Goal: Task Accomplishment & Management: Use online tool/utility

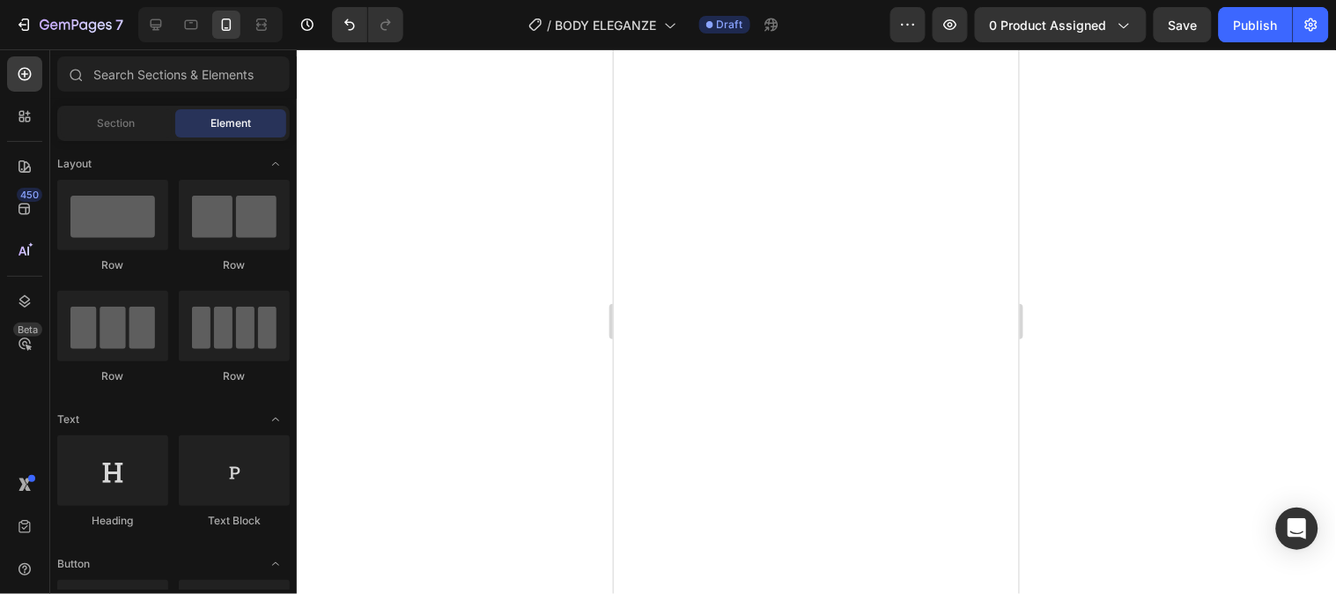
scroll to position [1677, 0]
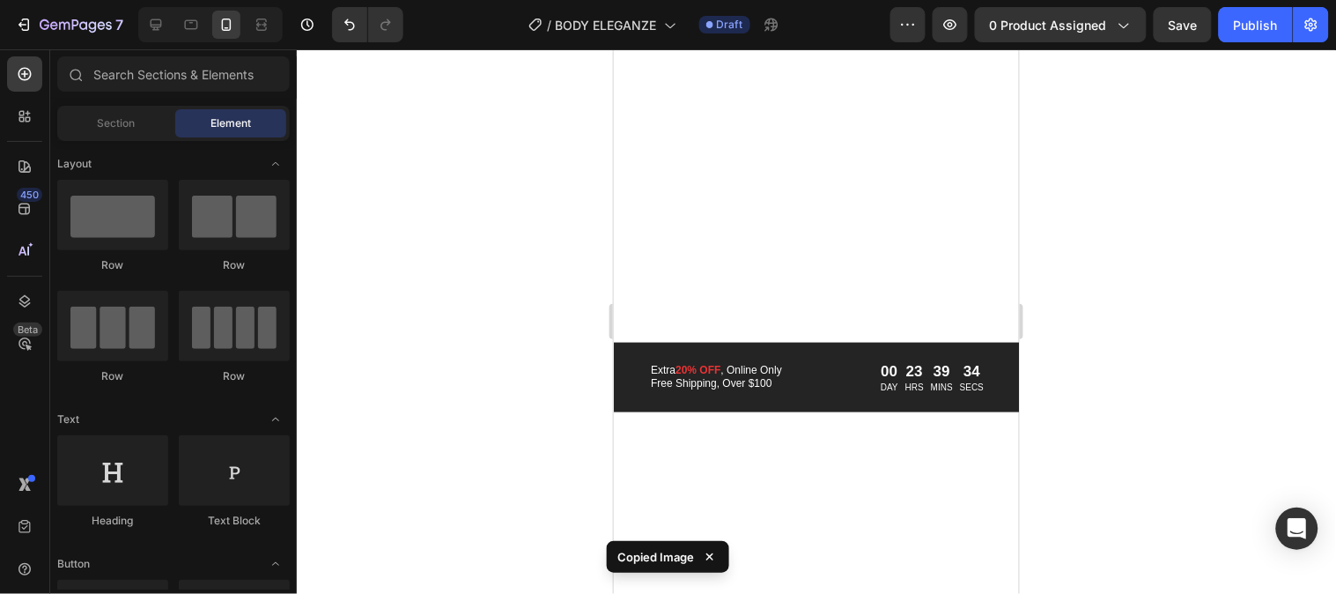
drag, startPoint x: 1012, startPoint y: 162, endPoint x: 1639, endPoint y: 236, distance: 630.7
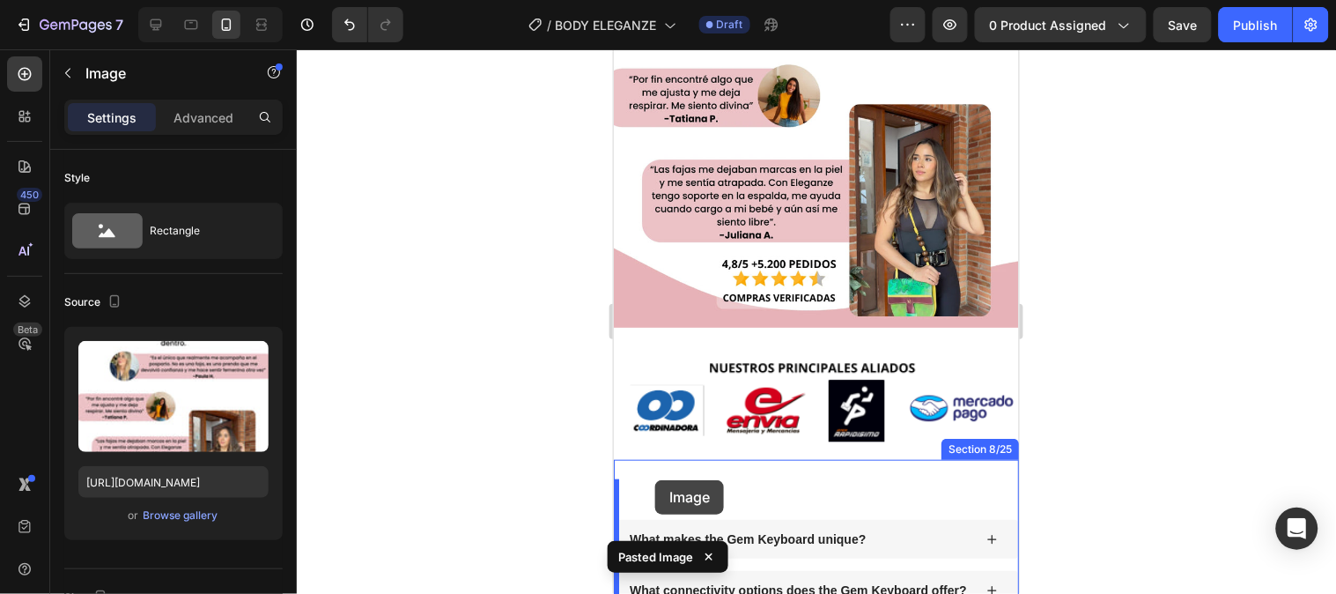
scroll to position [1926, 0]
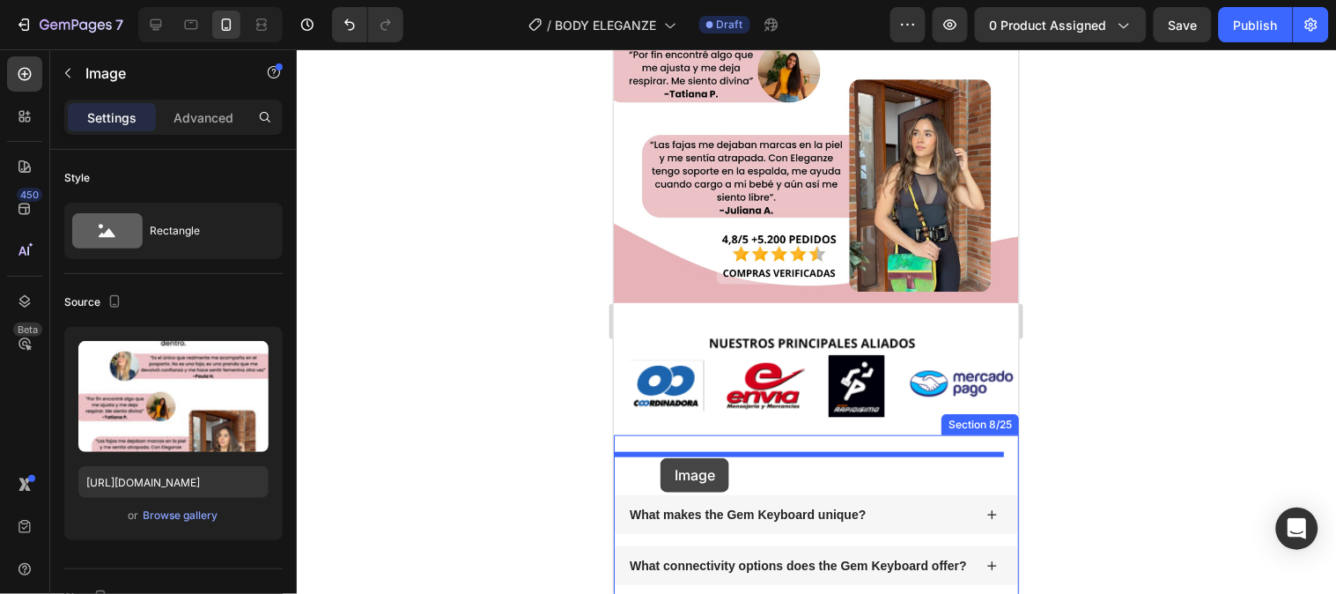
drag, startPoint x: 632, startPoint y: 99, endPoint x: 660, endPoint y: 457, distance: 359.7
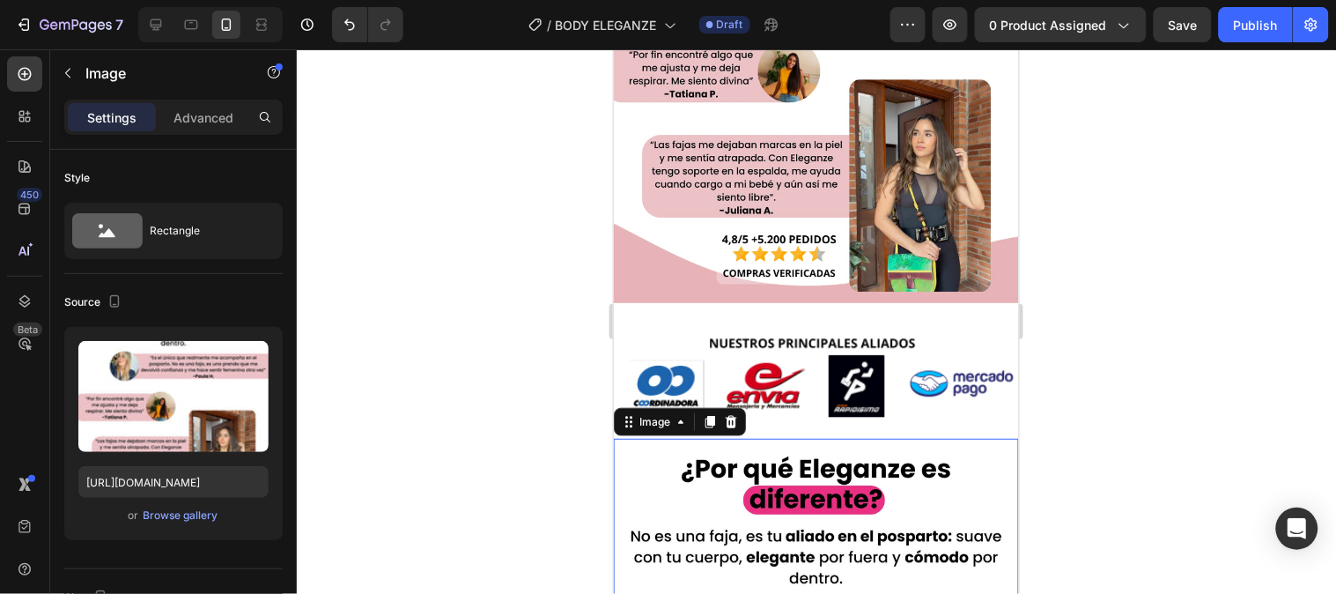
click at [1036, 429] on div at bounding box center [817, 321] width 1040 height 544
click at [204, 125] on p "Advanced" at bounding box center [204, 117] width 60 height 19
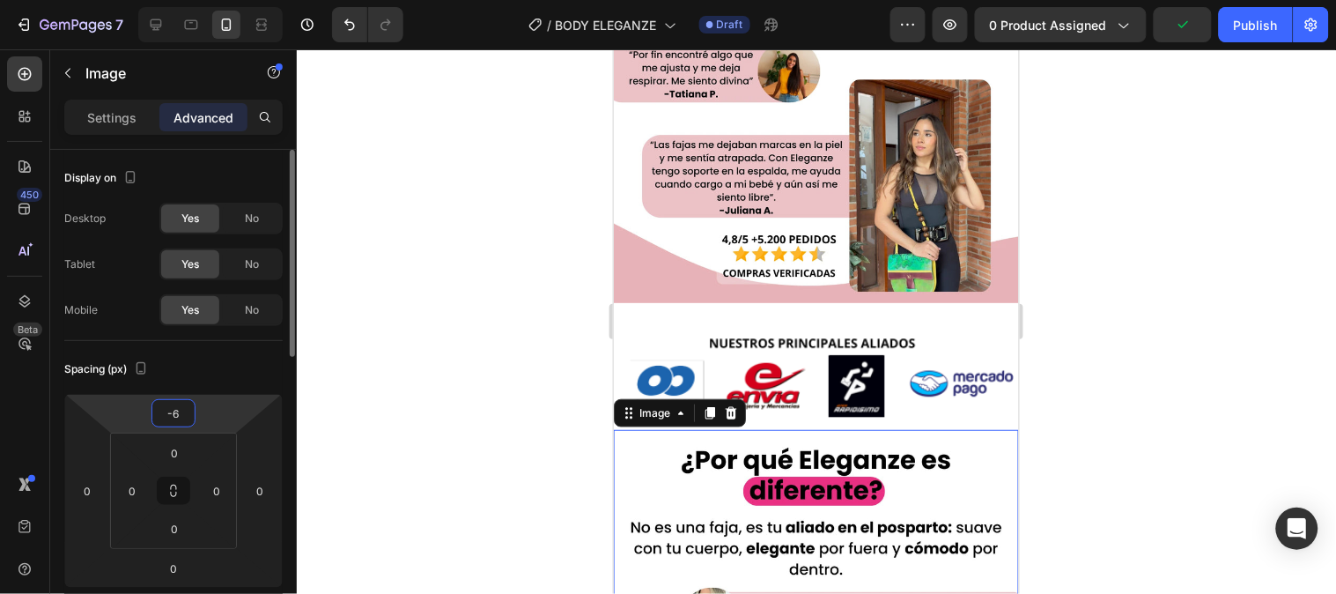
type input "-4"
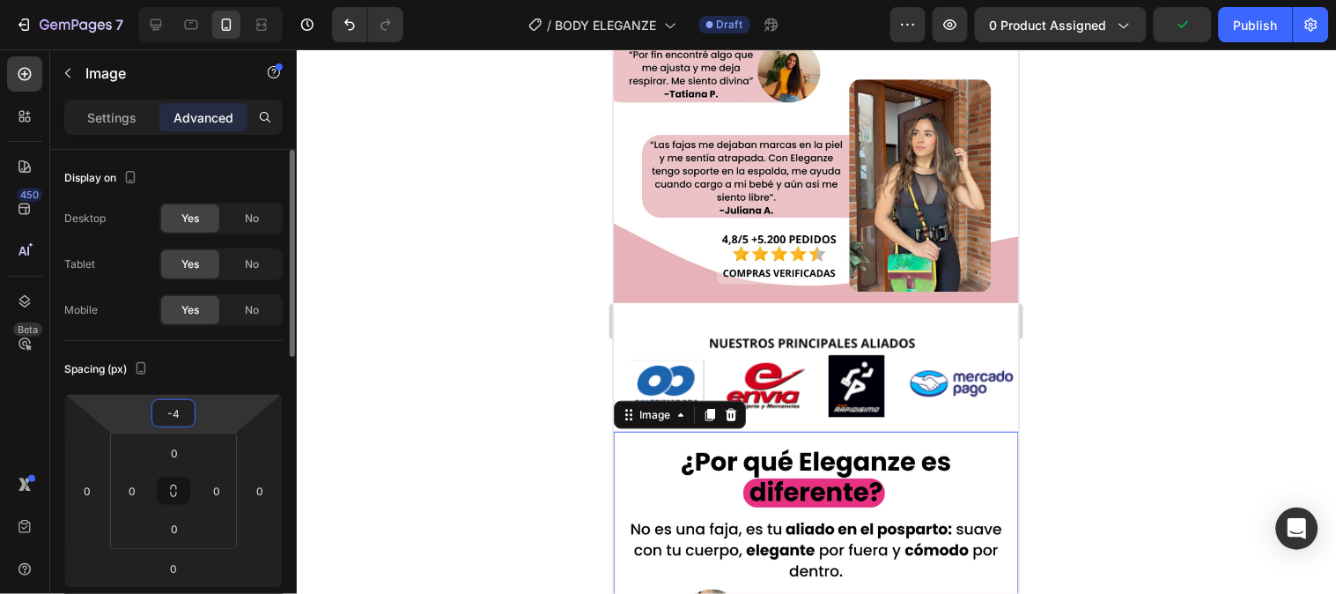
click at [243, 0] on html "7 Version history / BODY ELEGANZE Draft Preview 0 product assigned Publish 450 …" at bounding box center [668, 0] width 1336 height 0
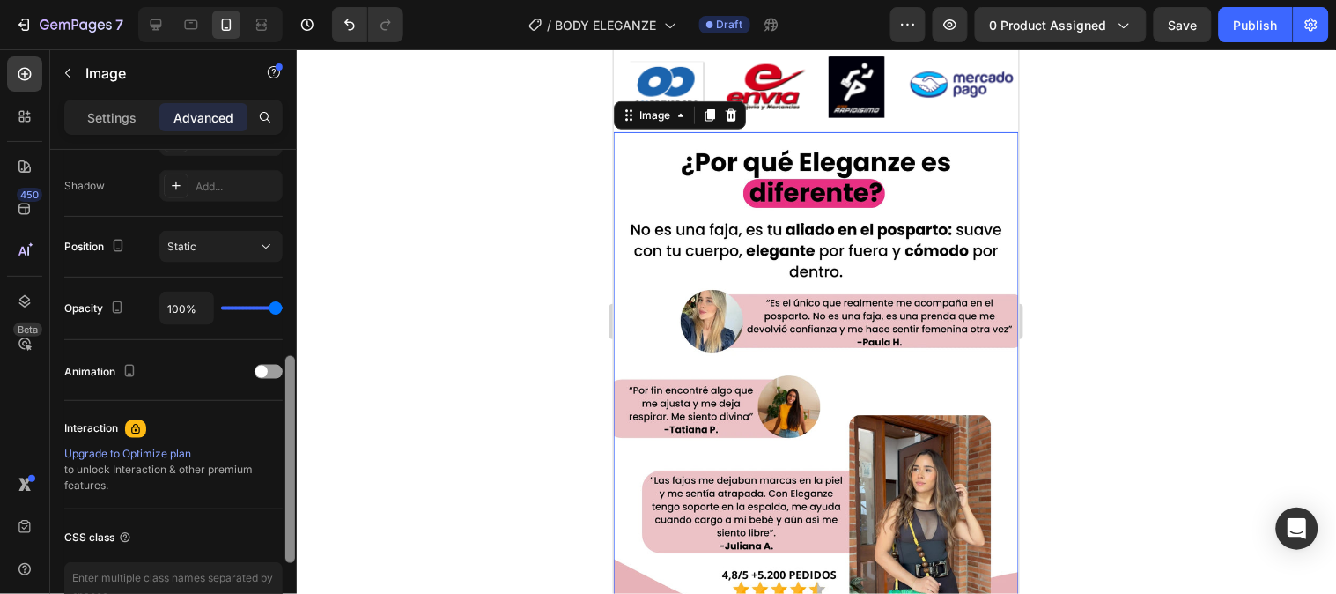
scroll to position [612, 0]
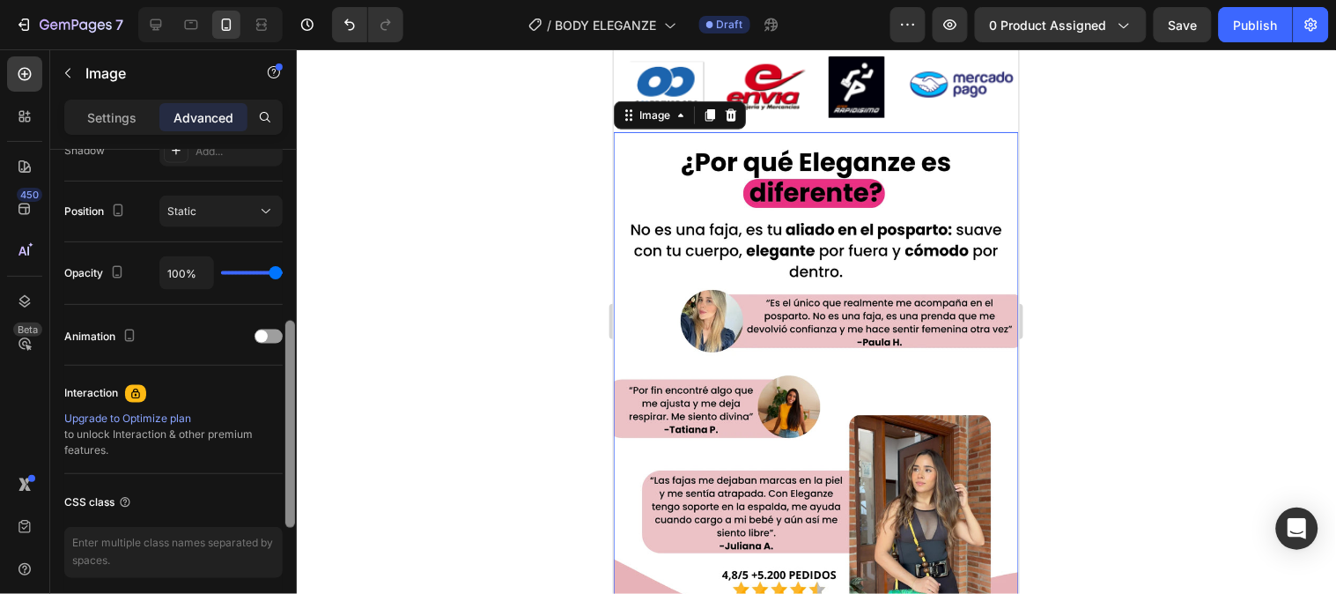
drag, startPoint x: 294, startPoint y: 221, endPoint x: 380, endPoint y: 479, distance: 271.9
click at [380, 0] on div "7 Version history / BODY ELEGANZE Draft Preview 0 product assigned Save Publish…" at bounding box center [668, 0] width 1336 height 0
click at [696, 433] on img at bounding box center [815, 384] width 405 height 507
click at [103, 111] on p "Settings" at bounding box center [111, 117] width 49 height 19
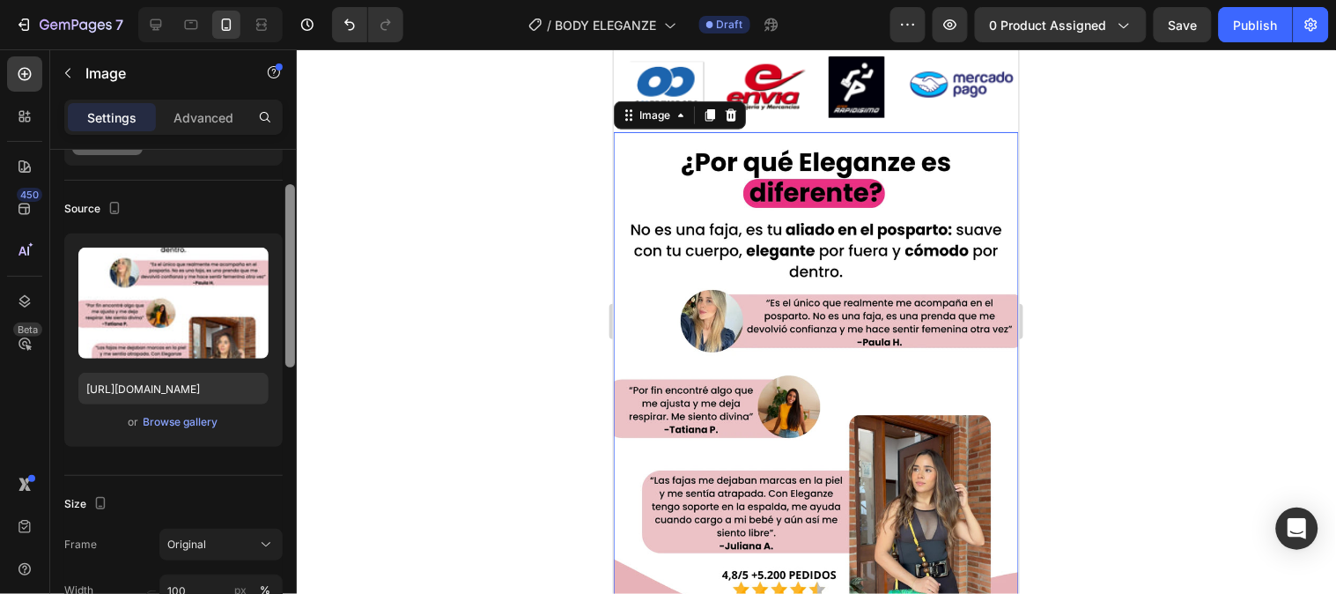
drag, startPoint x: 289, startPoint y: 446, endPoint x: 322, endPoint y: 252, distance: 196.7
click at [322, 0] on div "7 Version history / BODY ELEGANZE Draft Preview 0 product assigned Save Publish…" at bounding box center [668, 0] width 1336 height 0
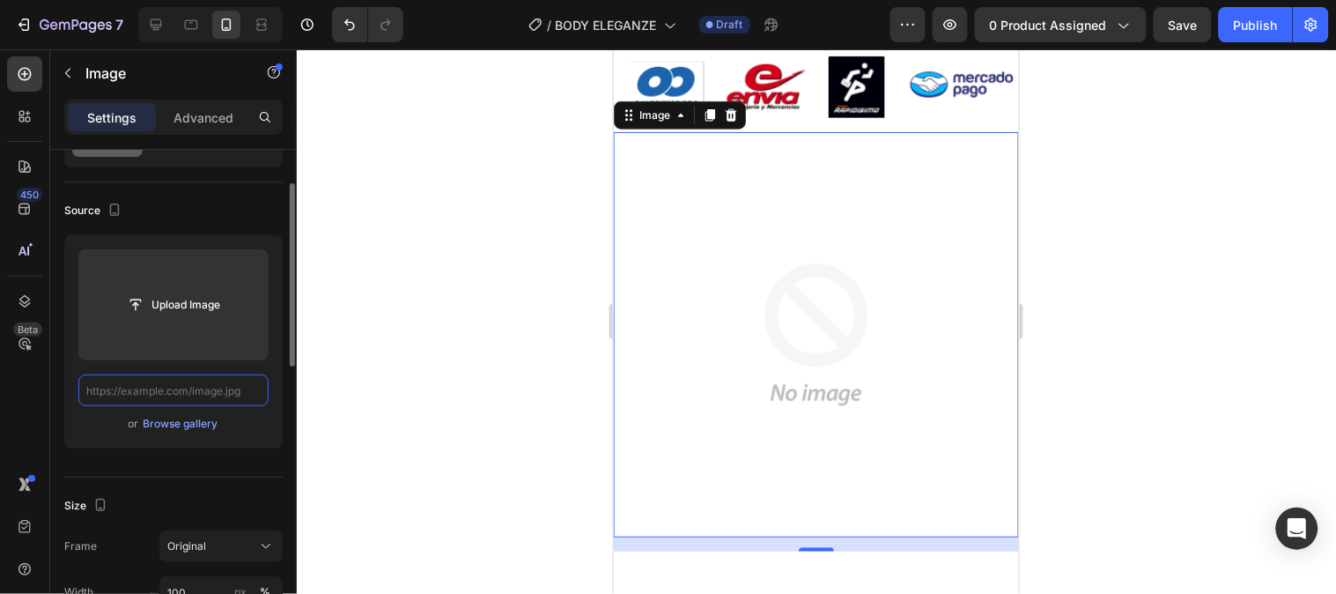
scroll to position [0, 0]
click at [213, 388] on input "text" at bounding box center [173, 390] width 190 height 32
paste input "Copy element from Gempages!"
type input "Copy element from Gempages!"
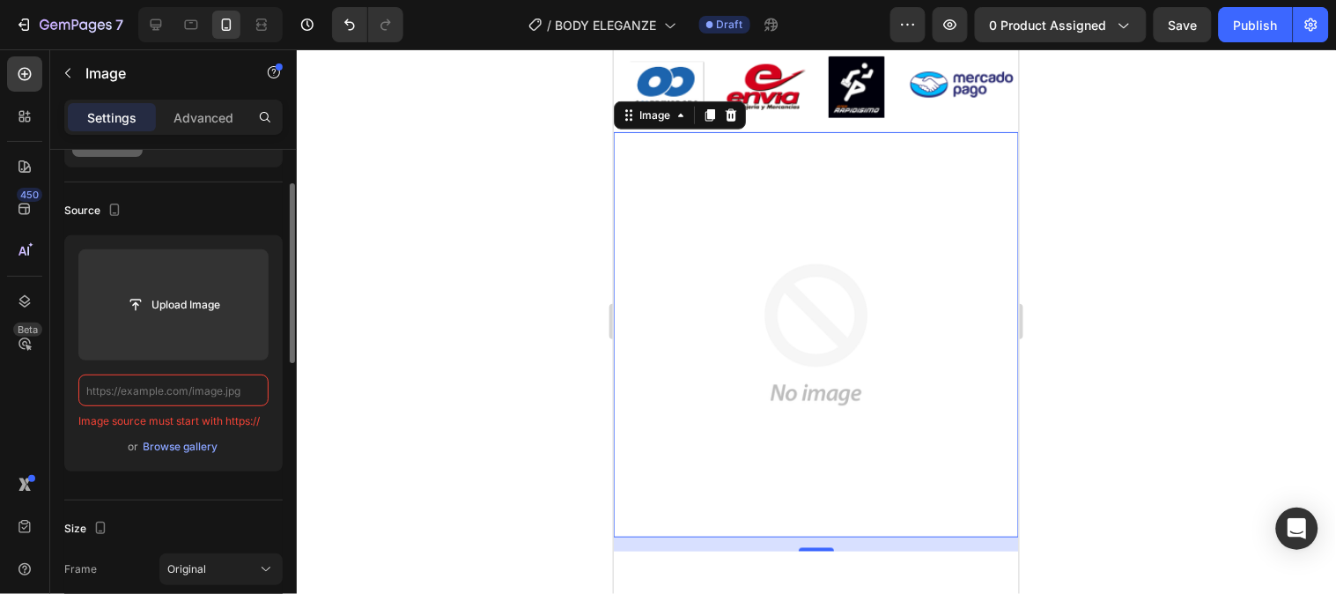
paste input "[URL][DOMAIN_NAME]"
type input "[URL][DOMAIN_NAME]"
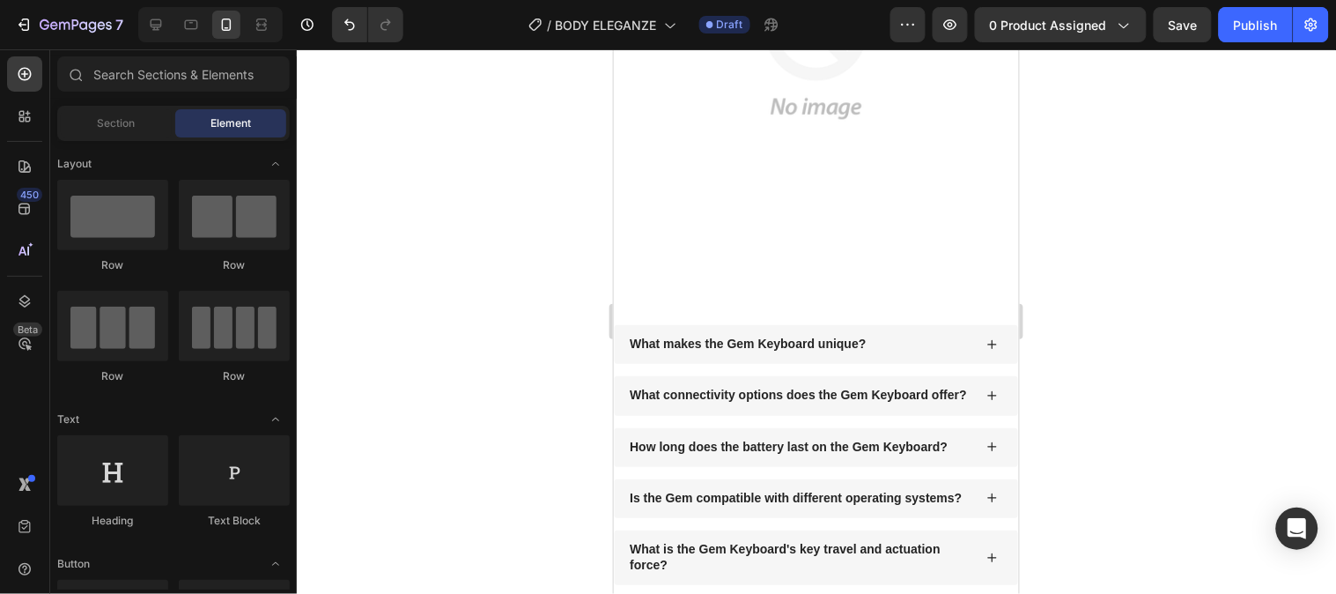
scroll to position [2512, 0]
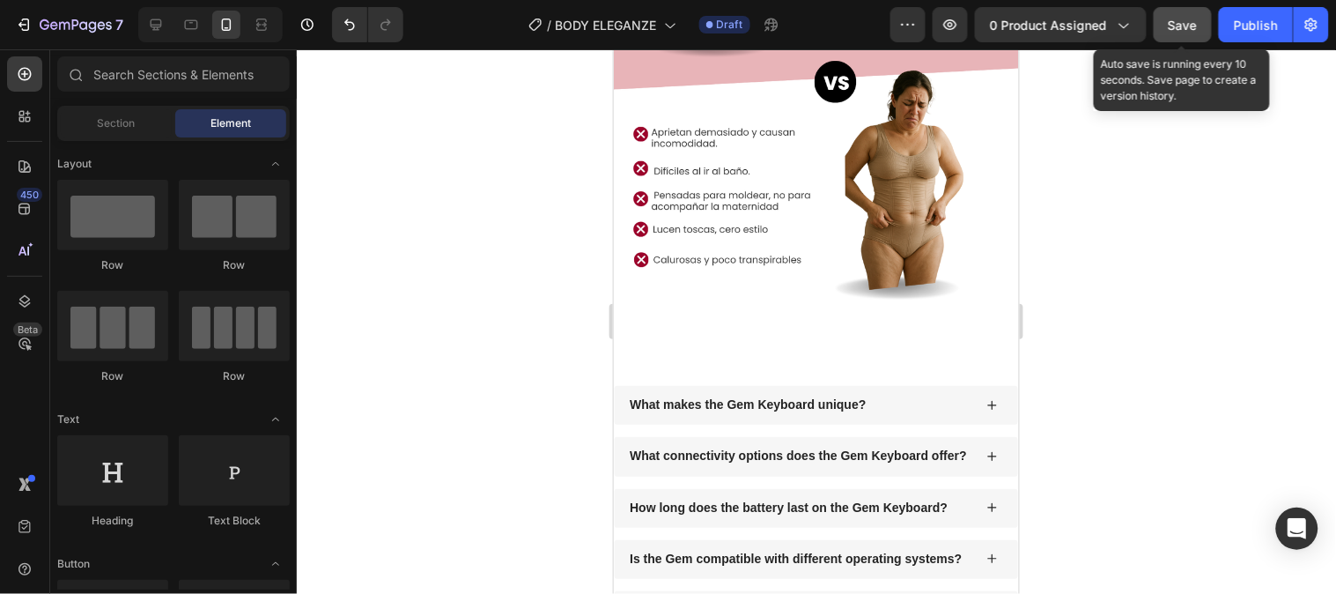
click at [1194, 40] on button "Save" at bounding box center [1183, 24] width 58 height 35
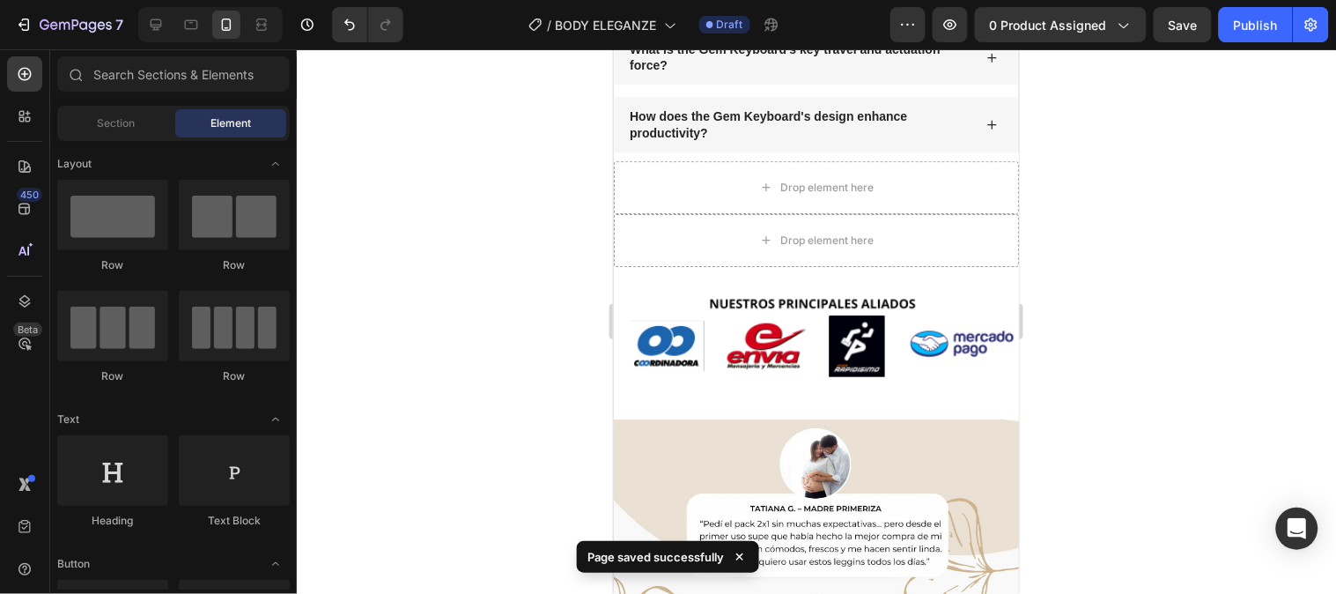
scroll to position [2992, 0]
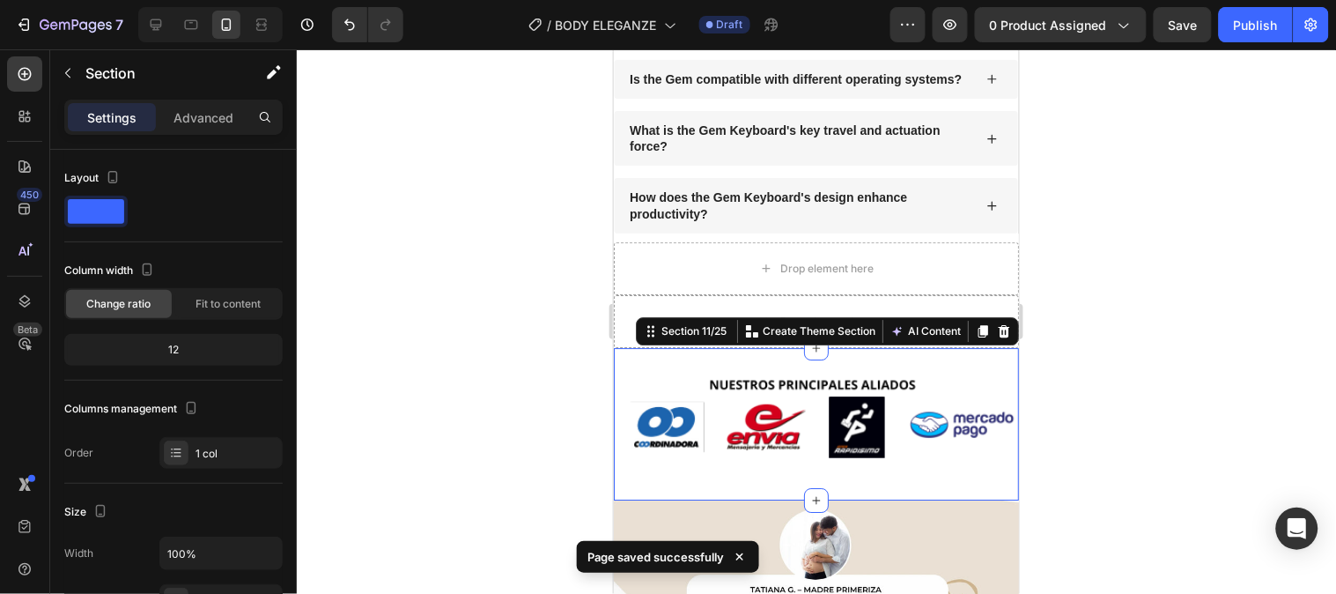
click at [886, 379] on div "Image Section 11/25 You can create reusable sections Create Theme Section AI Co…" at bounding box center [815, 423] width 405 height 153
click at [996, 337] on icon at bounding box center [1003, 330] width 14 height 14
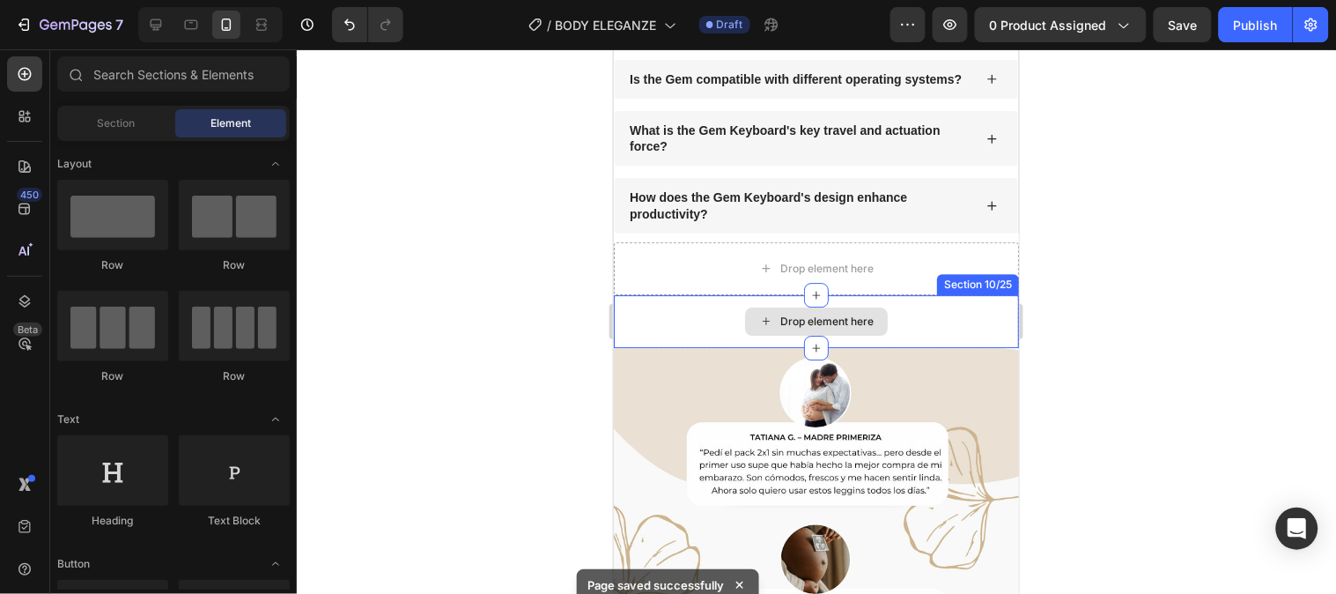
click at [923, 312] on div "Drop element here" at bounding box center [815, 320] width 405 height 53
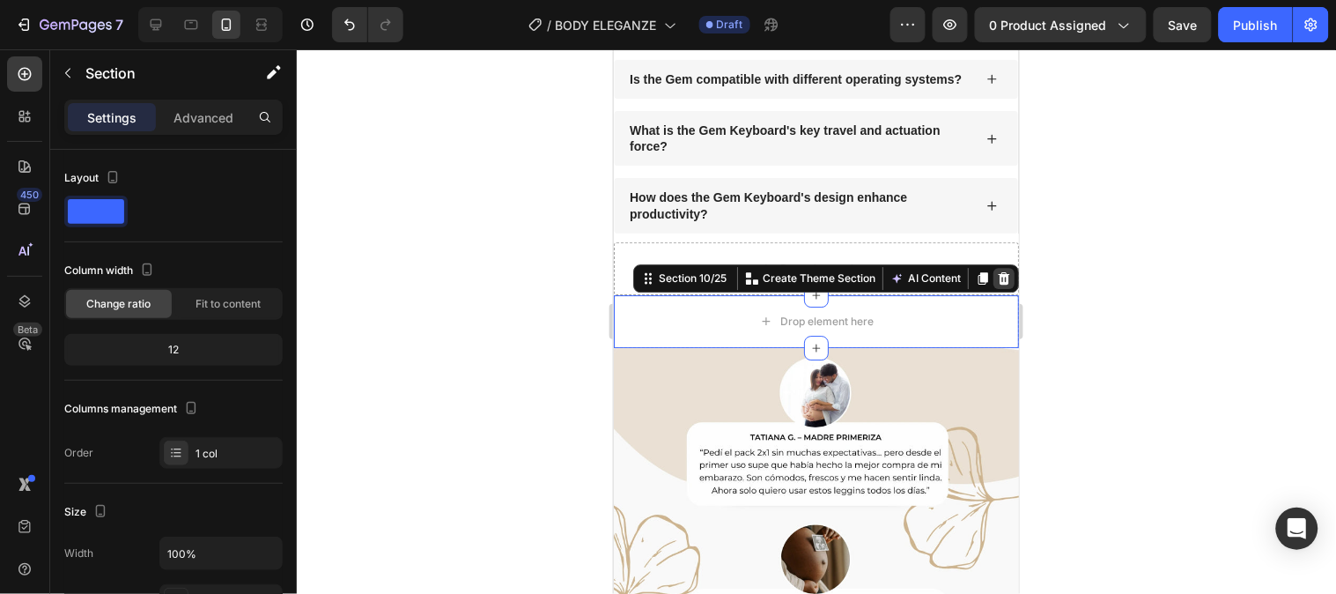
click at [996, 285] on icon at bounding box center [1003, 277] width 14 height 14
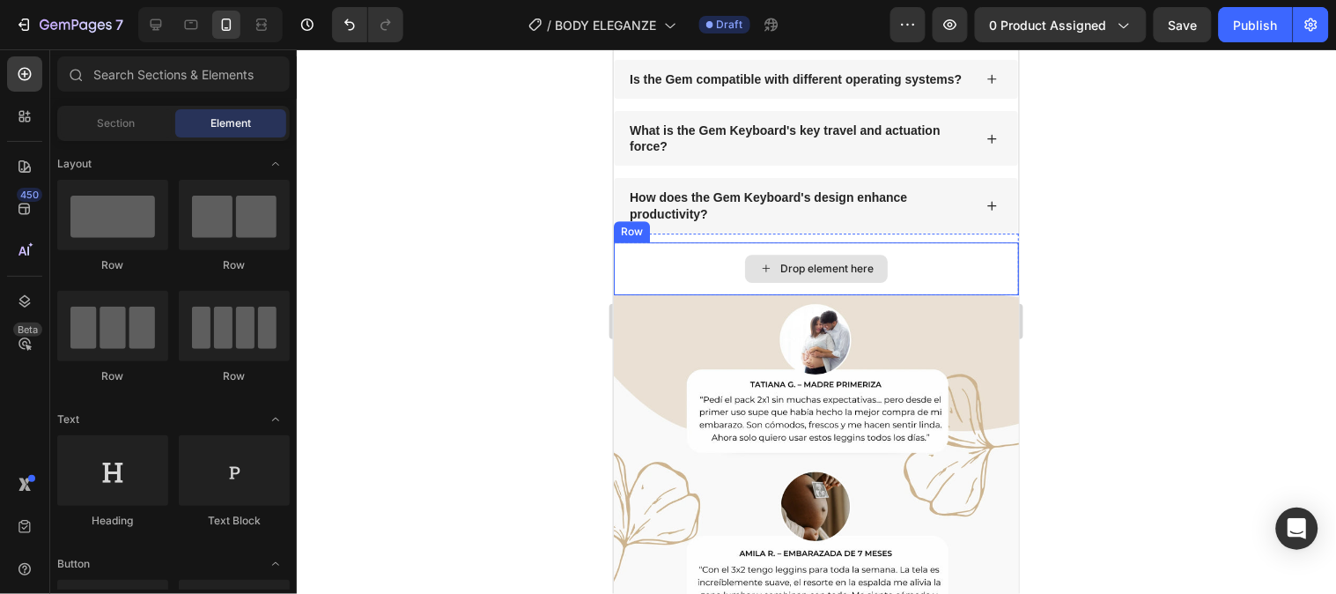
click at [981, 273] on div "Drop element here" at bounding box center [815, 267] width 405 height 53
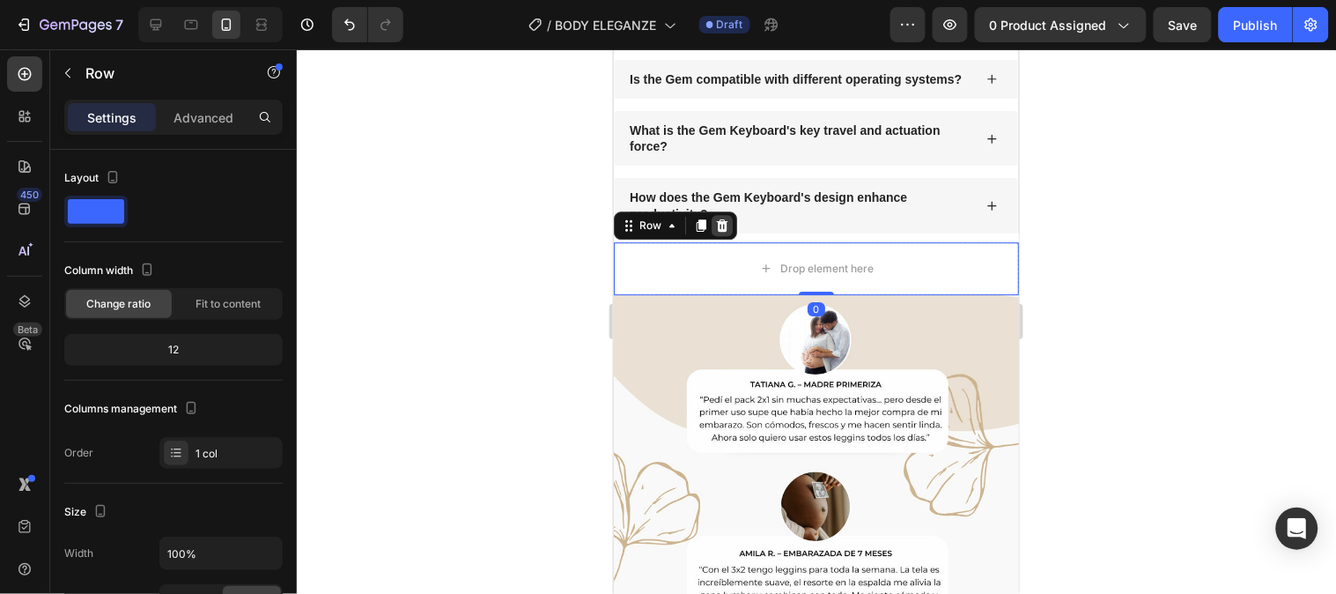
click at [725, 231] on icon at bounding box center [721, 224] width 11 height 12
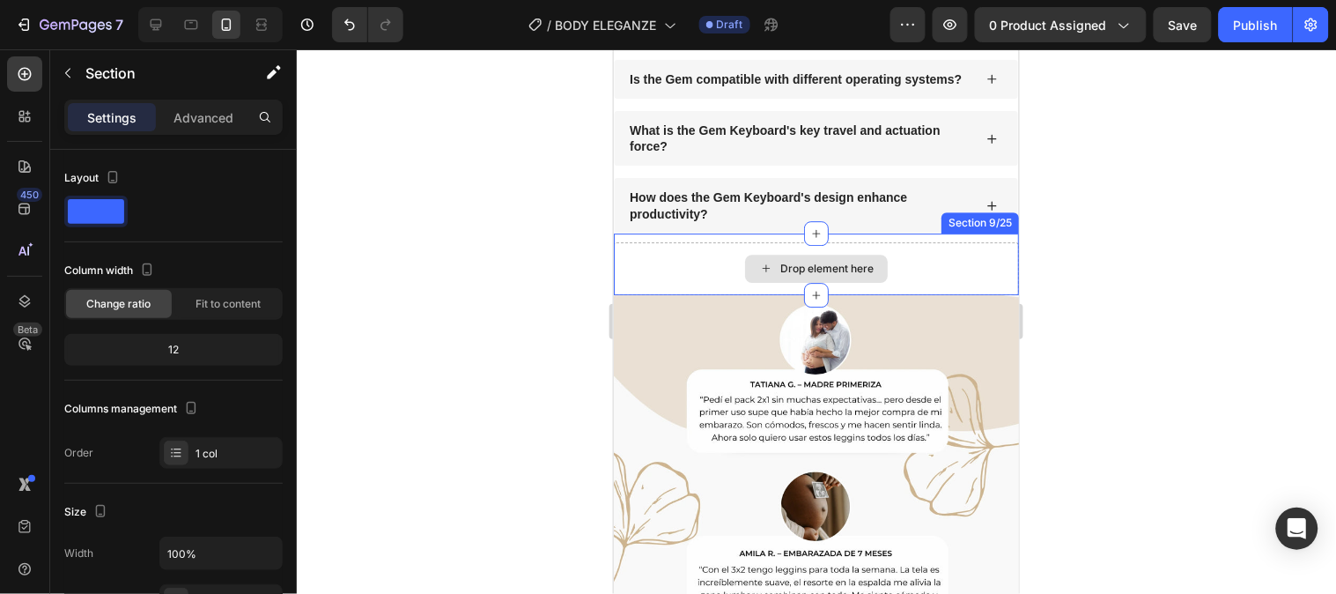
click at [972, 277] on div "Drop element here" at bounding box center [815, 267] width 405 height 53
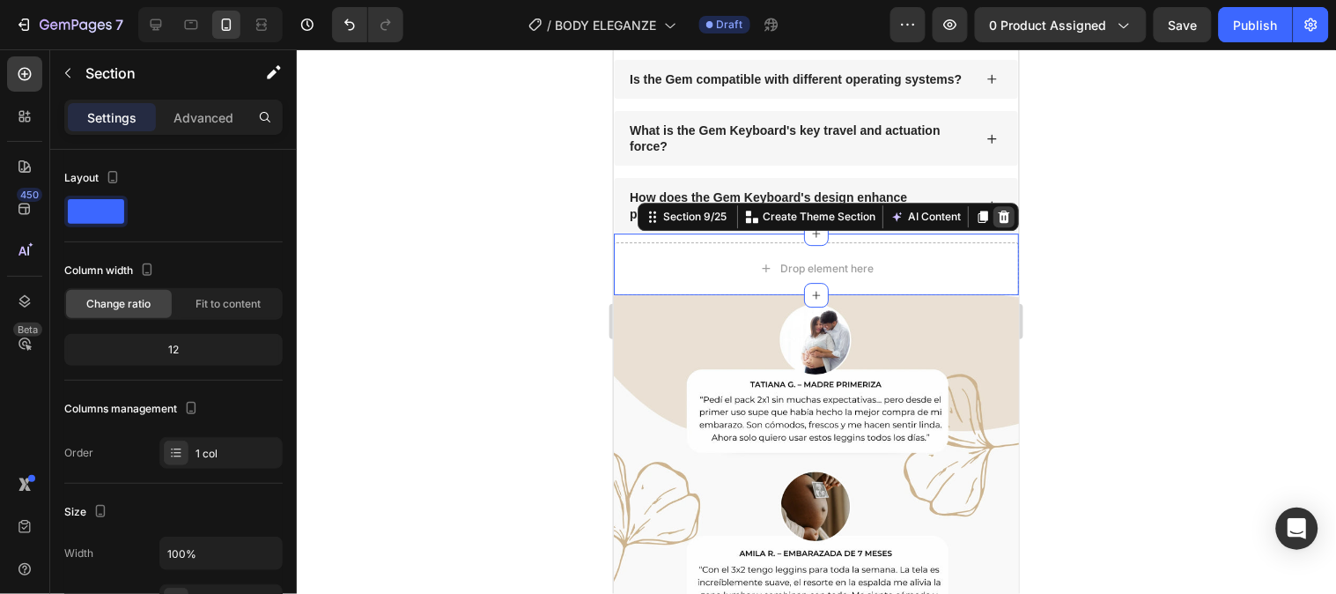
click at [998, 222] on icon at bounding box center [1003, 216] width 11 height 12
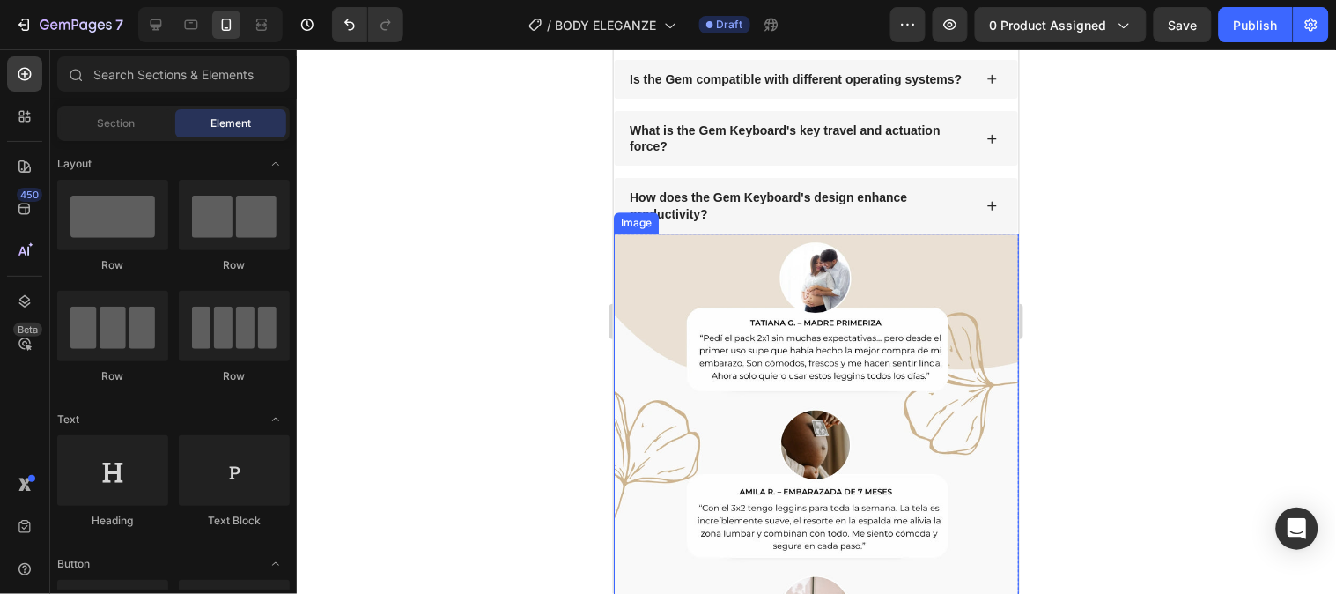
click at [979, 255] on img at bounding box center [815, 486] width 405 height 507
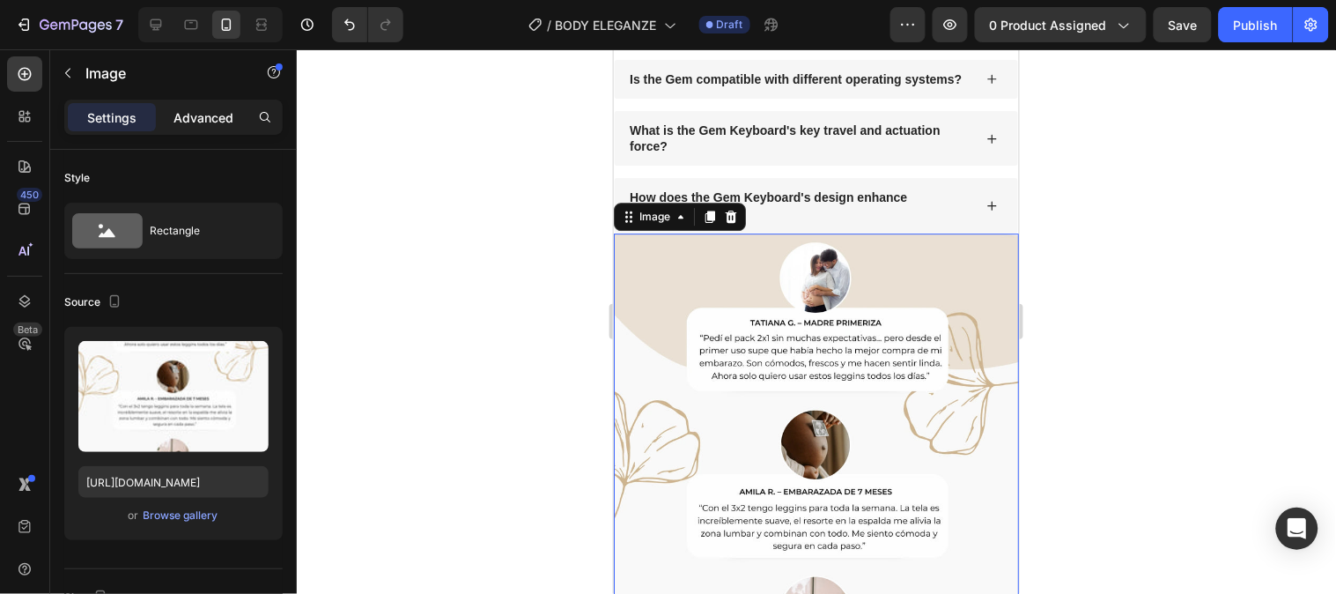
click at [209, 113] on p "Advanced" at bounding box center [204, 117] width 60 height 19
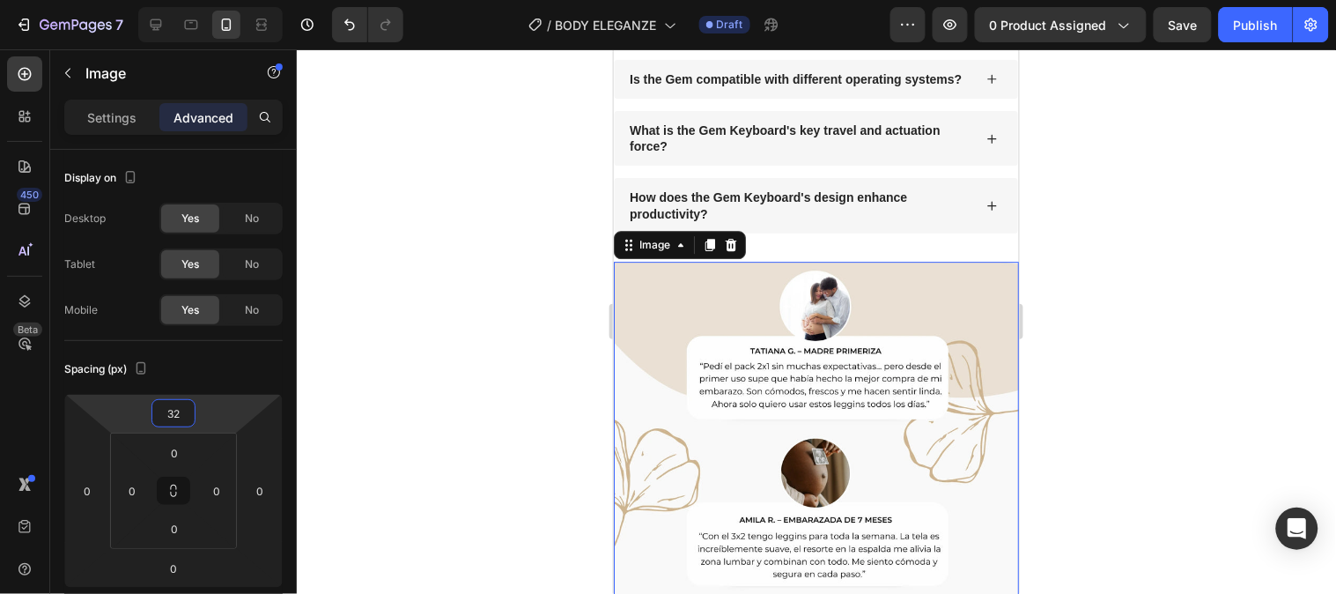
type input "30"
drag, startPoint x: 218, startPoint y: 410, endPoint x: 221, endPoint y: 395, distance: 15.2
click at [221, 0] on html "7 Version history / BODY ELEGANZE Draft Preview 0 product assigned Save Publish…" at bounding box center [668, 0] width 1336 height 0
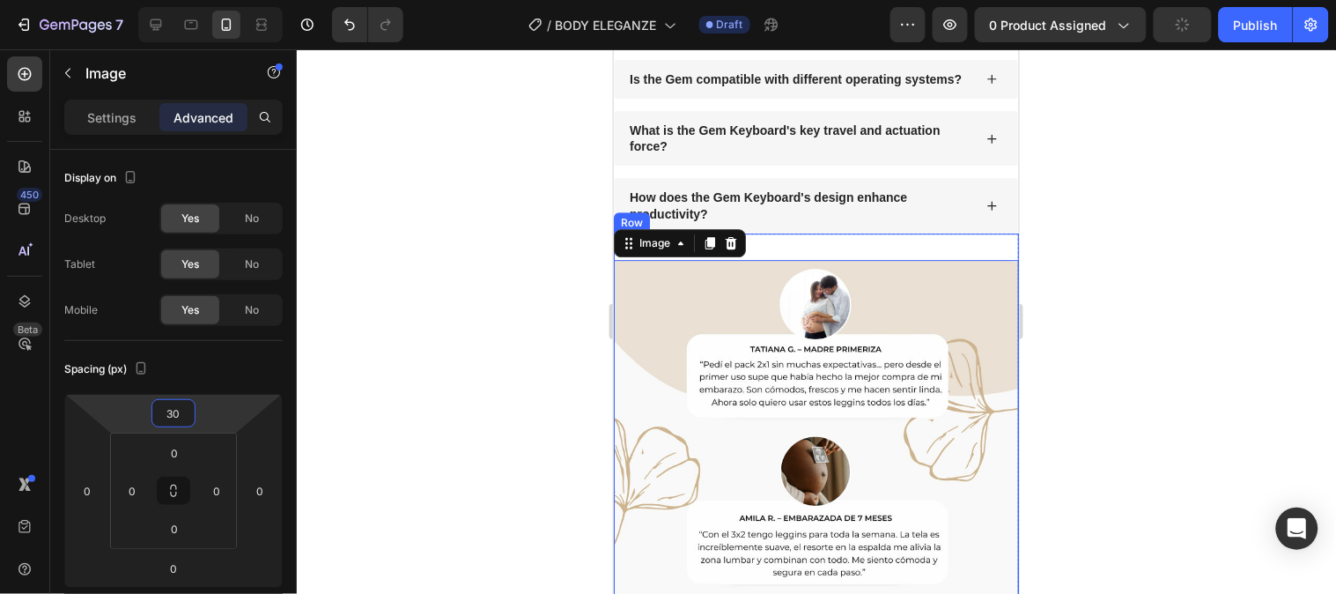
click at [923, 268] on div "Image 0" at bounding box center [815, 499] width 405 height 533
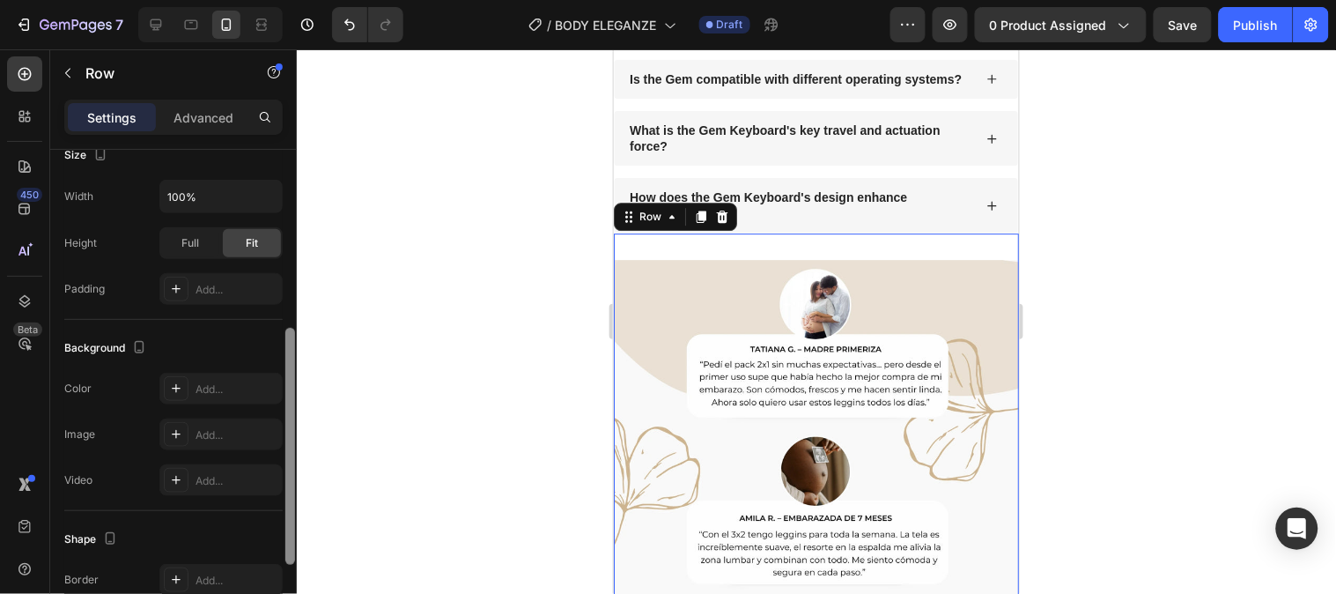
scroll to position [366, 0]
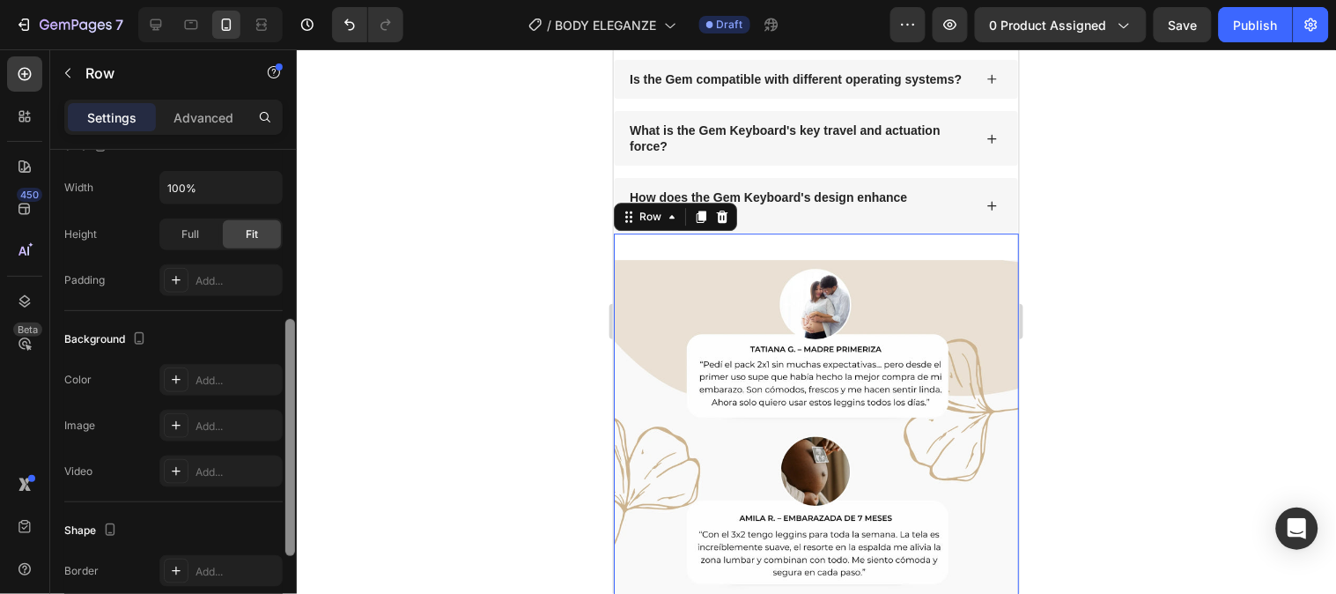
drag, startPoint x: 291, startPoint y: 317, endPoint x: 318, endPoint y: 493, distance: 178.3
click at [318, 0] on div "7 Version history / BODY ELEGANZE Draft Preview 0 product assigned Save Publish…" at bounding box center [668, 0] width 1336 height 0
click at [214, 373] on div "Add..." at bounding box center [237, 381] width 83 height 16
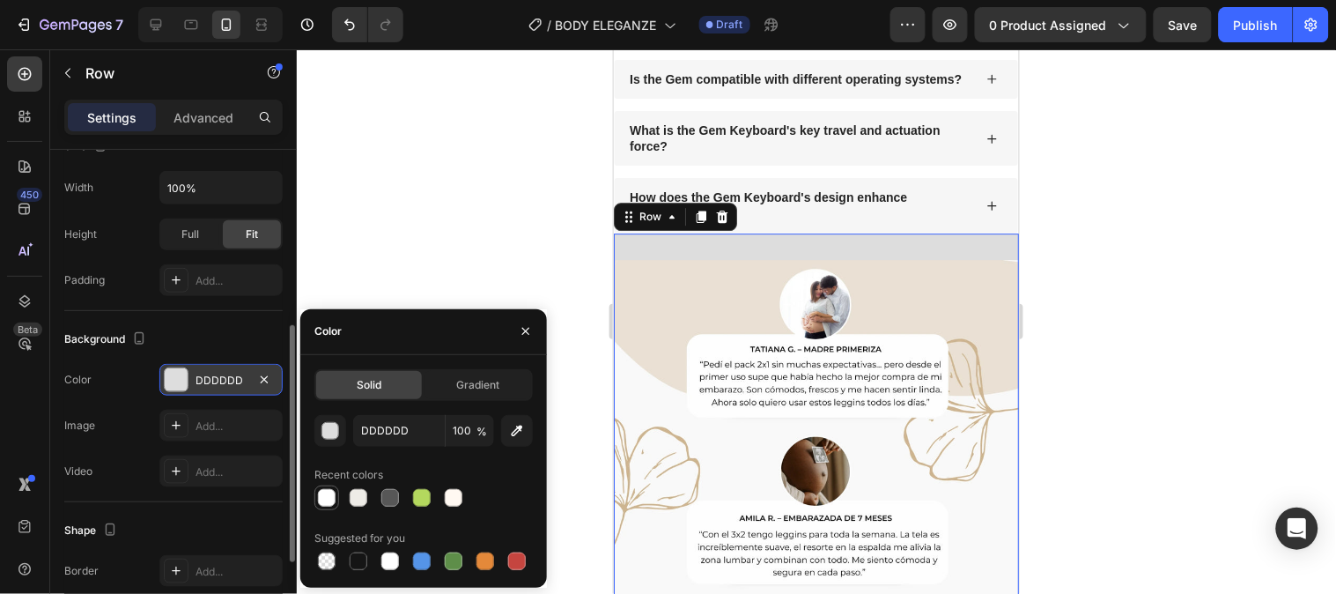
click at [320, 502] on div at bounding box center [327, 498] width 18 height 18
type input "FFFFFF"
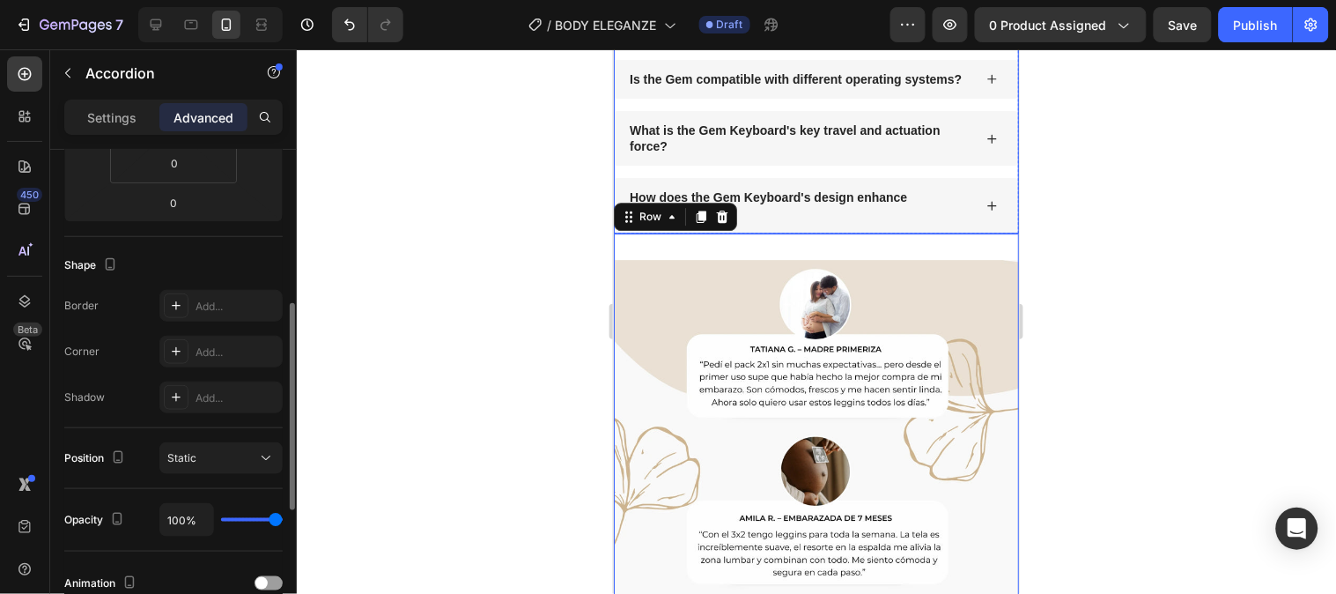
click at [995, 186] on div "What makes the Gem Keyboard unique? What connectivity options does the Gem Keyb…" at bounding box center [815, 69] width 405 height 328
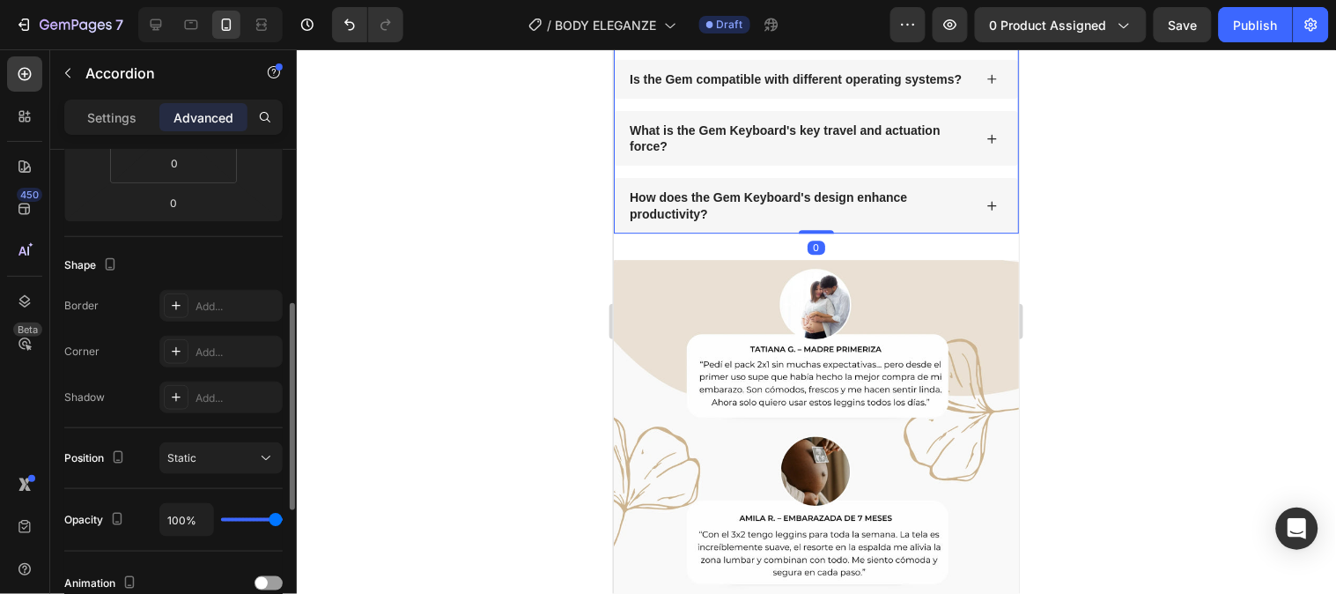
scroll to position [0, 0]
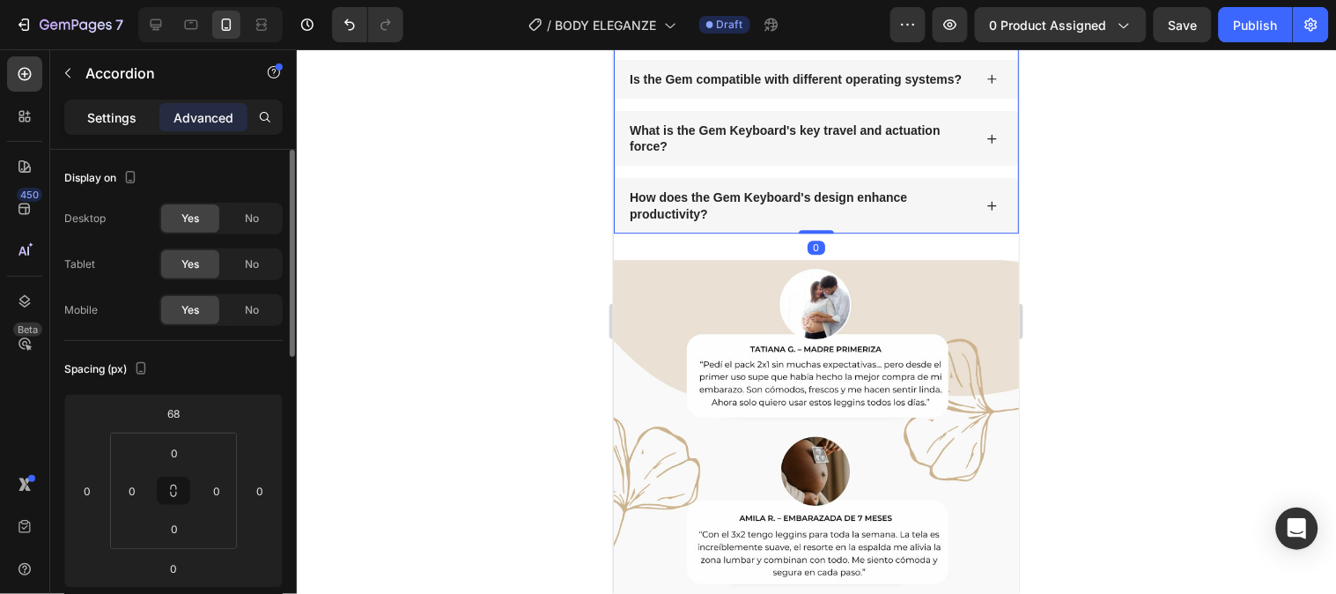
click at [130, 125] on p "Settings" at bounding box center [111, 117] width 49 height 19
type input "14"
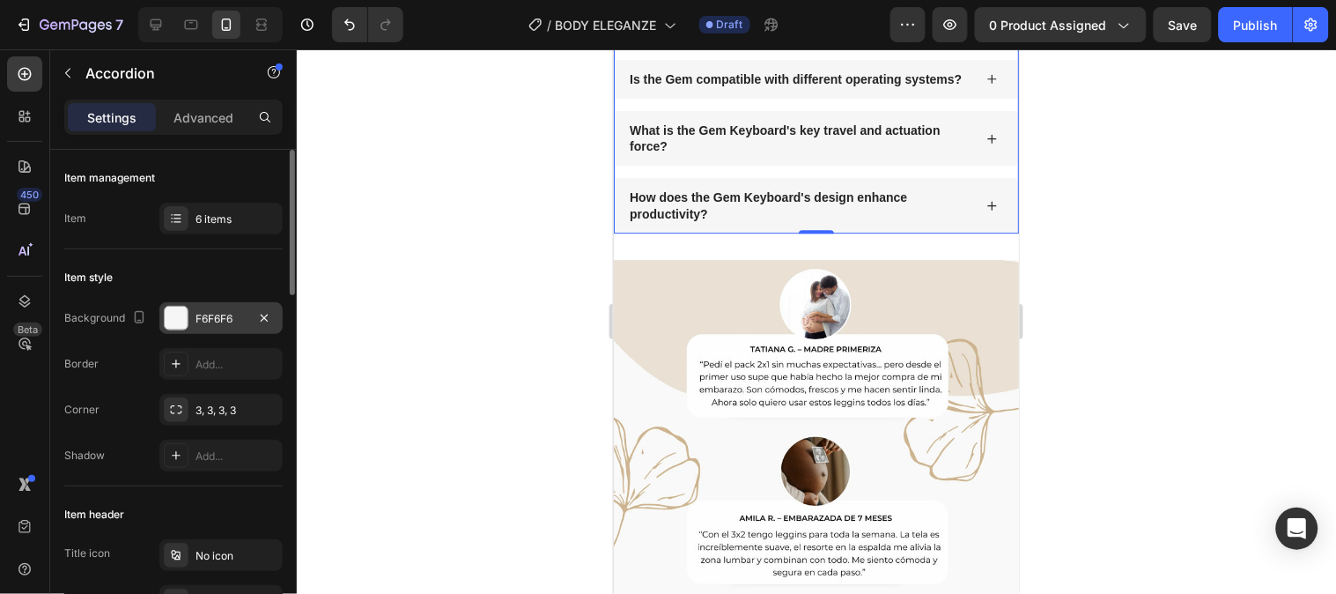
click at [198, 312] on div "F6F6F6" at bounding box center [221, 319] width 51 height 16
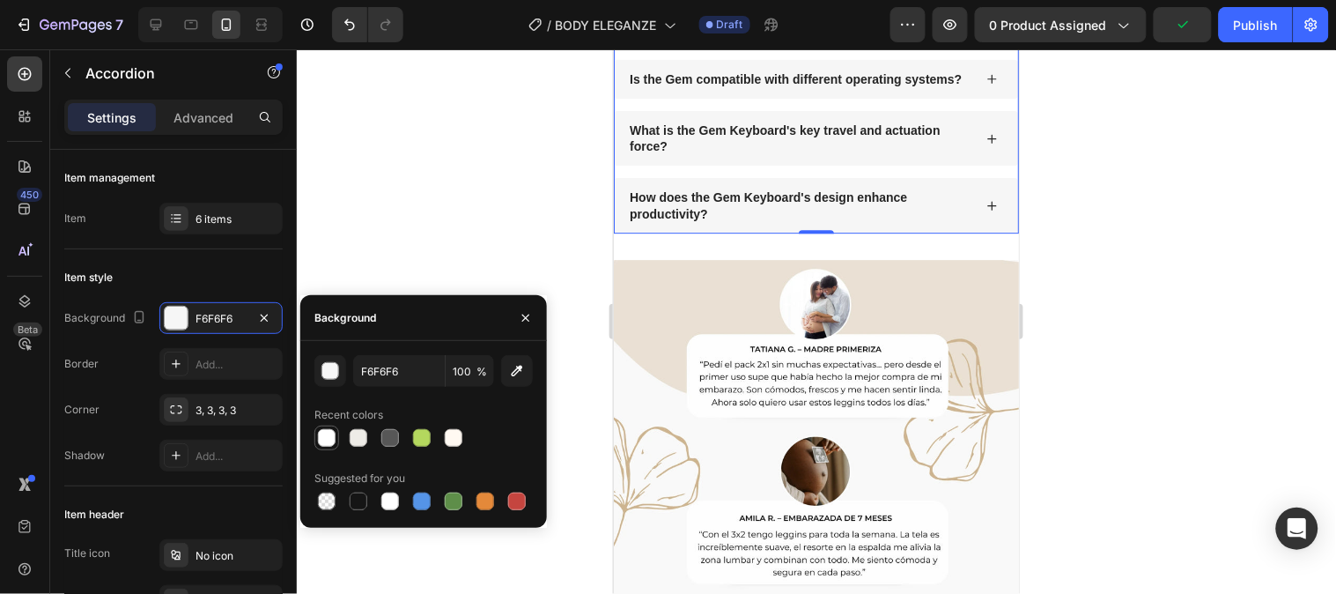
click at [324, 434] on div at bounding box center [327, 438] width 18 height 18
type input "FFFFFF"
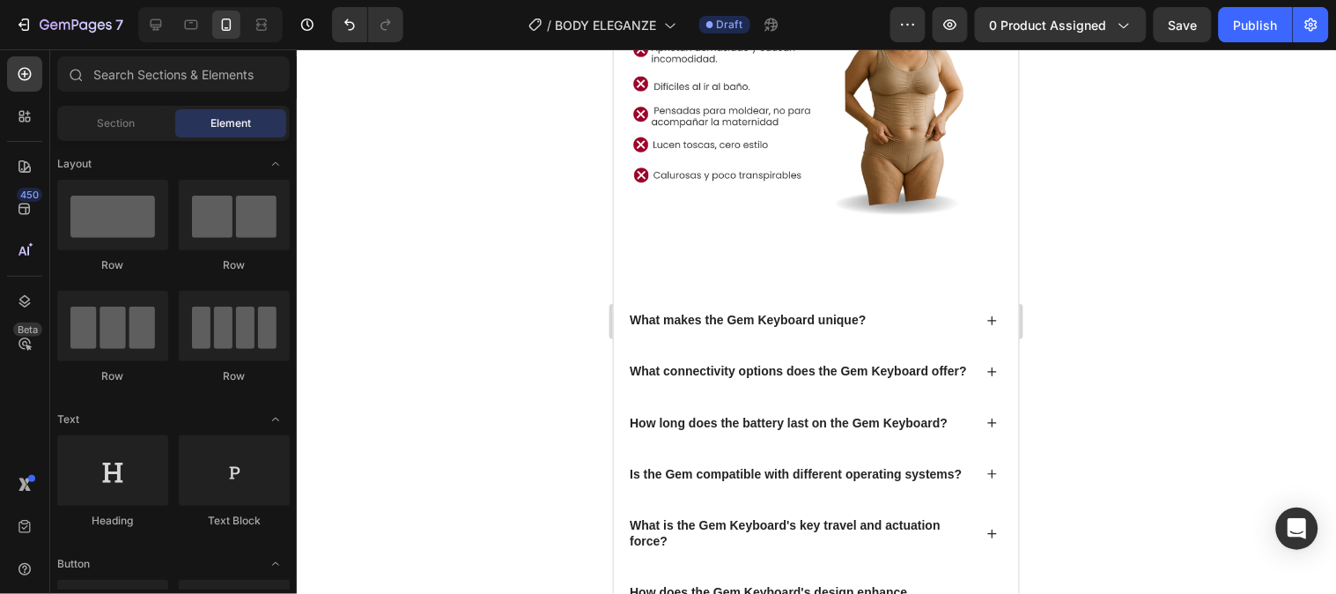
scroll to position [2538, 0]
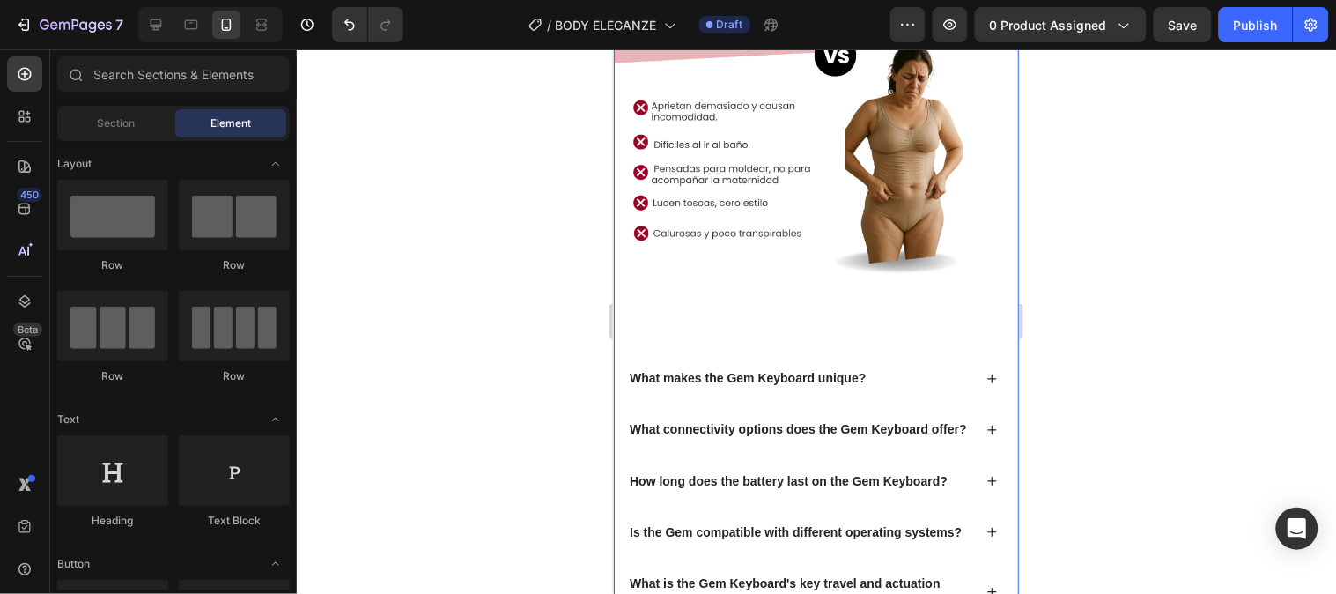
click at [692, 310] on div "Image What makes the Gem Keyboard unique? What connectivity options does the Ge…" at bounding box center [815, 234] width 405 height 905
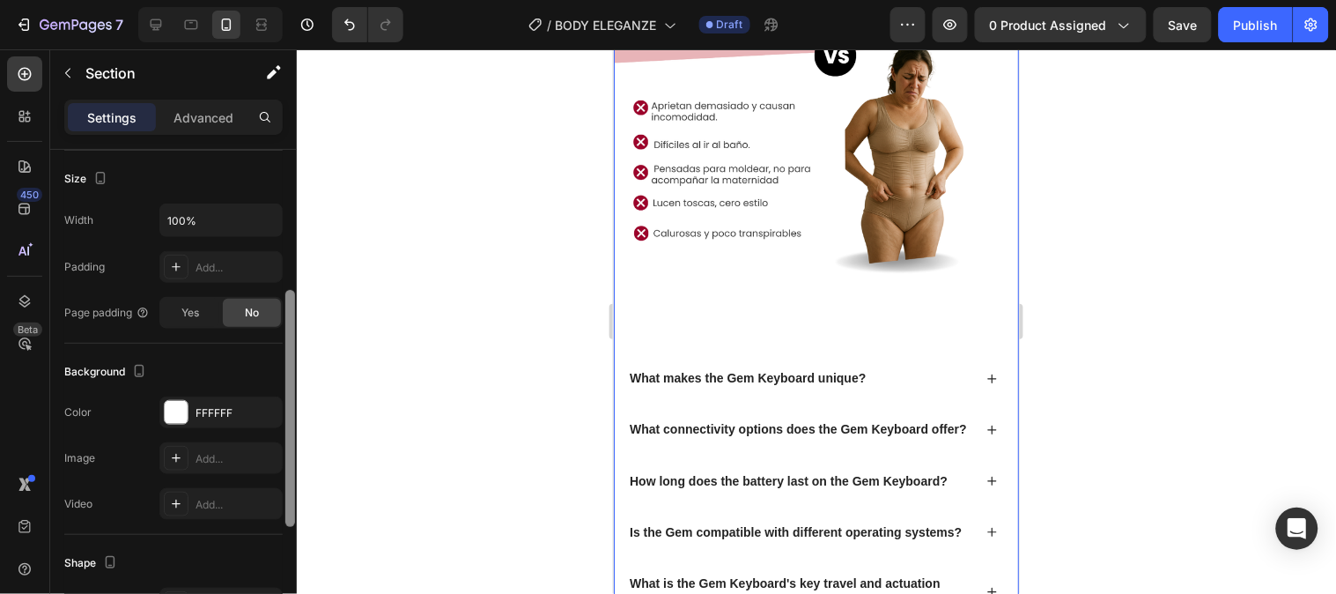
scroll to position [317, 0]
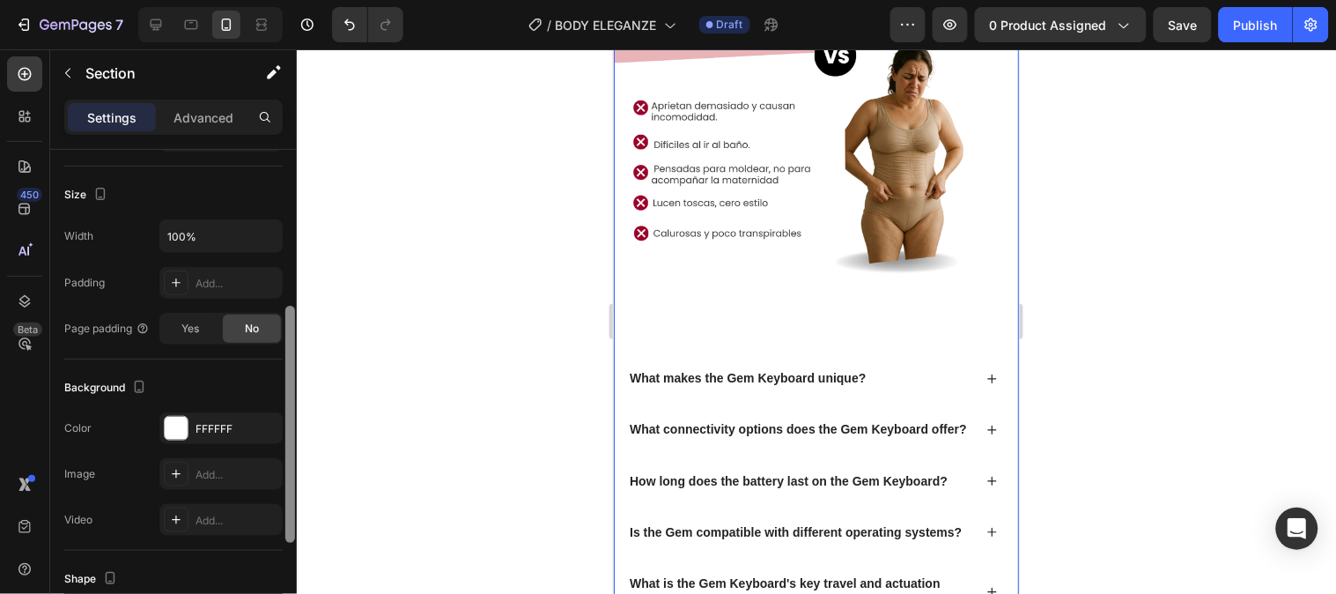
drag, startPoint x: 292, startPoint y: 370, endPoint x: 297, endPoint y: 522, distance: 152.5
click at [297, 0] on div "7 Version history / BODY ELEGANZE Draft Preview 0 product assigned Save Publish…" at bounding box center [668, 0] width 1336 height 0
click at [833, 270] on div "Image What makes the Gem Keyboard unique? What connectivity options does the Ge…" at bounding box center [815, 234] width 405 height 905
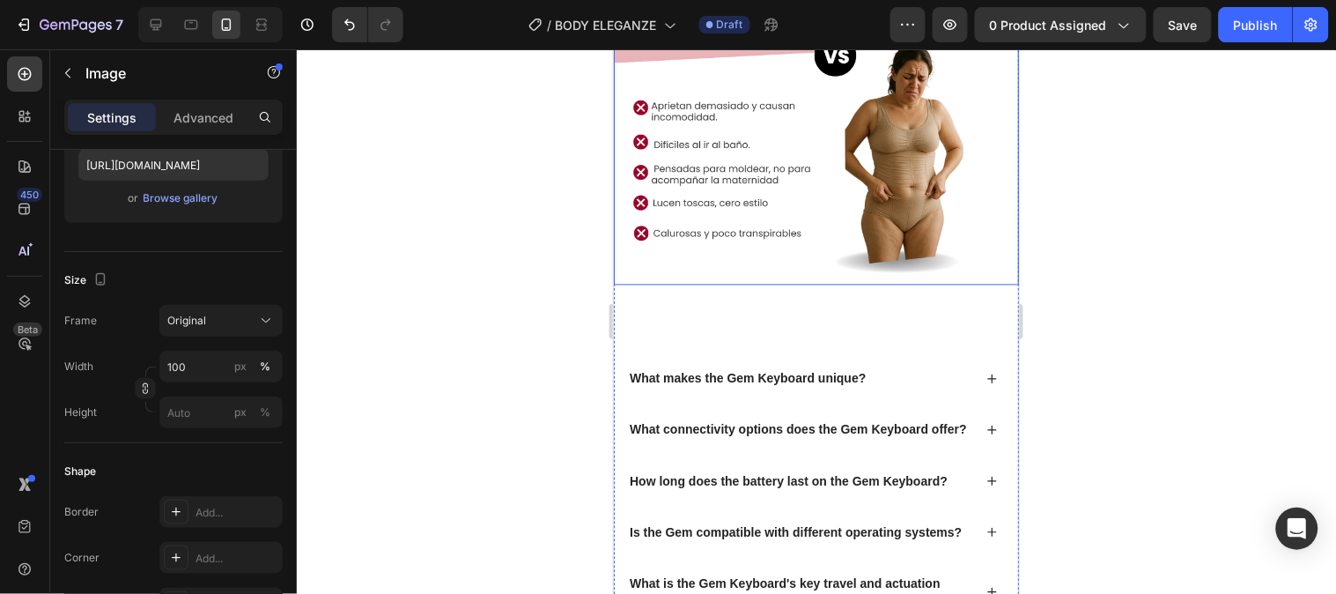
click at [833, 228] on img at bounding box center [815, 31] width 405 height 507
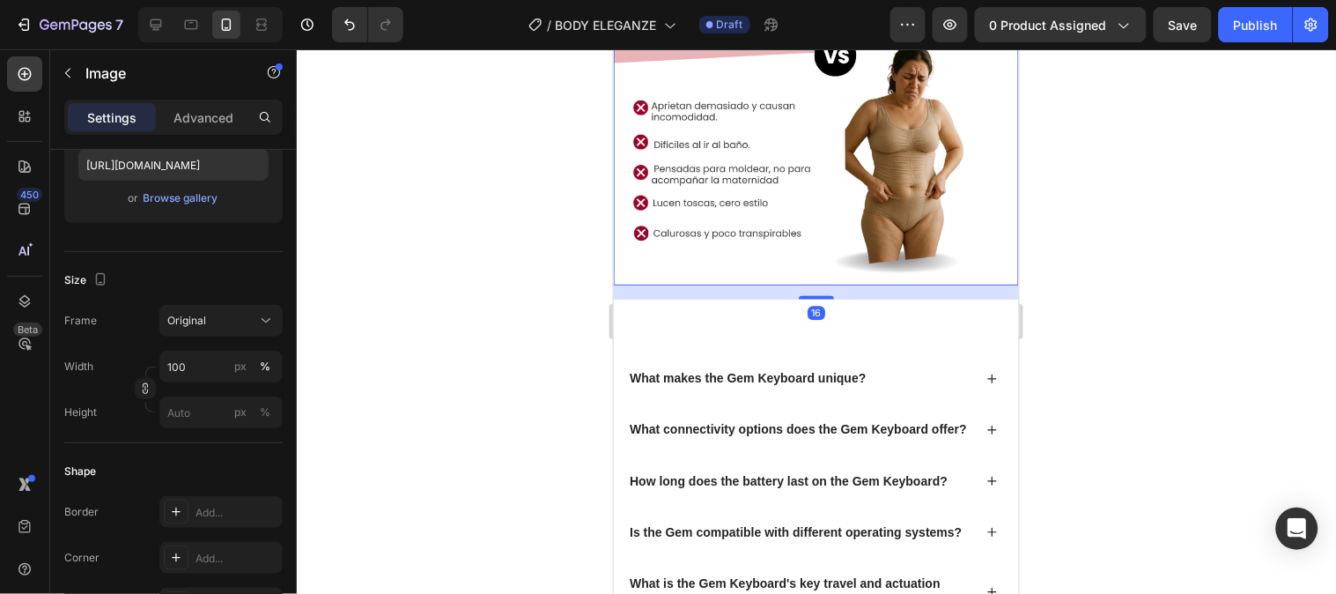
scroll to position [0, 0]
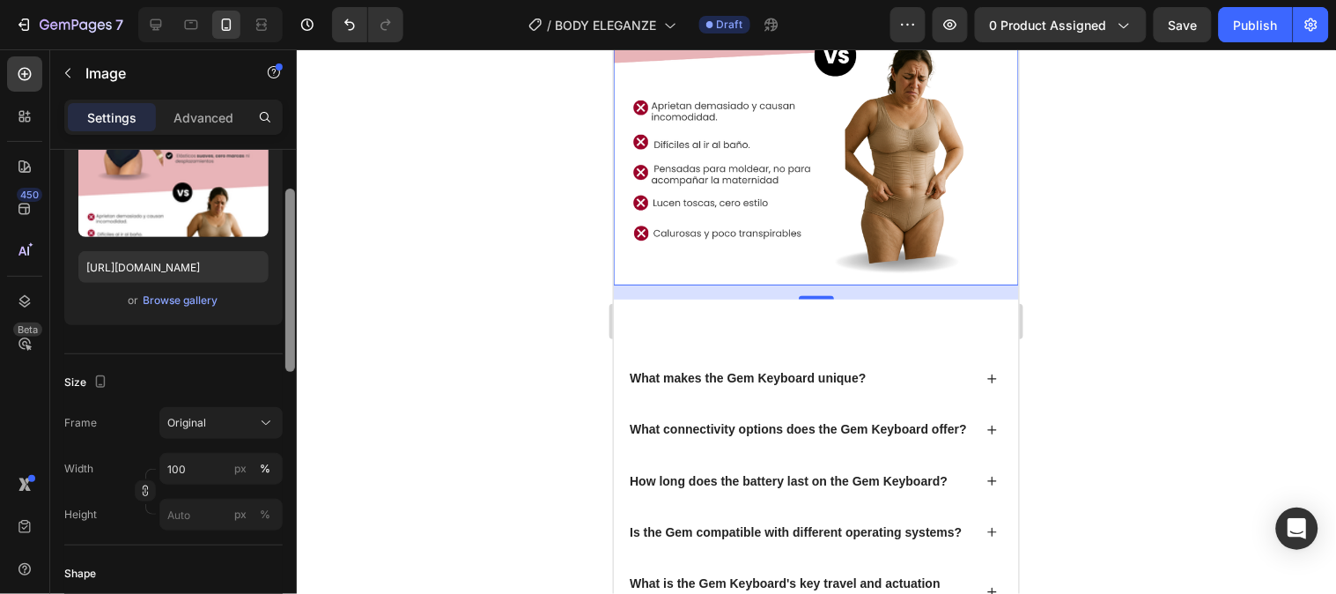
drag, startPoint x: 292, startPoint y: 226, endPoint x: 401, endPoint y: 308, distance: 137.1
click at [401, 0] on div "7 Version history / BODY ELEGANZE Draft Preview 0 product assigned Save Publish…" at bounding box center [668, 0] width 1336 height 0
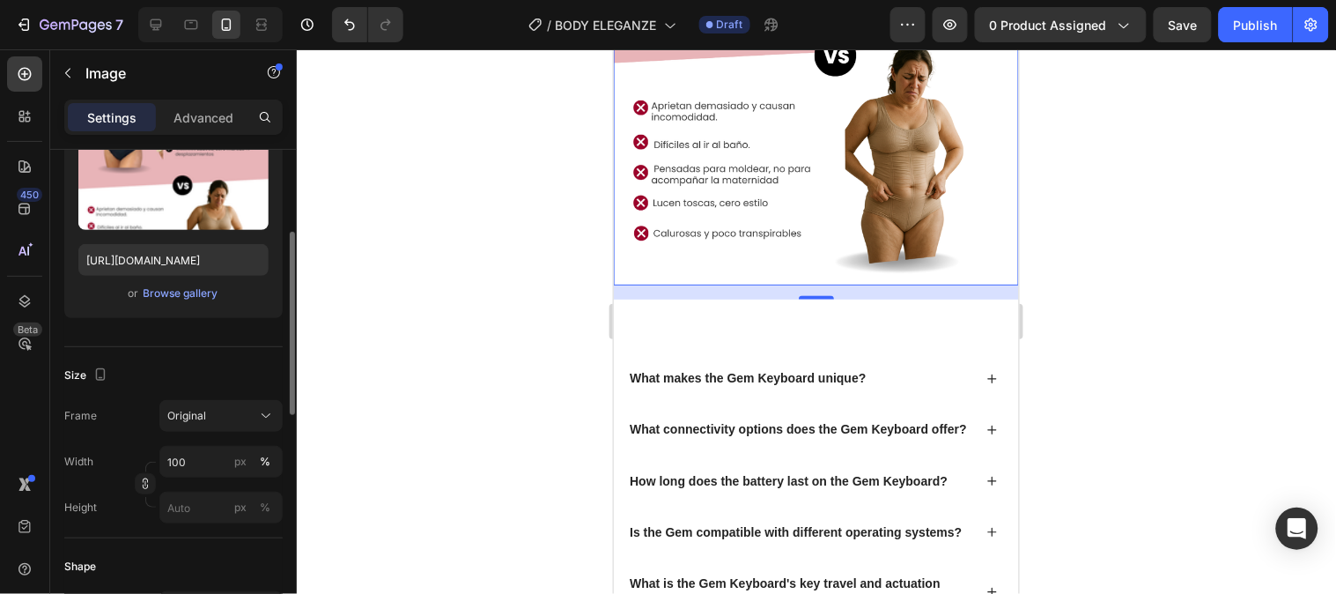
click at [808, 306] on div "16" at bounding box center [816, 313] width 18 height 14
click at [972, 285] on div "16" at bounding box center [815, 292] width 405 height 14
click at [1075, 273] on div at bounding box center [817, 321] width 1040 height 544
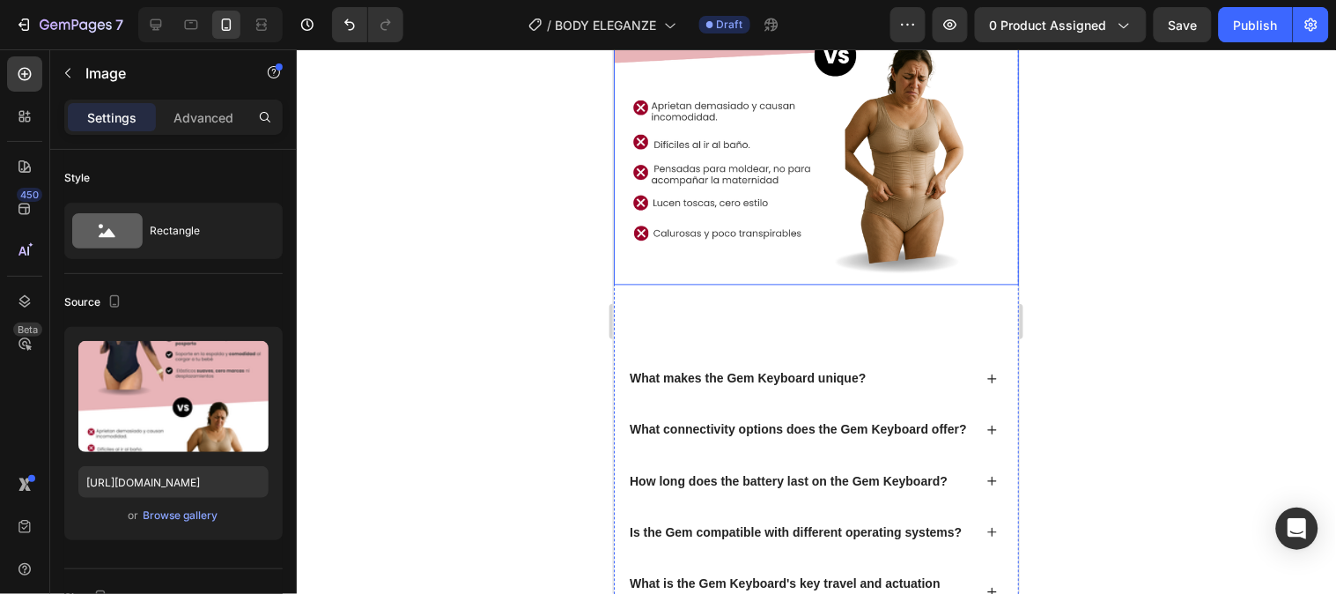
click at [893, 249] on img at bounding box center [815, 31] width 405 height 507
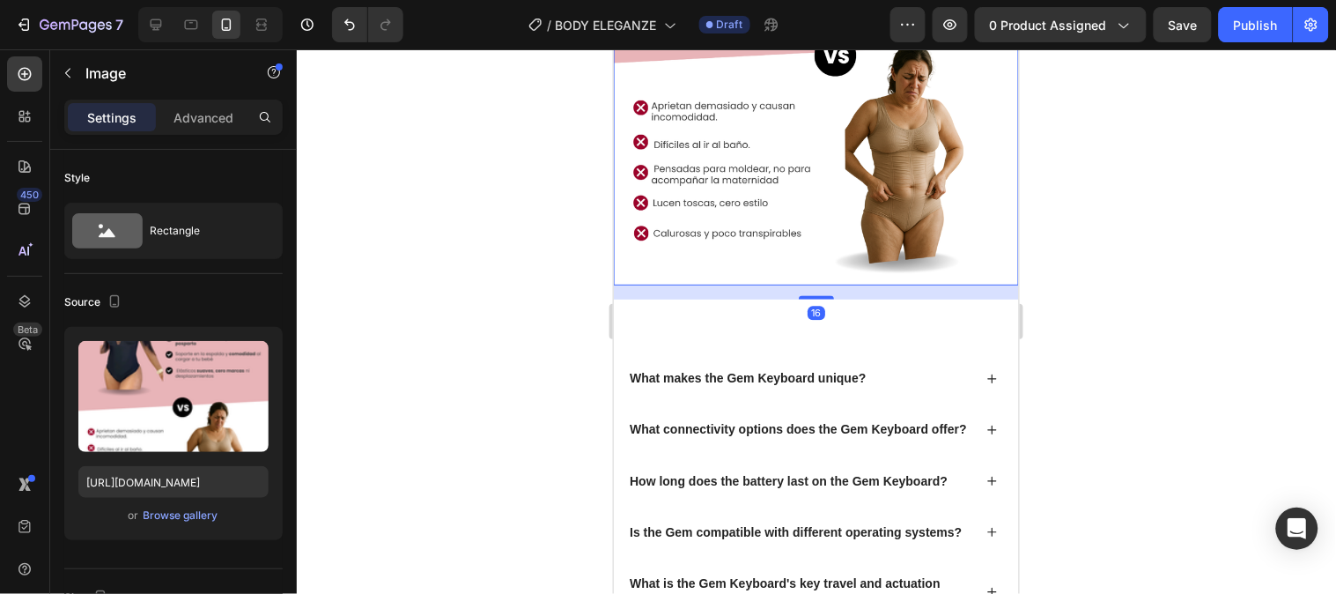
click at [828, 285] on div "16" at bounding box center [815, 292] width 405 height 14
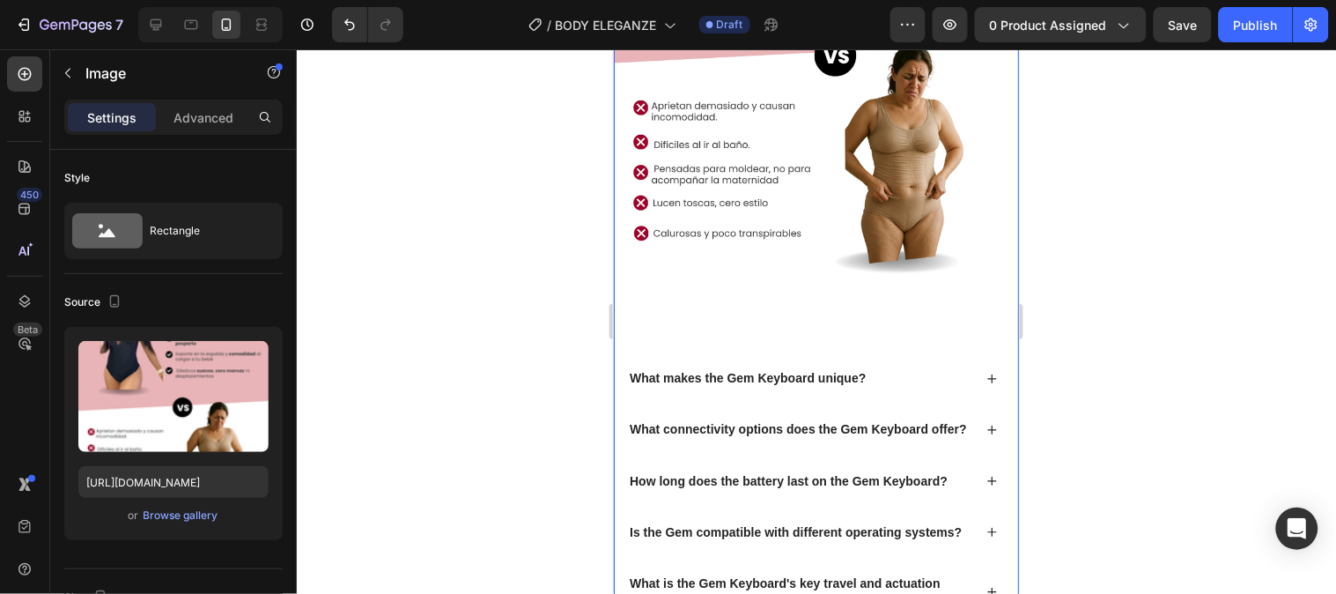
click at [825, 291] on div "Image What makes the Gem Keyboard unique? What connectivity options does the Ge…" at bounding box center [815, 234] width 405 height 905
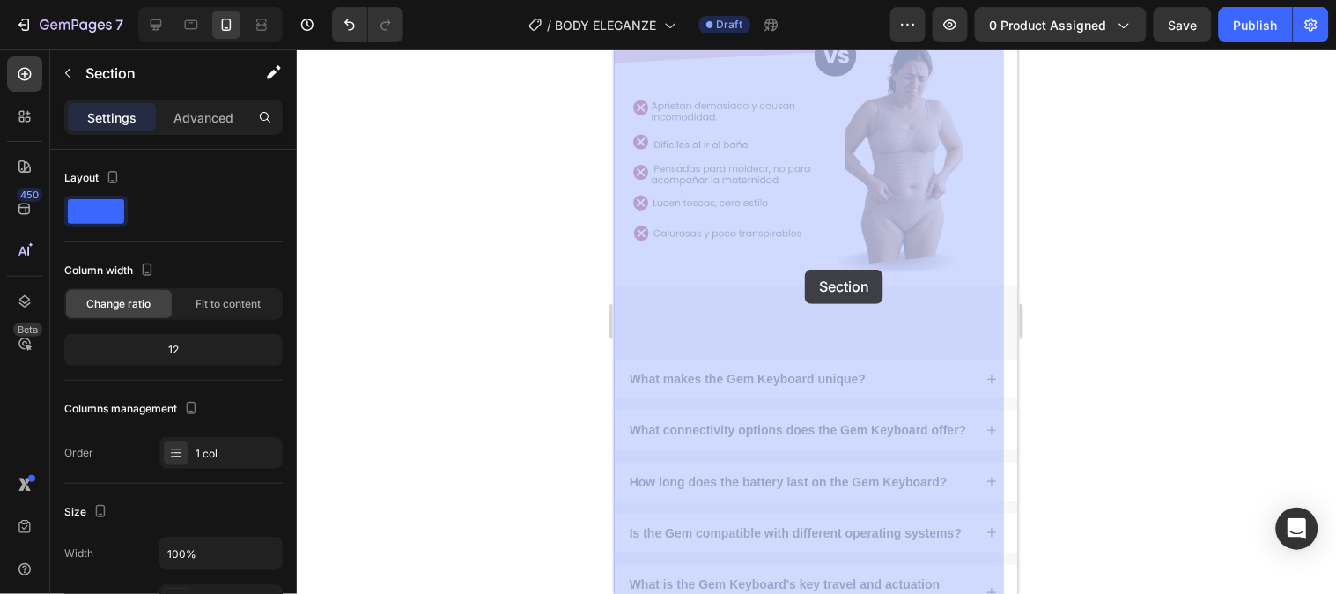
drag, startPoint x: 825, startPoint y: 291, endPoint x: 804, endPoint y: 269, distance: 29.9
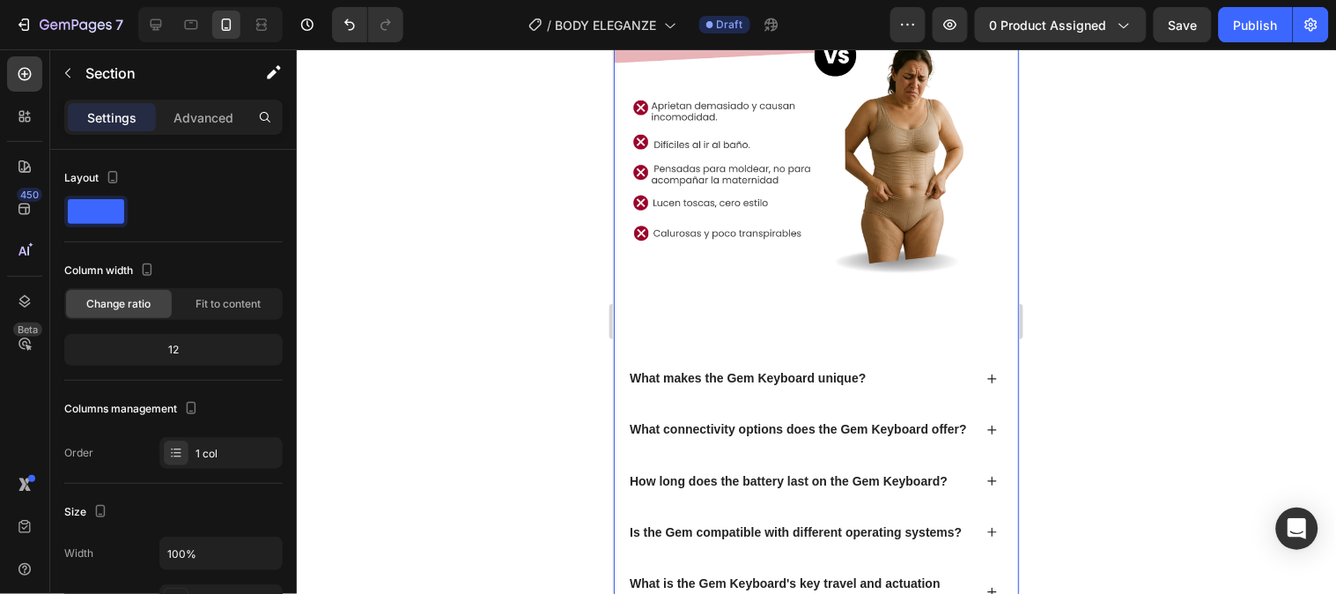
click at [976, 285] on div "Image What makes the Gem Keyboard unique? What connectivity options does the Ge…" at bounding box center [815, 234] width 405 height 905
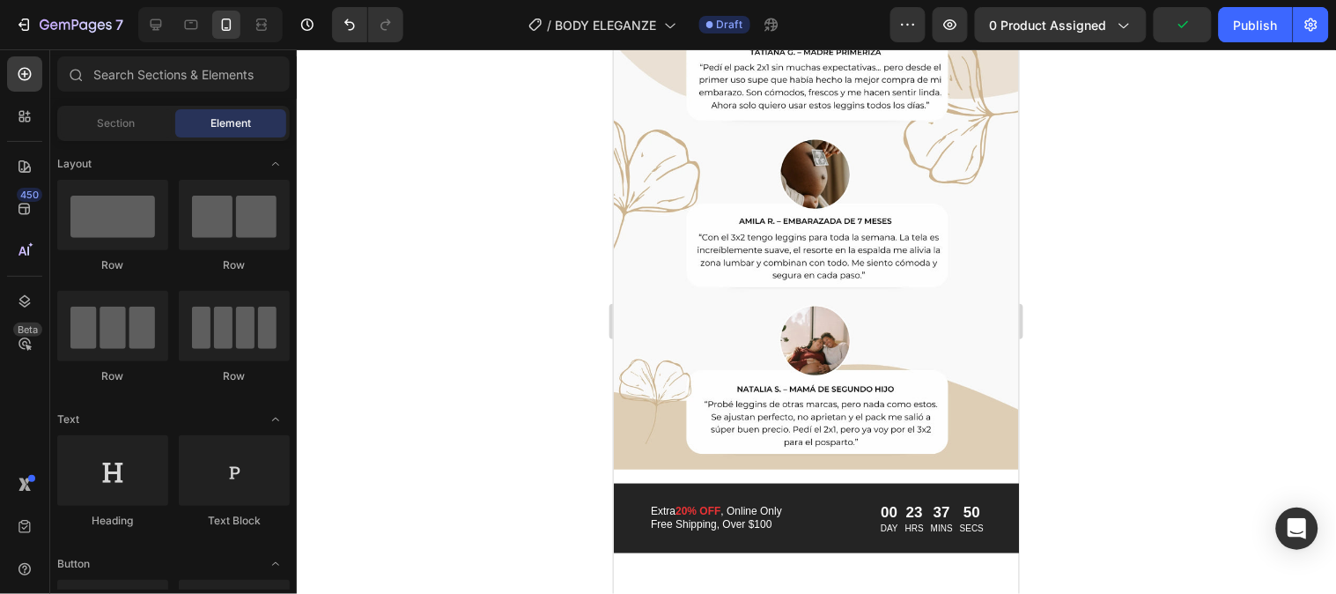
scroll to position [3903, 0]
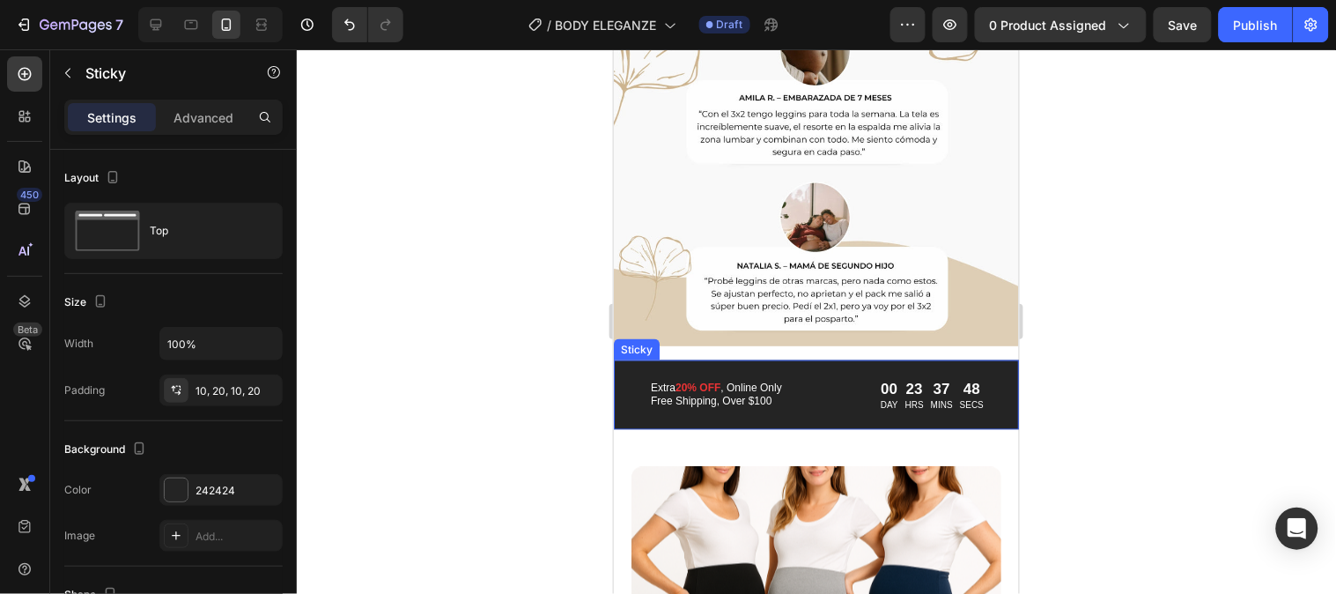
click at [991, 359] on div "Extra 20% OFF , Online Only Free Shipping, Over $100 Text Block 00 DAY 23 HRS 3…" at bounding box center [815, 394] width 405 height 70
click at [989, 359] on div "Extra 20% OFF , Online Only Free Shipping, Over $100 Text Block 00 DAY 23 HRS 3…" at bounding box center [815, 394] width 405 height 70
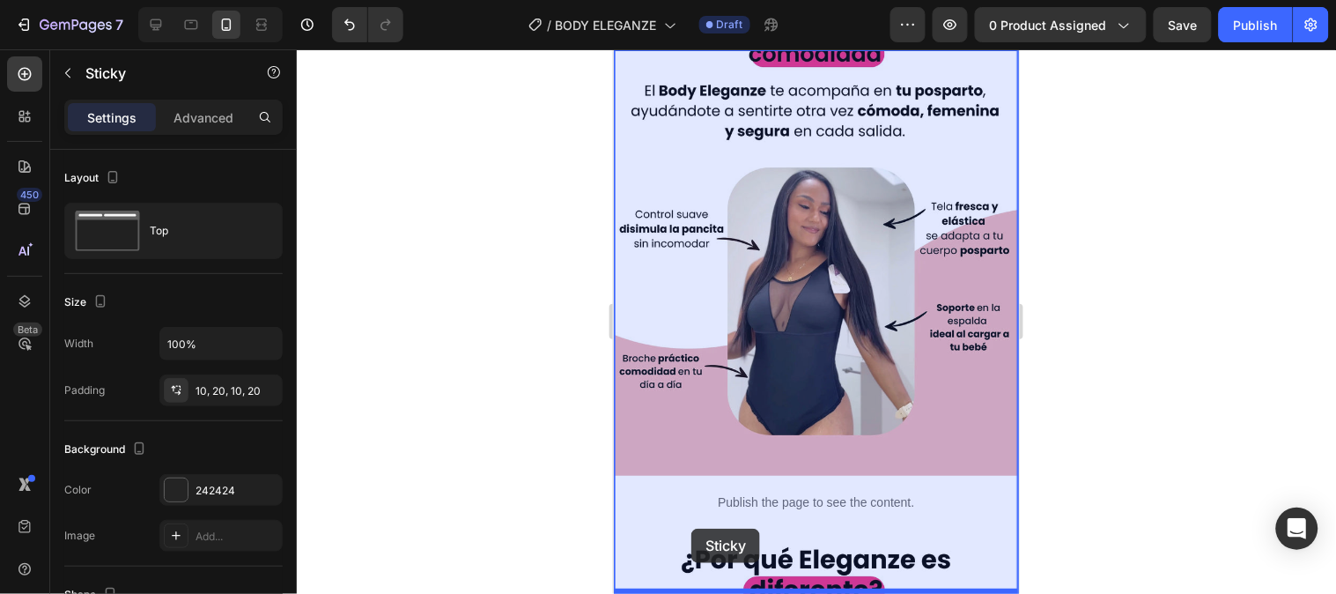
scroll to position [1299, 0]
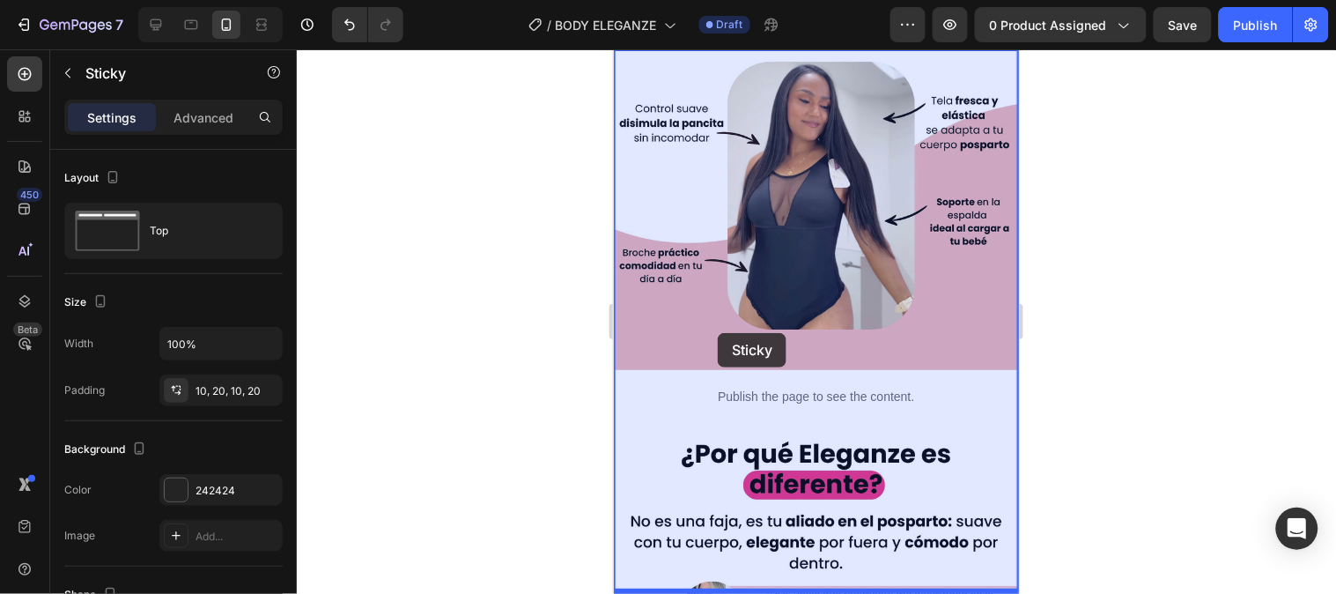
drag, startPoint x: 631, startPoint y: 328, endPoint x: 717, endPoint y: 332, distance: 86.4
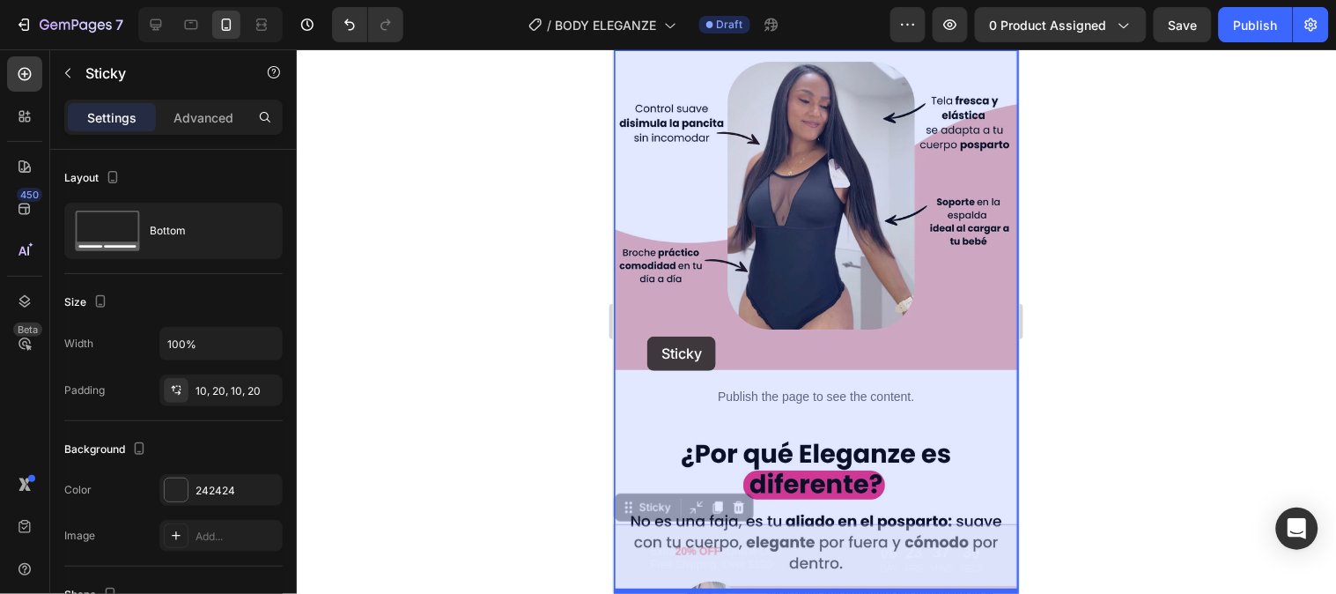
drag, startPoint x: 630, startPoint y: 508, endPoint x: 646, endPoint y: 337, distance: 172.5
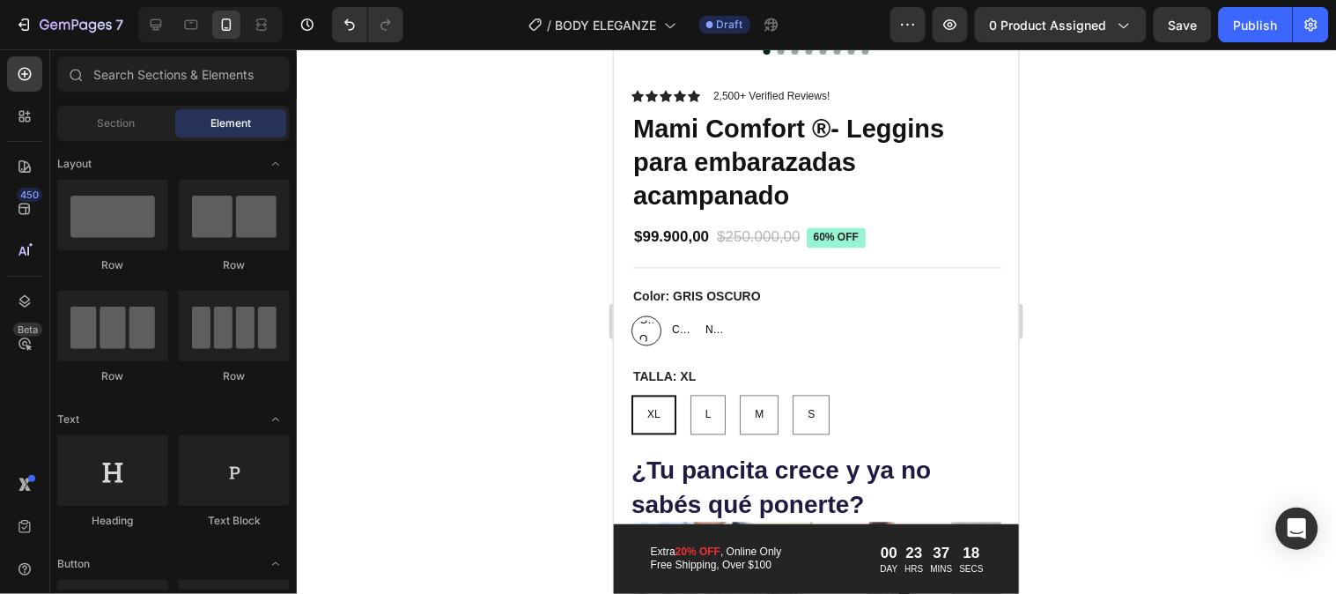
scroll to position [4083, 0]
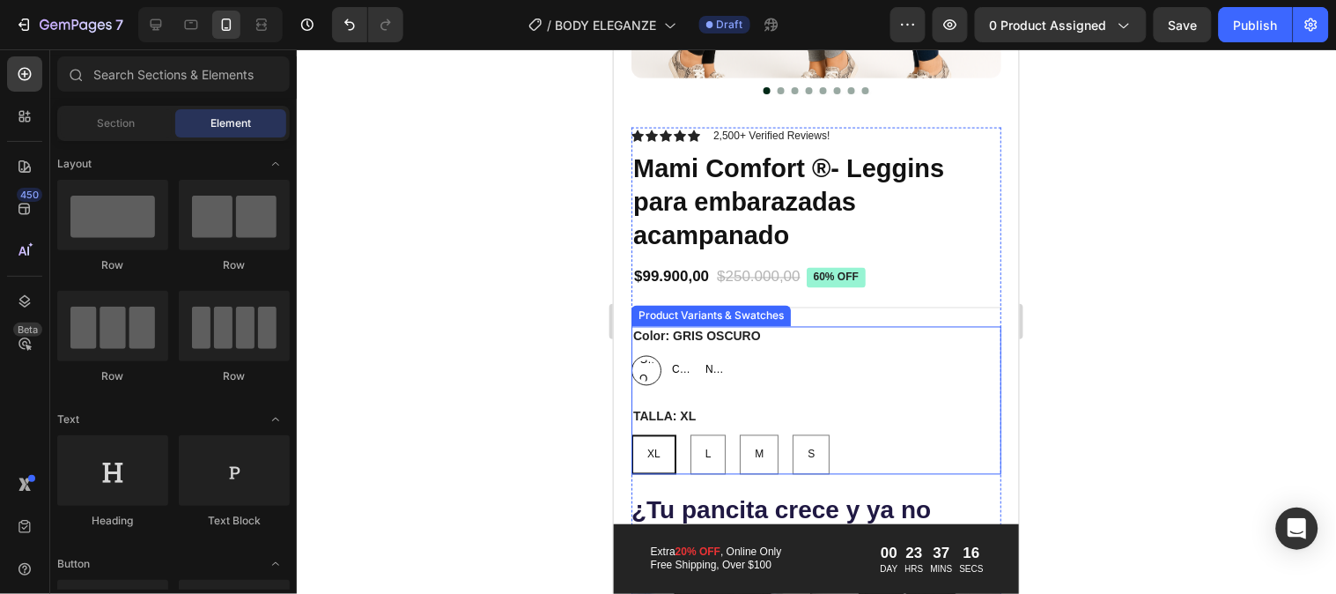
click at [729, 381] on div "Color: GRIS OSCURO GRIS OSCURO GRIS OSCURO GRIS OSCURO CAQUI CAQUI CAQUI NEGRO …" at bounding box center [816, 399] width 370 height 147
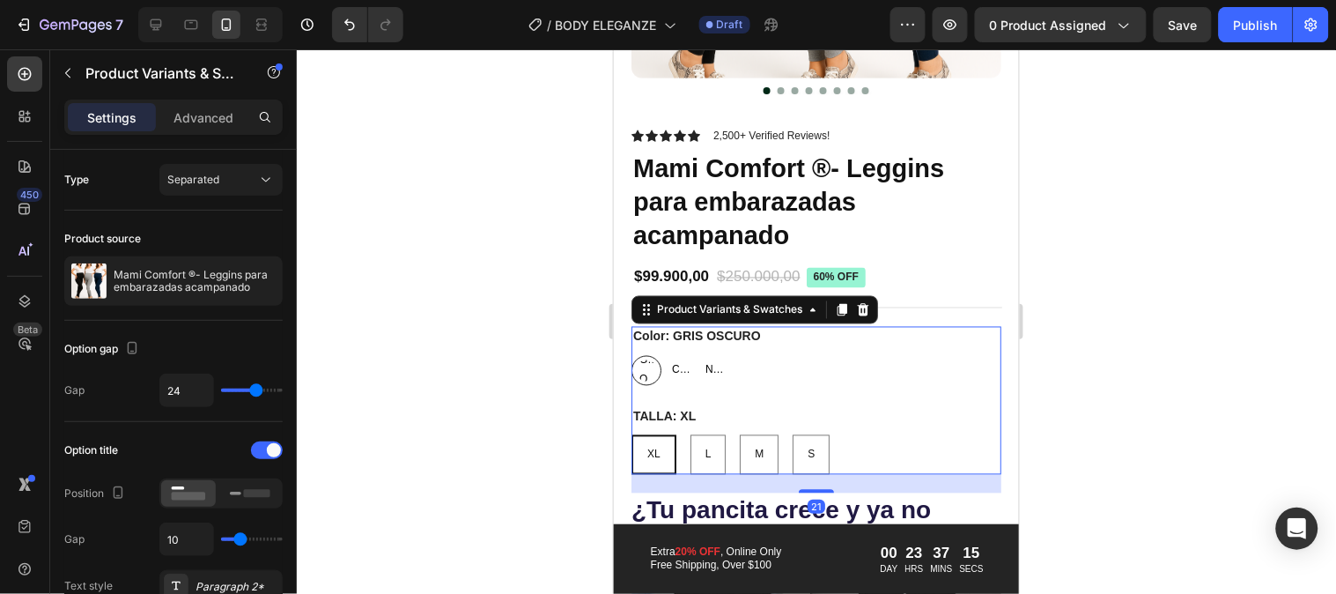
click at [789, 434] on div "XL XL XL L L L M M M S S S" at bounding box center [816, 454] width 370 height 40
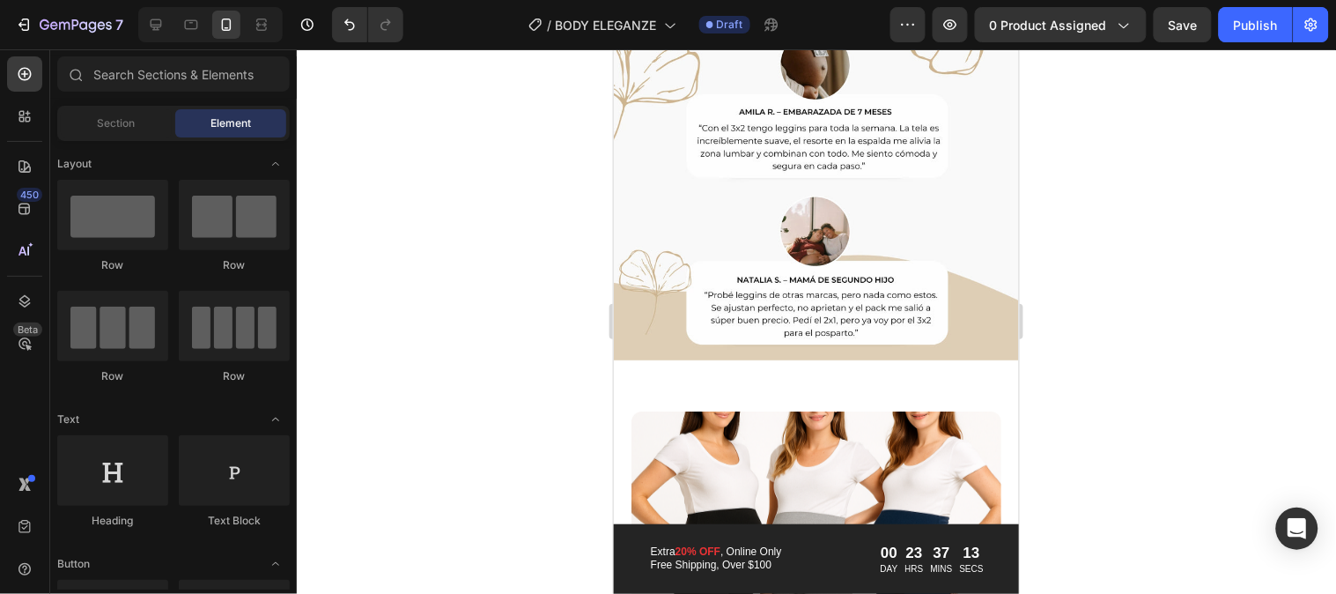
scroll to position [3535, 0]
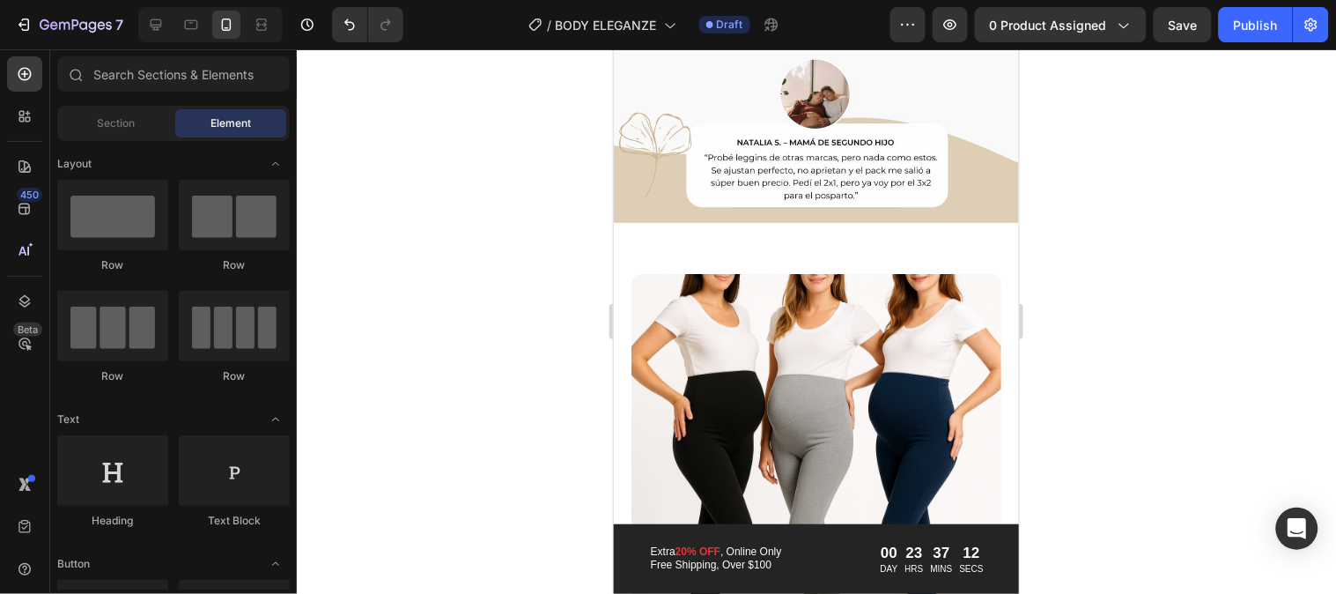
drag, startPoint x: 1007, startPoint y: 285, endPoint x: 1644, endPoint y: 307, distance: 637.3
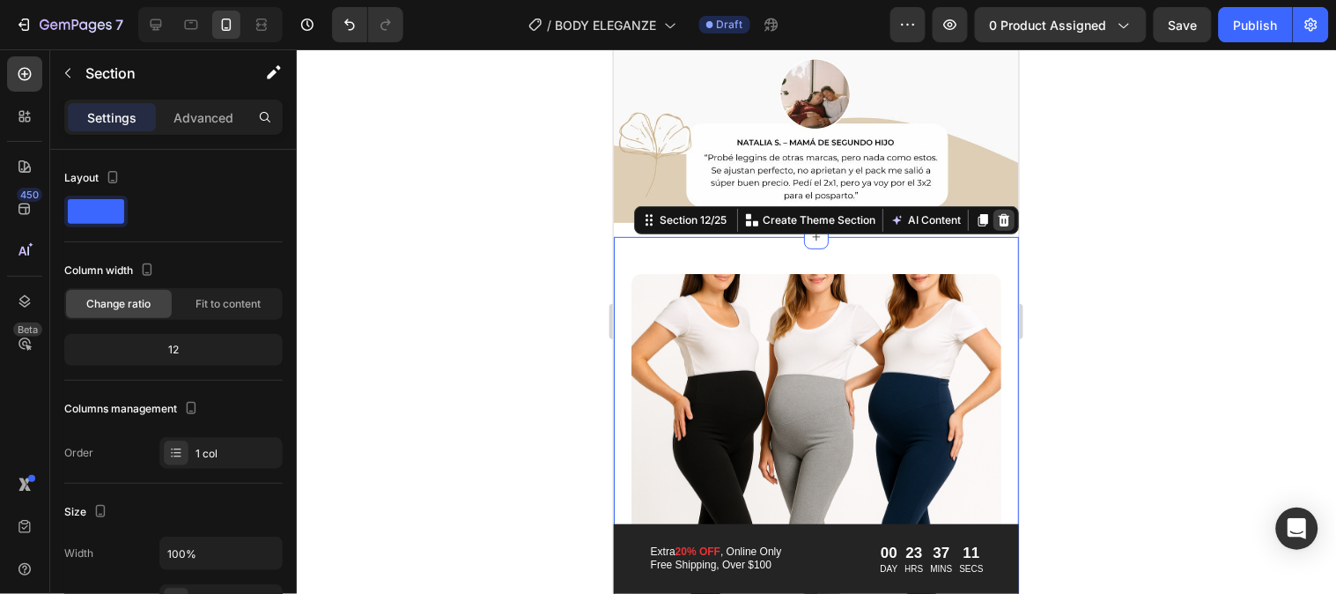
click at [993, 211] on div at bounding box center [1003, 219] width 21 height 21
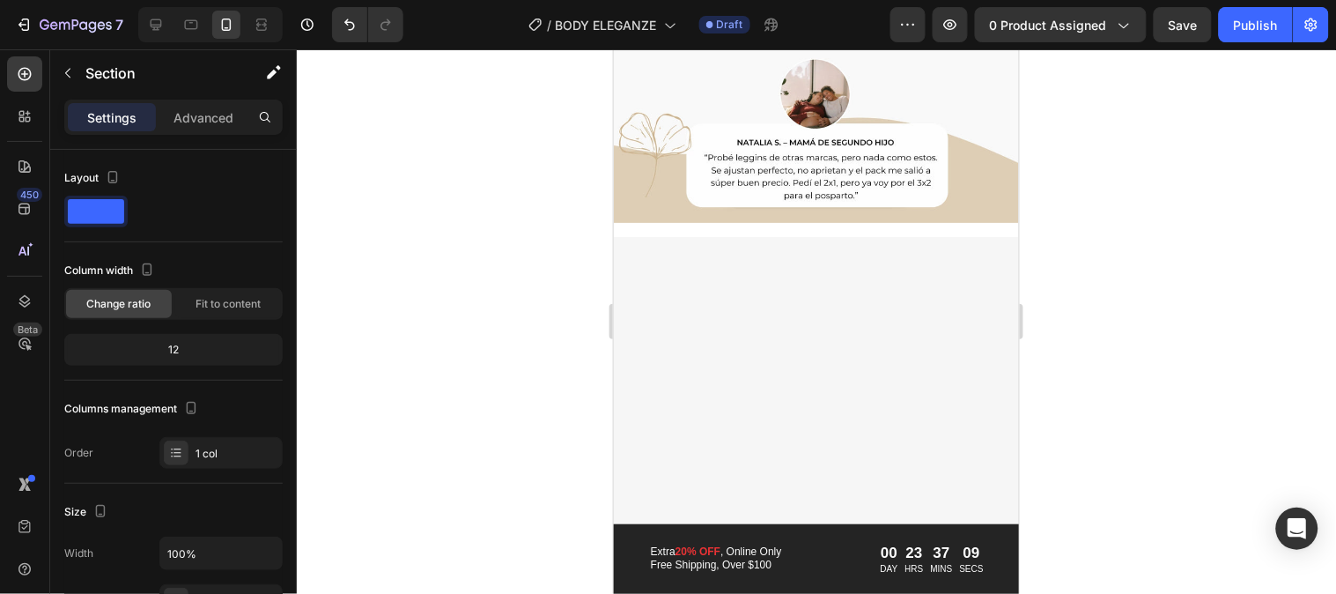
click at [975, 278] on div at bounding box center [816, 458] width 370 height 370
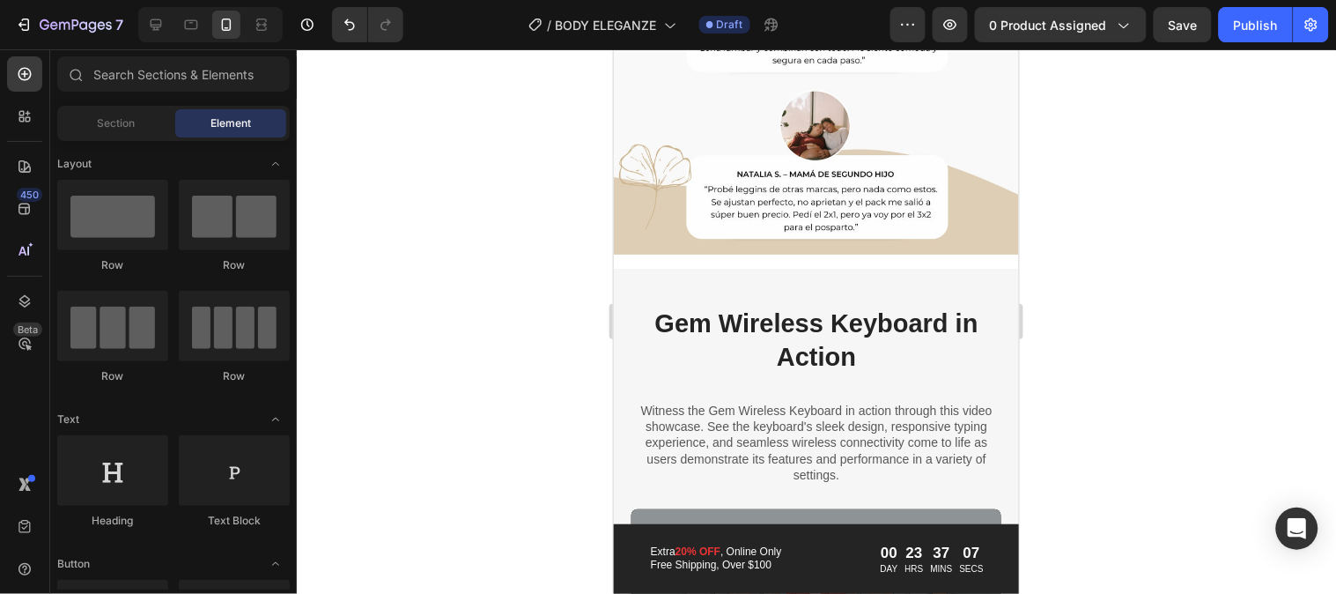
scroll to position [3487, 0]
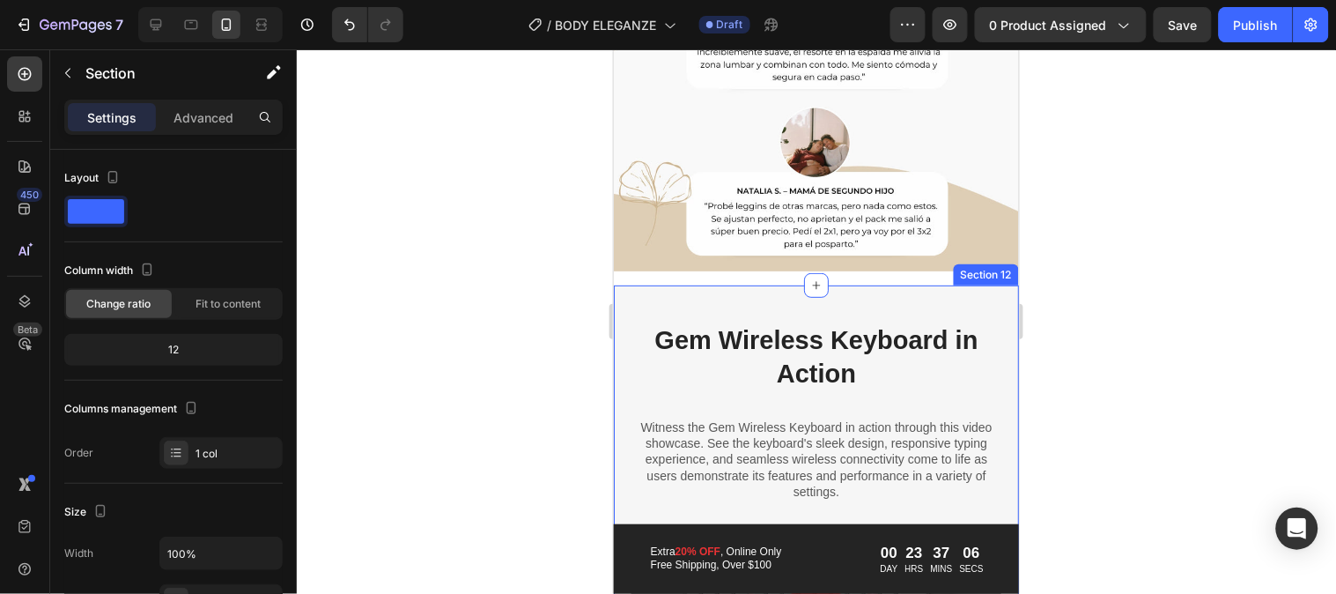
click at [969, 285] on div "Gem Wireless Keyboard in Action Heading Witness the Gem Wireless Keyboard in ac…" at bounding box center [815, 520] width 405 height 470
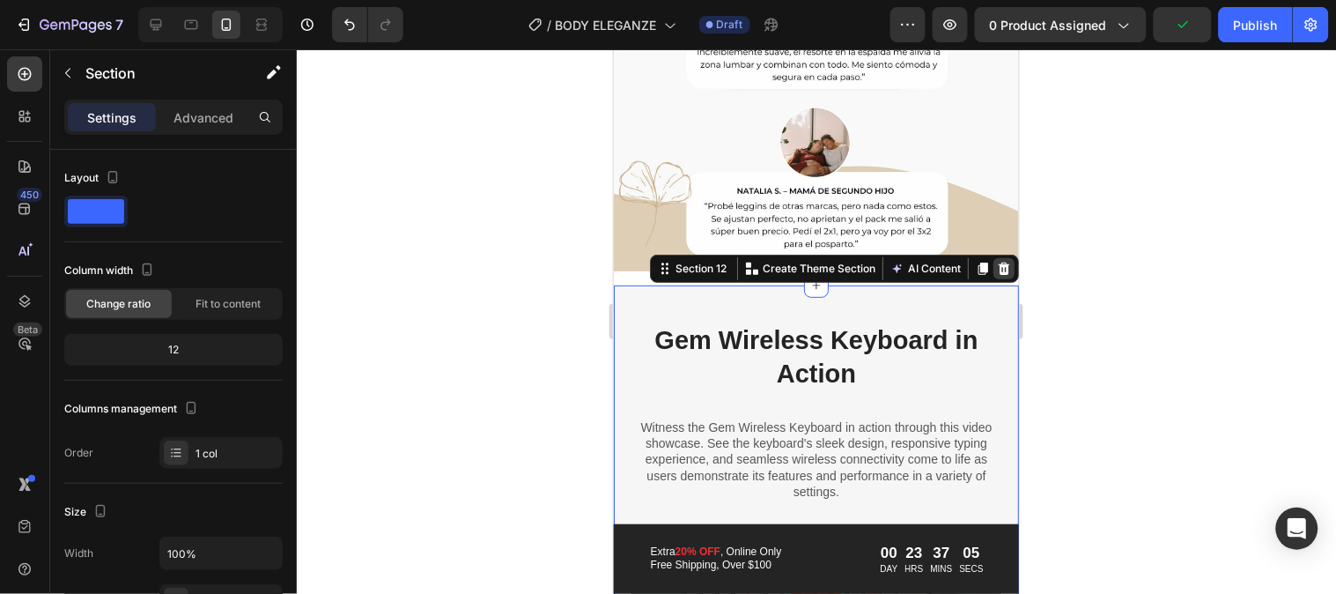
click at [998, 262] on icon at bounding box center [1003, 268] width 11 height 12
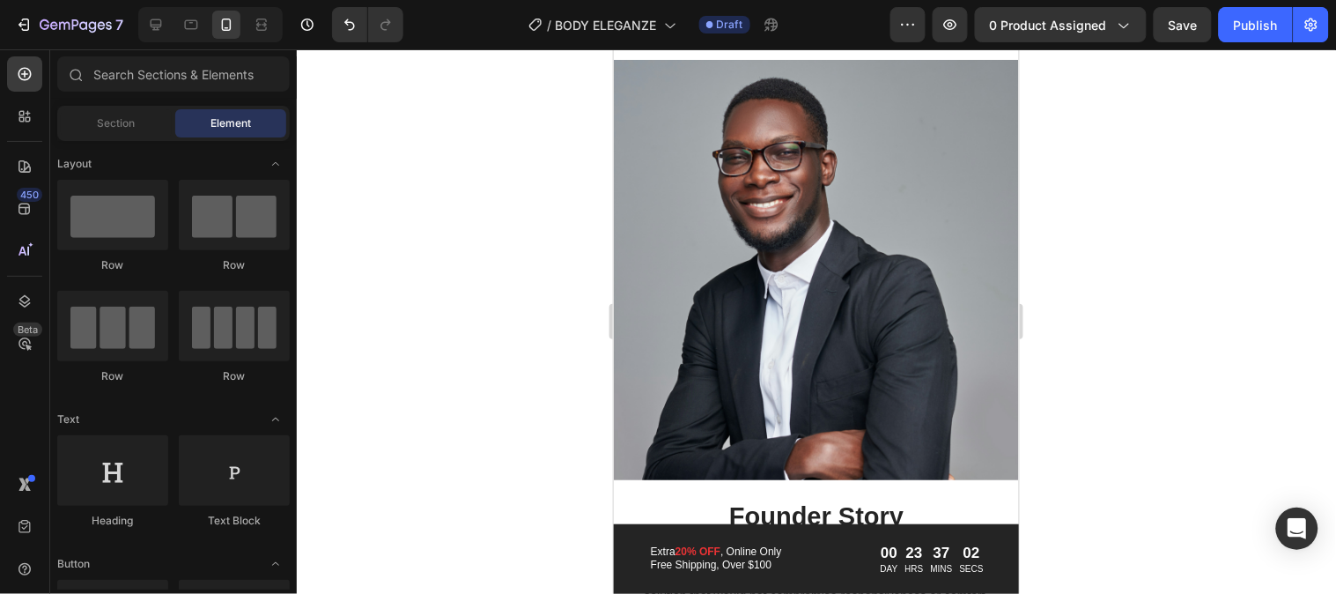
scroll to position [3647, 0]
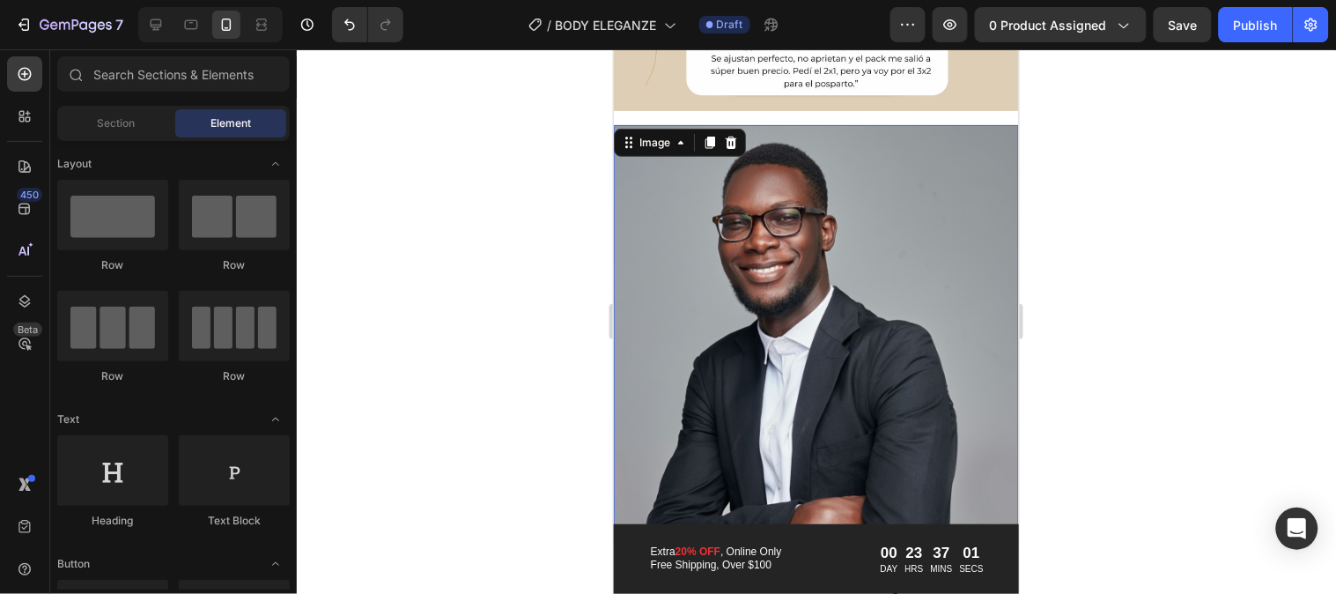
click at [974, 150] on img at bounding box center [815, 334] width 405 height 420
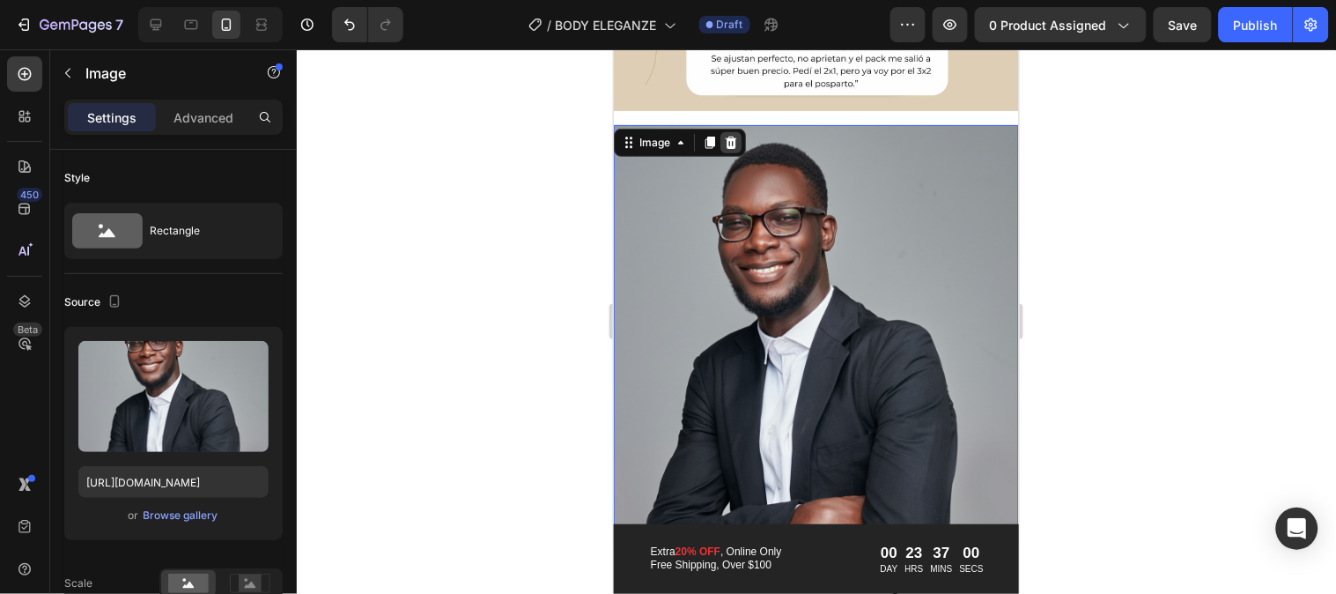
click at [727, 136] on icon at bounding box center [730, 142] width 11 height 12
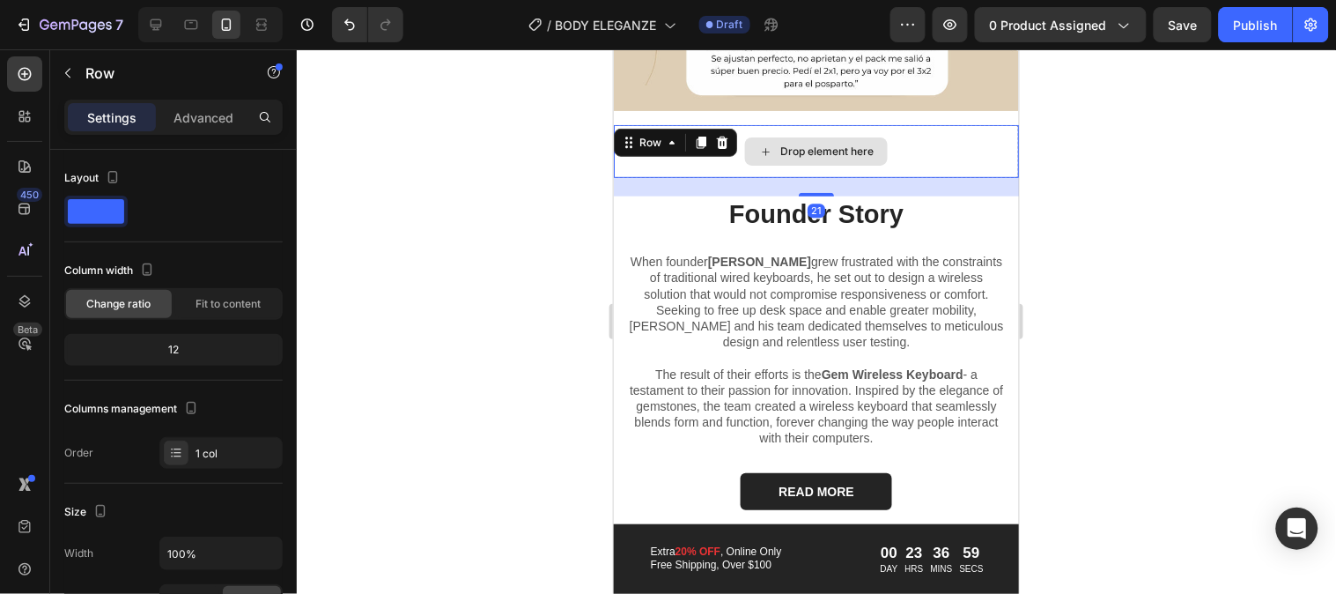
click at [922, 124] on div "Drop element here" at bounding box center [815, 150] width 405 height 53
click at [726, 135] on icon at bounding box center [721, 142] width 14 height 14
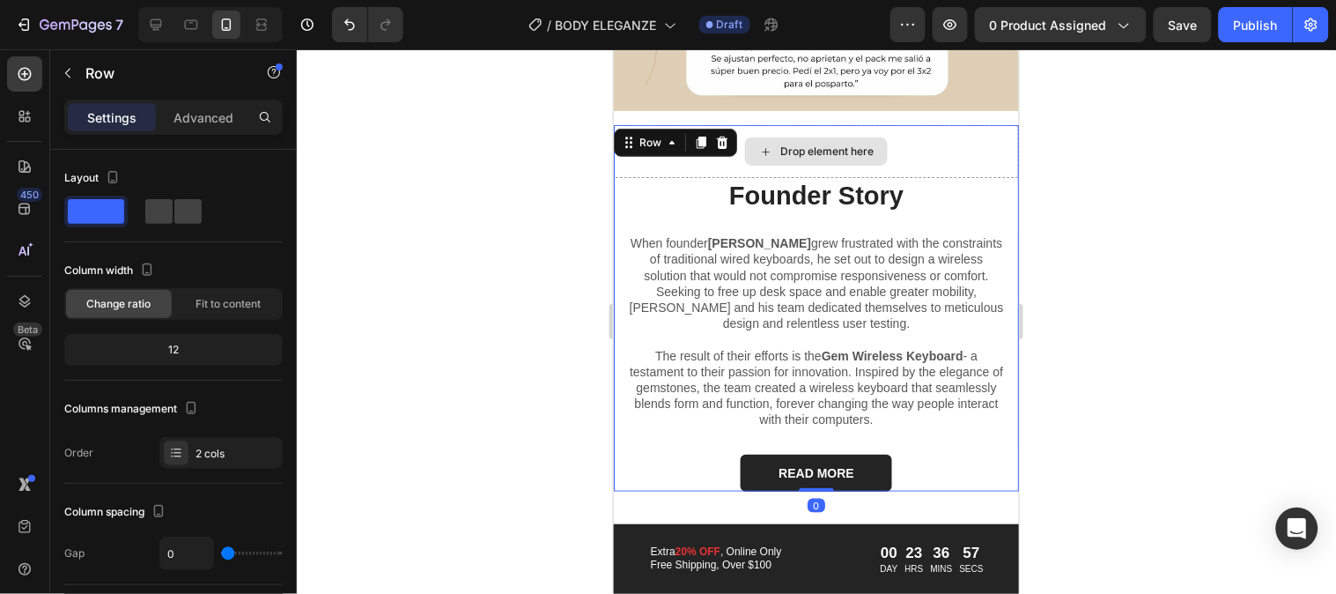
click at [929, 140] on div "Drop element here" at bounding box center [815, 150] width 405 height 53
click at [727, 135] on icon at bounding box center [721, 142] width 14 height 14
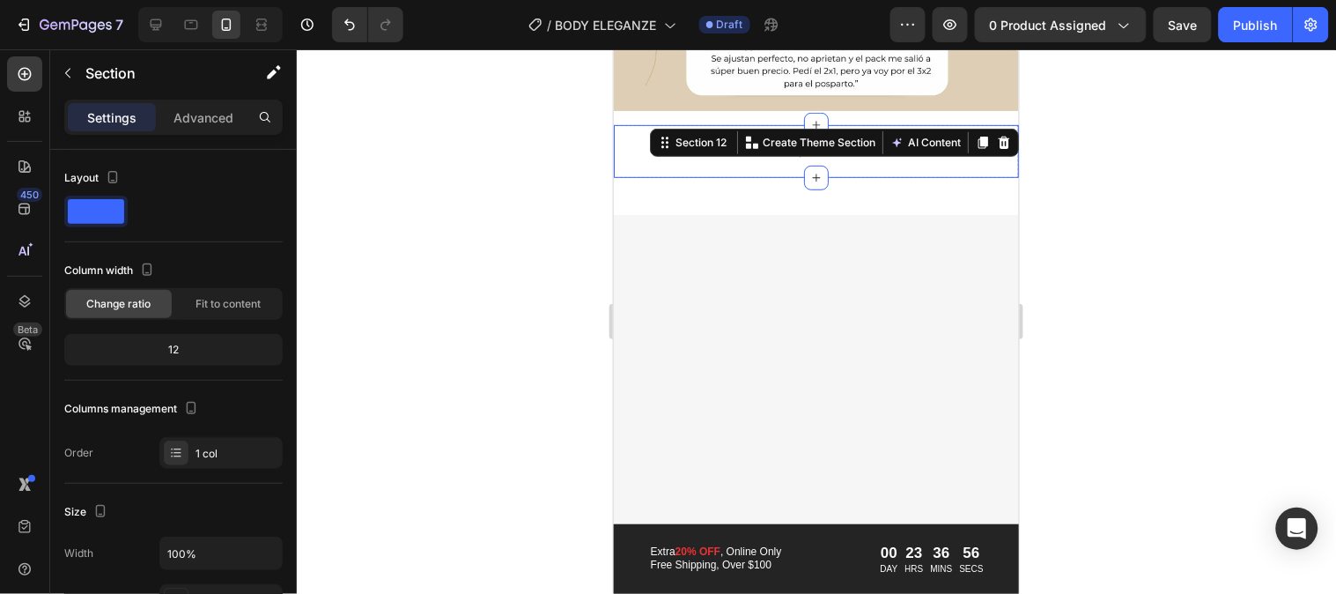
click at [890, 134] on div "Drop element here Section 12 You can create reusable sections Create Theme Sect…" at bounding box center [815, 150] width 405 height 53
click at [998, 136] on icon at bounding box center [1003, 142] width 11 height 12
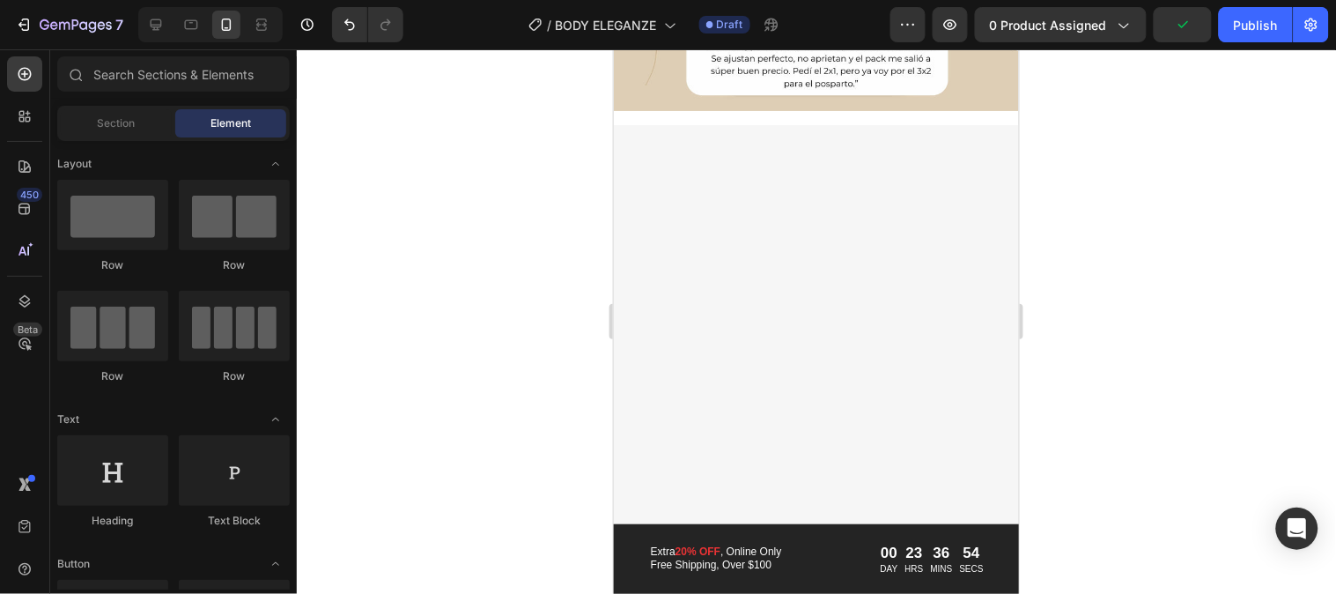
click at [886, 197] on div at bounding box center [815, 383] width 405 height 445
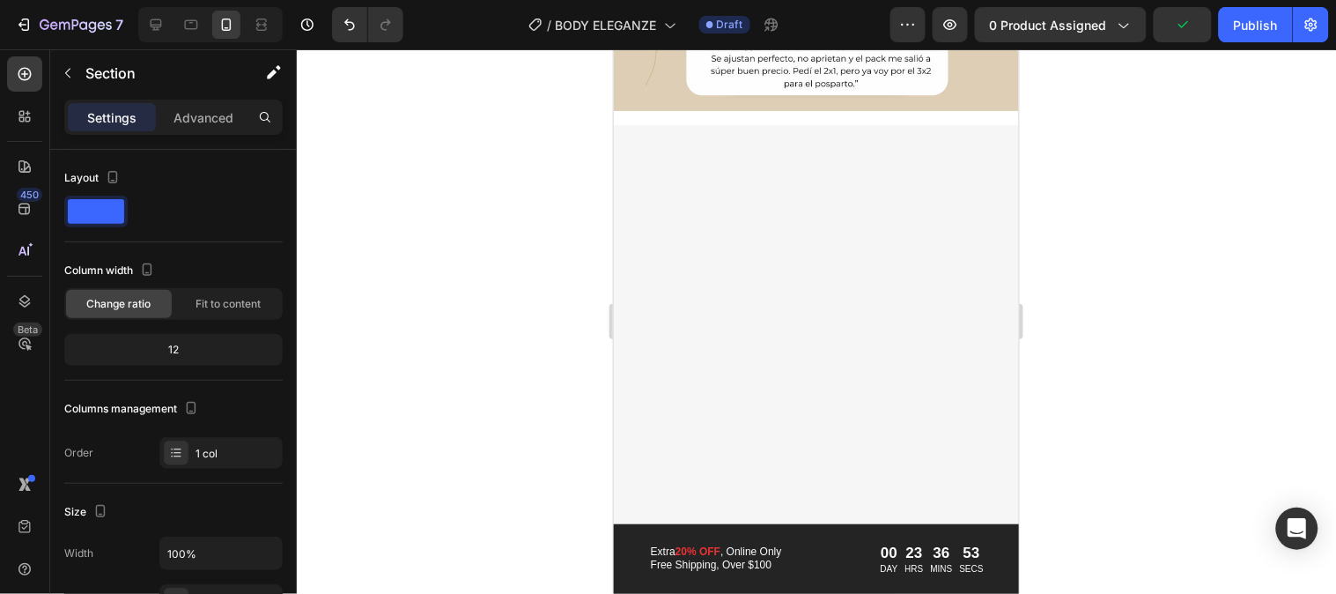
click at [989, 174] on div at bounding box center [815, 383] width 405 height 445
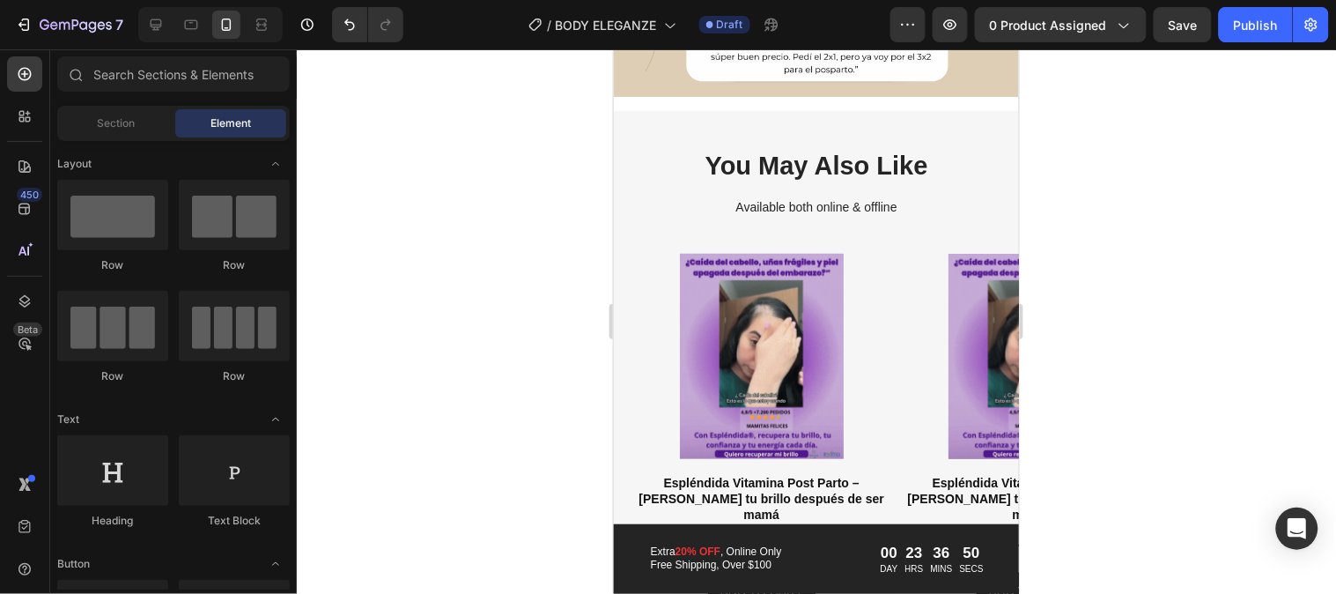
scroll to position [3386, 0]
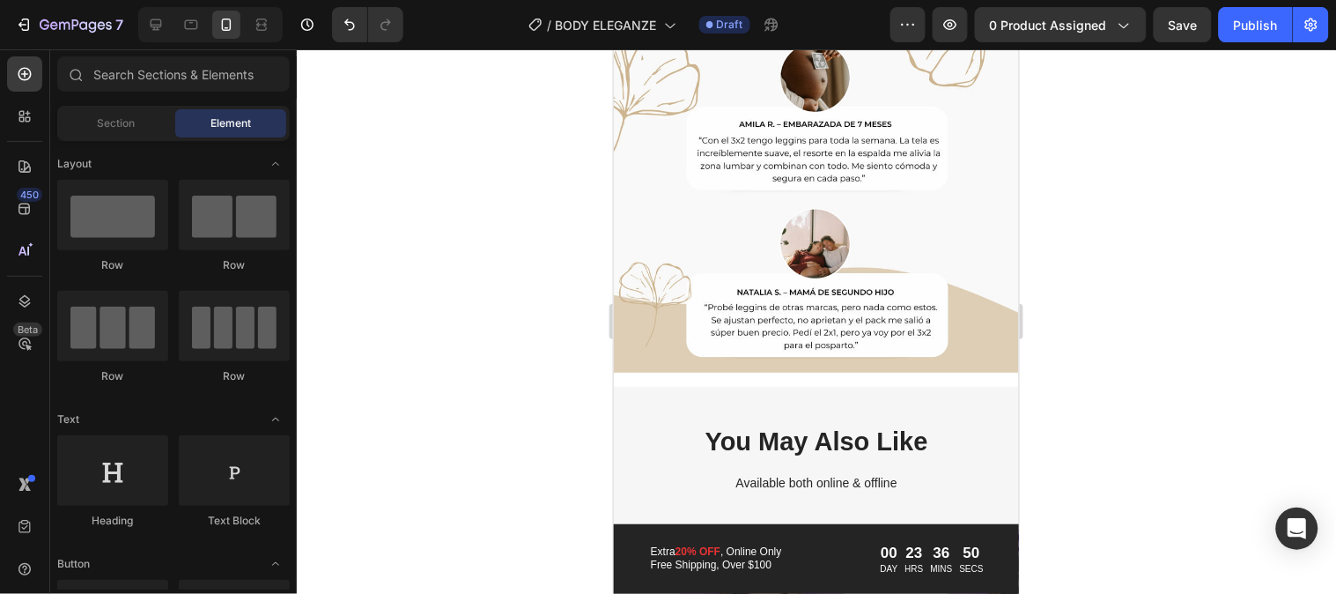
drag, startPoint x: 1012, startPoint y: 328, endPoint x: 1674, endPoint y: 361, distance: 662.5
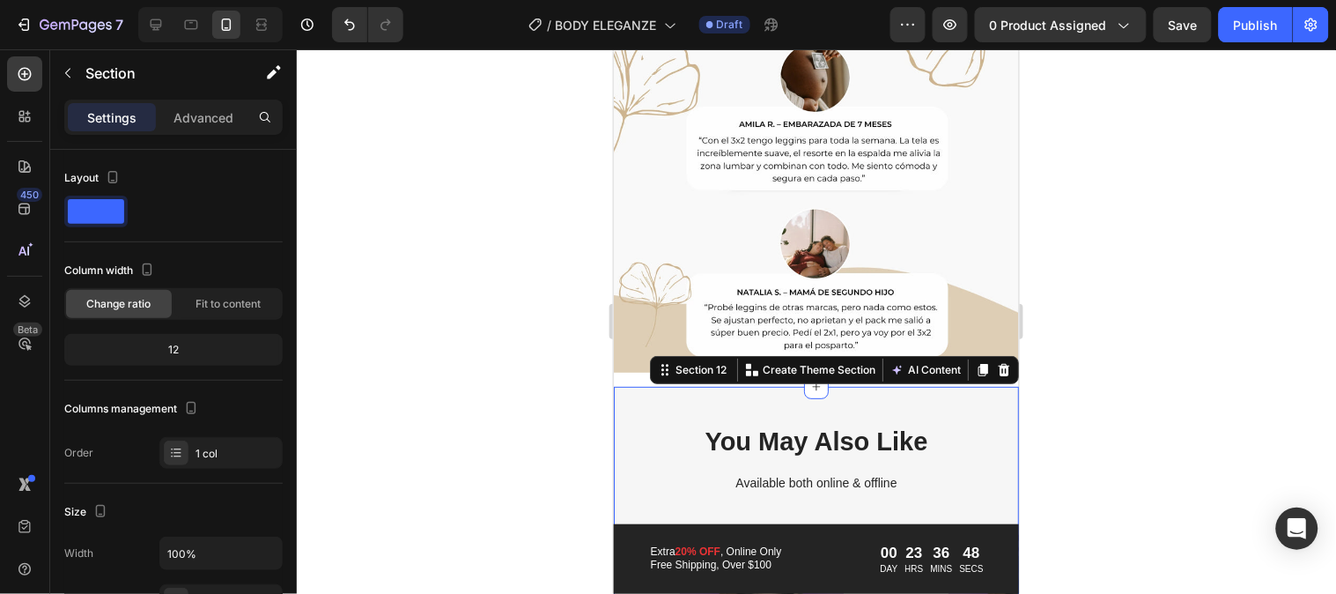
click at [998, 363] on icon at bounding box center [1003, 369] width 11 height 12
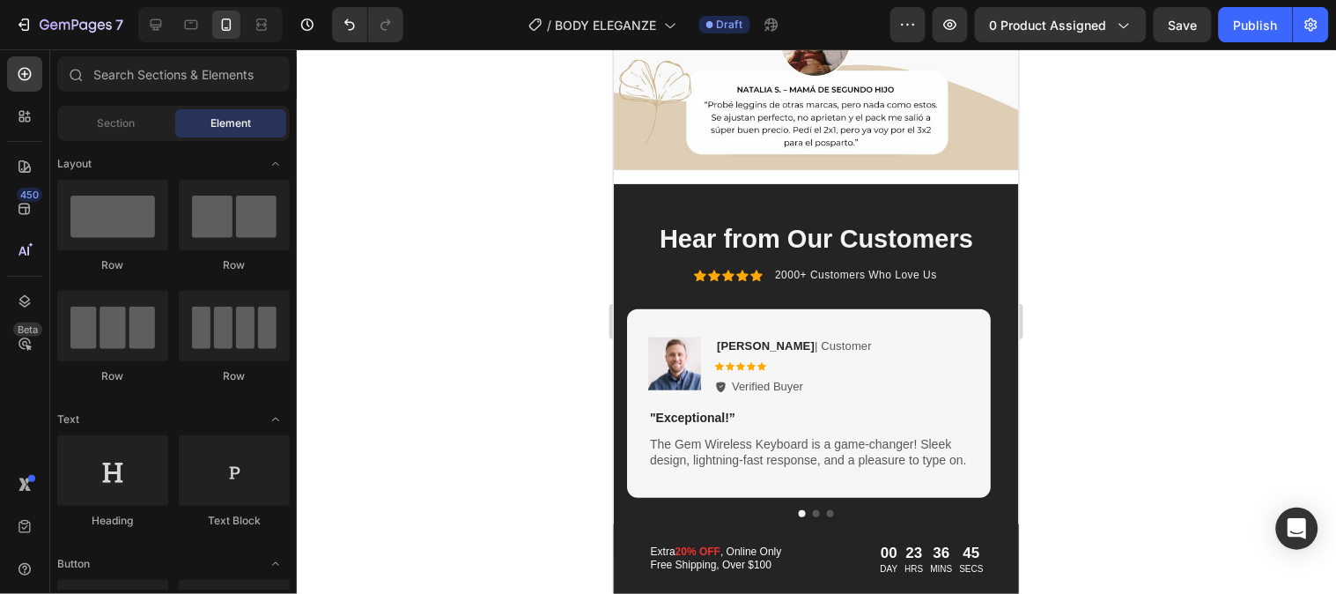
scroll to position [3642, 0]
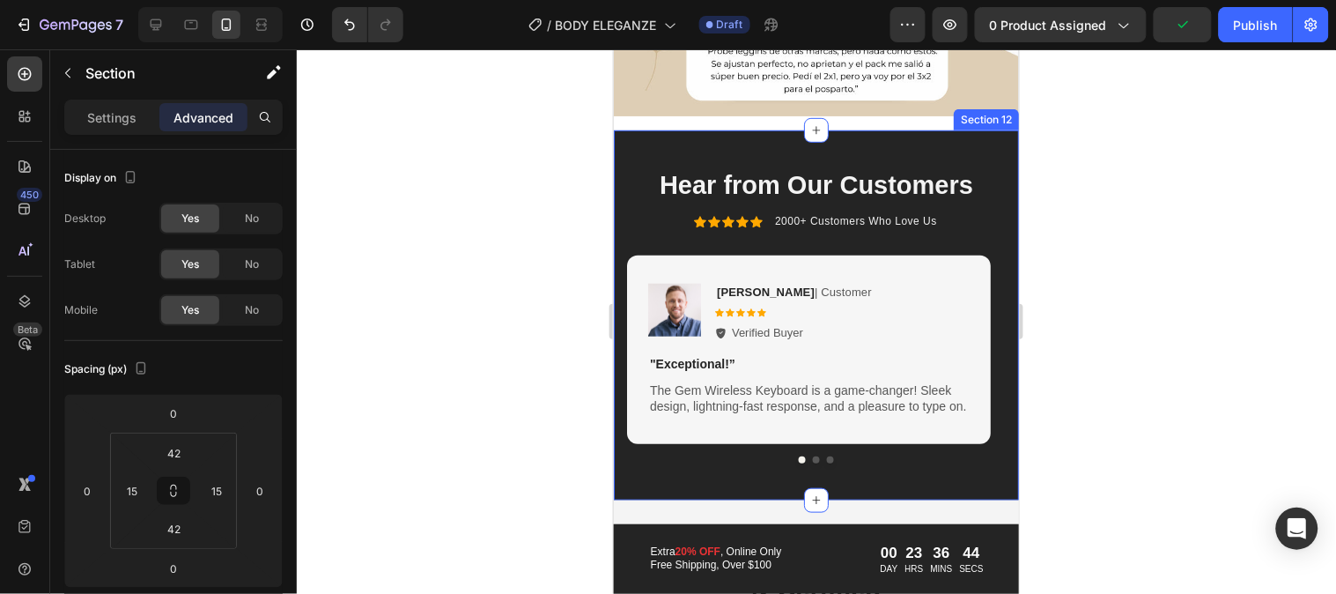
click at [959, 135] on div "Hear from Our Customers Heading Icon Icon Icon Icon Icon Icon List 2000+ Custom…" at bounding box center [815, 315] width 405 height 370
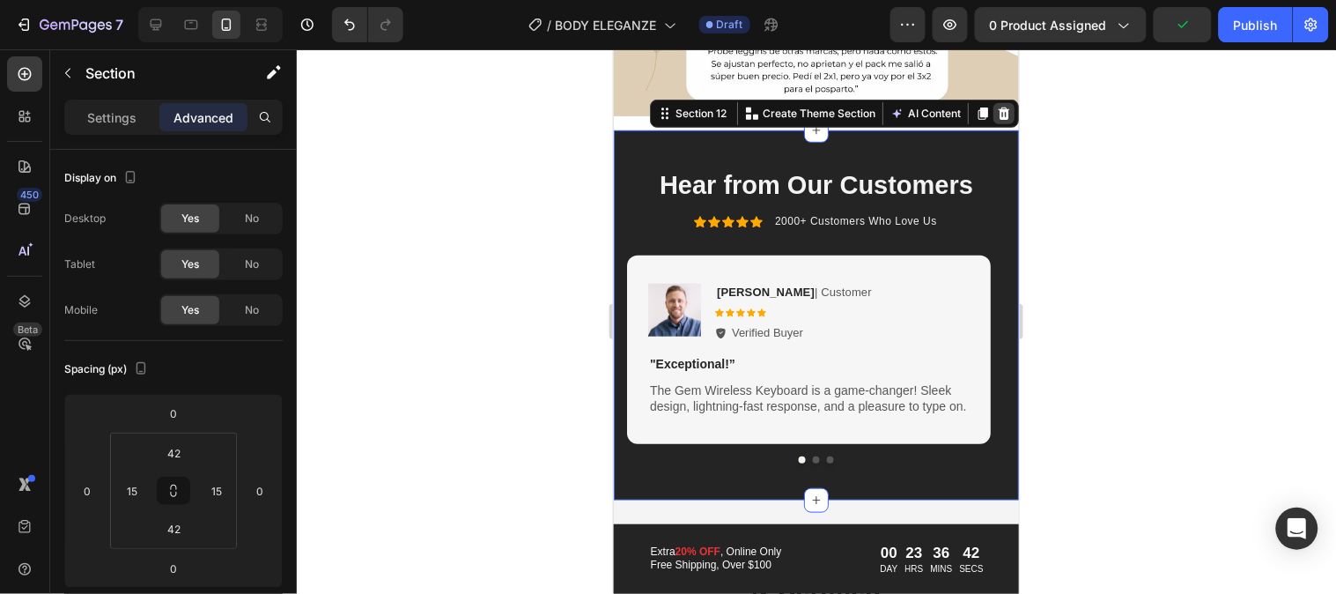
click at [998, 107] on icon at bounding box center [1003, 113] width 11 height 12
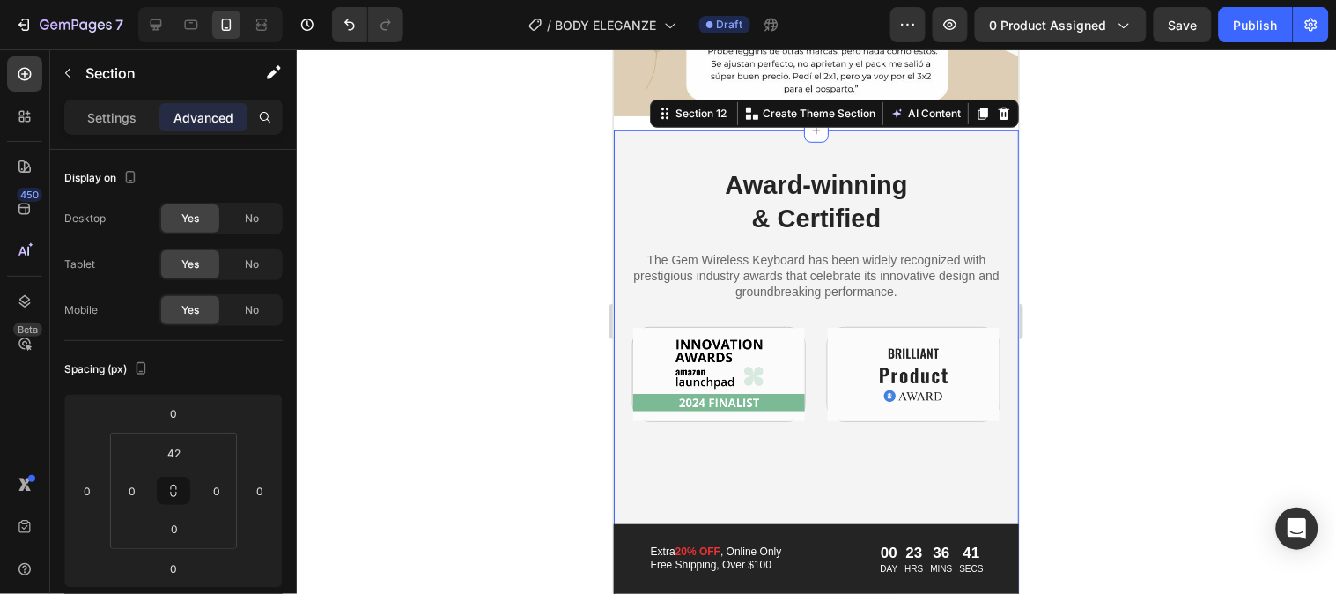
click at [989, 130] on div "Image Award-winning & Certified Heading The Gem Wireless Keyboard has been wide…" at bounding box center [815, 489] width 405 height 718
click at [998, 107] on icon at bounding box center [1003, 113] width 11 height 12
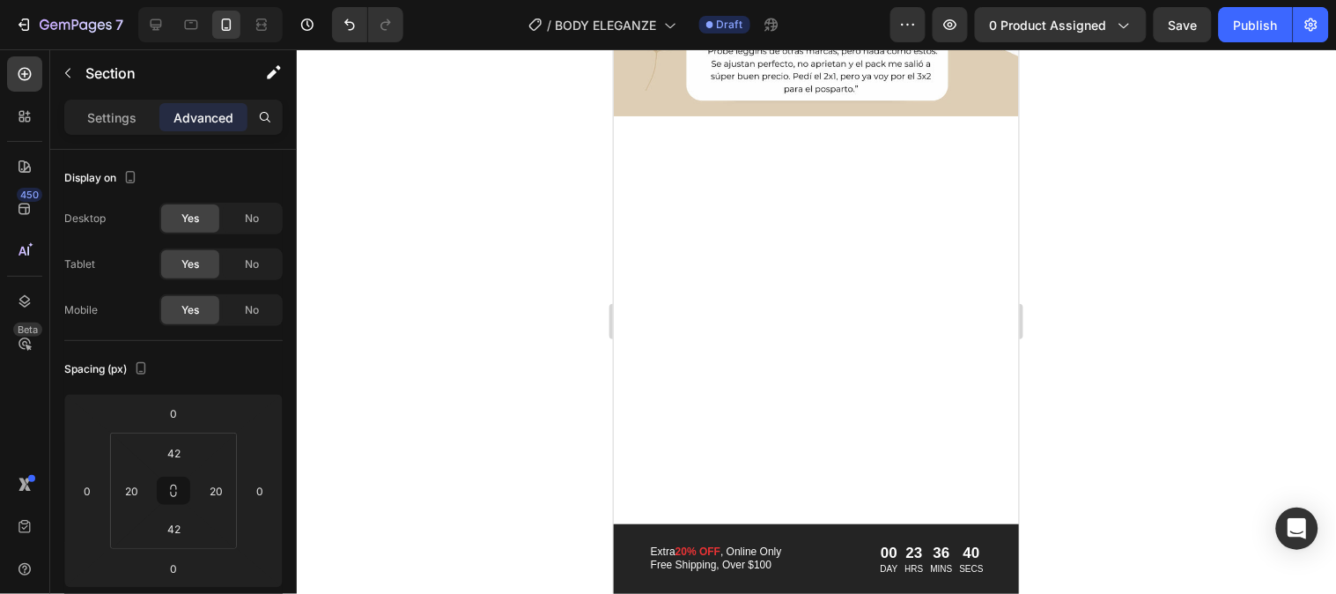
click at [960, 136] on div at bounding box center [815, 438] width 405 height 616
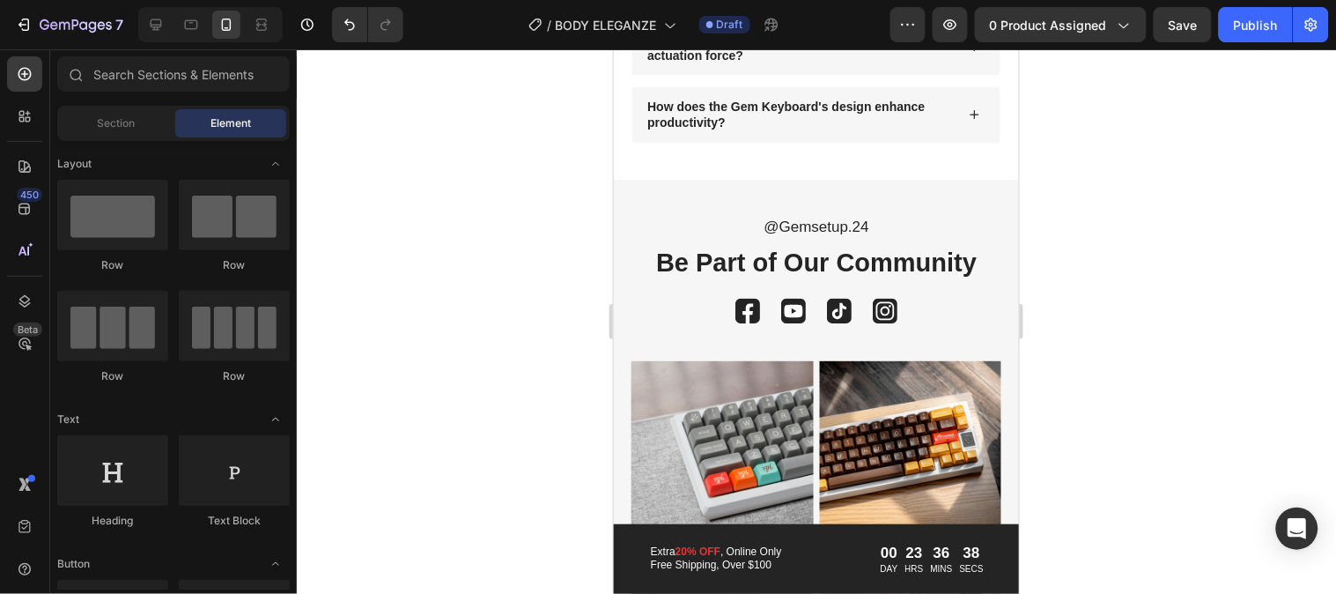
scroll to position [4110, 0]
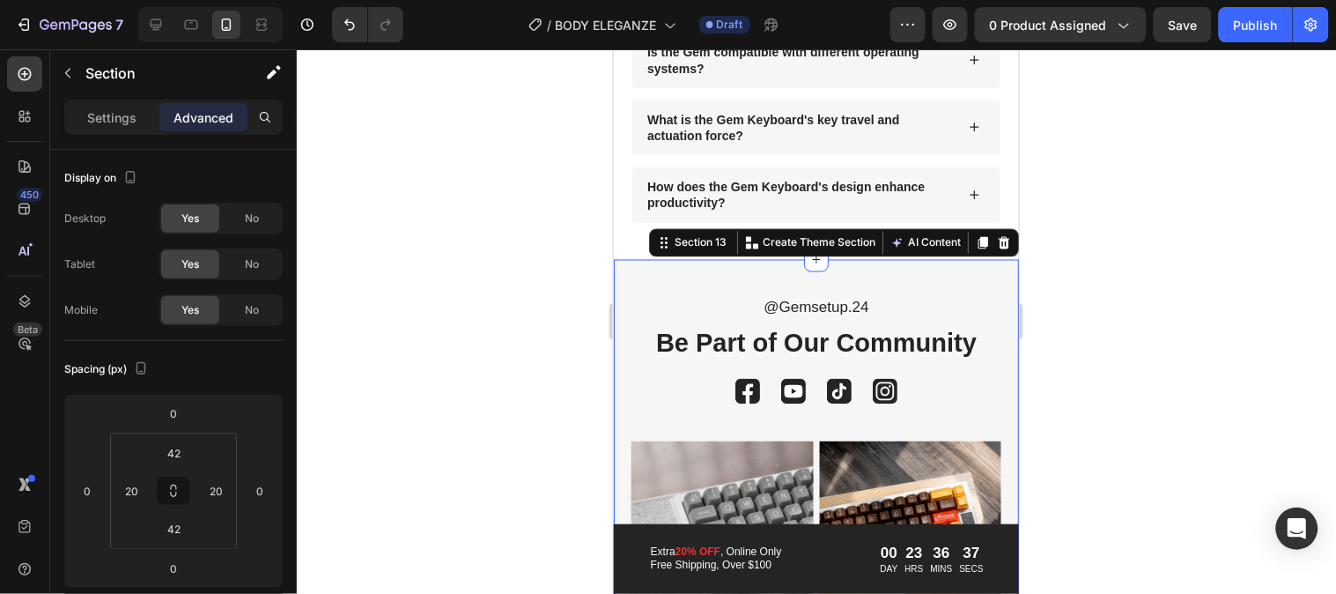
click at [998, 237] on icon at bounding box center [1003, 241] width 11 height 12
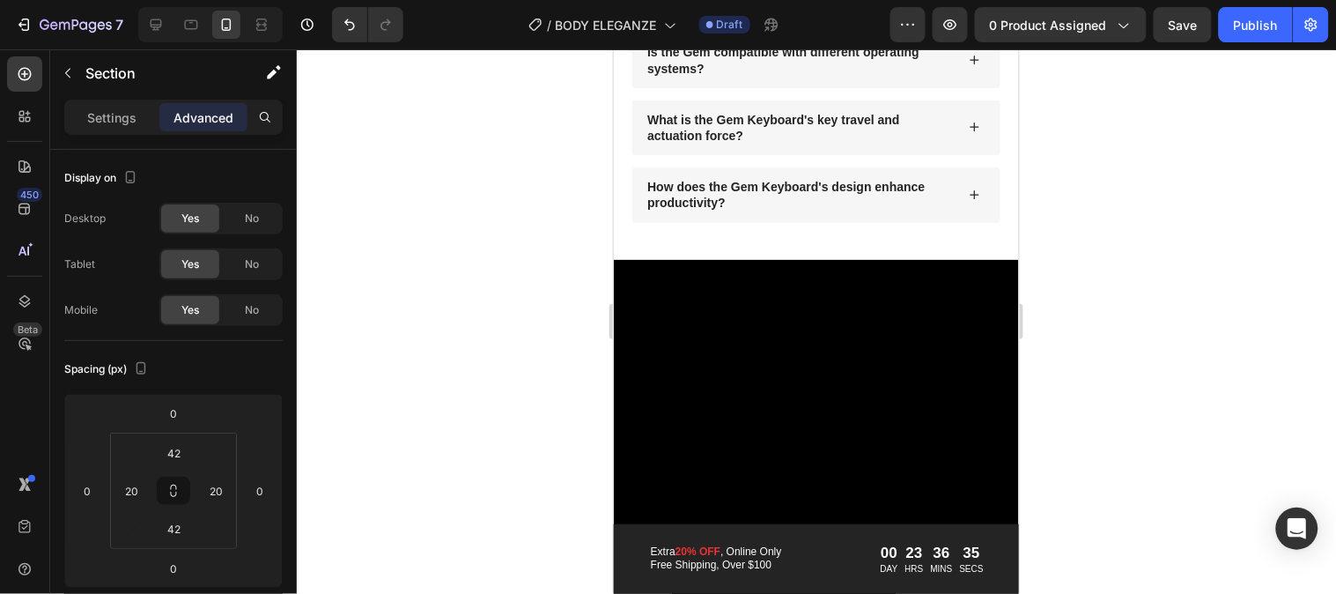
click at [986, 295] on div at bounding box center [815, 433] width 405 height 348
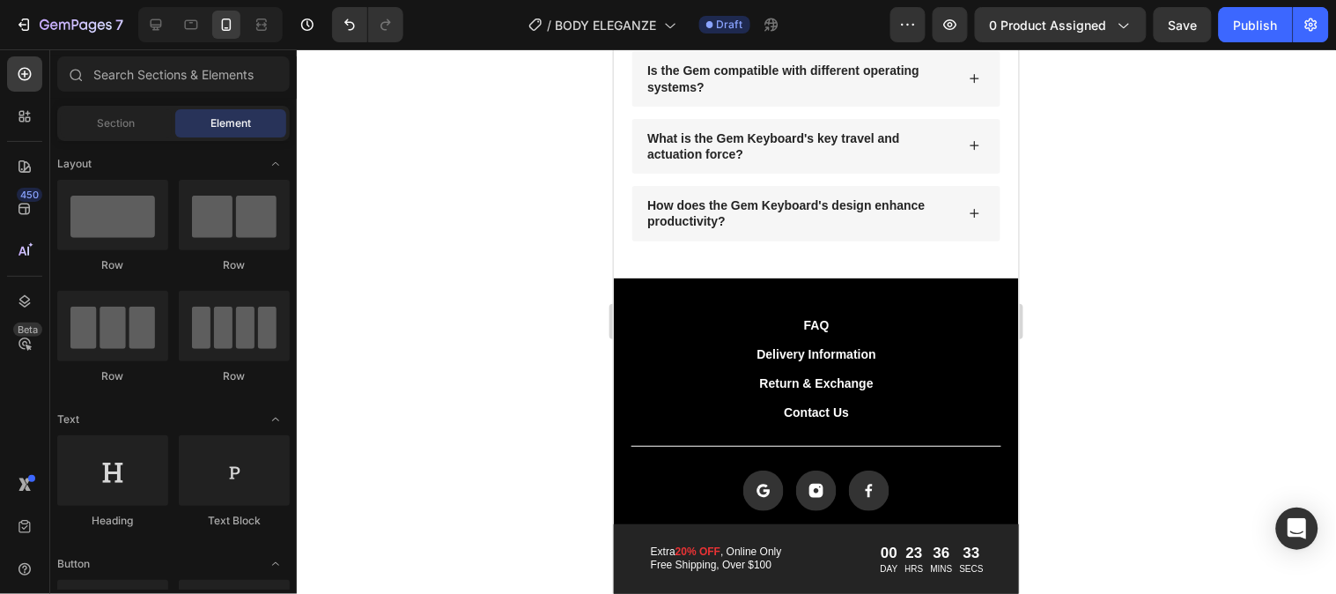
scroll to position [4072, 0]
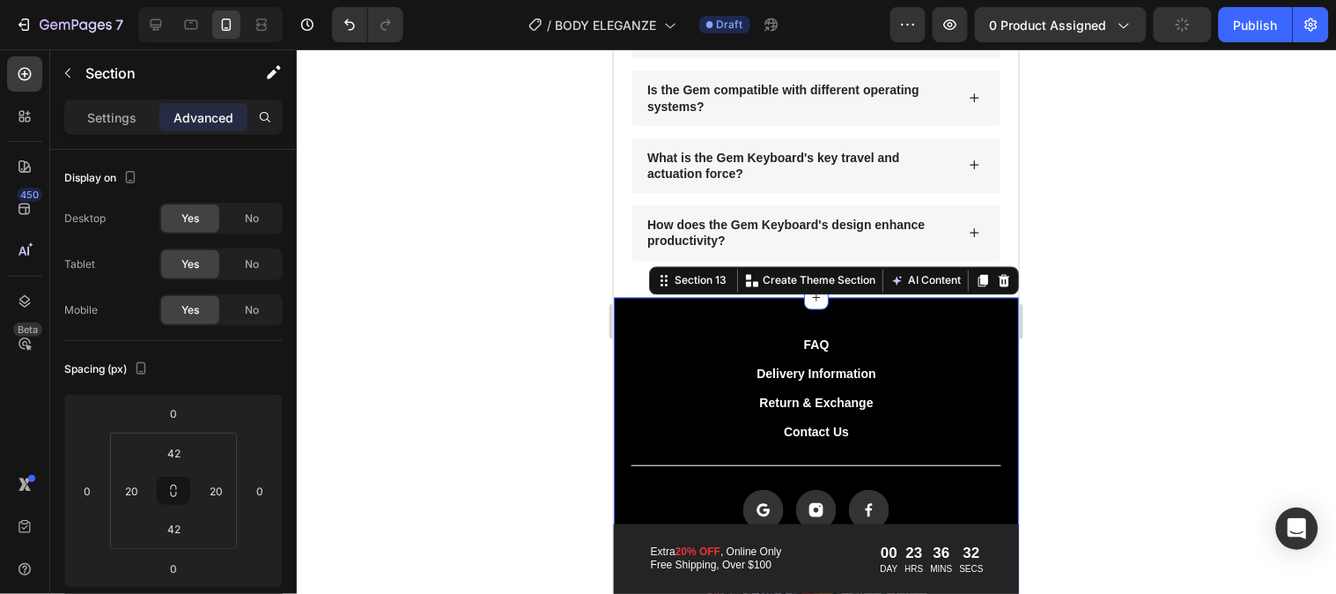
click at [973, 320] on div "FAQ Button Delivery Information Button Return & Exchange Button Contact Us Butt…" at bounding box center [815, 470] width 405 height 347
click at [998, 282] on icon at bounding box center [1003, 279] width 11 height 12
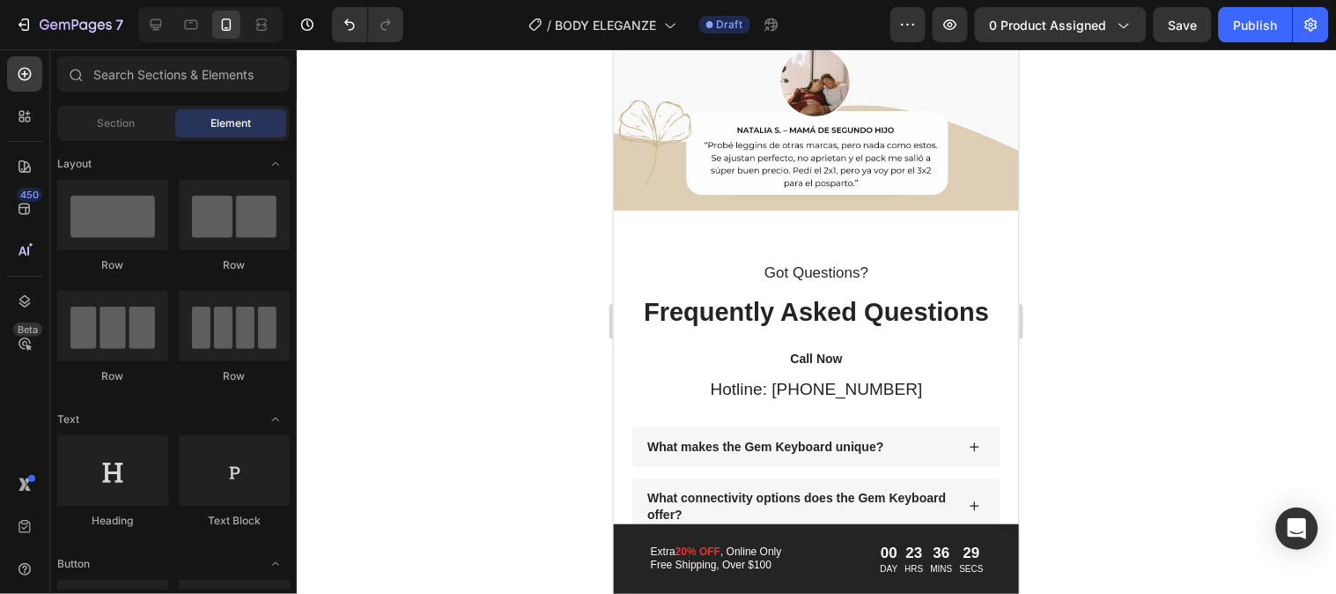
scroll to position [3513, 0]
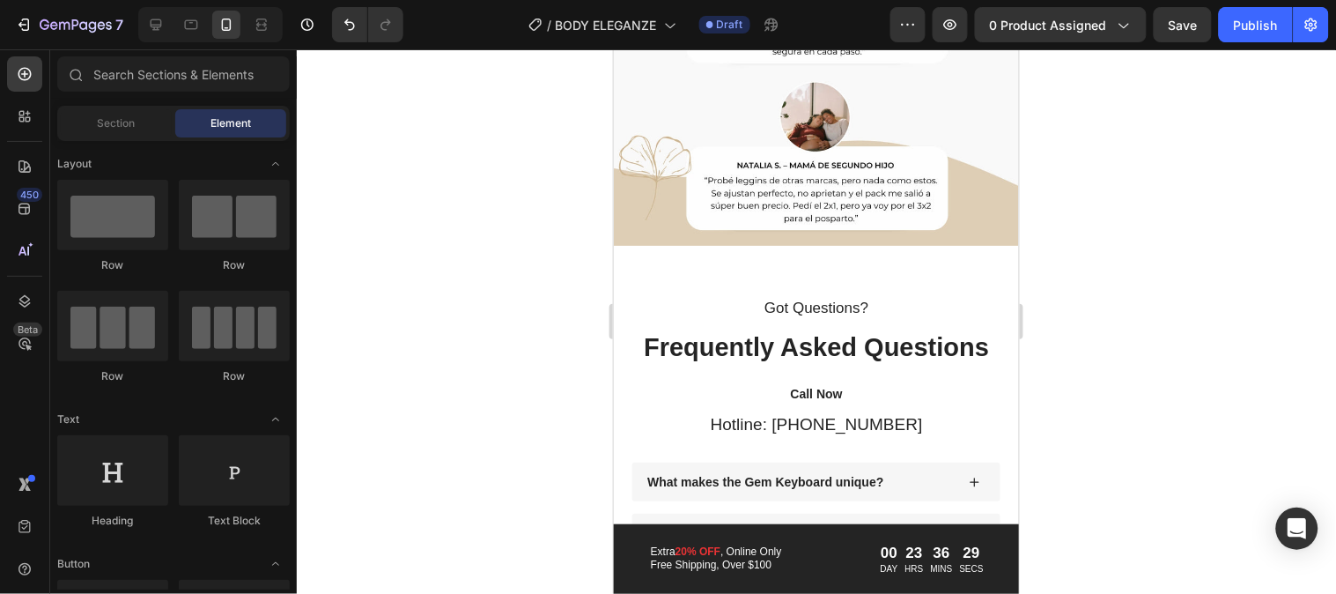
drag, startPoint x: 1009, startPoint y: 516, endPoint x: 1647, endPoint y: 505, distance: 637.9
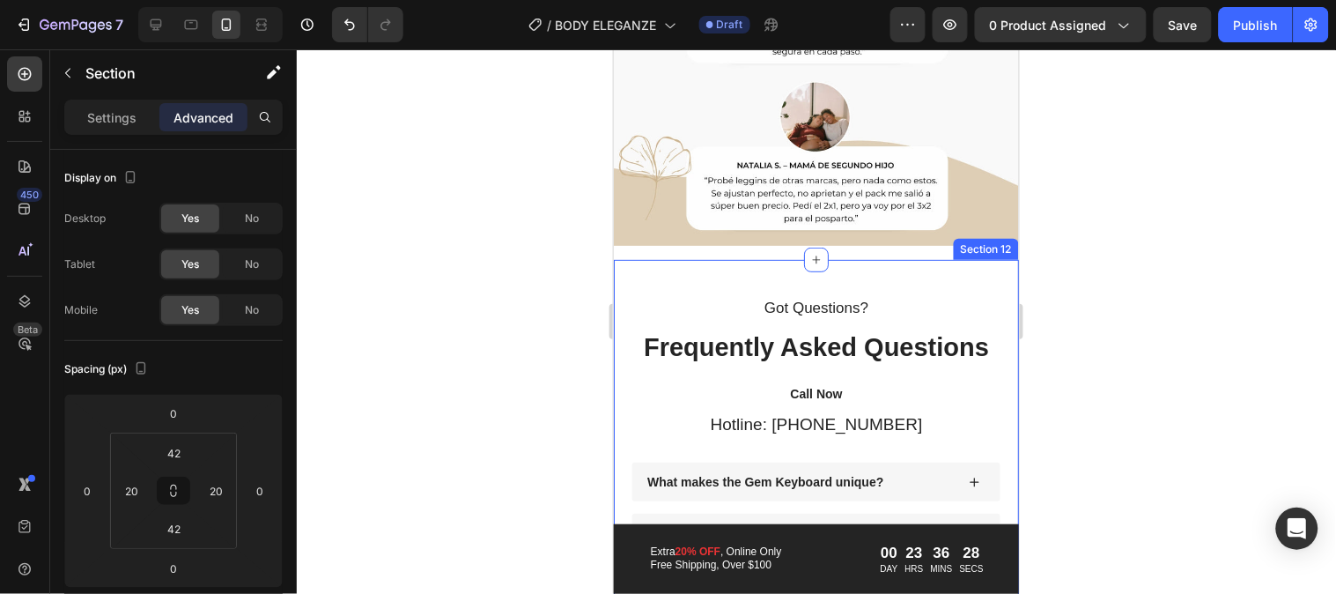
click at [973, 259] on div "Got Questions? Text Block Frequently Asked Questions Heading Call Now Text Bloc…" at bounding box center [815, 566] width 405 height 615
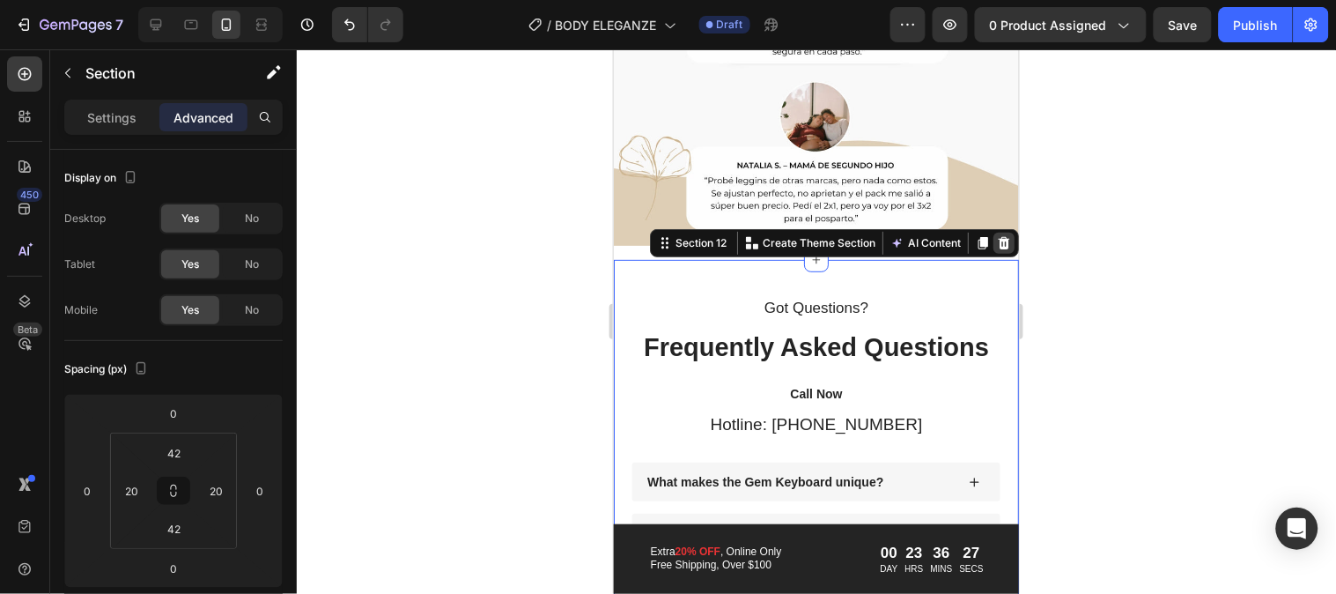
click at [993, 233] on div at bounding box center [1003, 242] width 21 height 21
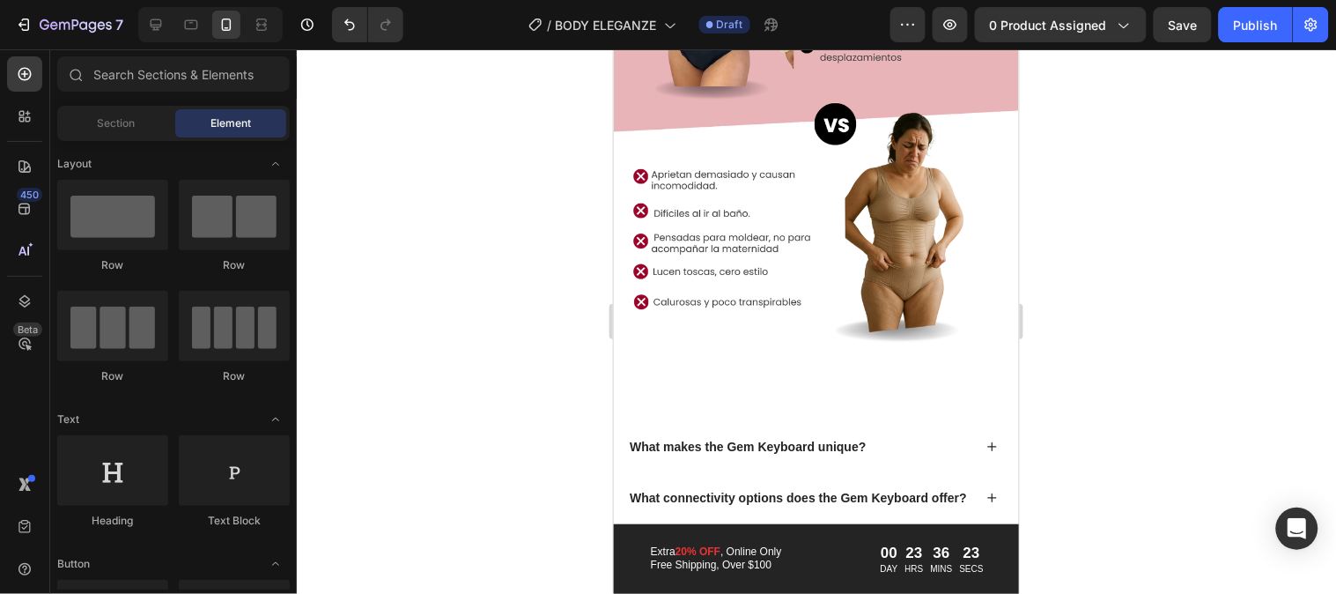
scroll to position [2439, 0]
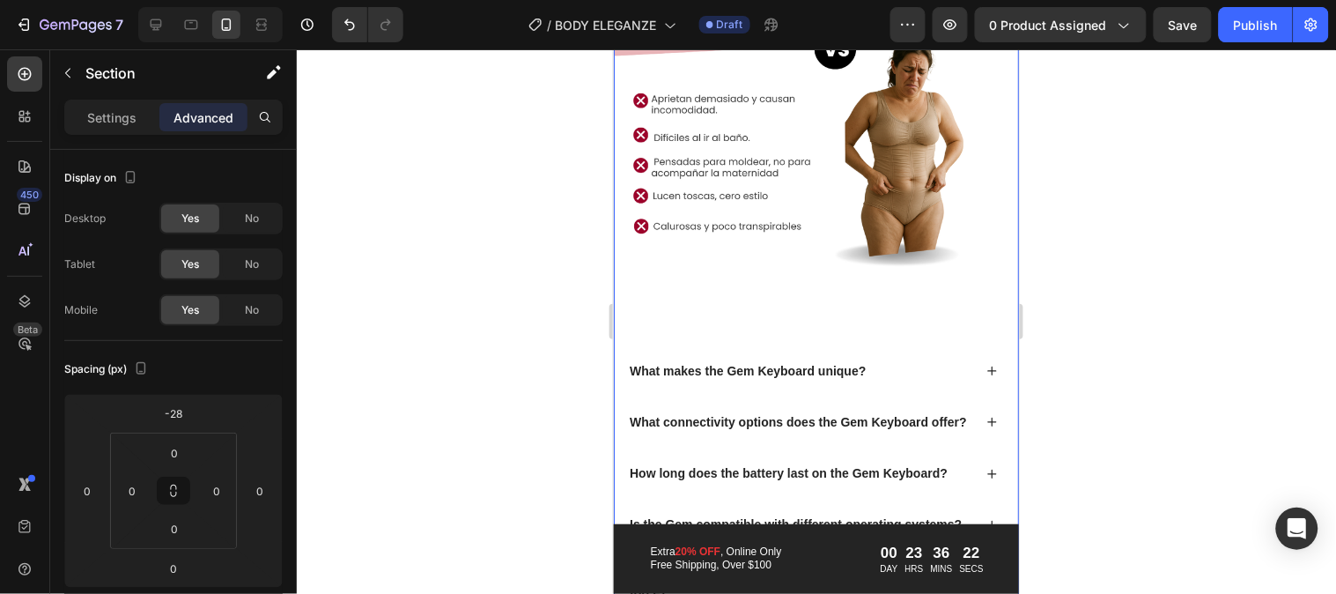
click at [890, 279] on div "Image What makes the Gem Keyboard unique? What connectivity options does the Ge…" at bounding box center [815, 226] width 405 height 905
click at [90, 117] on p "Settings" at bounding box center [111, 117] width 49 height 19
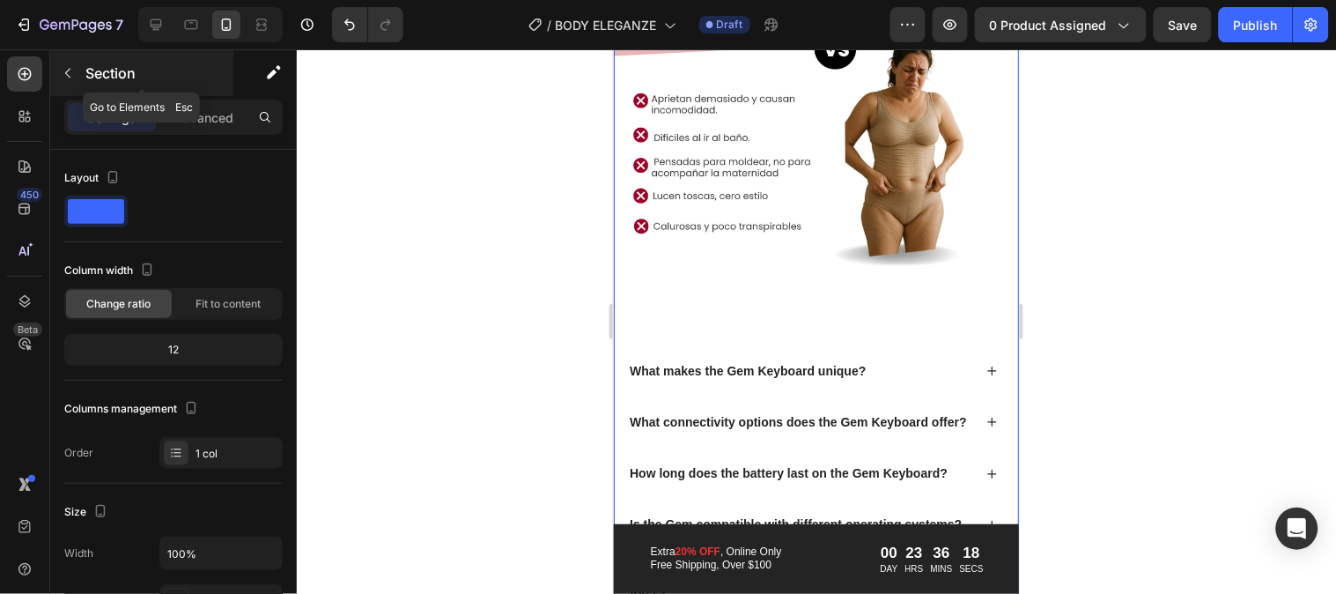
click at [77, 80] on button "button" at bounding box center [68, 73] width 28 height 28
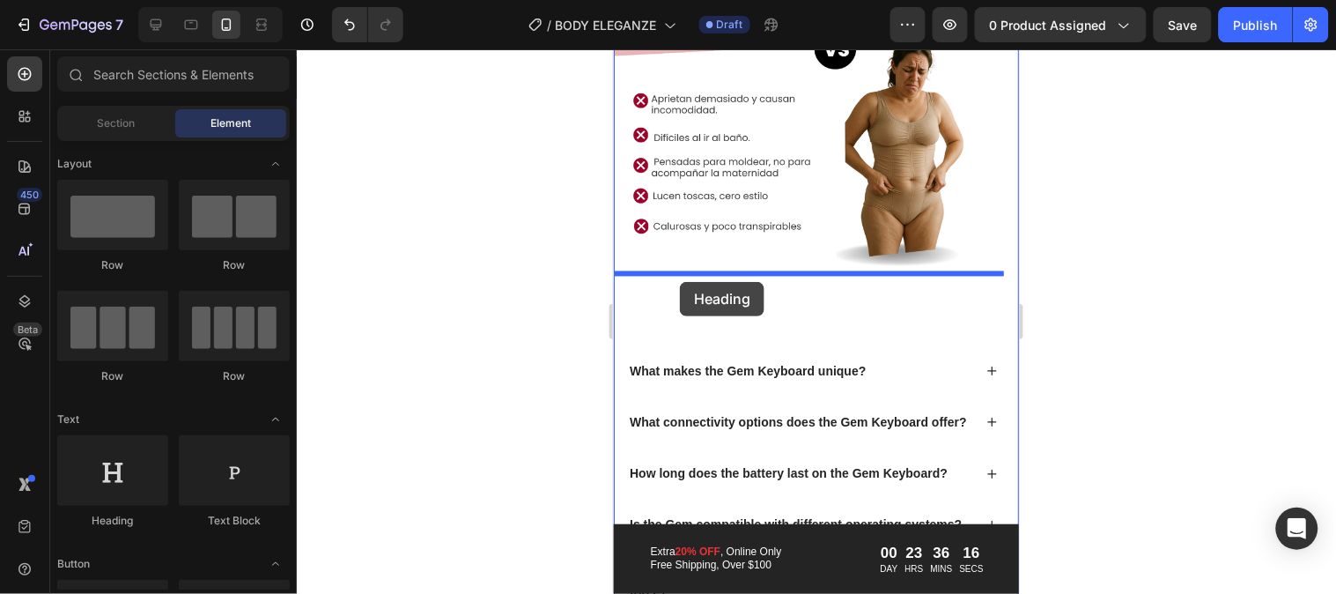
drag, startPoint x: 754, startPoint y: 526, endPoint x: 679, endPoint y: 281, distance: 256.1
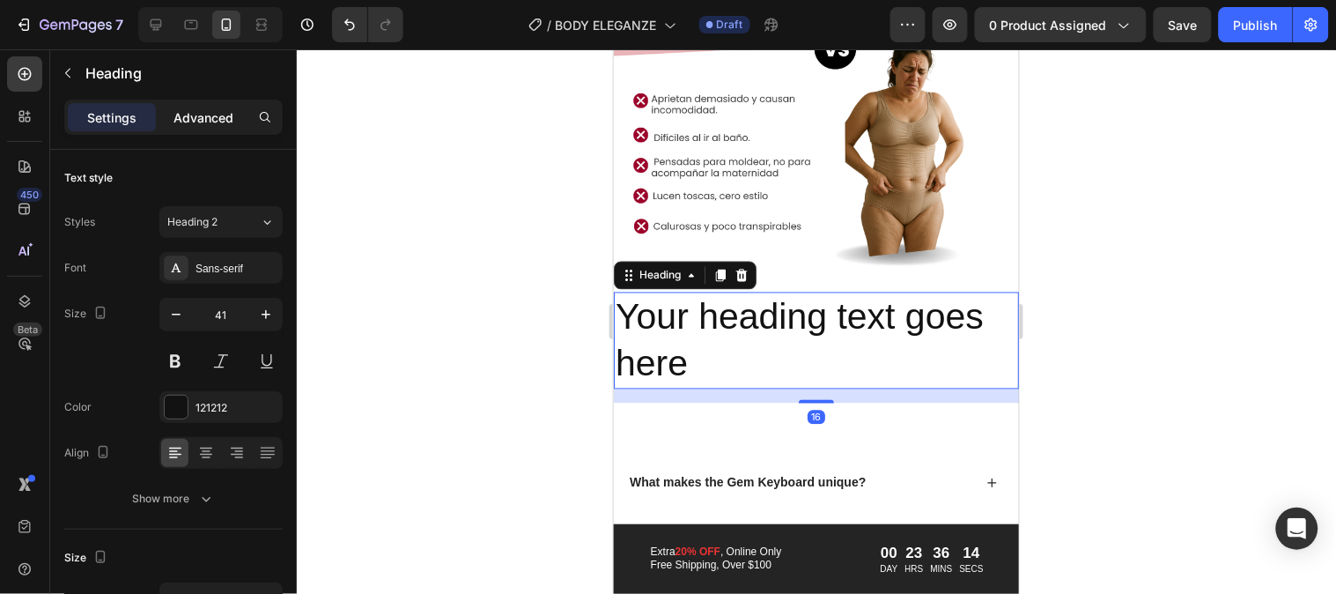
click at [207, 120] on p "Advanced" at bounding box center [204, 117] width 60 height 19
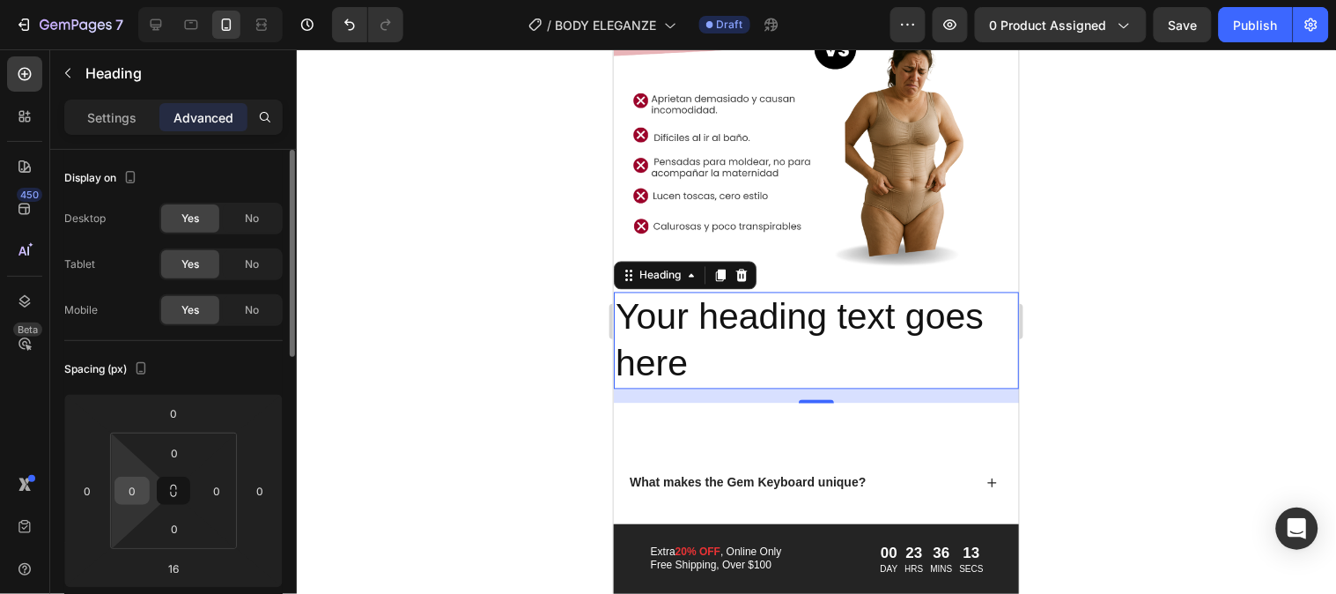
click at [142, 483] on input "0" at bounding box center [132, 490] width 26 height 26
type input "5"
click at [213, 488] on input "0" at bounding box center [217, 490] width 26 height 26
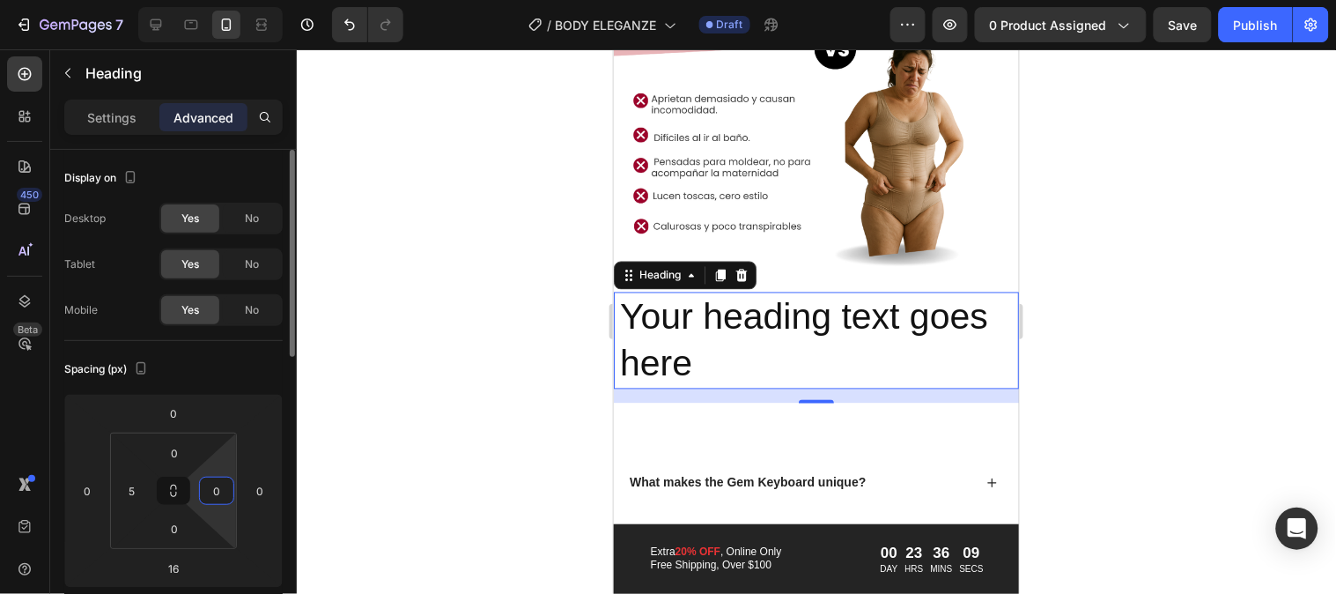
click at [213, 488] on input "0" at bounding box center [217, 490] width 26 height 26
click at [213, 488] on input "5" at bounding box center [217, 490] width 26 height 26
type input "5"
click at [181, 562] on input "16" at bounding box center [173, 568] width 35 height 26
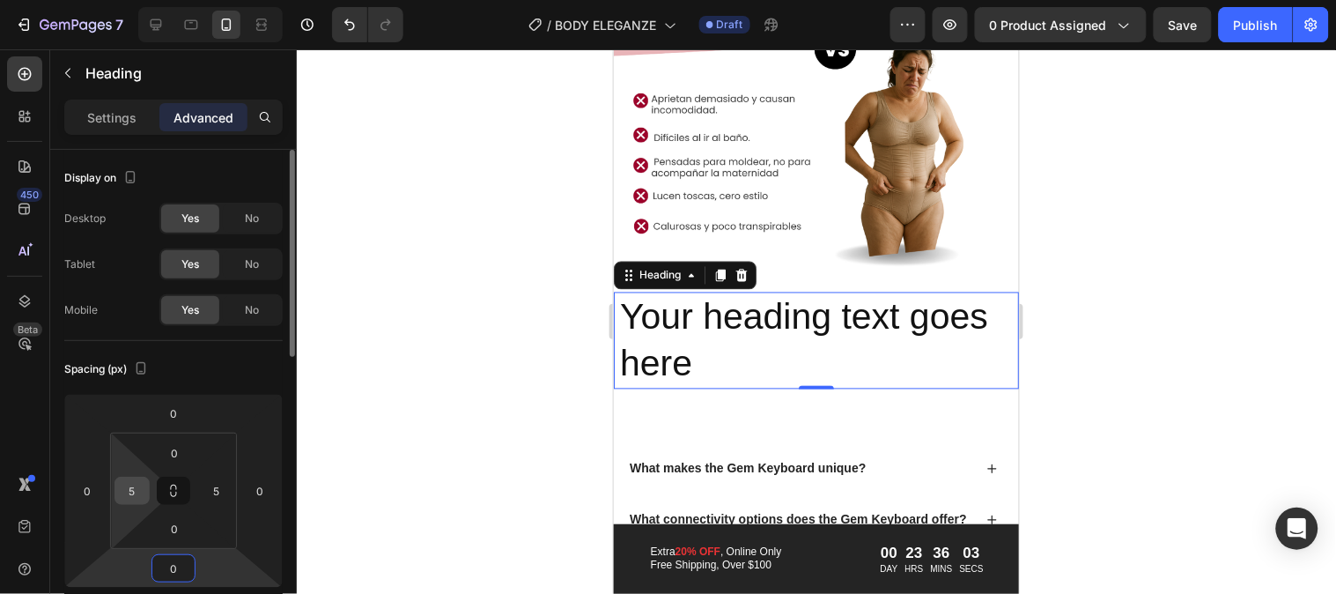
type input "0"
click at [142, 491] on input "5" at bounding box center [132, 490] width 26 height 26
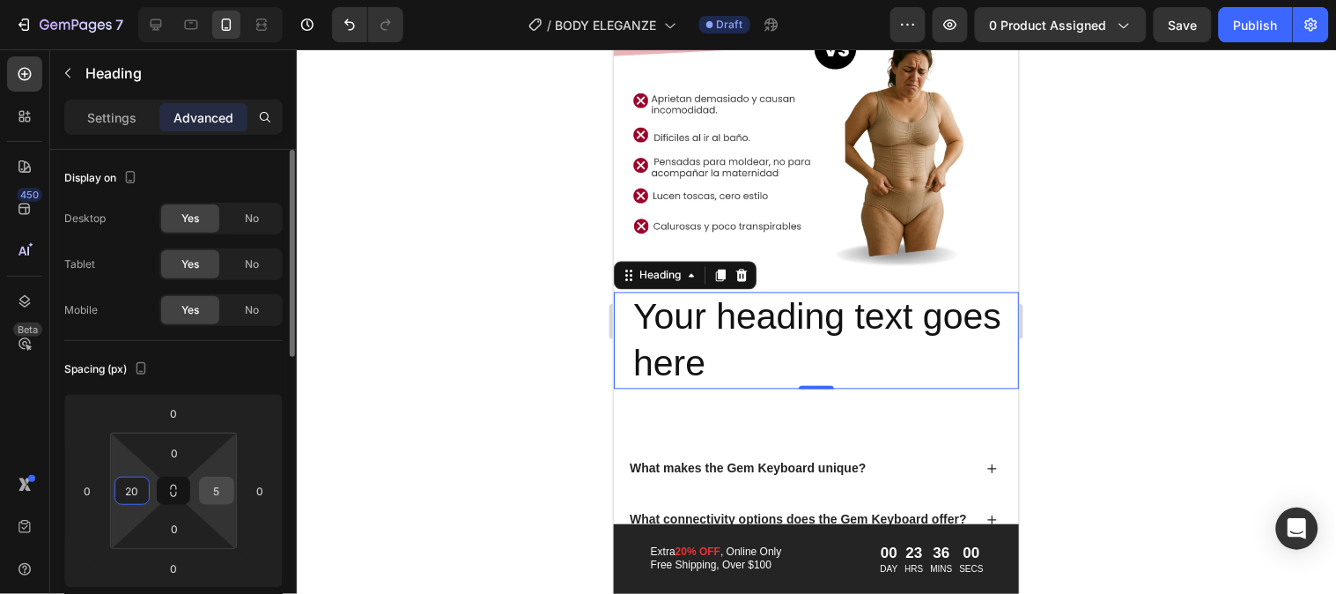
type input "20"
click at [215, 490] on input "5" at bounding box center [217, 490] width 26 height 26
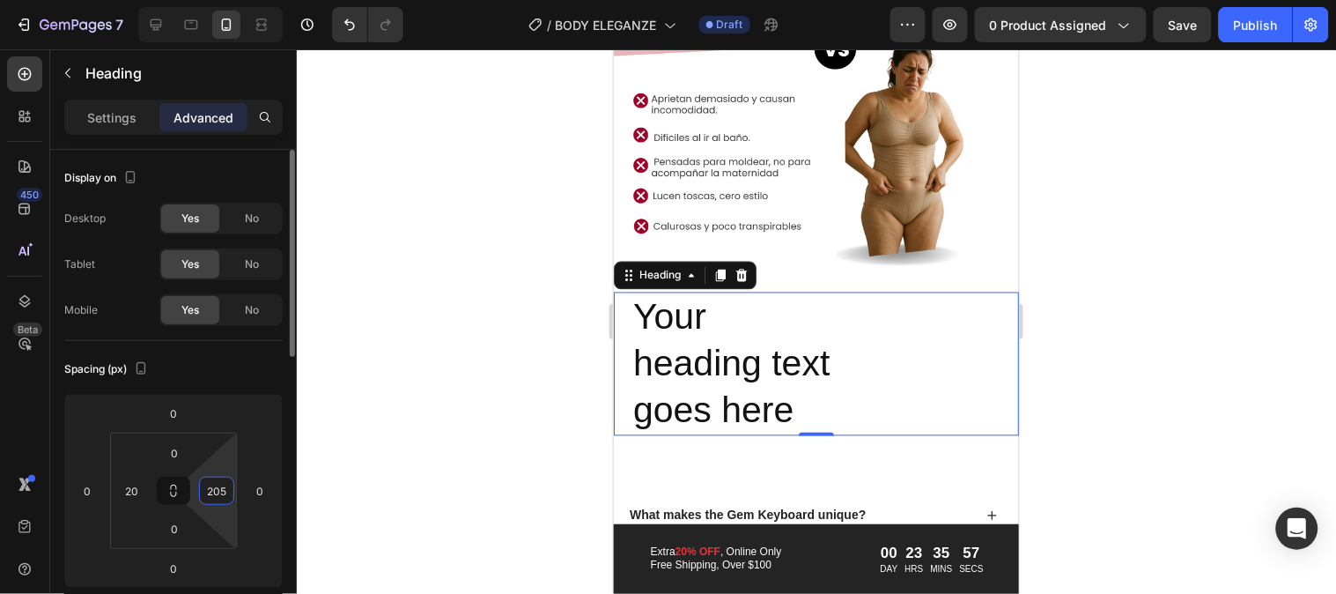
click at [226, 489] on input "205" at bounding box center [217, 490] width 26 height 26
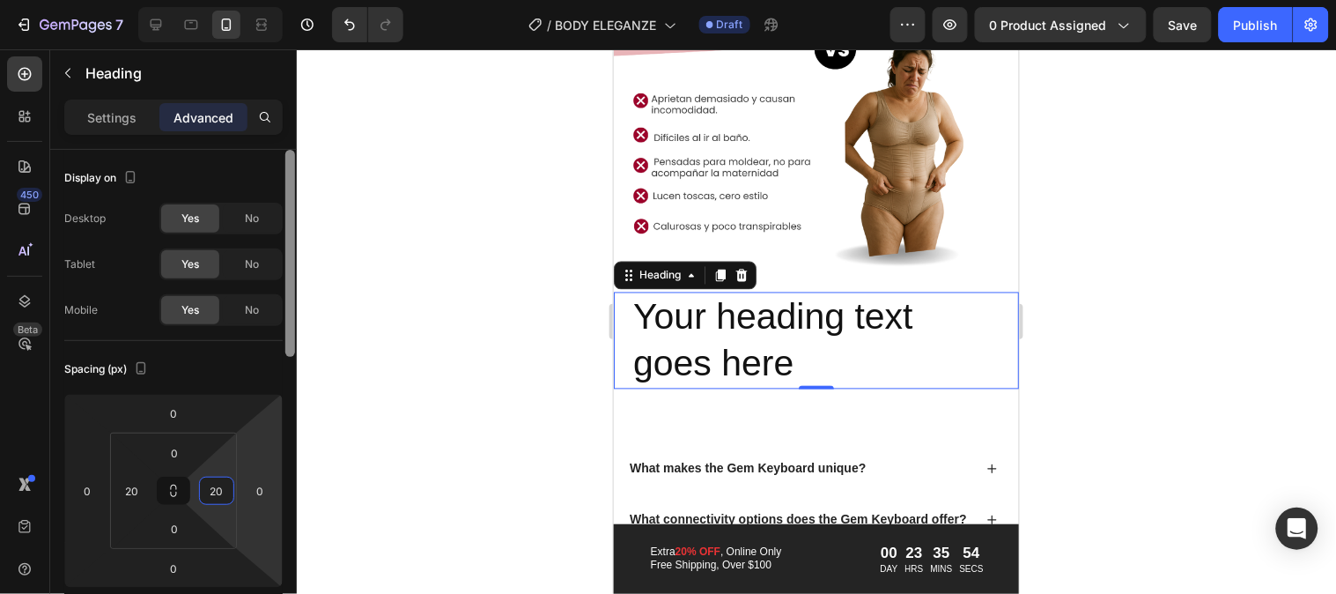
drag, startPoint x: 291, startPoint y: 221, endPoint x: 303, endPoint y: 137, distance: 84.6
click at [303, 0] on div "7 Version history / BODY ELEGANZE Draft Preview 0 product assigned Save Publish…" at bounding box center [668, 0] width 1336 height 0
type input "20"
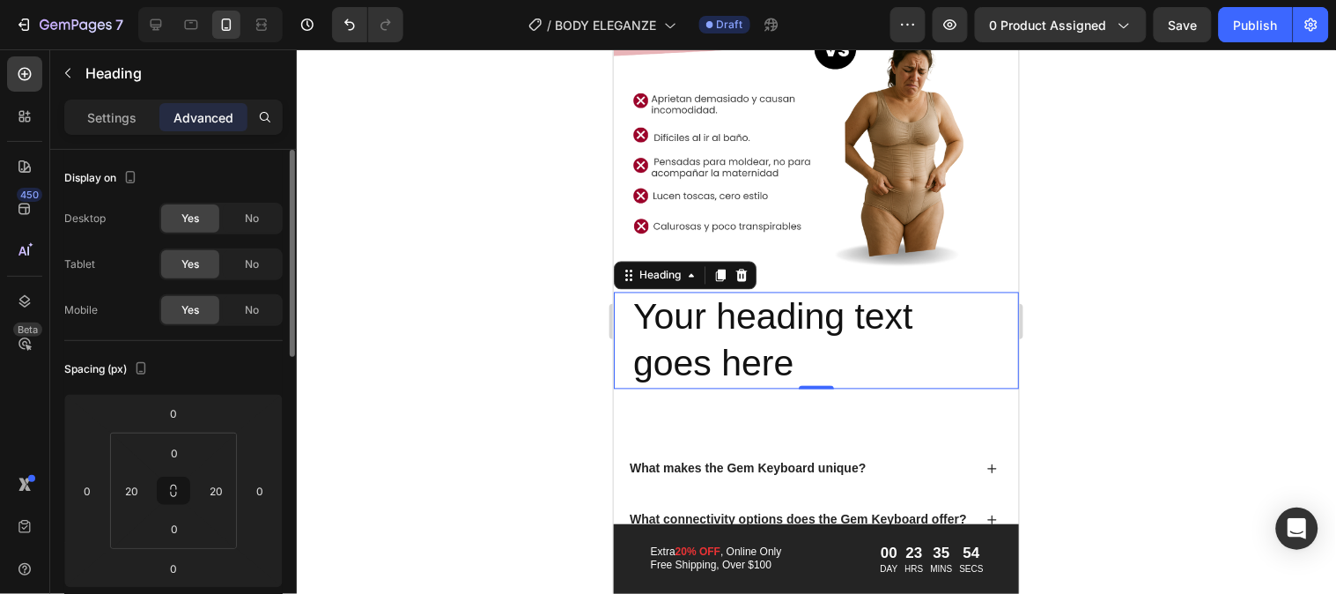
click at [535, 315] on div at bounding box center [817, 321] width 1040 height 544
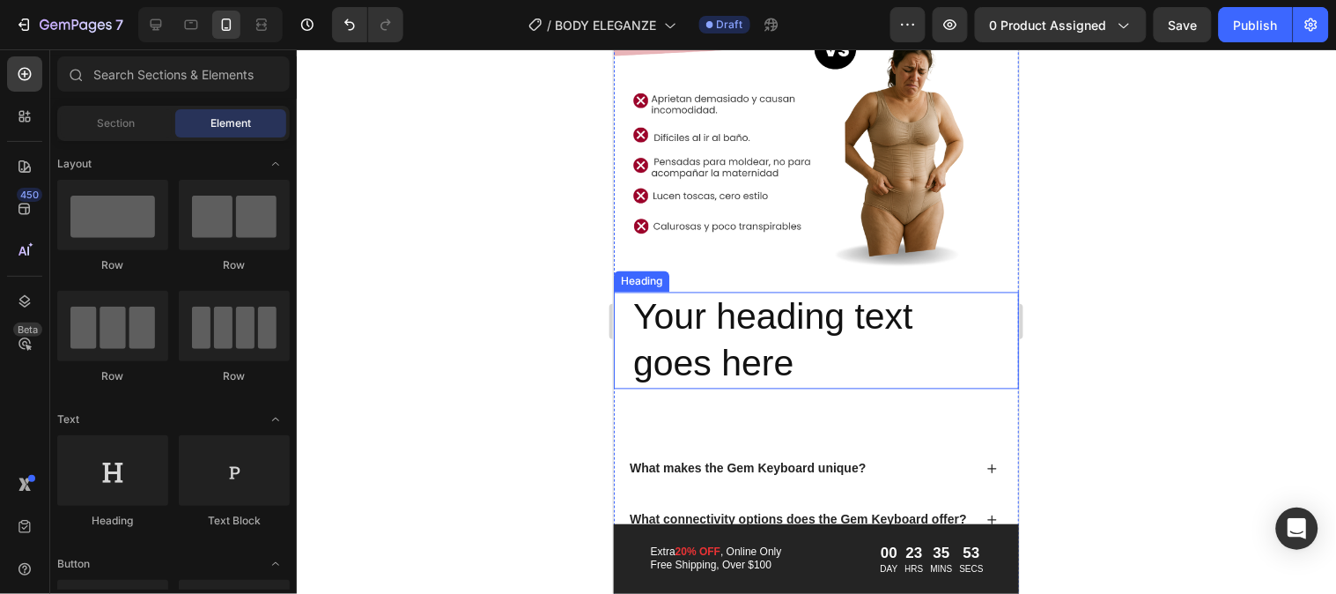
click at [758, 364] on h2 "Your heading text goes here" at bounding box center [816, 341] width 370 height 98
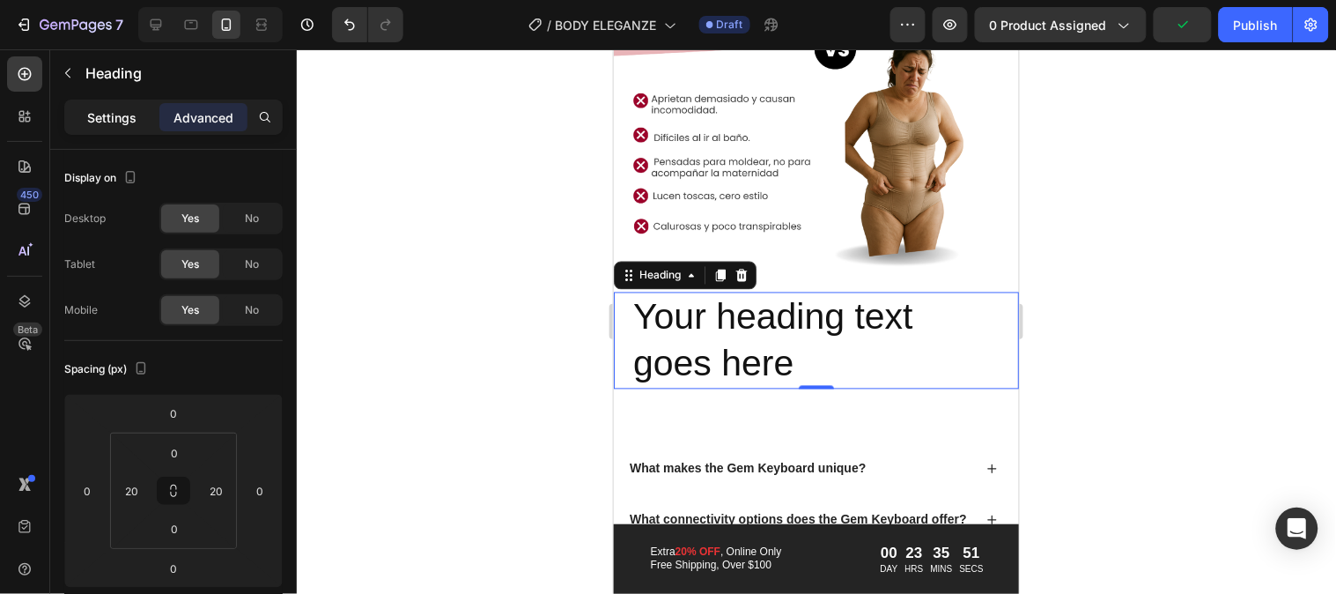
click at [101, 117] on p "Settings" at bounding box center [111, 117] width 49 height 19
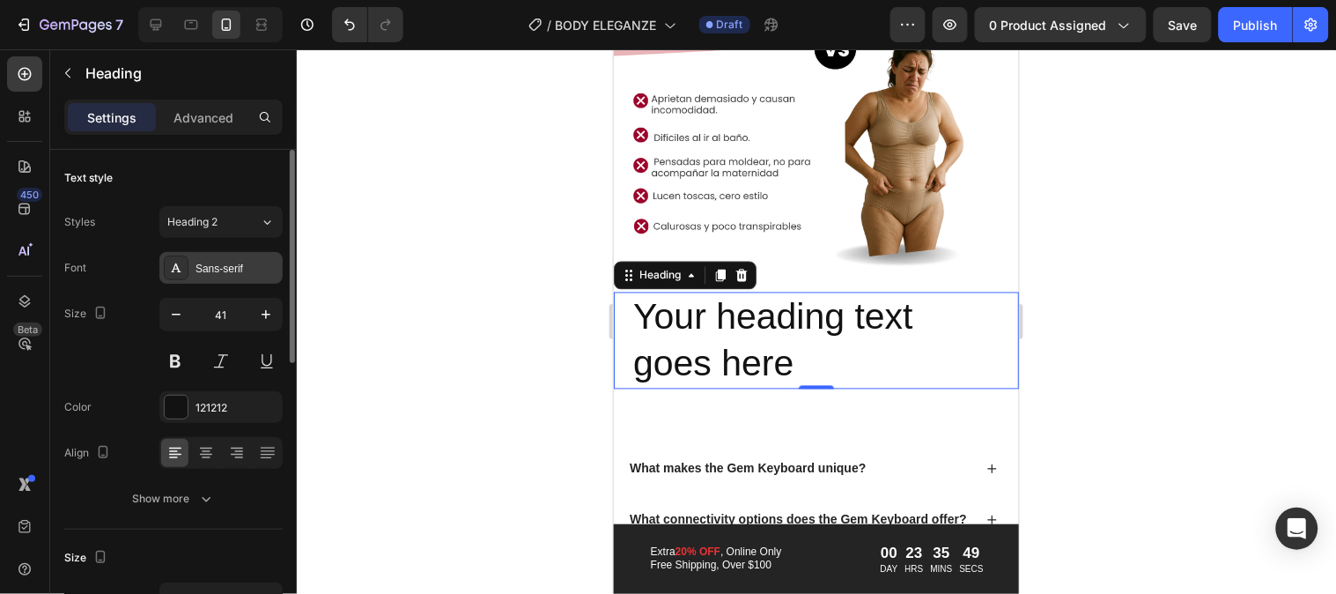
click at [223, 282] on div "Sans-serif" at bounding box center [220, 268] width 123 height 32
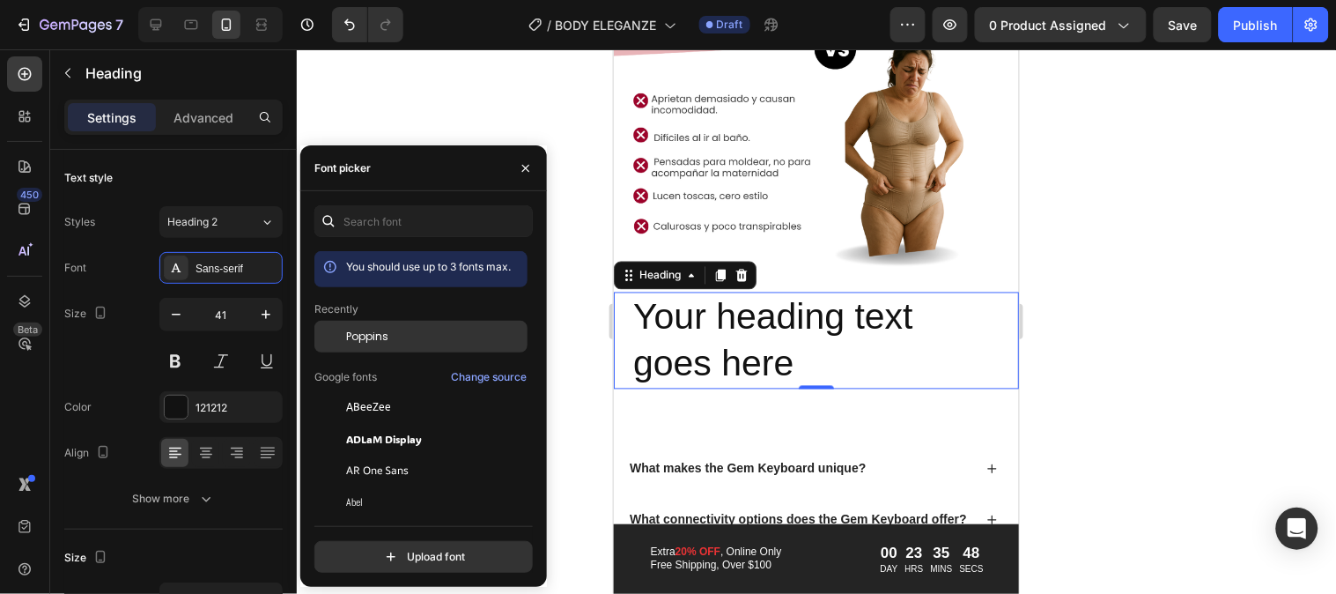
click at [398, 455] on div "Poppins" at bounding box center [421, 471] width 213 height 32
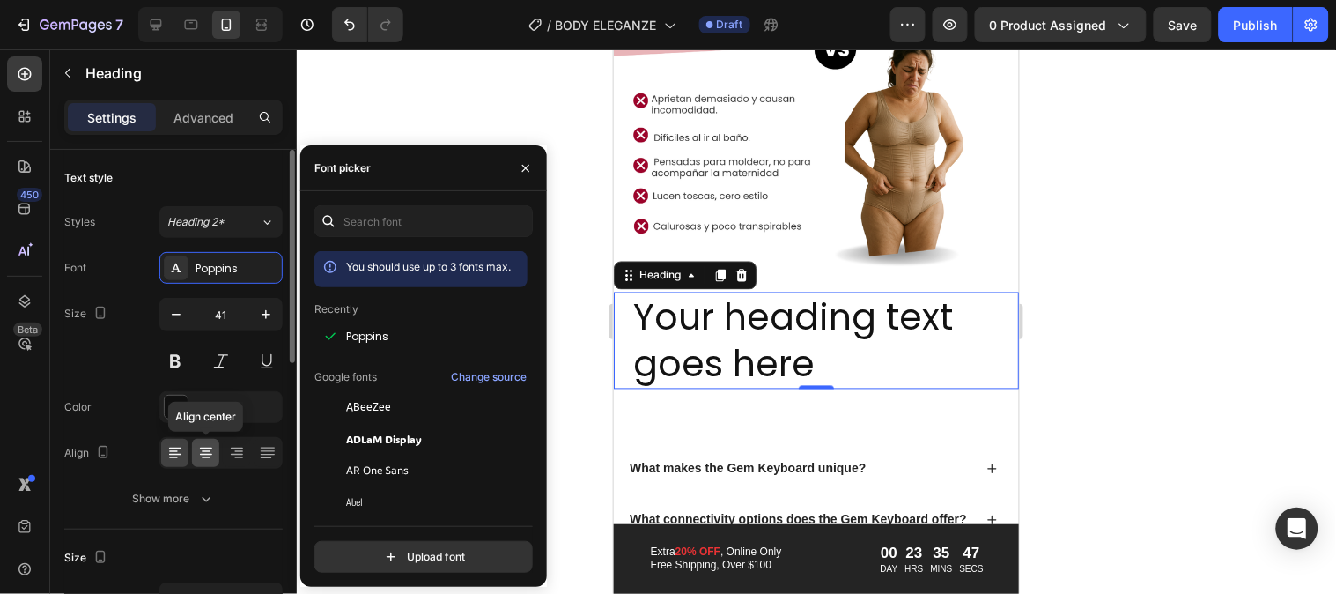
click at [210, 453] on icon at bounding box center [206, 453] width 18 height 18
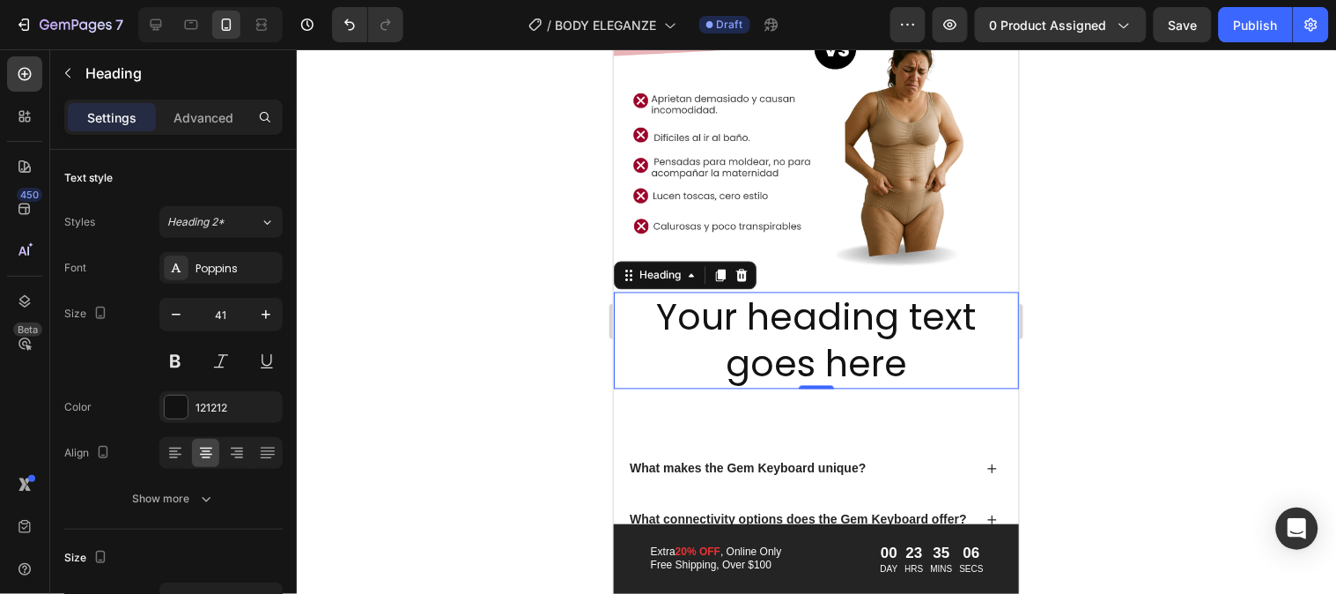
click at [688, 347] on h2 "Your heading text goes here" at bounding box center [816, 341] width 370 height 98
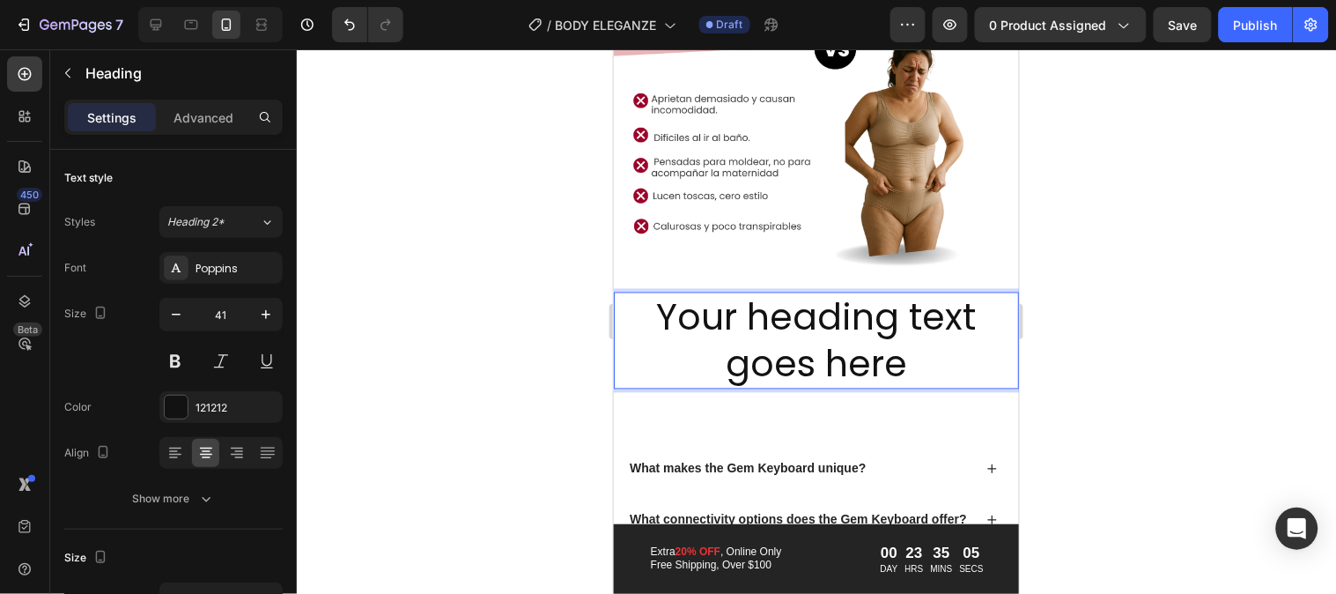
click at [688, 347] on p "Your heading text goes here" at bounding box center [816, 340] width 366 height 94
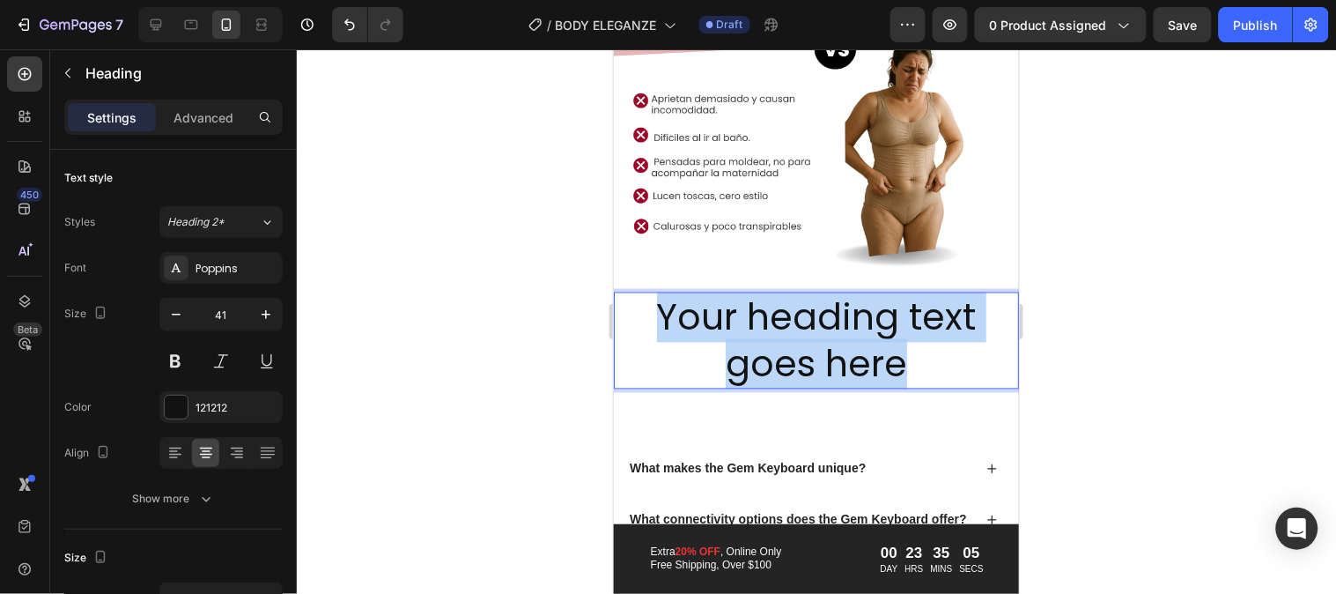
click at [688, 347] on p "Your heading text goes here" at bounding box center [816, 340] width 366 height 94
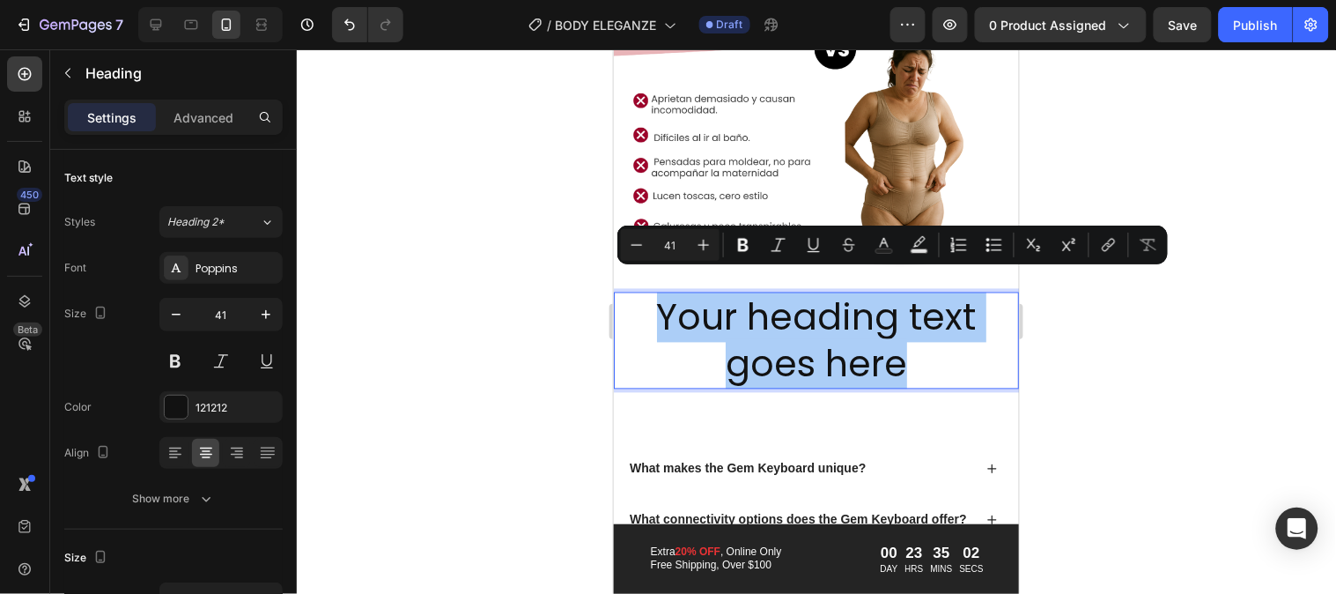
click at [1067, 289] on div at bounding box center [817, 321] width 1040 height 544
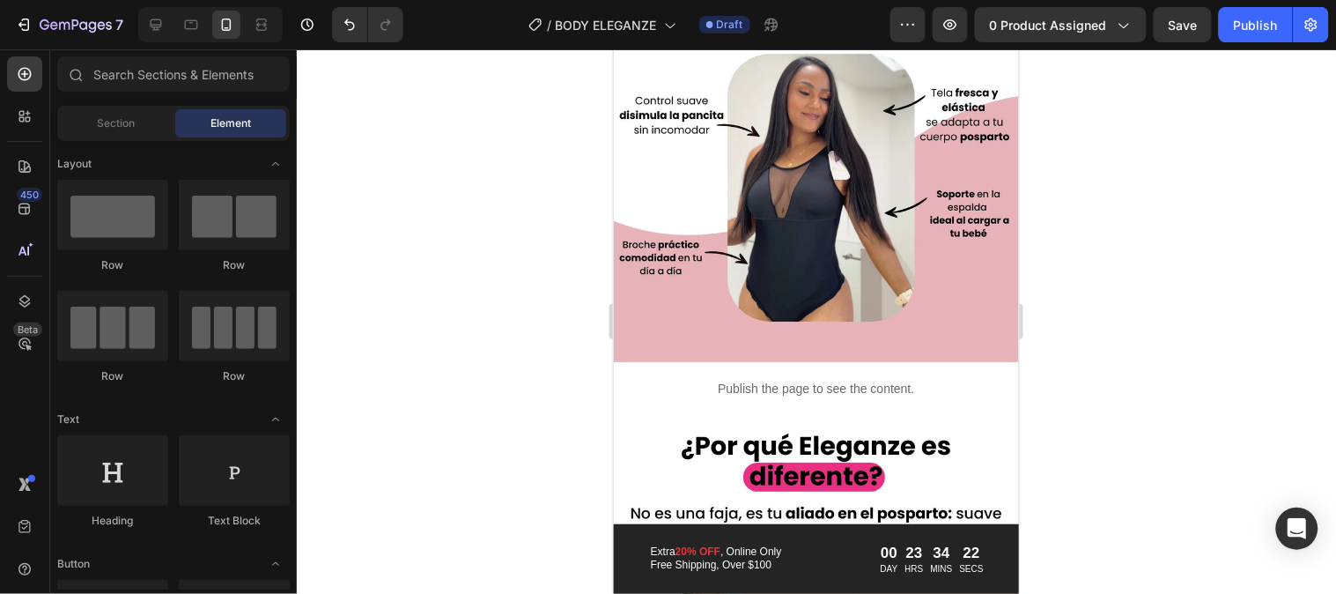
scroll to position [1372, 0]
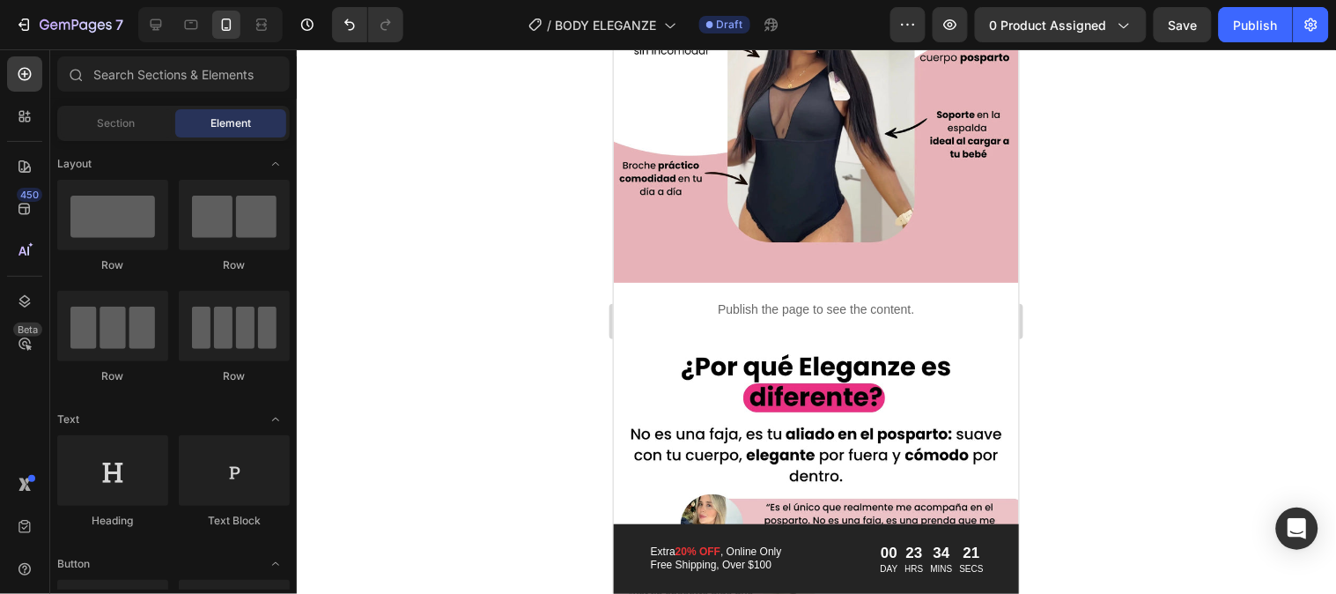
drag, startPoint x: 1014, startPoint y: 392, endPoint x: 1692, endPoint y: 248, distance: 692.5
click at [937, 336] on img at bounding box center [815, 589] width 405 height 507
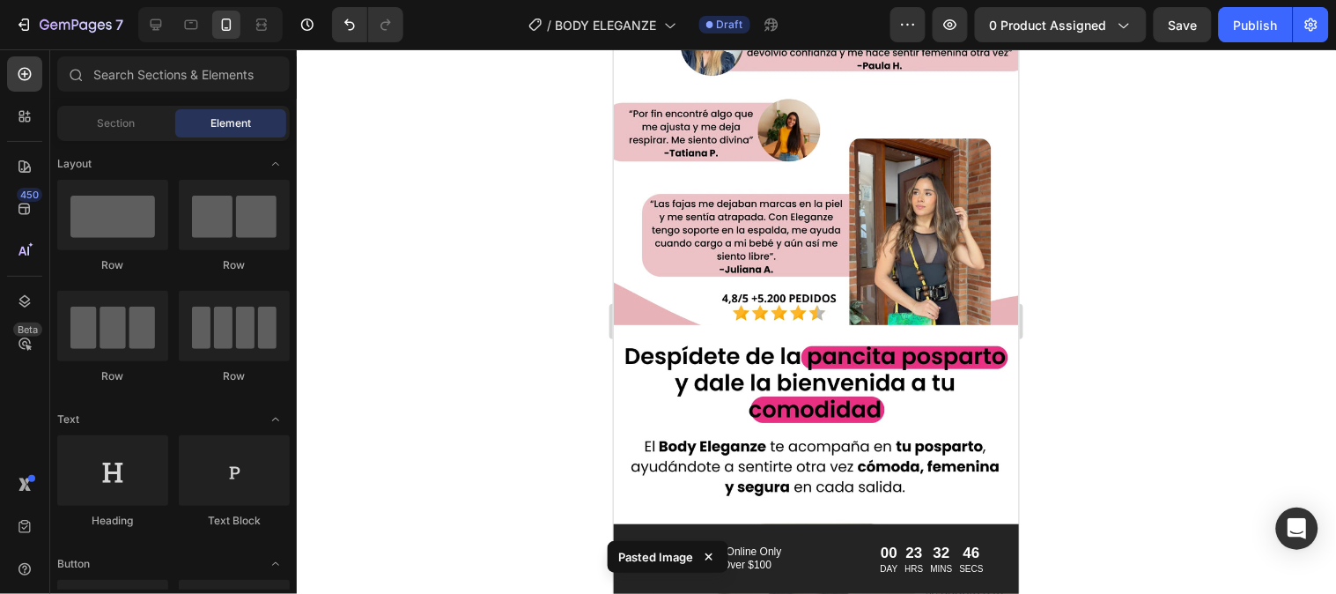
scroll to position [1835, 0]
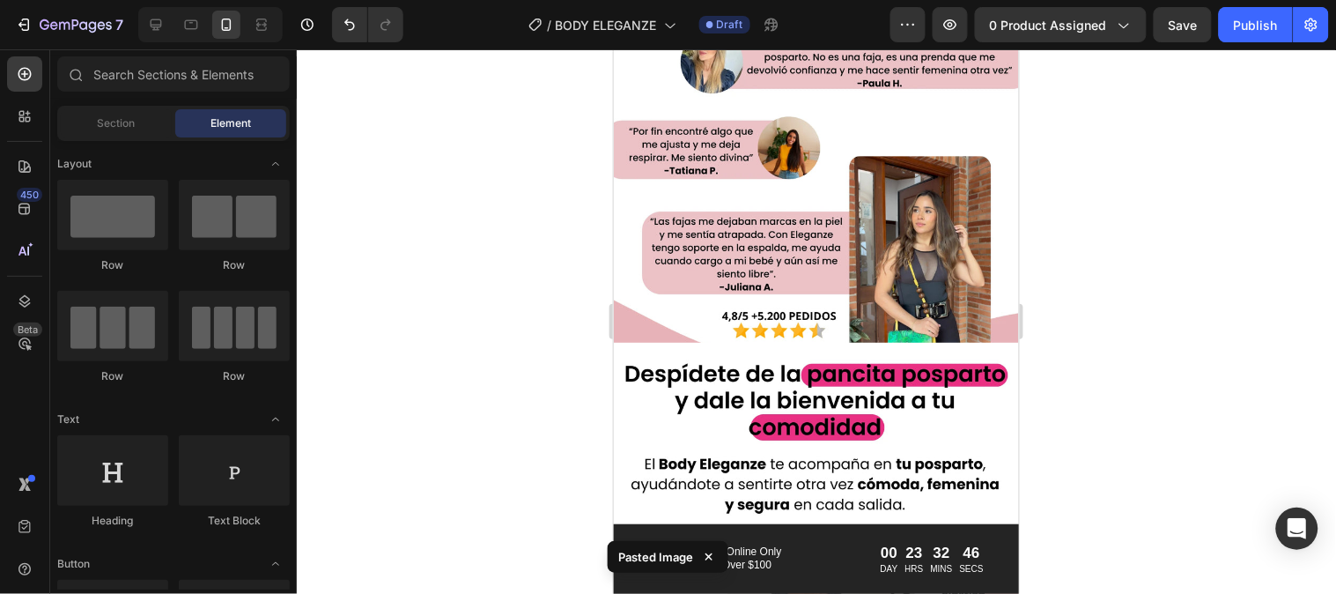
drag, startPoint x: 1011, startPoint y: 314, endPoint x: 1641, endPoint y: 343, distance: 630.6
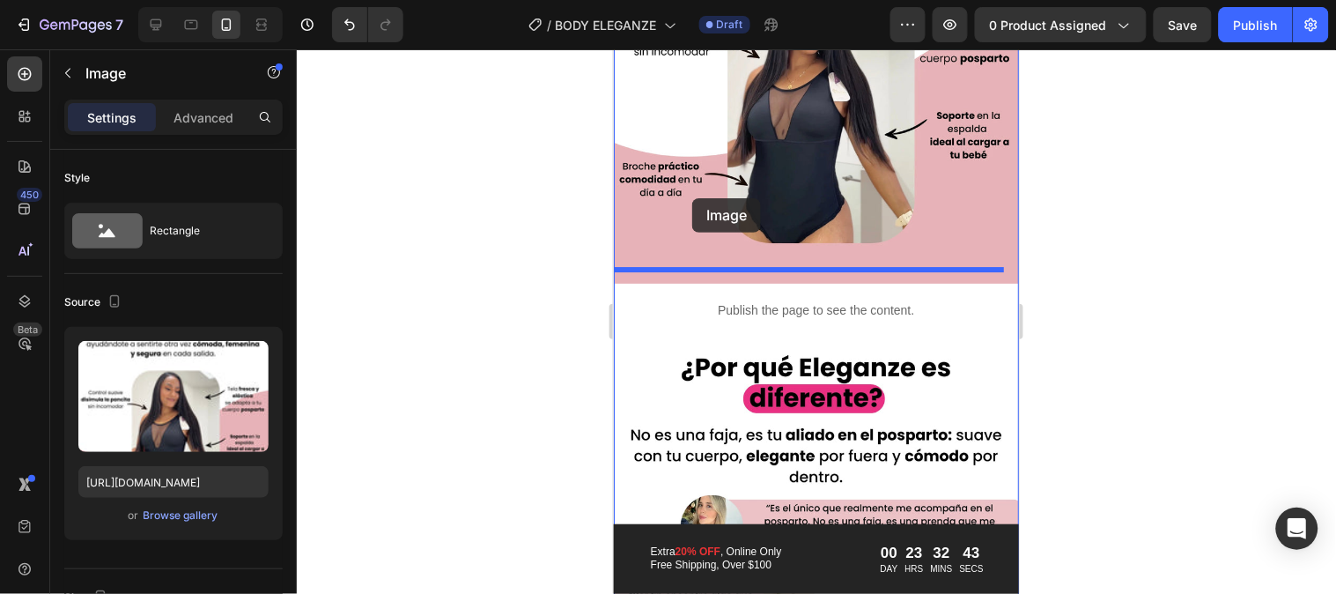
scroll to position [1366, 0]
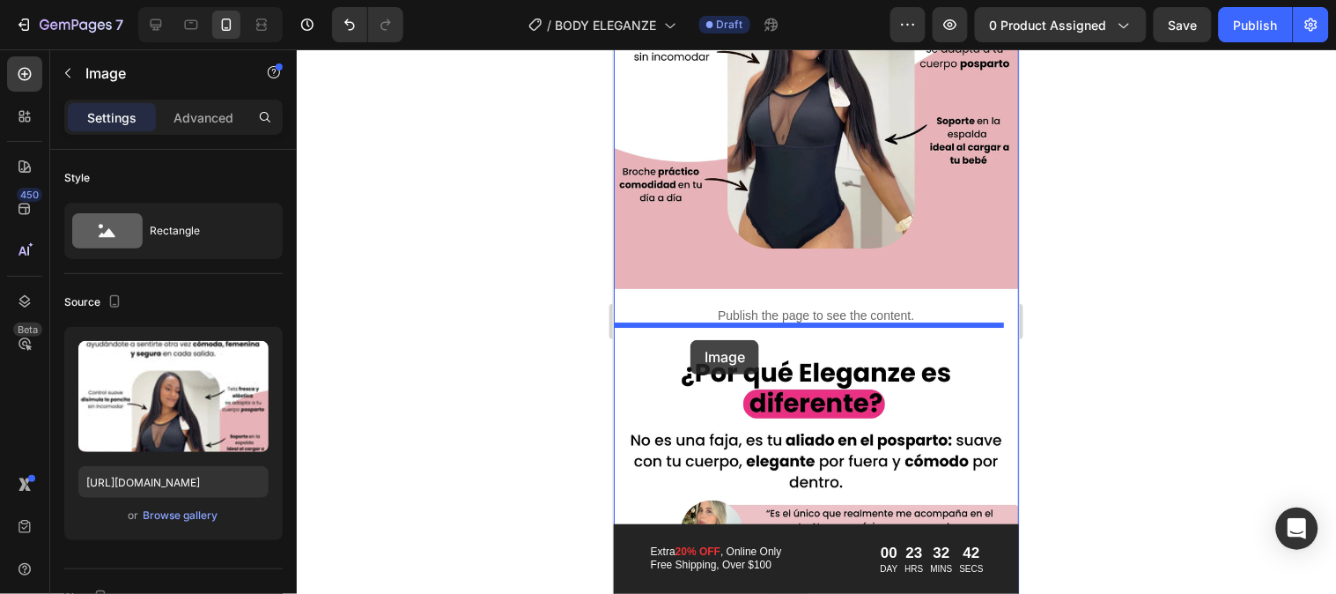
drag, startPoint x: 633, startPoint y: 320, endPoint x: 690, endPoint y: 339, distance: 59.6
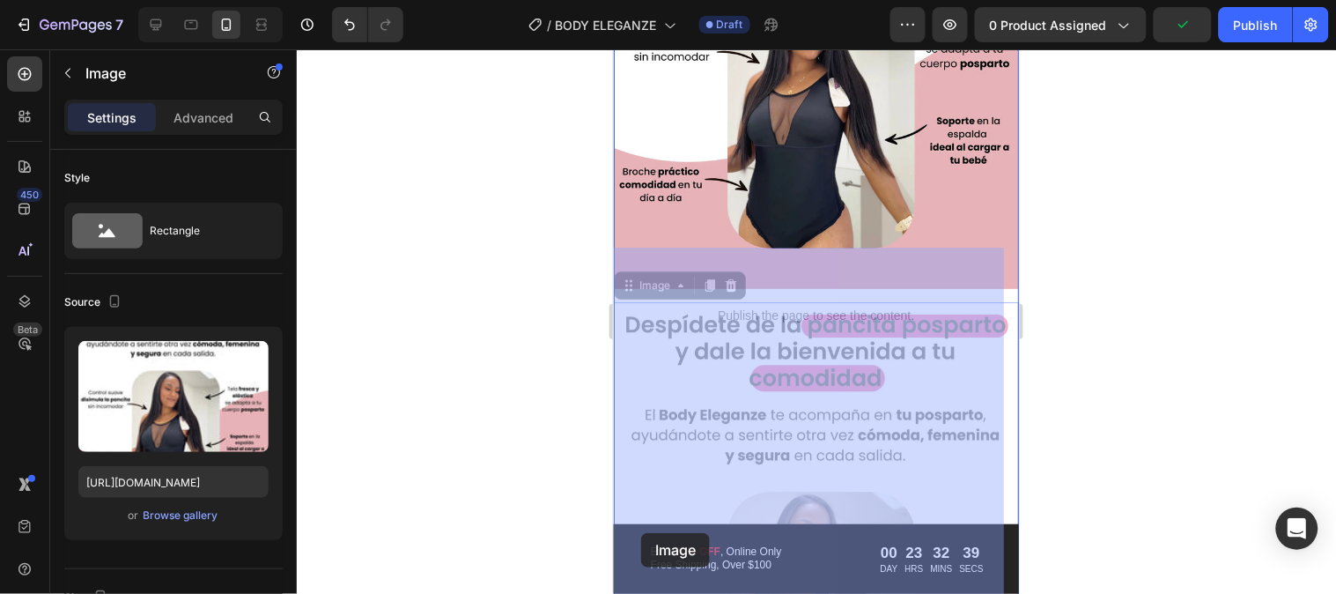
scroll to position [1372, 0]
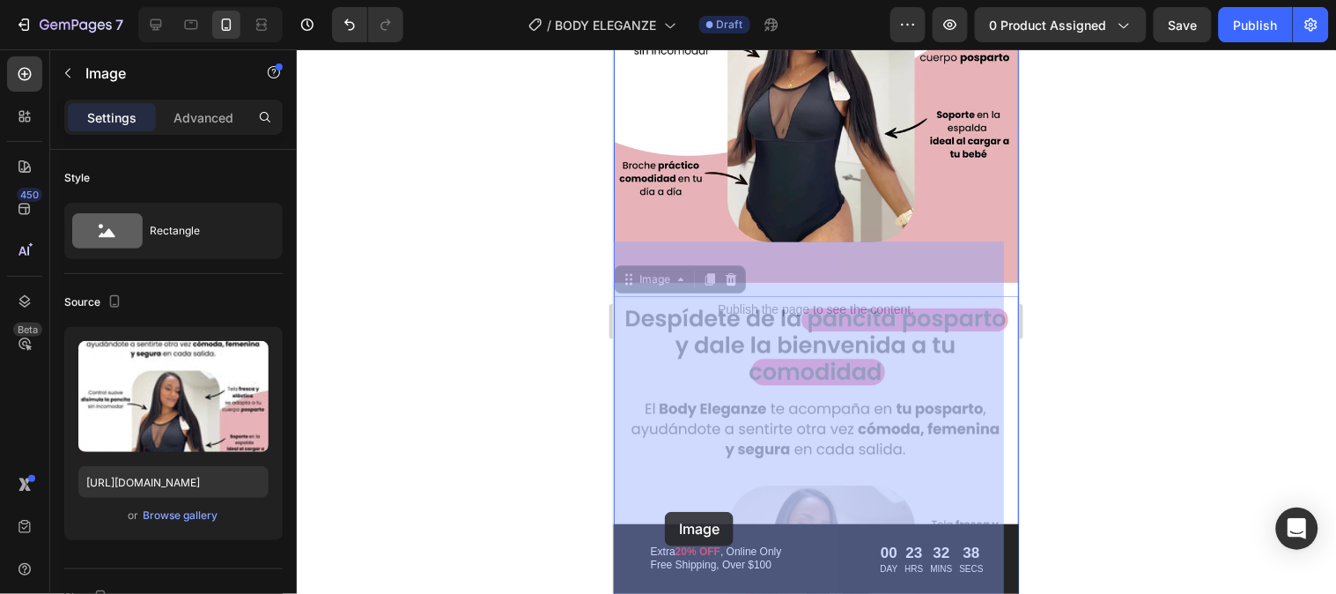
drag, startPoint x: 629, startPoint y: 264, endPoint x: 664, endPoint y: 511, distance: 249.2
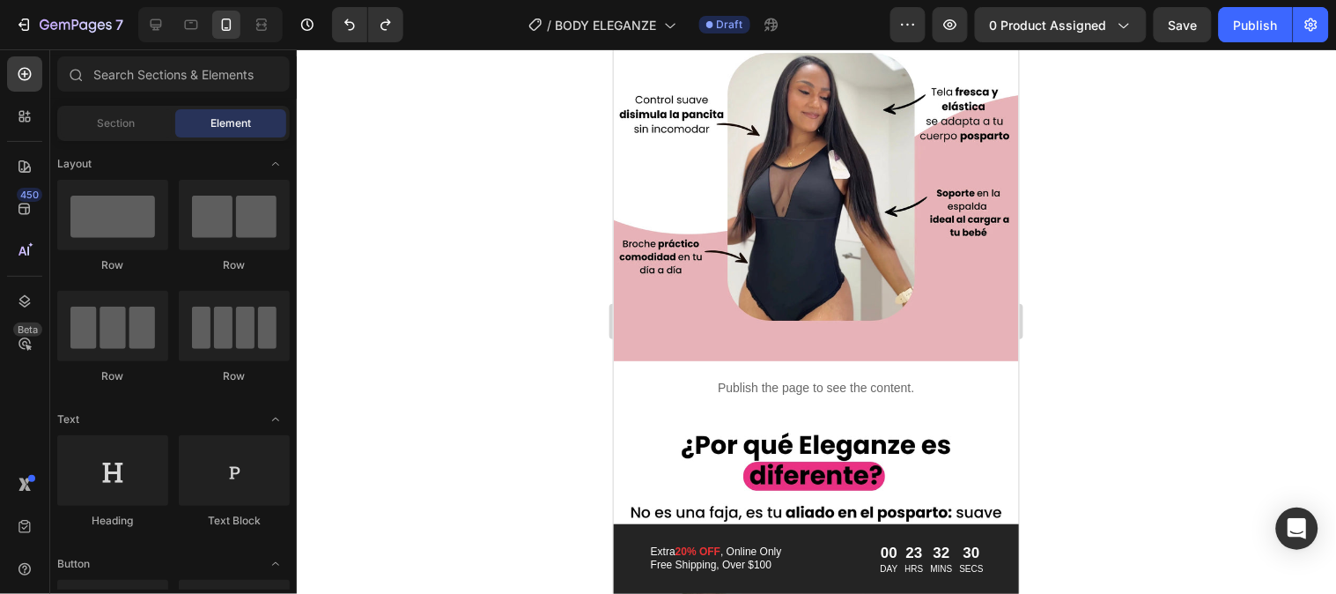
scroll to position [1309, 0]
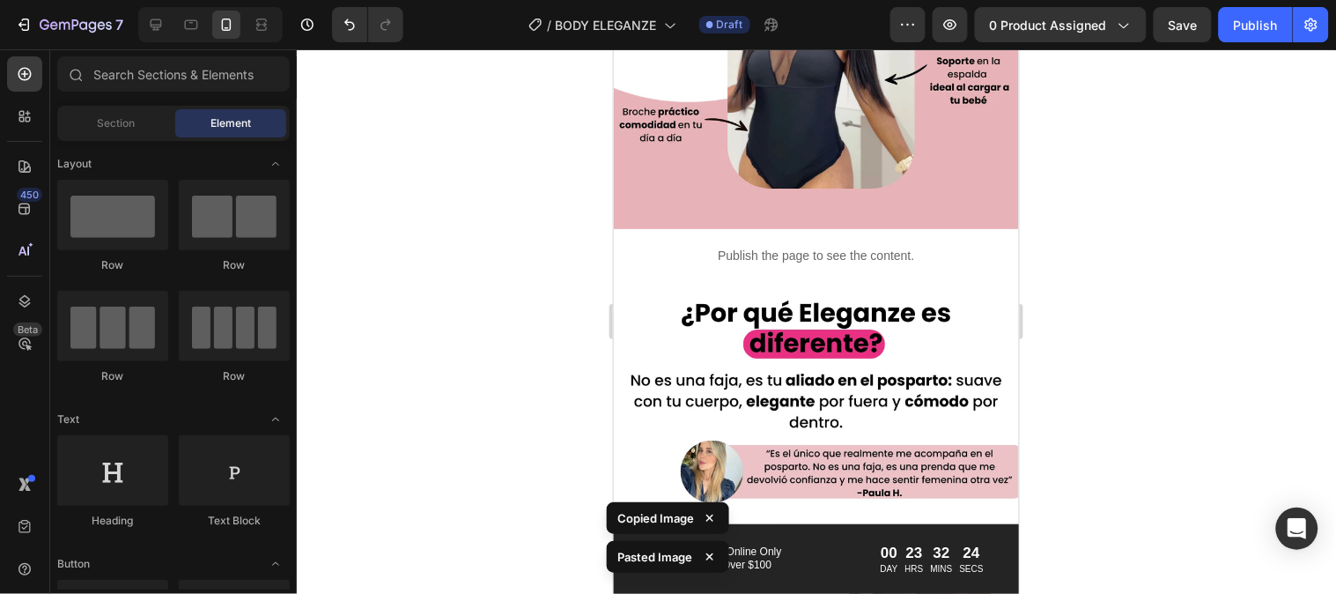
scroll to position [1398, 0]
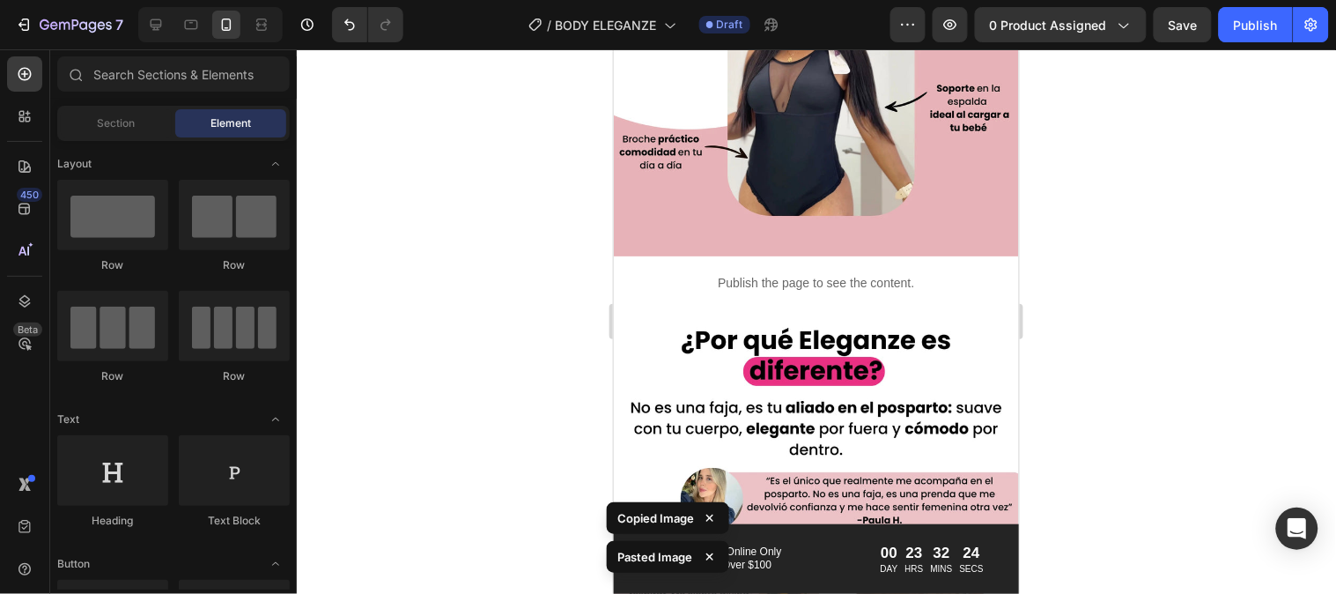
drag, startPoint x: 1014, startPoint y: 332, endPoint x: 1656, endPoint y: 308, distance: 642.7
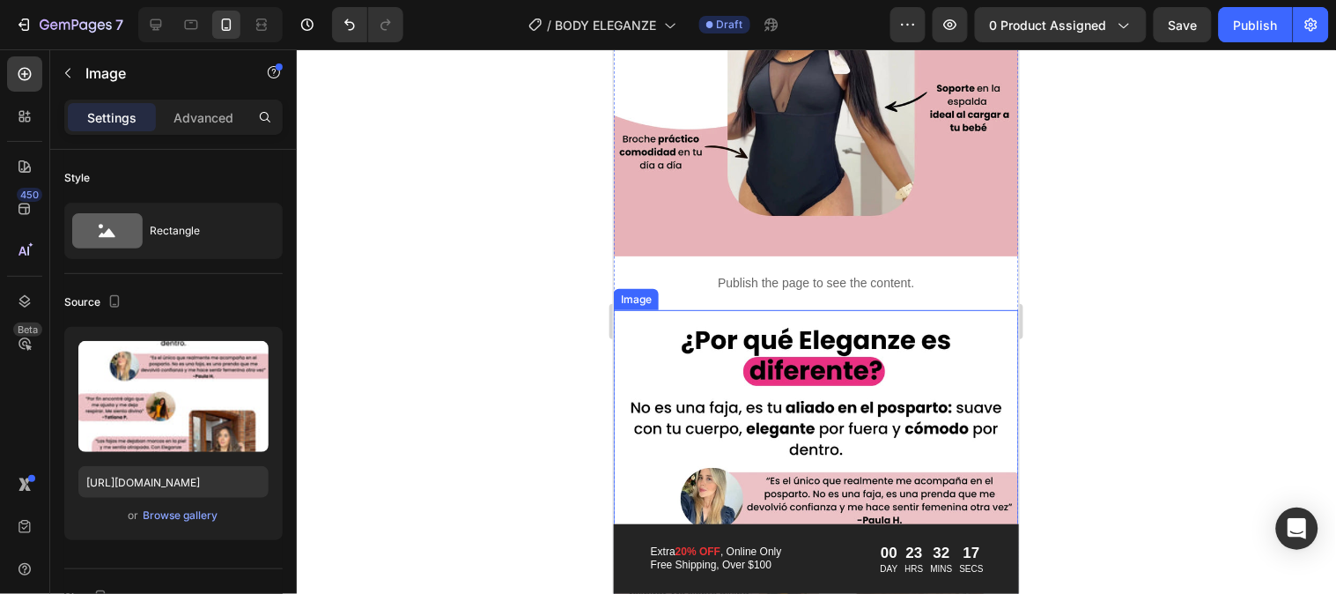
click at [702, 318] on img at bounding box center [815, 562] width 405 height 507
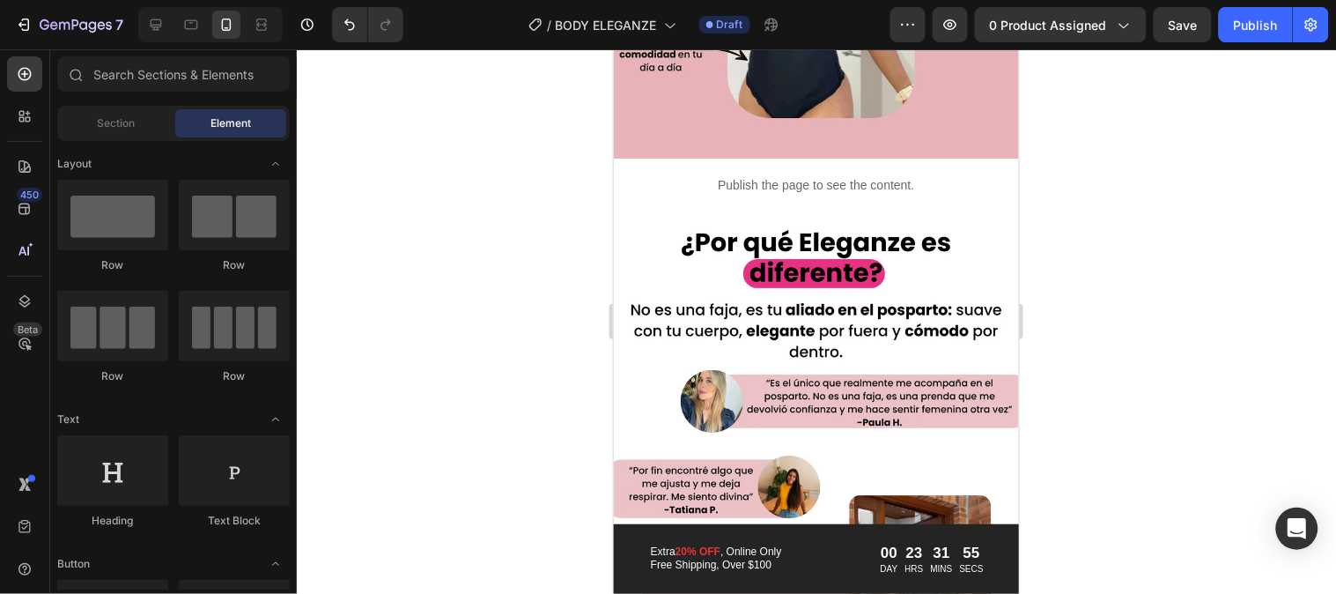
scroll to position [1013, 0]
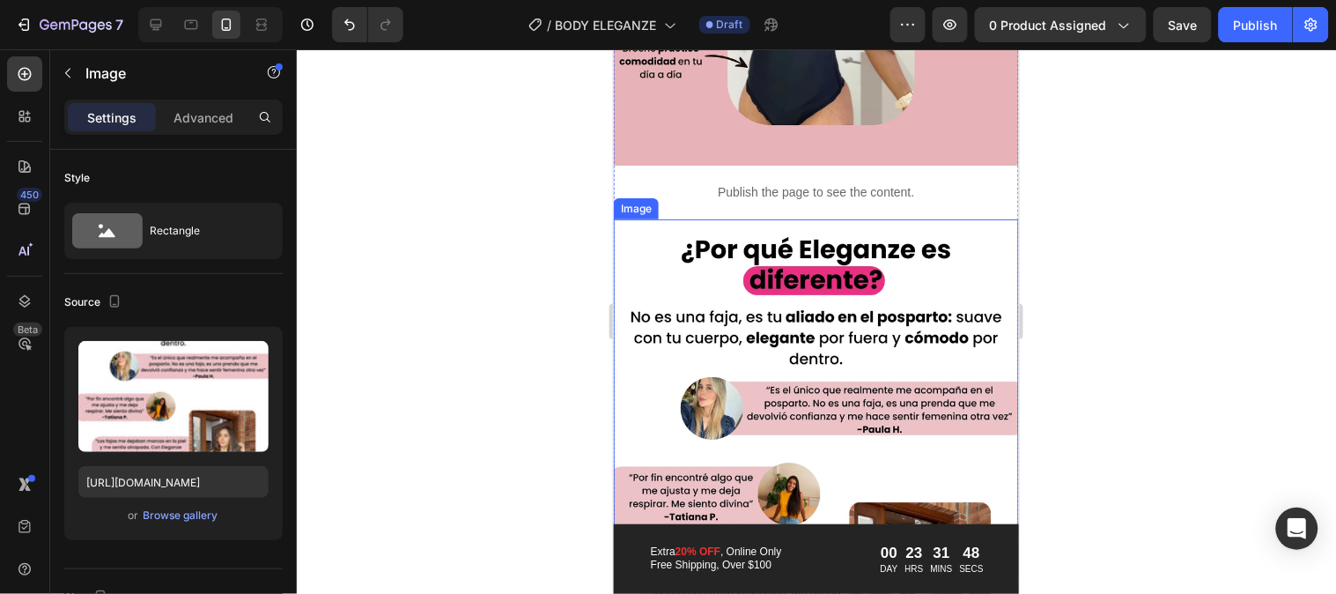
click at [824, 336] on img at bounding box center [815, 471] width 405 height 507
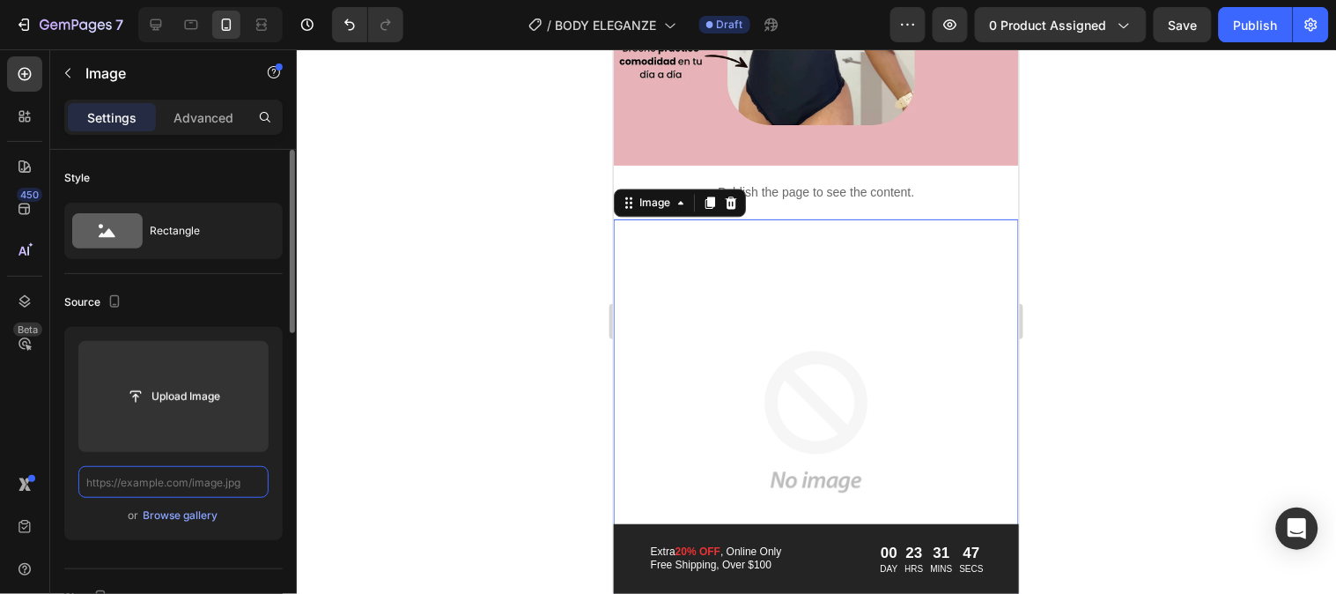
scroll to position [0, 0]
click at [209, 482] on input "text" at bounding box center [173, 482] width 190 height 32
paste input "Copy element from Gempages!"
type input "Copy element from Gempages!"
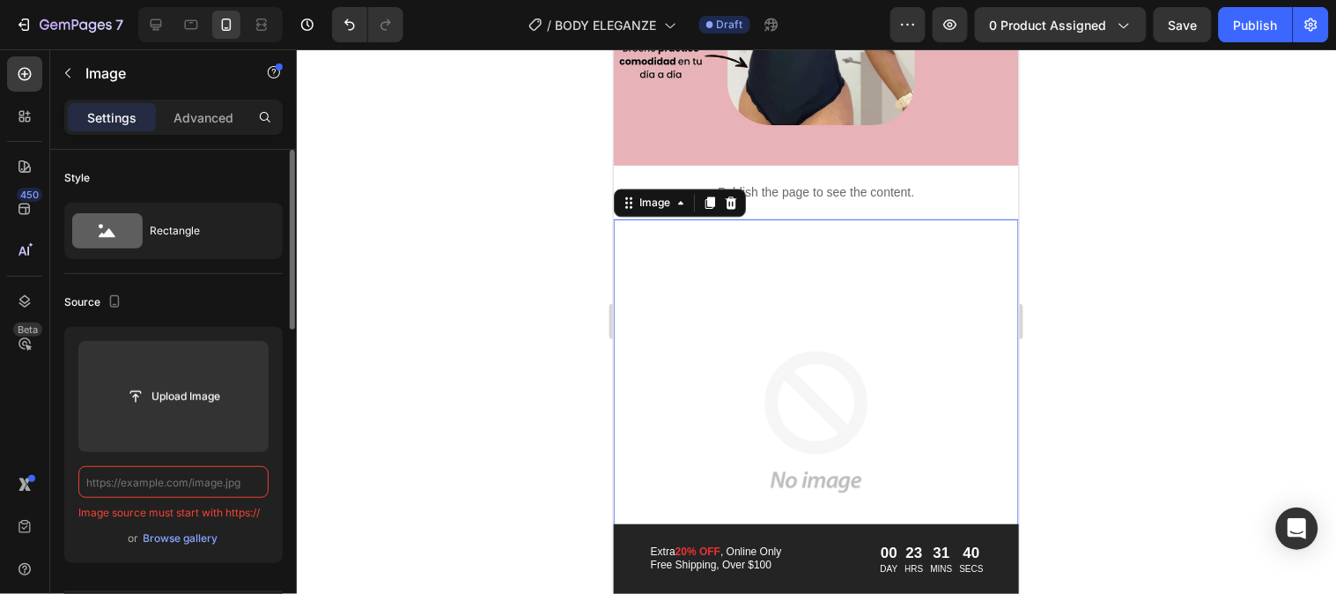
paste input "[URL][DOMAIN_NAME]"
type input "[URL][DOMAIN_NAME]"
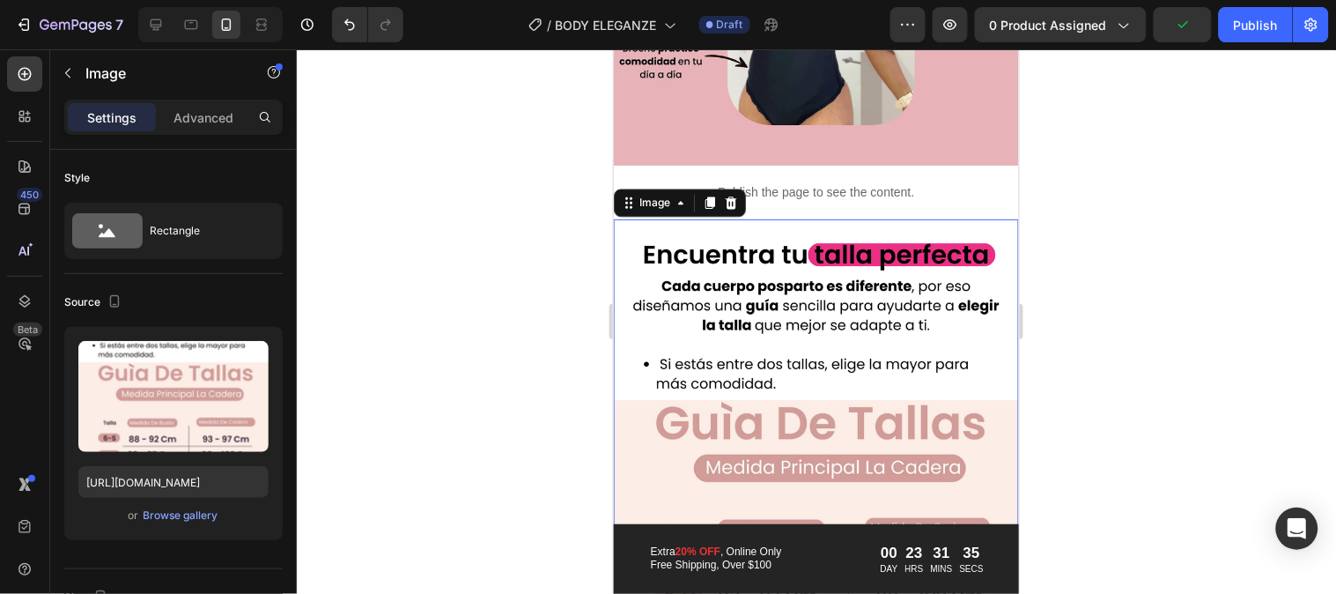
click at [984, 218] on img at bounding box center [815, 471] width 405 height 507
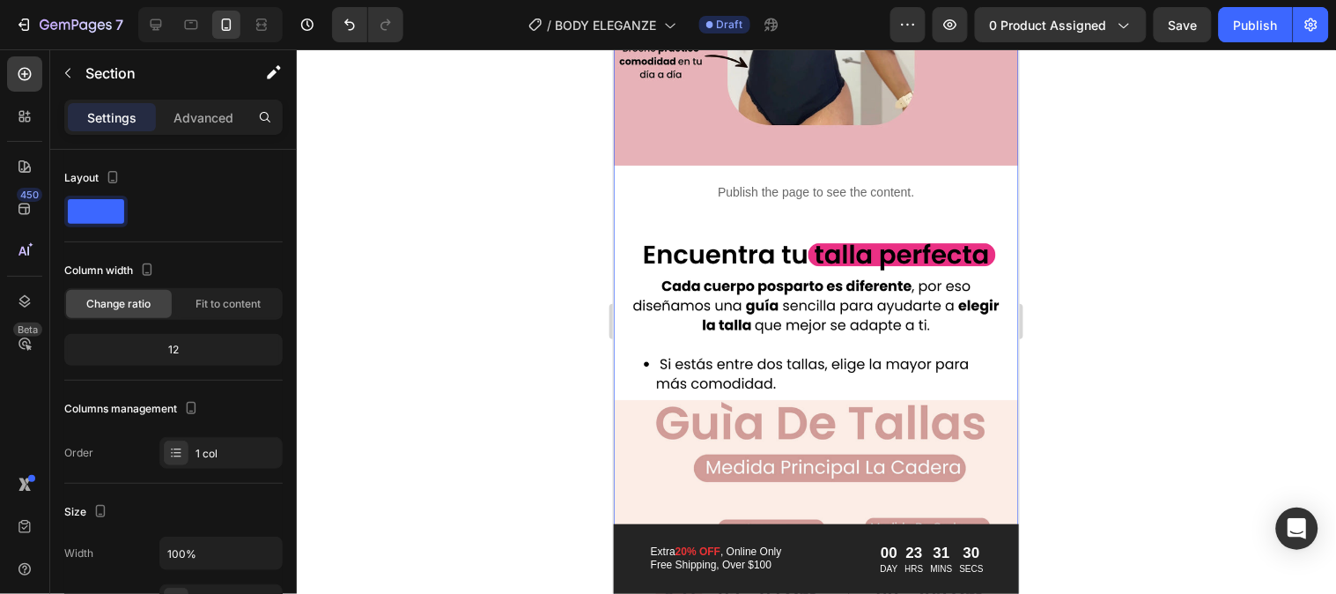
click at [998, 198] on div "Image Publish the page to see the content. Custom Code Image Image" at bounding box center [815, 465] width 405 height 1540
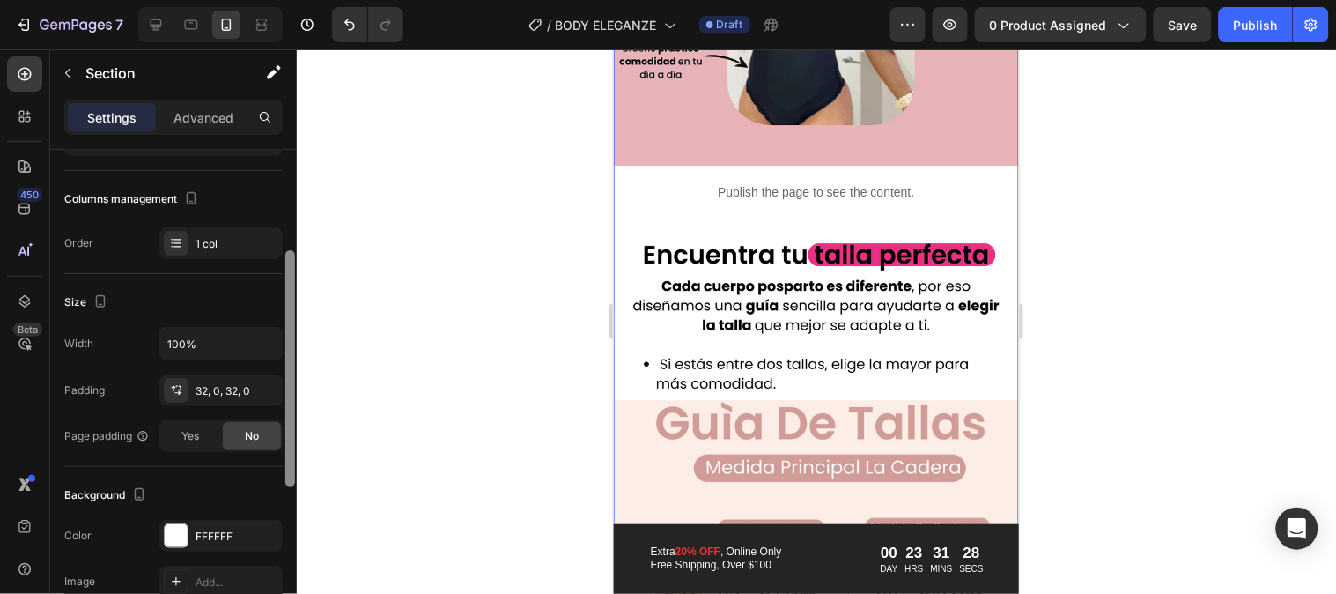
scroll to position [248, 0]
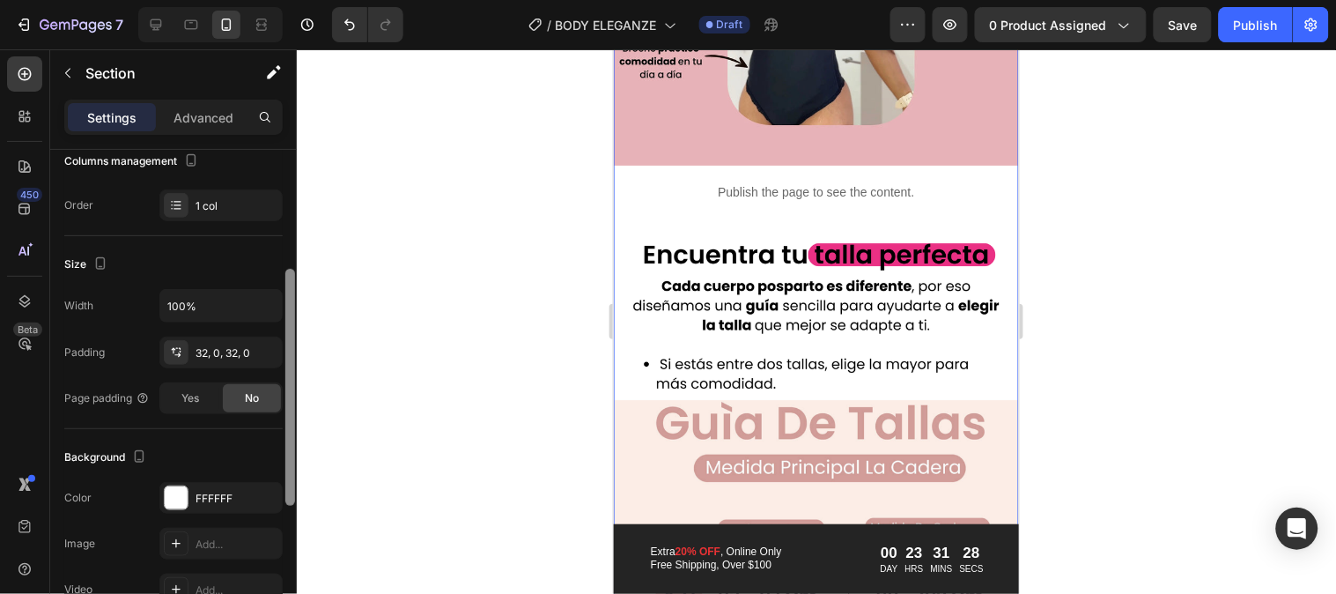
drag, startPoint x: 288, startPoint y: 377, endPoint x: 304, endPoint y: 496, distance: 120.0
click at [304, 0] on div "7 Version history / BODY ELEGANZE Draft Preview 0 product assigned Save Publish…" at bounding box center [668, 0] width 1336 height 0
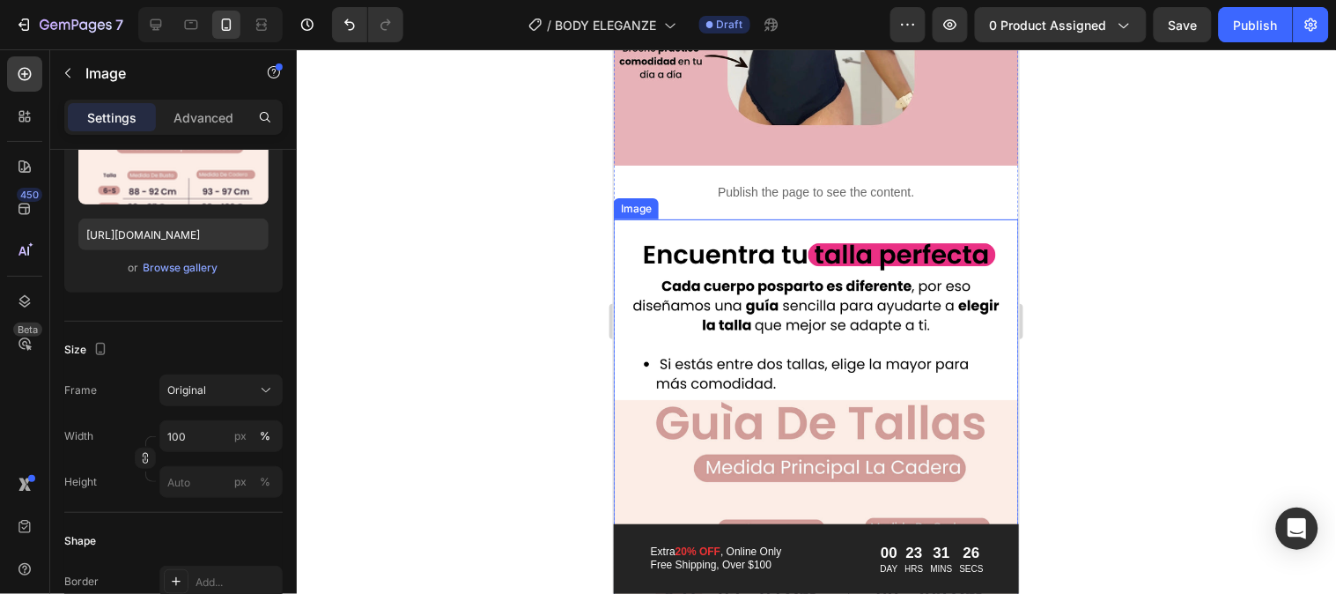
click at [744, 218] on img at bounding box center [815, 471] width 405 height 507
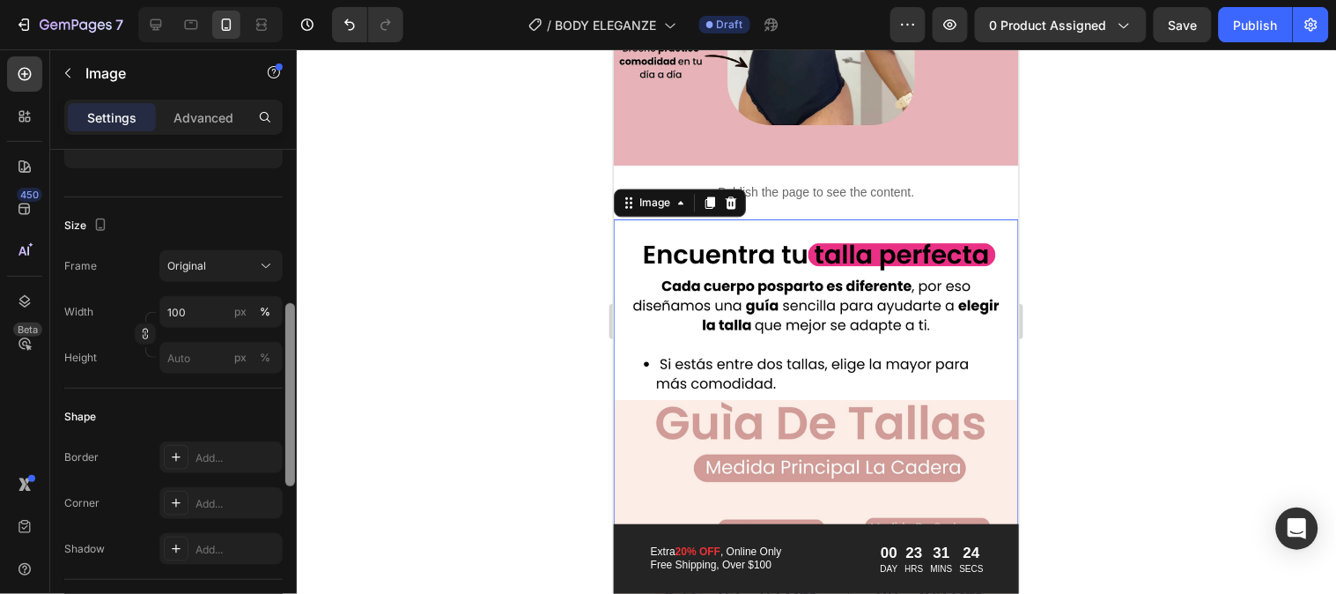
scroll to position [383, 0]
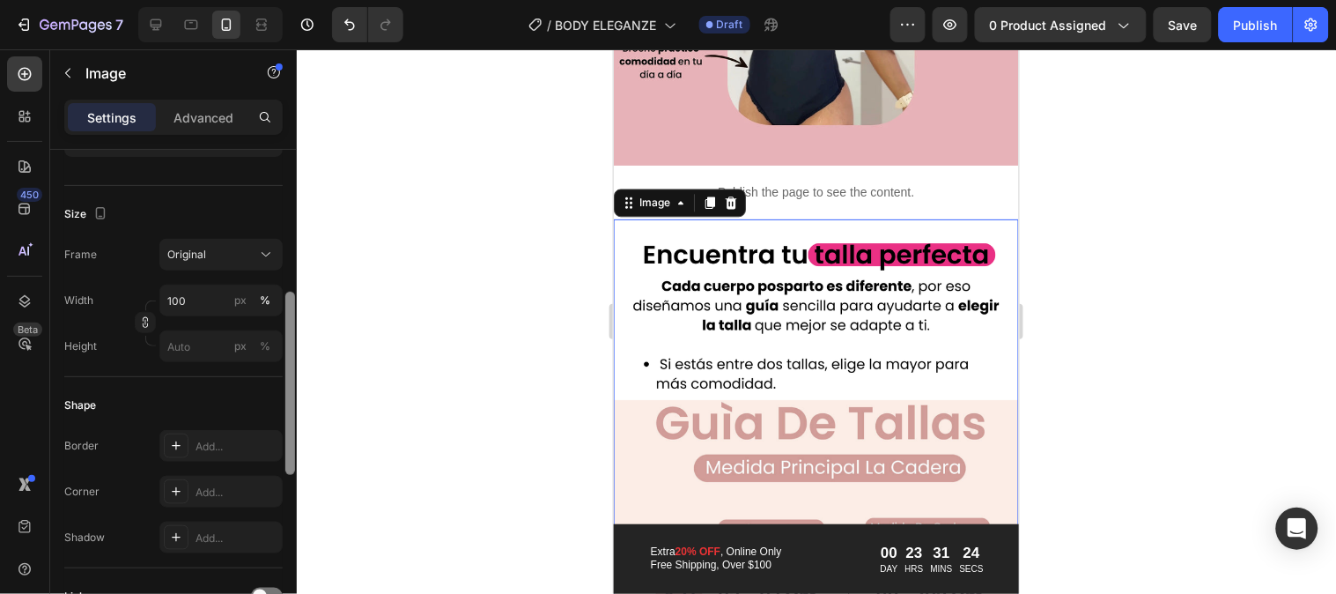
drag, startPoint x: 292, startPoint y: 239, endPoint x: 326, endPoint y: 381, distance: 146.8
click at [326, 0] on div "7 Version history / BODY ELEGANZE Draft Preview 0 product assigned Save Publish…" at bounding box center [668, 0] width 1336 height 0
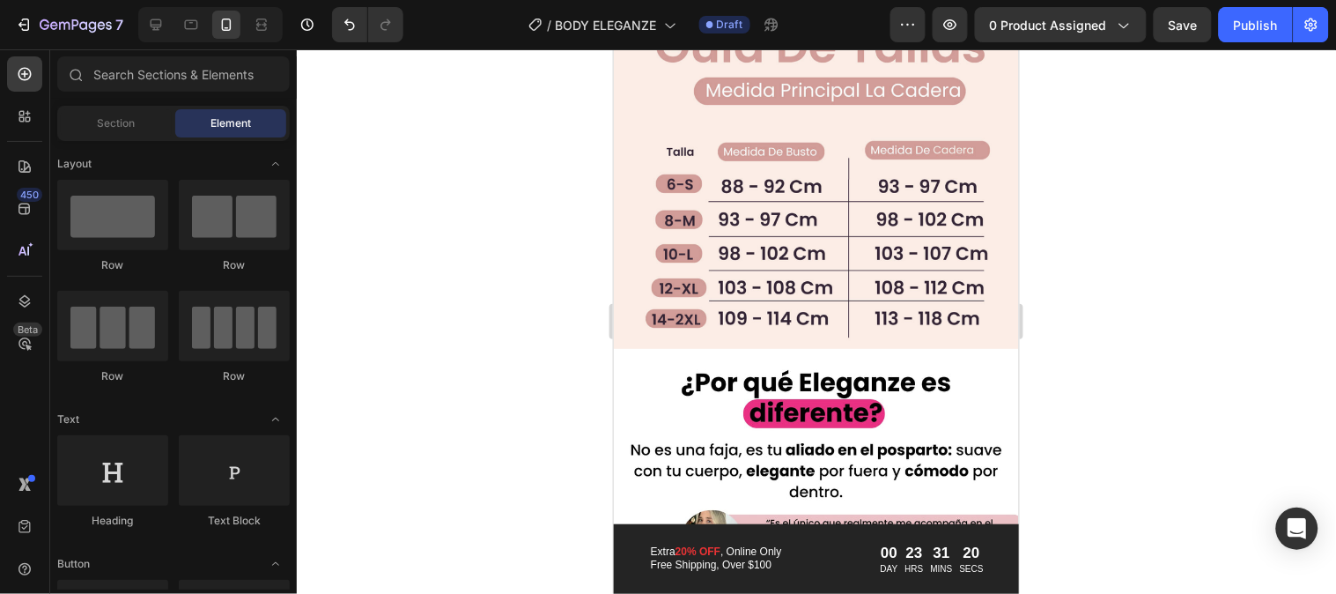
scroll to position [1399, 0]
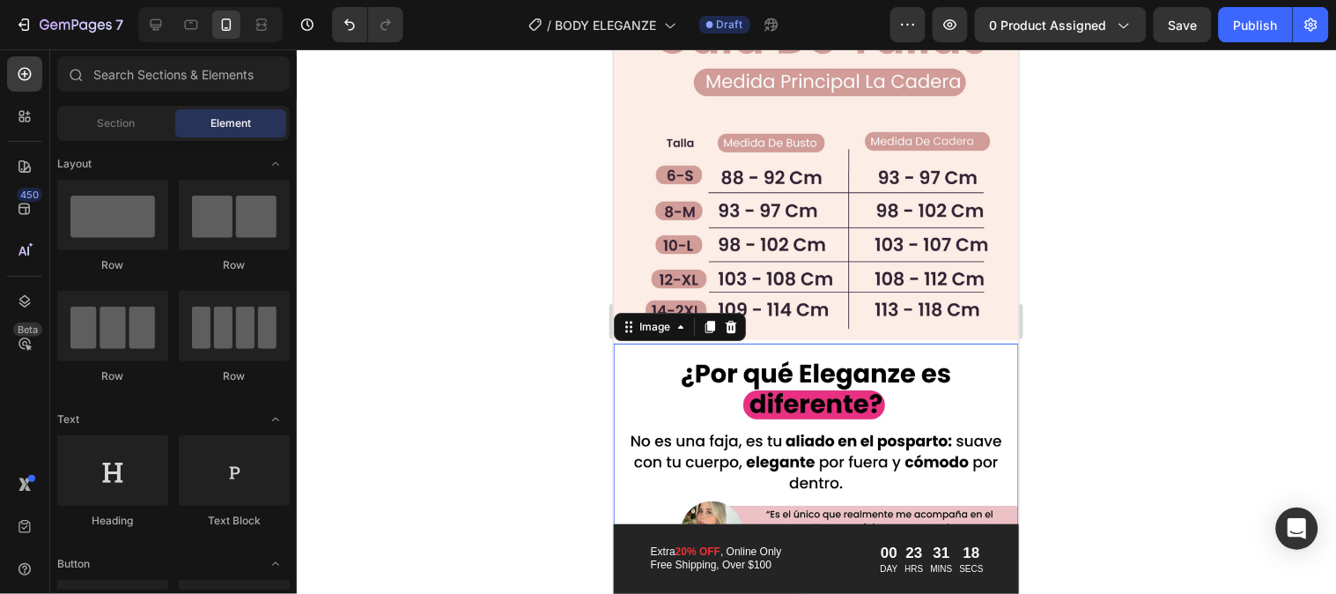
click at [978, 343] on img at bounding box center [815, 596] width 405 height 507
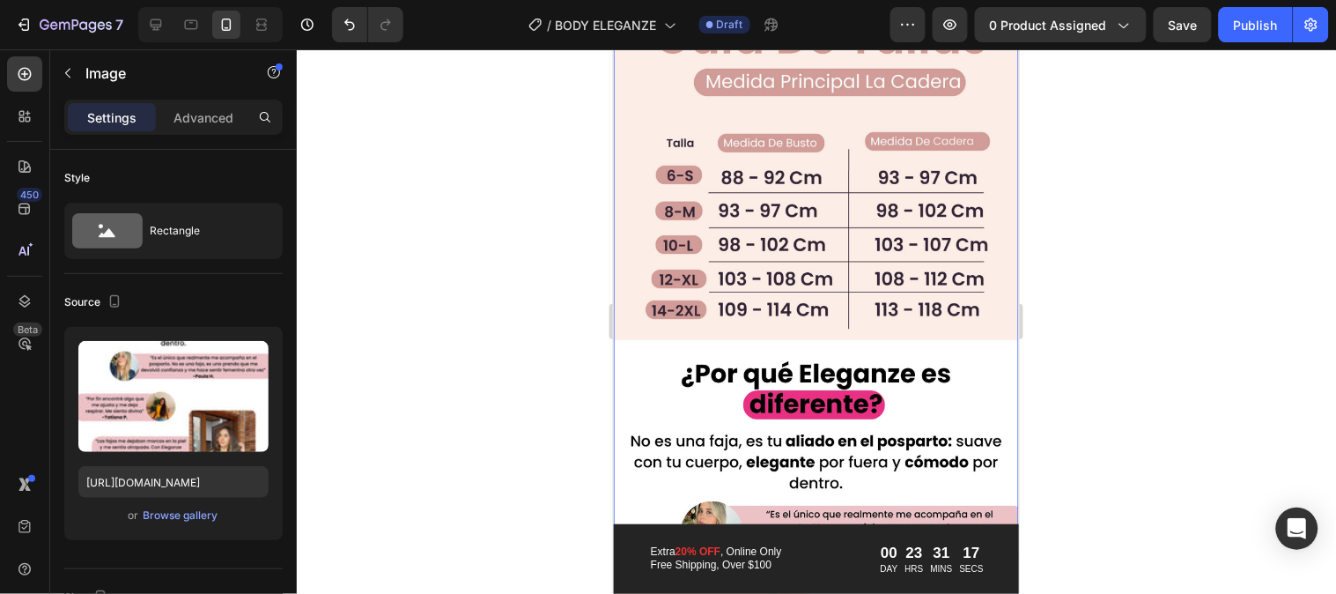
click at [987, 302] on div "Image Publish the page to see the content. Custom Code Image Image" at bounding box center [815, 79] width 405 height 1540
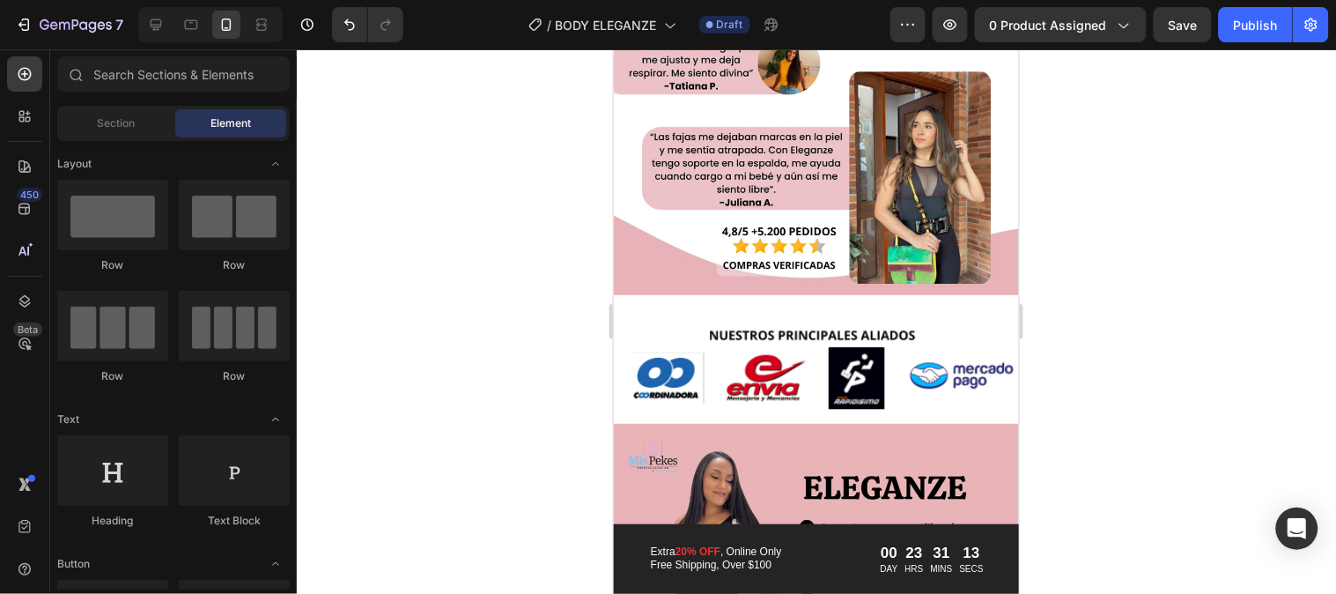
scroll to position [1962, 0]
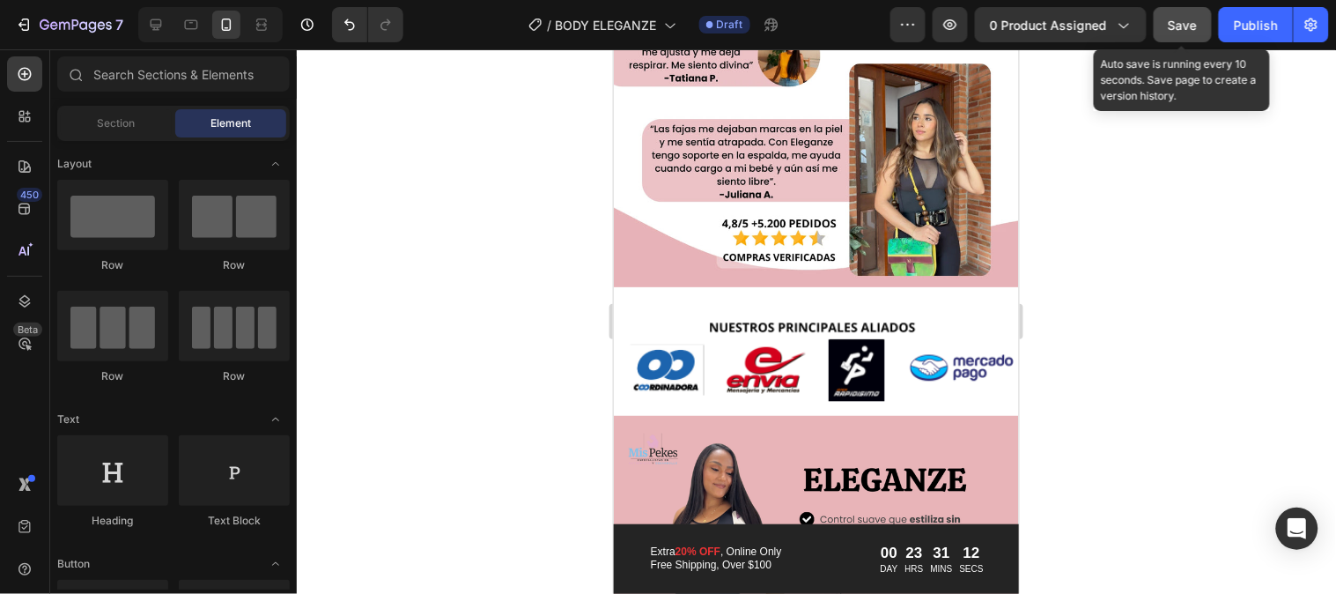
click at [1200, 35] on button "Save" at bounding box center [1183, 24] width 58 height 35
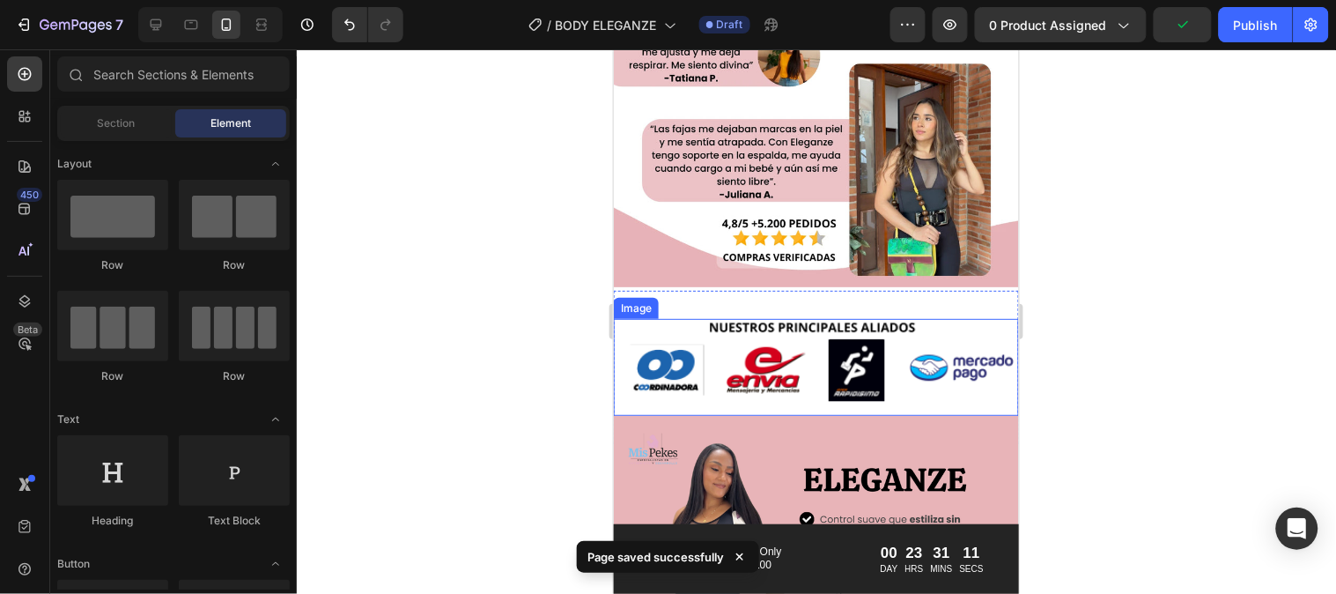
click at [920, 318] on img at bounding box center [815, 366] width 405 height 97
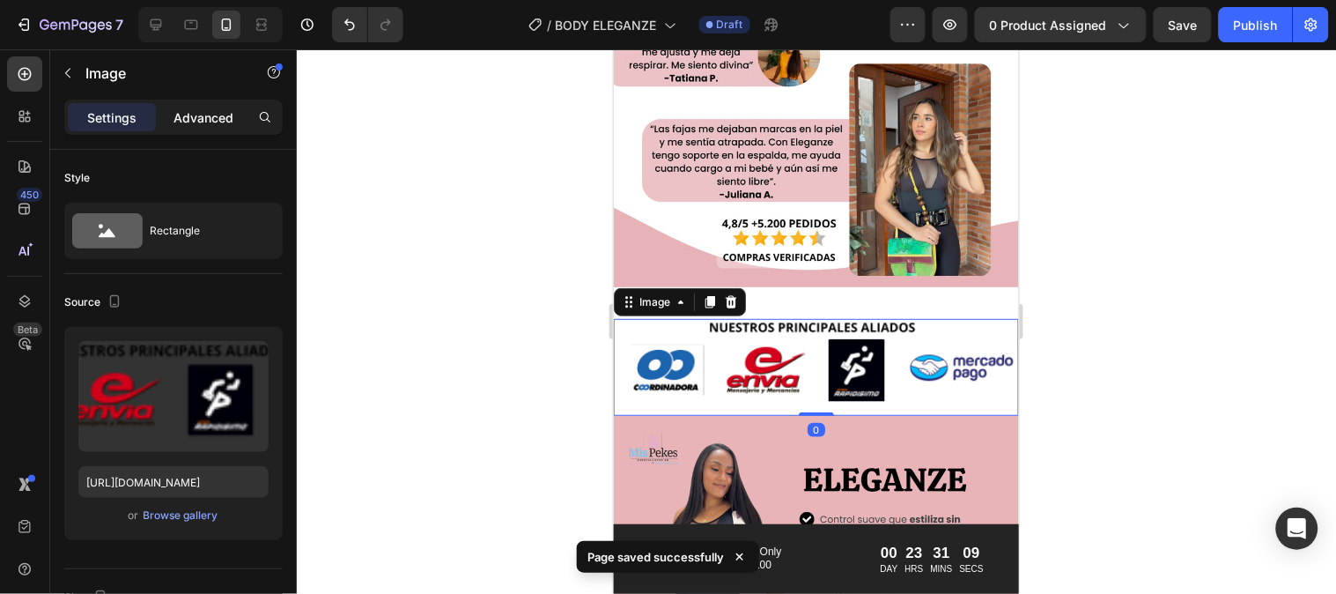
click at [197, 126] on p "Advanced" at bounding box center [204, 117] width 60 height 19
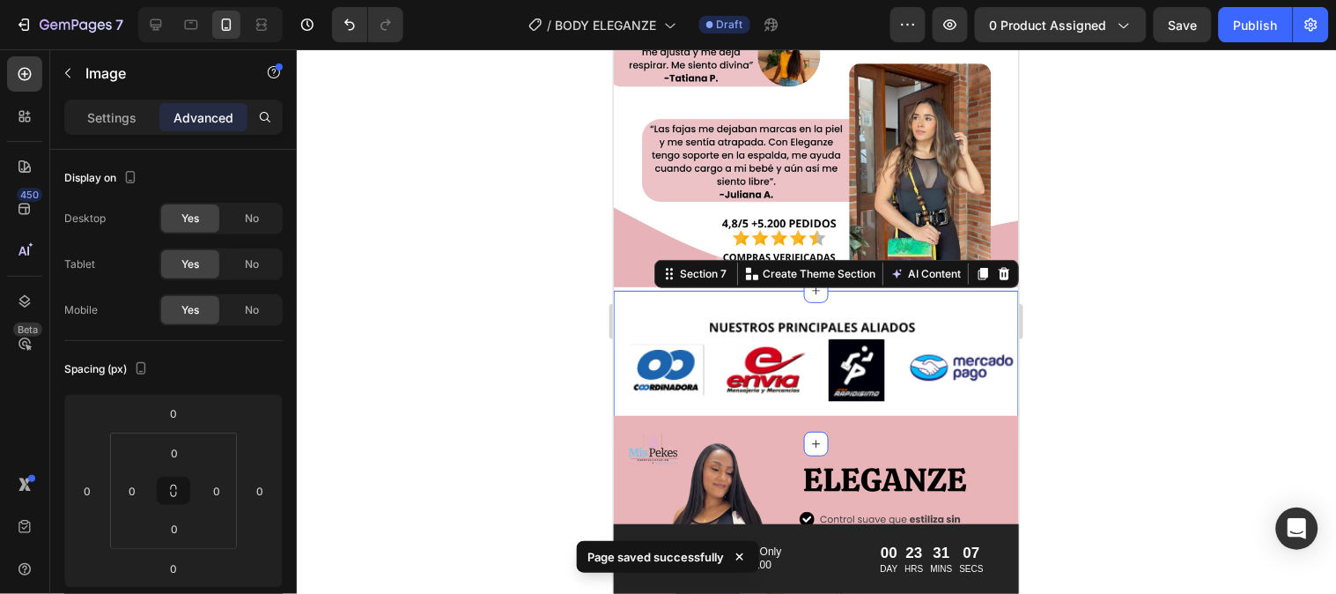
click at [793, 290] on div "Image Section 7 You can create reusable sections Create Theme Section AI Conten…" at bounding box center [815, 366] width 405 height 153
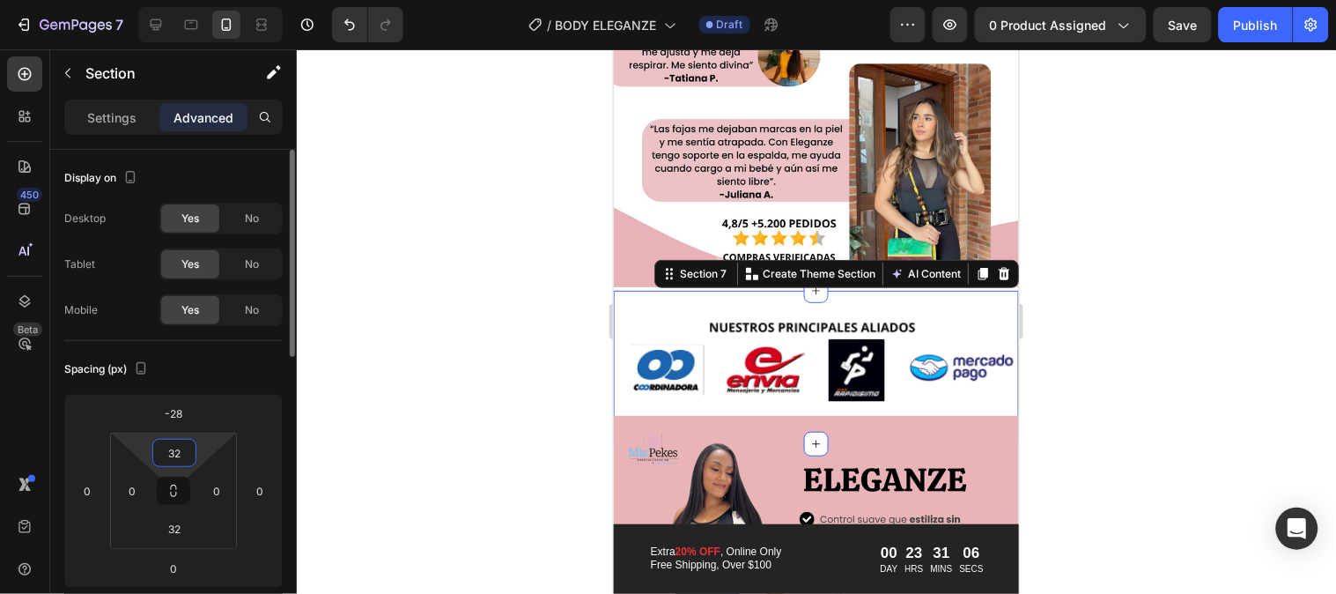
click at [180, 449] on input "32" at bounding box center [174, 453] width 35 height 26
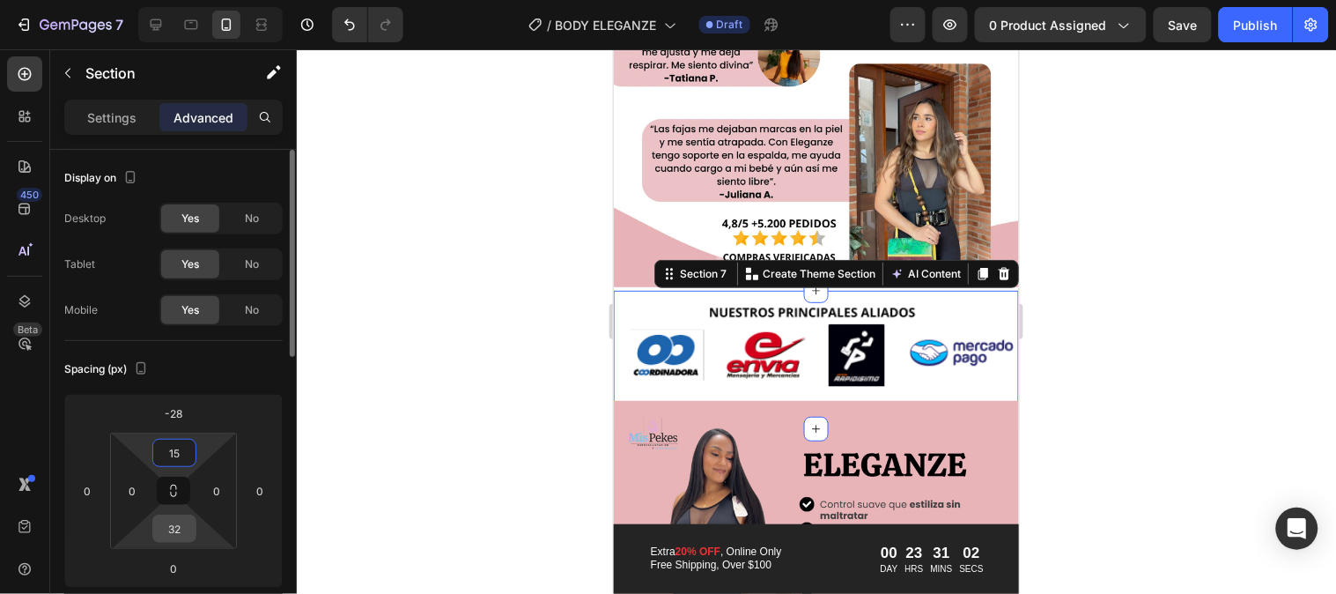
type input "15"
click at [178, 539] on input "32" at bounding box center [174, 528] width 35 height 26
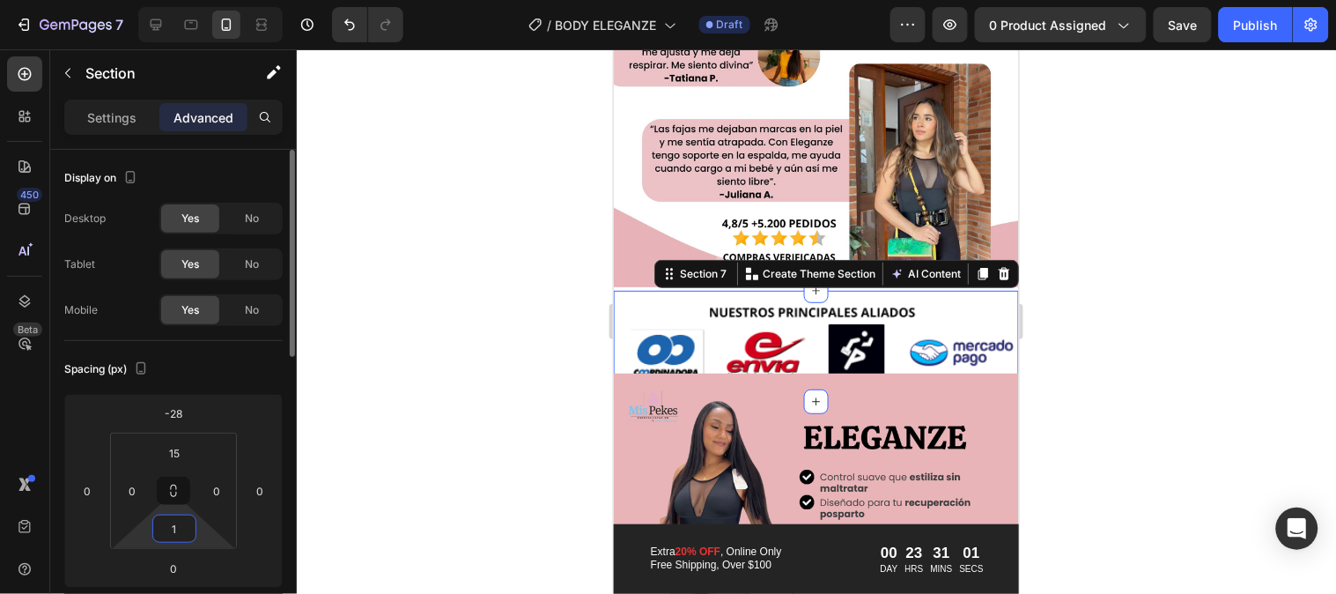
type input "15"
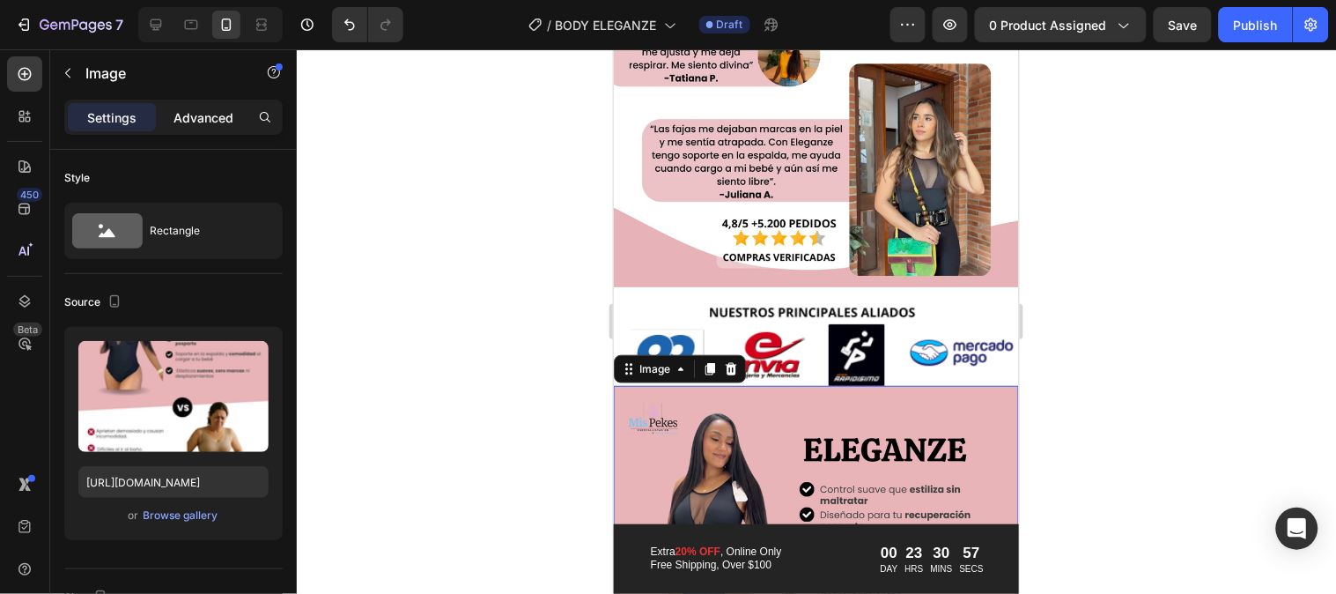
click at [190, 120] on p "Advanced" at bounding box center [204, 117] width 60 height 19
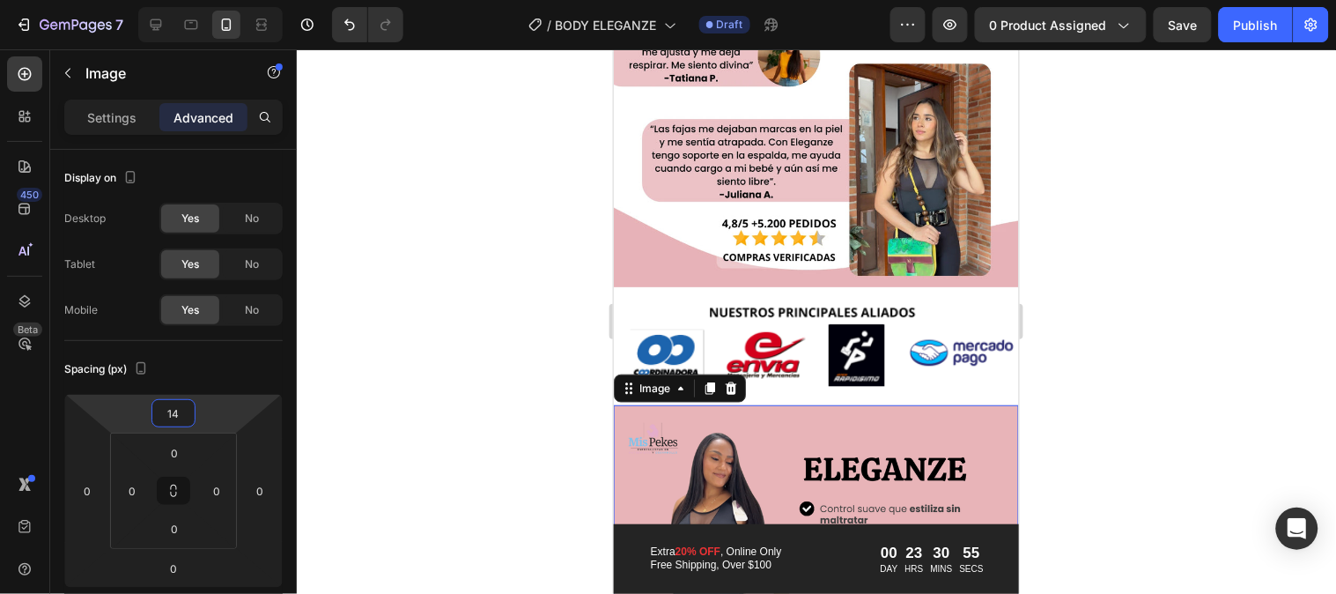
type input "12"
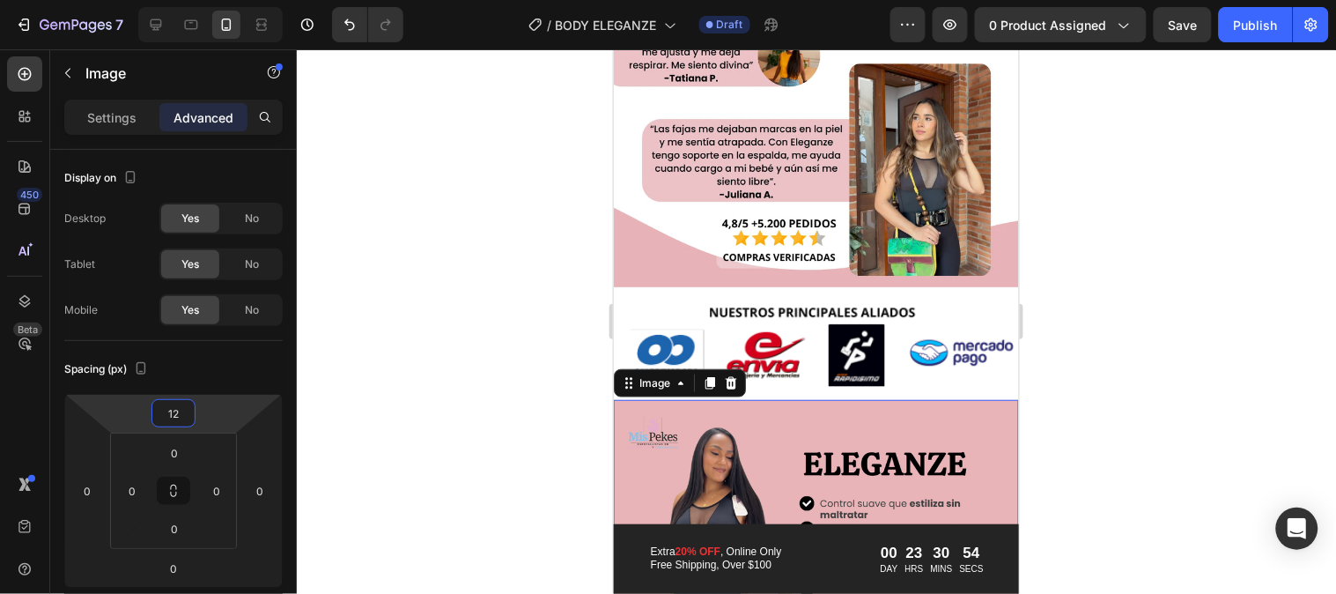
click at [235, 0] on html "7 Version history / BODY ELEGANZE Draft Preview 0 product assigned Save Publish…" at bounding box center [668, 0] width 1336 height 0
click at [548, 395] on div at bounding box center [817, 321] width 1040 height 544
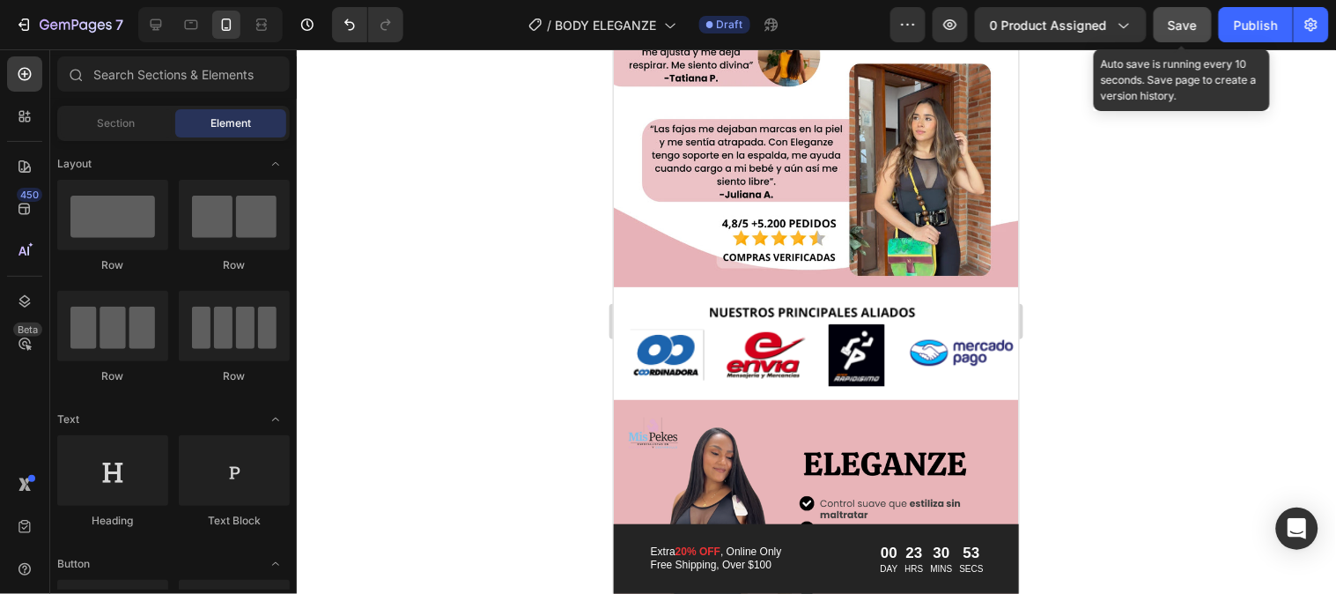
click at [1172, 29] on span "Save" at bounding box center [1183, 25] width 29 height 15
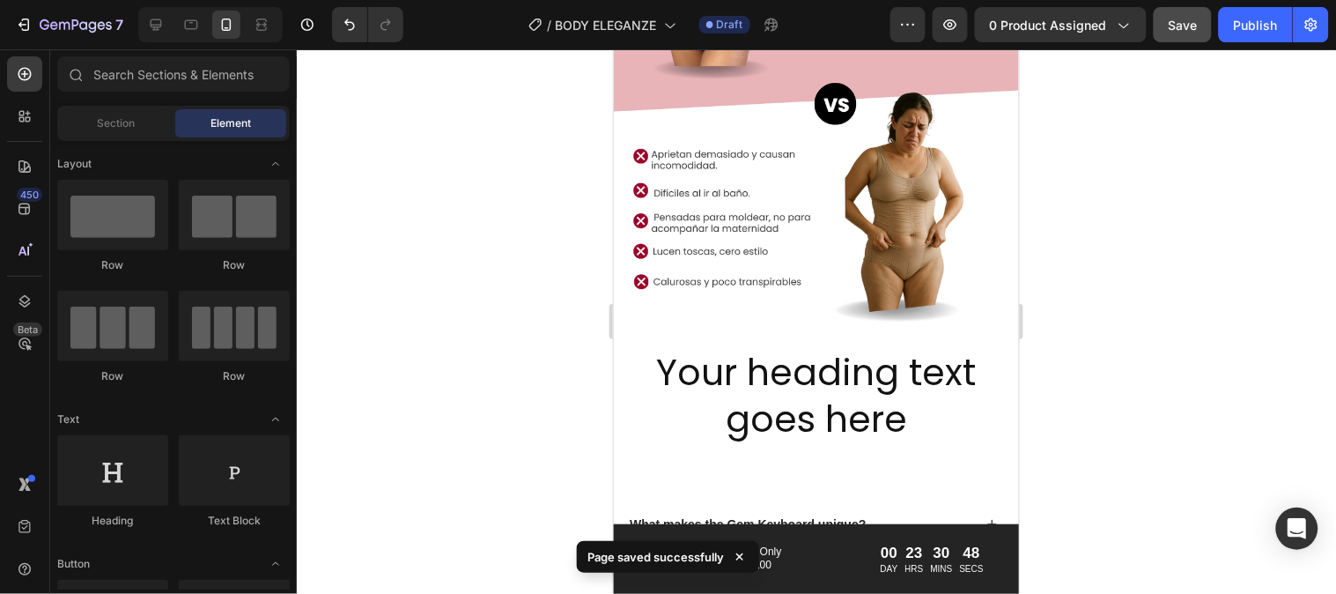
scroll to position [2468, 0]
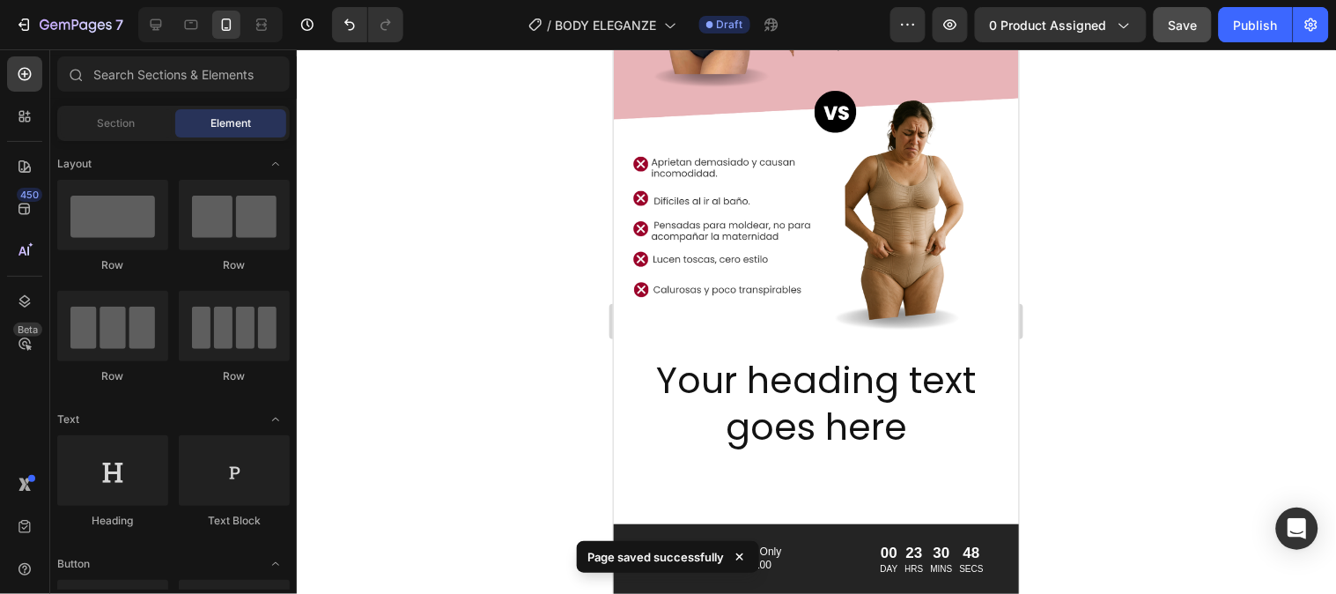
drag, startPoint x: 1008, startPoint y: 316, endPoint x: 1641, endPoint y: 426, distance: 642.8
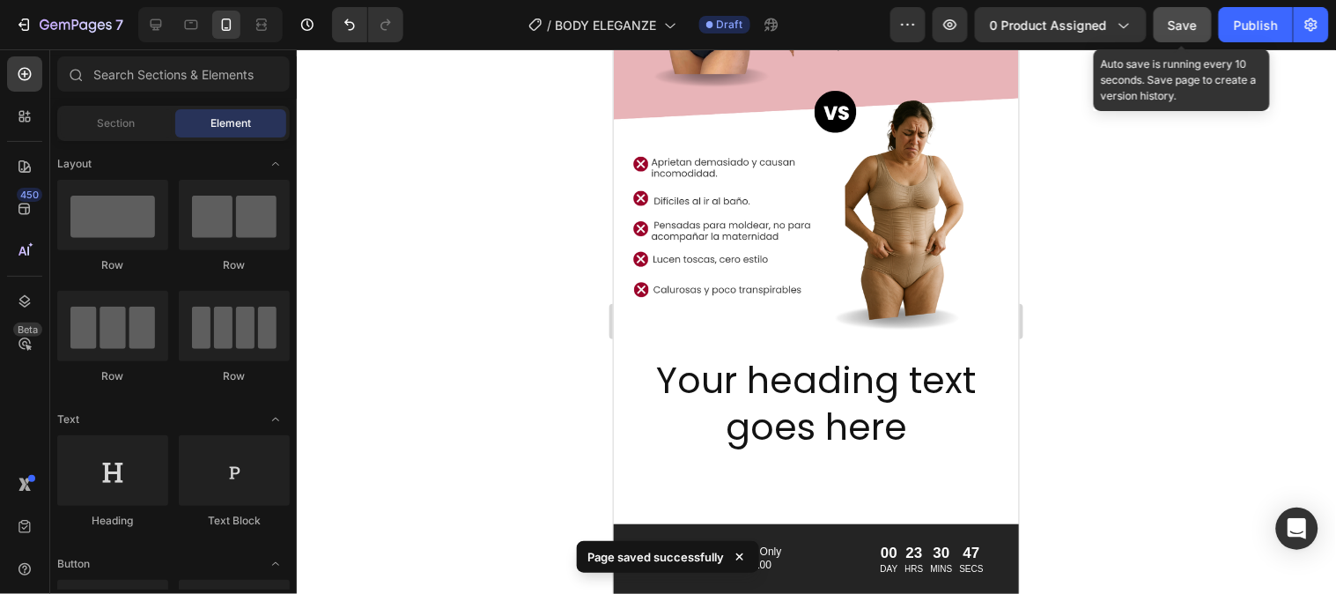
click at [1187, 18] on span "Save" at bounding box center [1183, 25] width 29 height 15
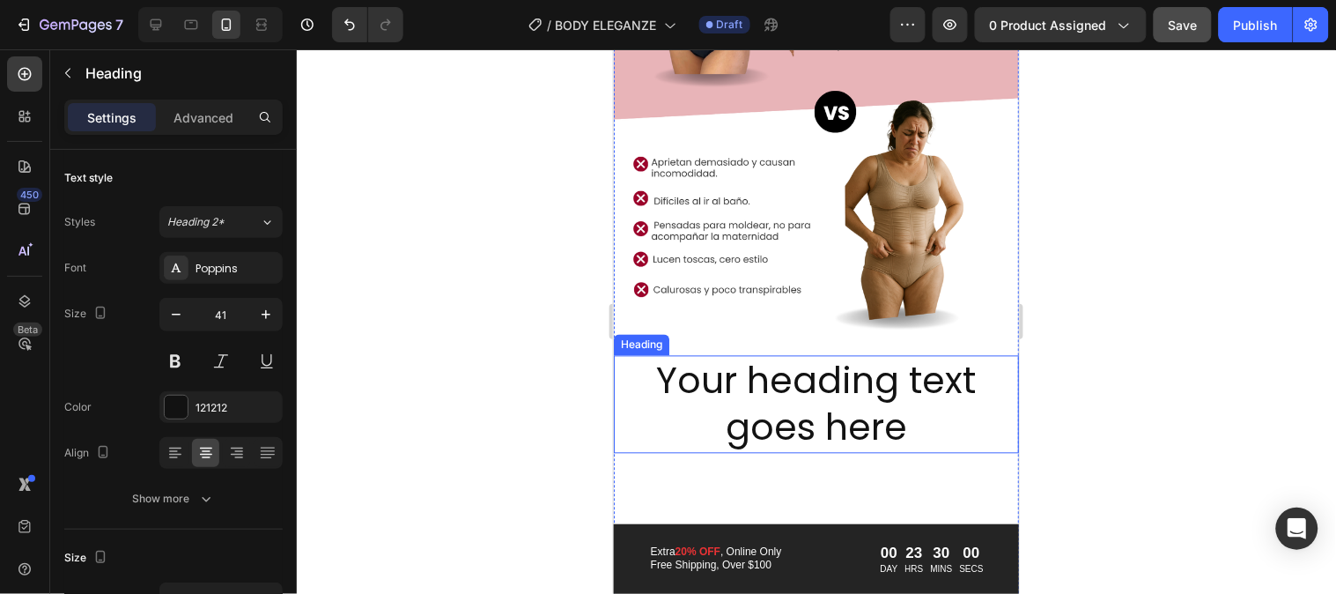
click at [789, 389] on h2 "Your heading text goes here" at bounding box center [816, 404] width 370 height 98
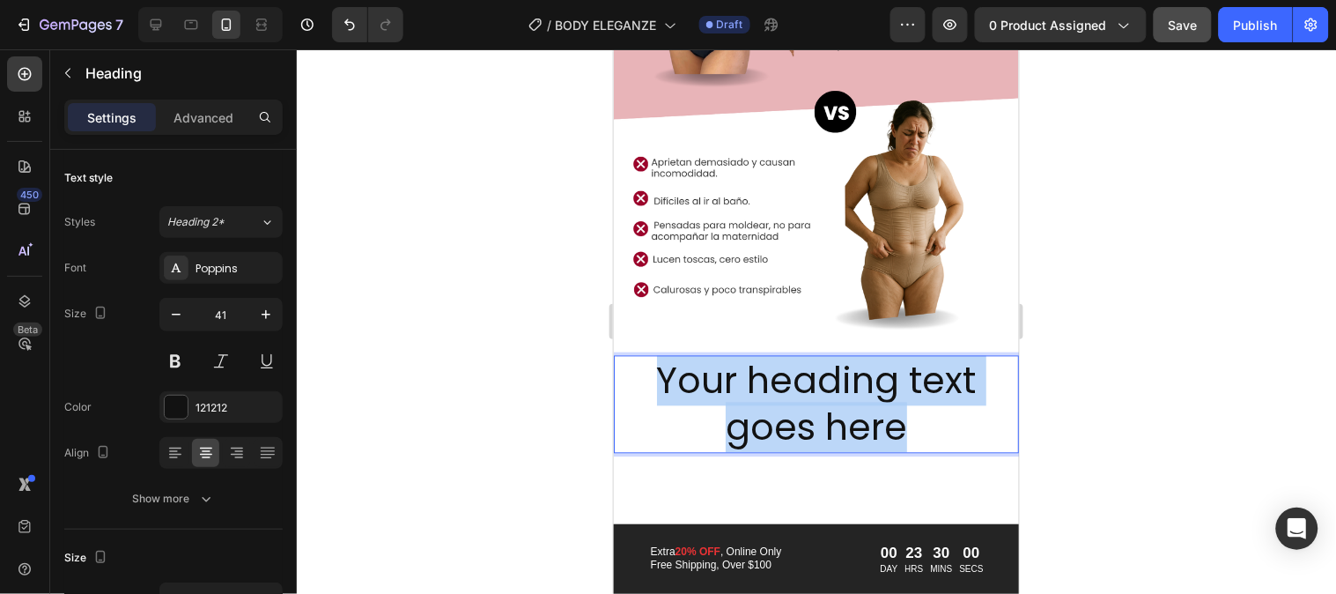
click at [789, 389] on p "Your heading text goes here" at bounding box center [816, 404] width 366 height 94
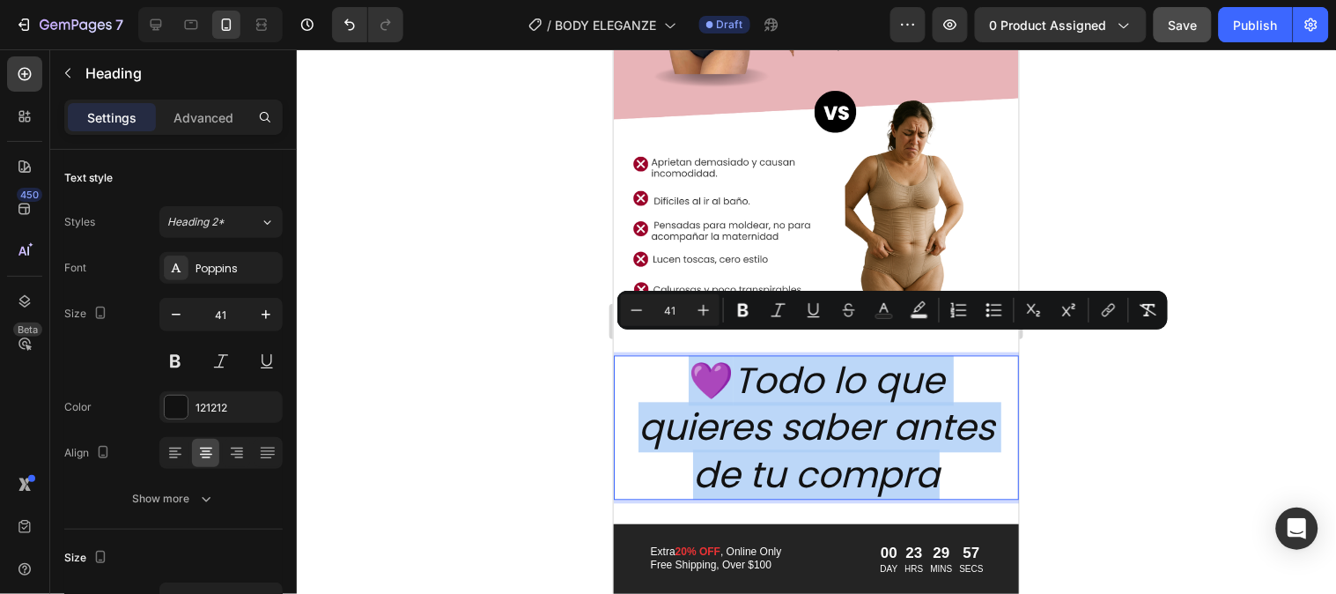
drag, startPoint x: 891, startPoint y: 499, endPoint x: 668, endPoint y: 341, distance: 273.0
click at [668, 357] on p "💜 Todo lo que quieres saber antes de tu compra" at bounding box center [816, 427] width 366 height 141
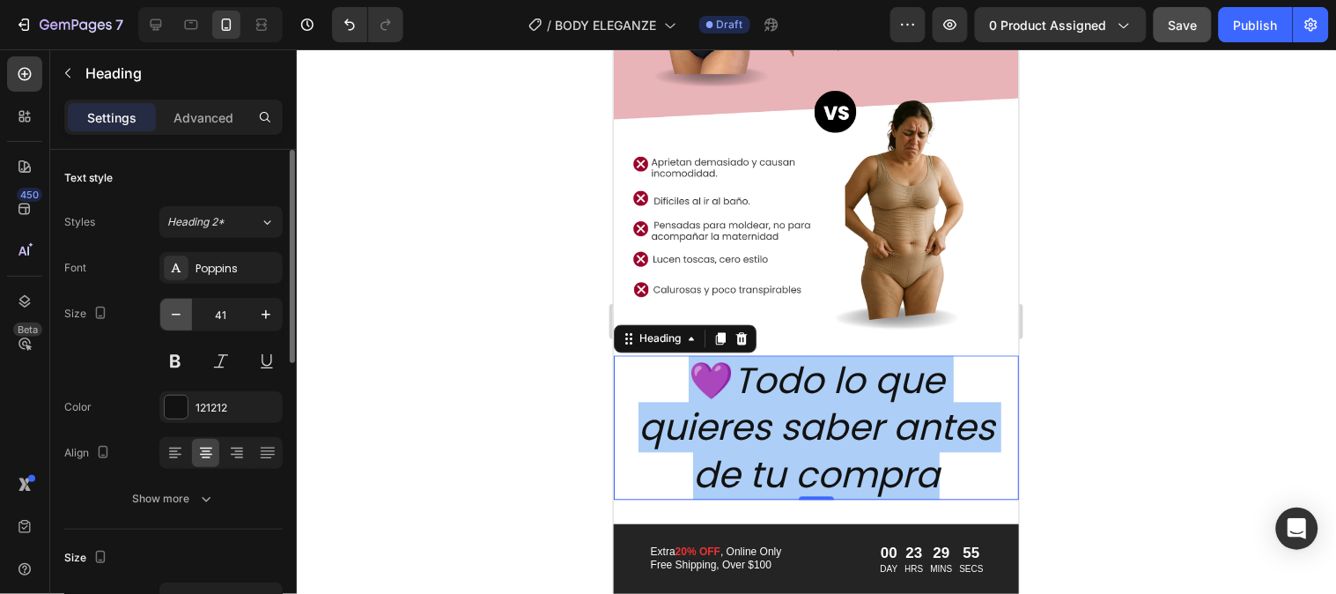
click at [181, 313] on icon "button" at bounding box center [176, 315] width 18 height 18
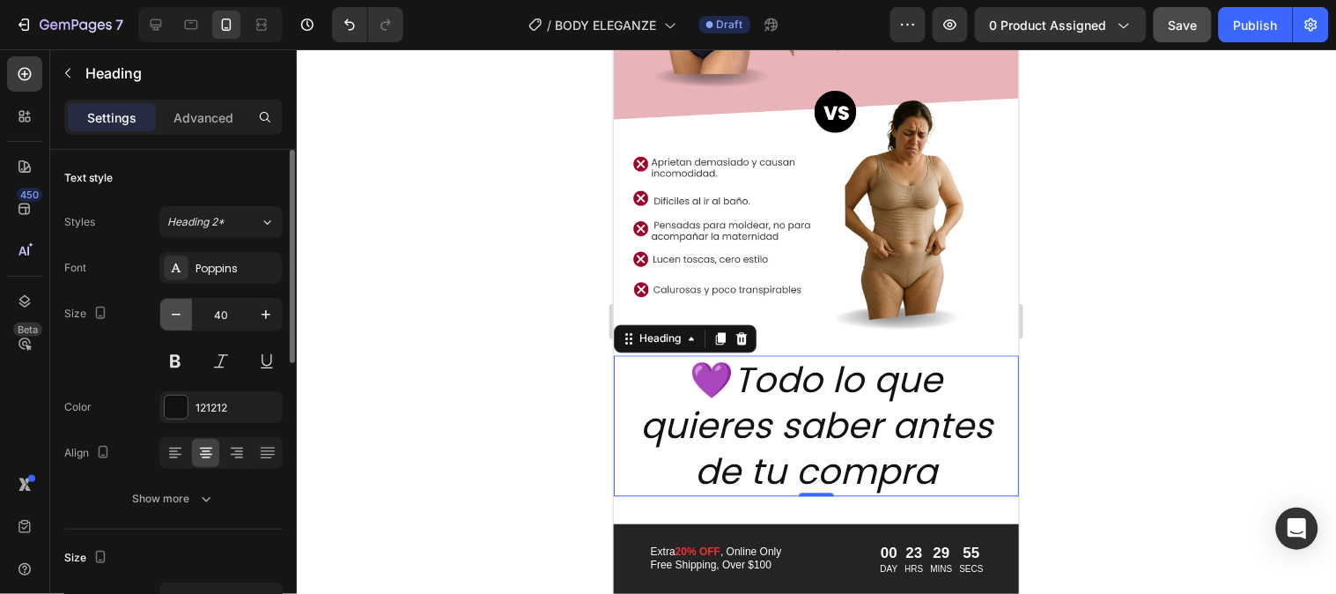
click at [181, 313] on icon "button" at bounding box center [176, 315] width 18 height 18
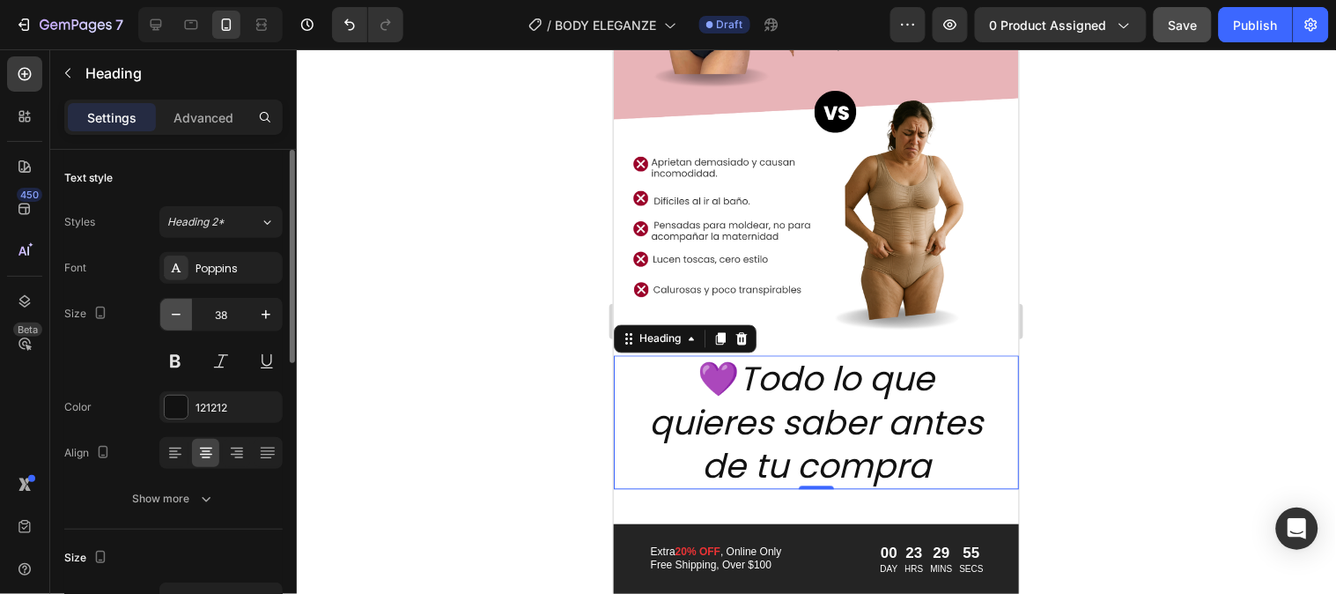
click at [181, 313] on icon "button" at bounding box center [176, 315] width 18 height 18
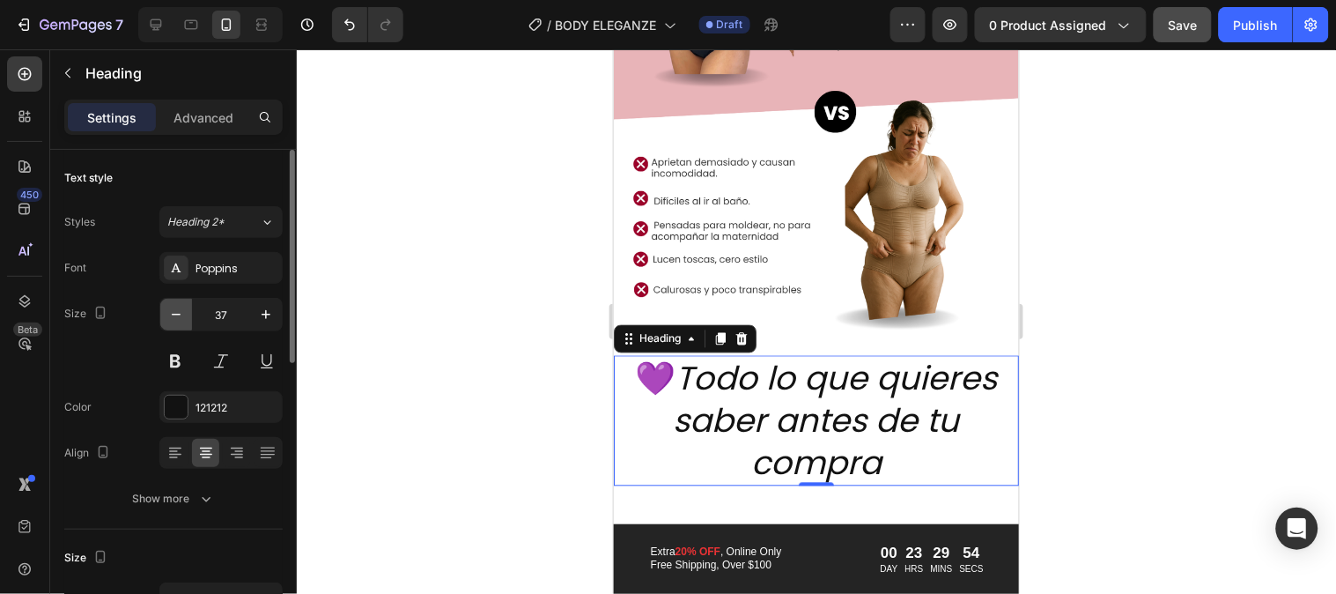
click at [181, 313] on icon "button" at bounding box center [176, 315] width 18 height 18
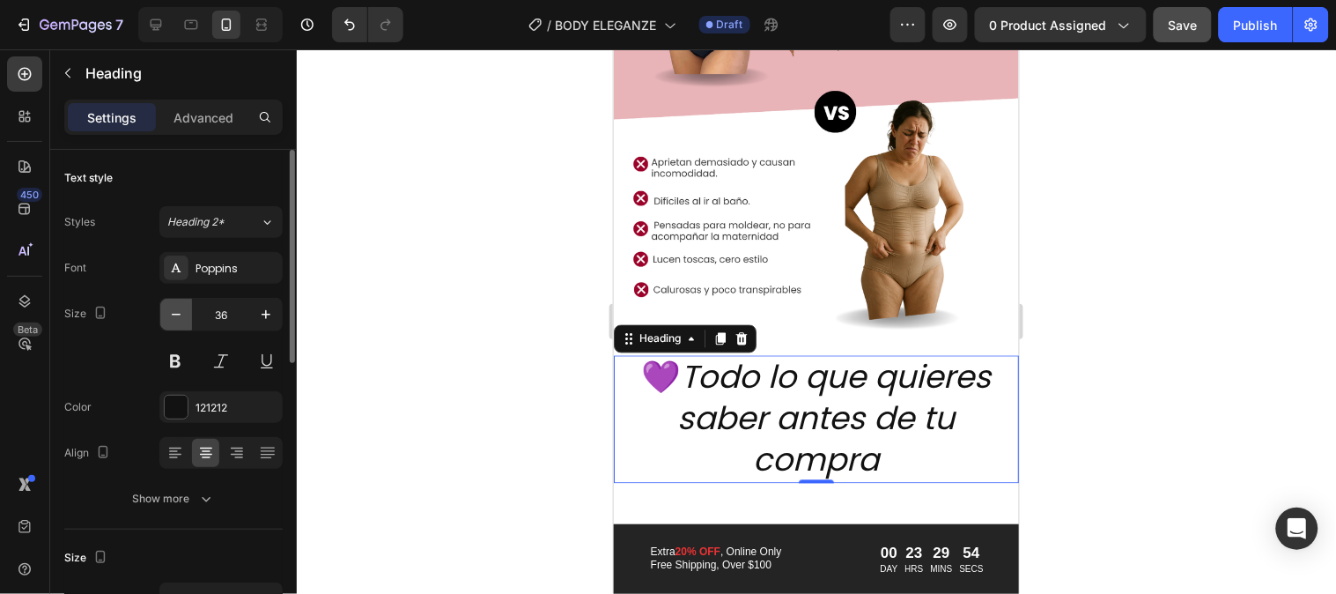
click at [181, 313] on icon "button" at bounding box center [176, 315] width 18 height 18
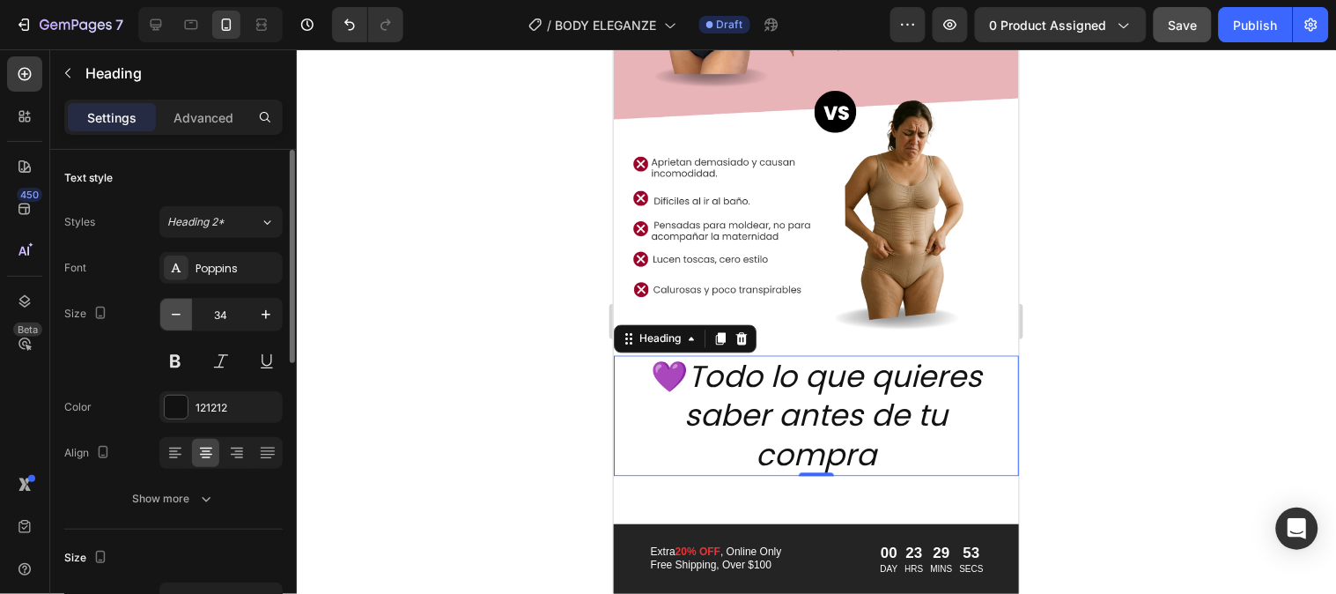
click at [181, 313] on icon "button" at bounding box center [176, 315] width 18 height 18
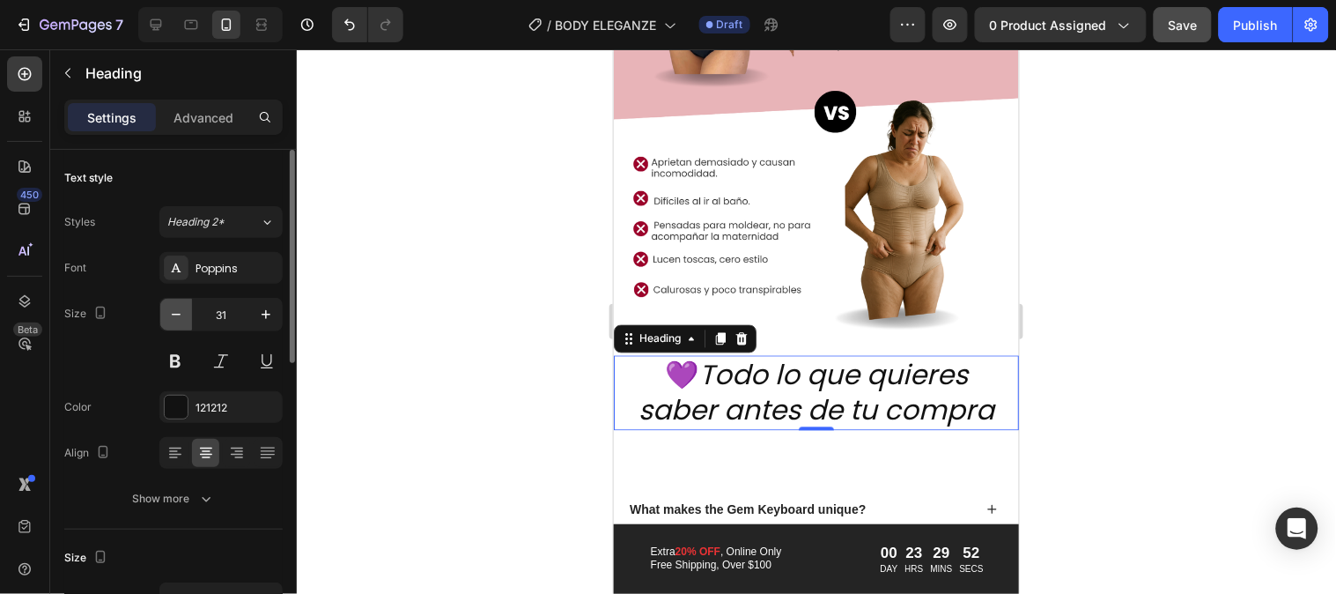
click at [181, 313] on icon "button" at bounding box center [176, 315] width 18 height 18
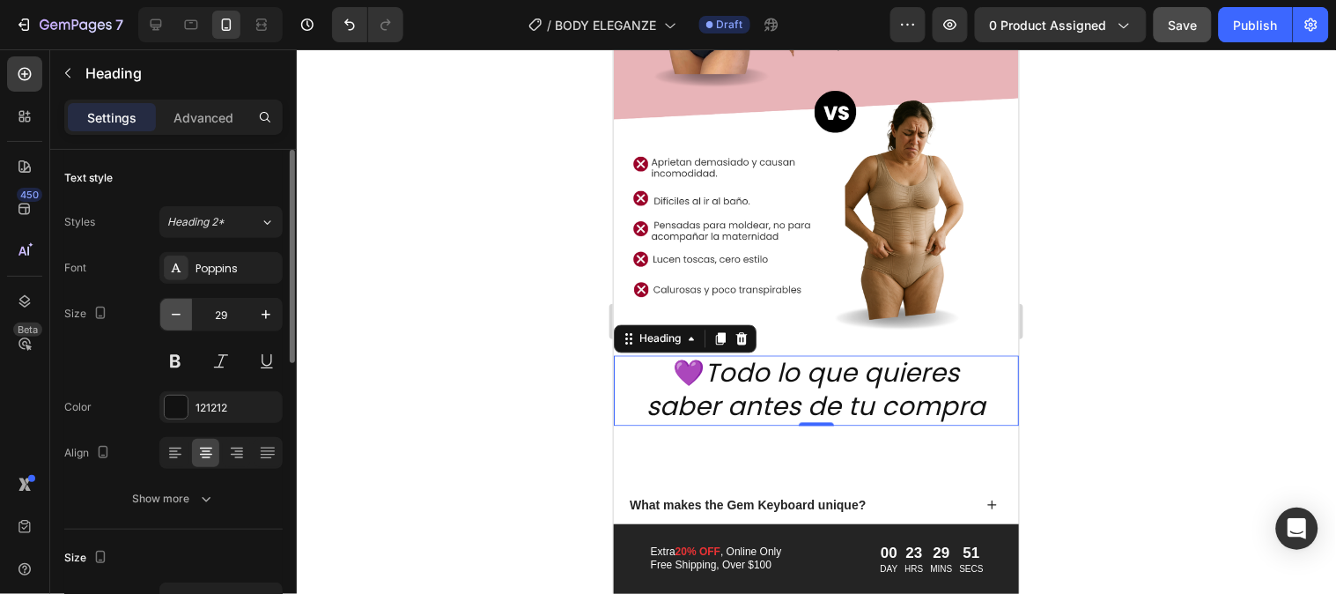
click at [181, 313] on icon "button" at bounding box center [176, 315] width 18 height 18
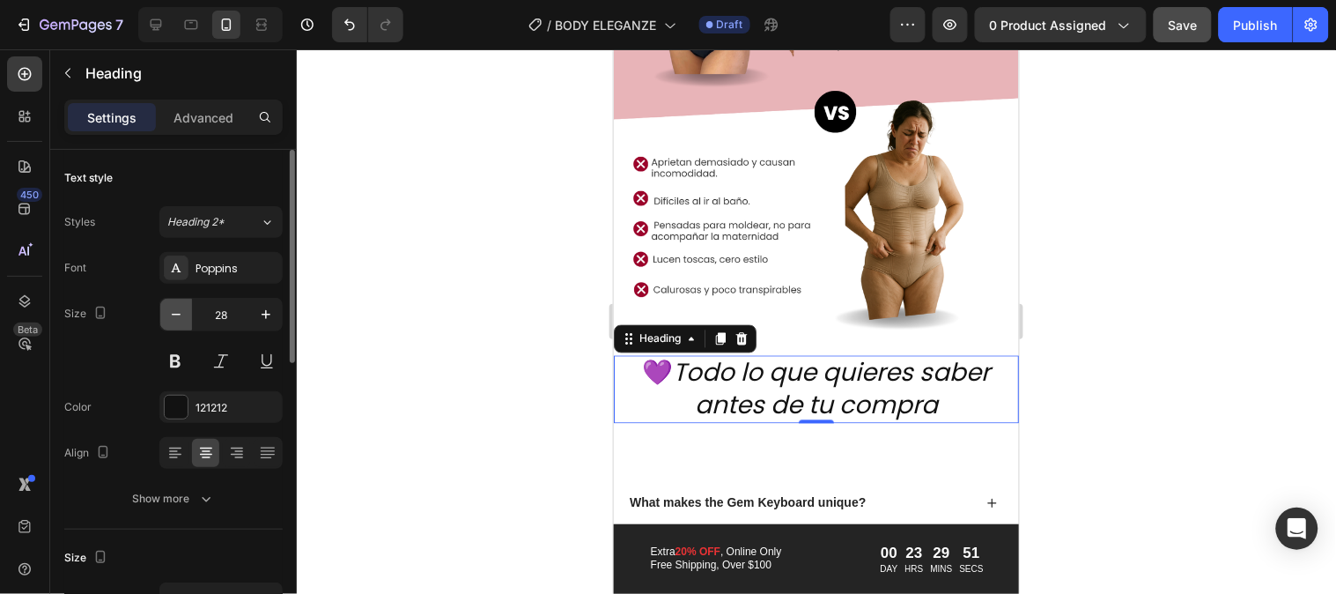
click at [181, 313] on icon "button" at bounding box center [176, 315] width 18 height 18
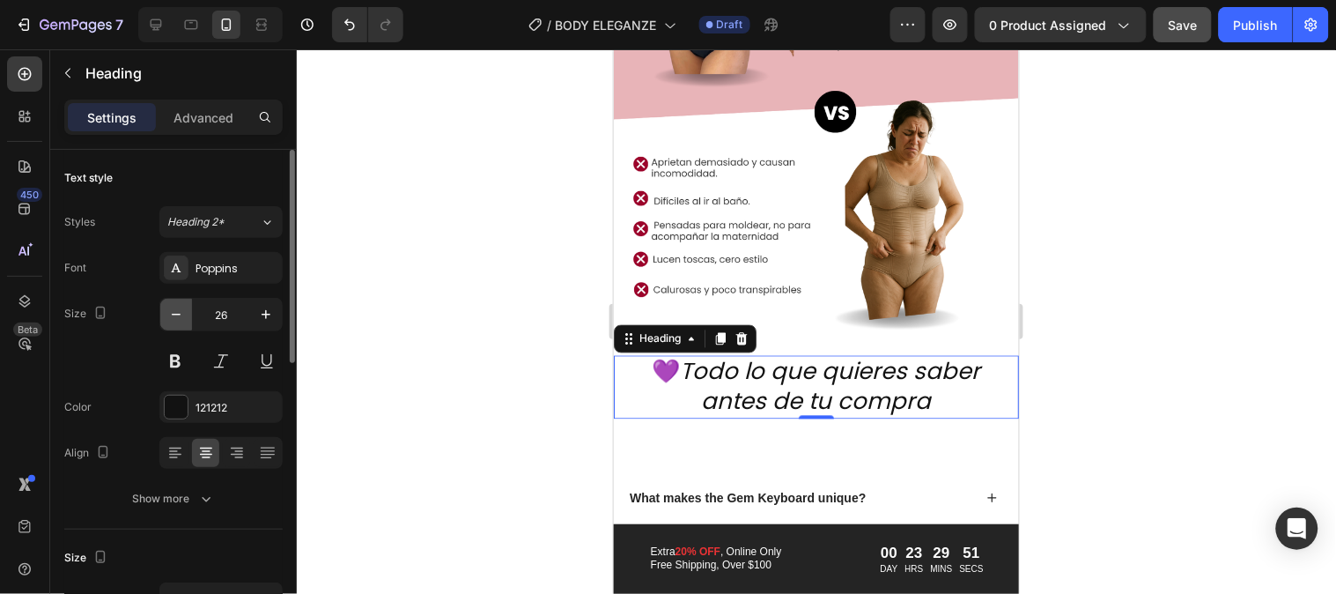
click at [181, 313] on icon "button" at bounding box center [176, 315] width 18 height 18
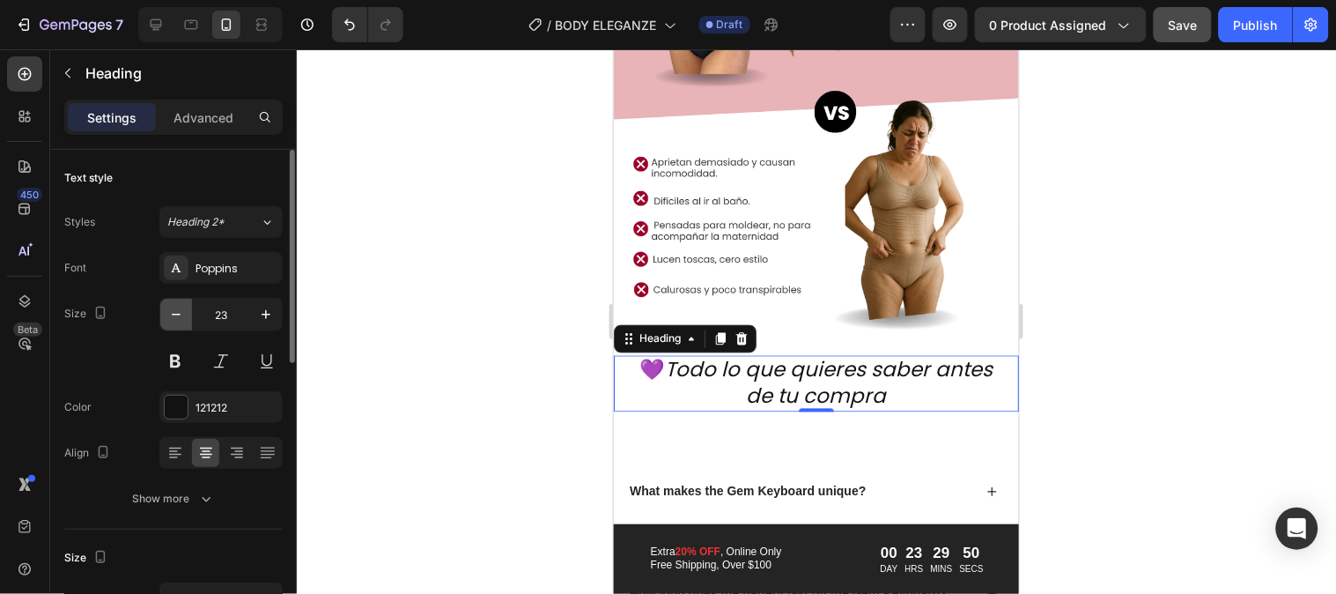
click at [181, 313] on icon "button" at bounding box center [176, 315] width 18 height 18
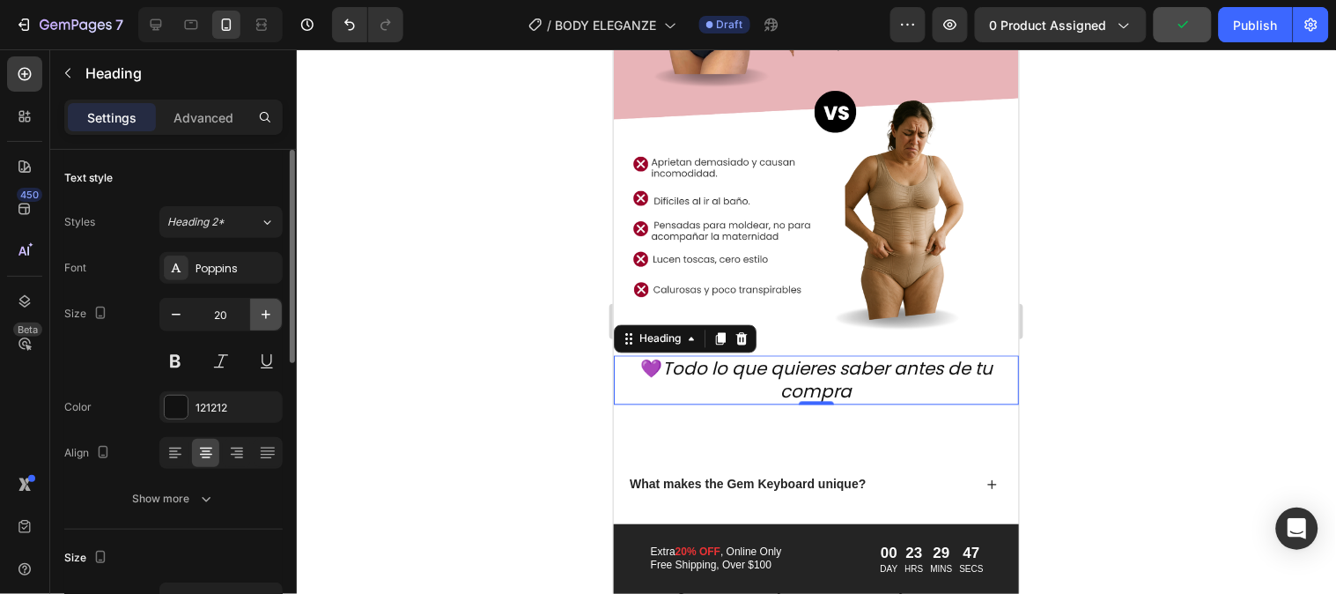
click at [267, 310] on icon "button" at bounding box center [266, 315] width 18 height 18
type input "21"
click at [179, 363] on button at bounding box center [175, 361] width 32 height 32
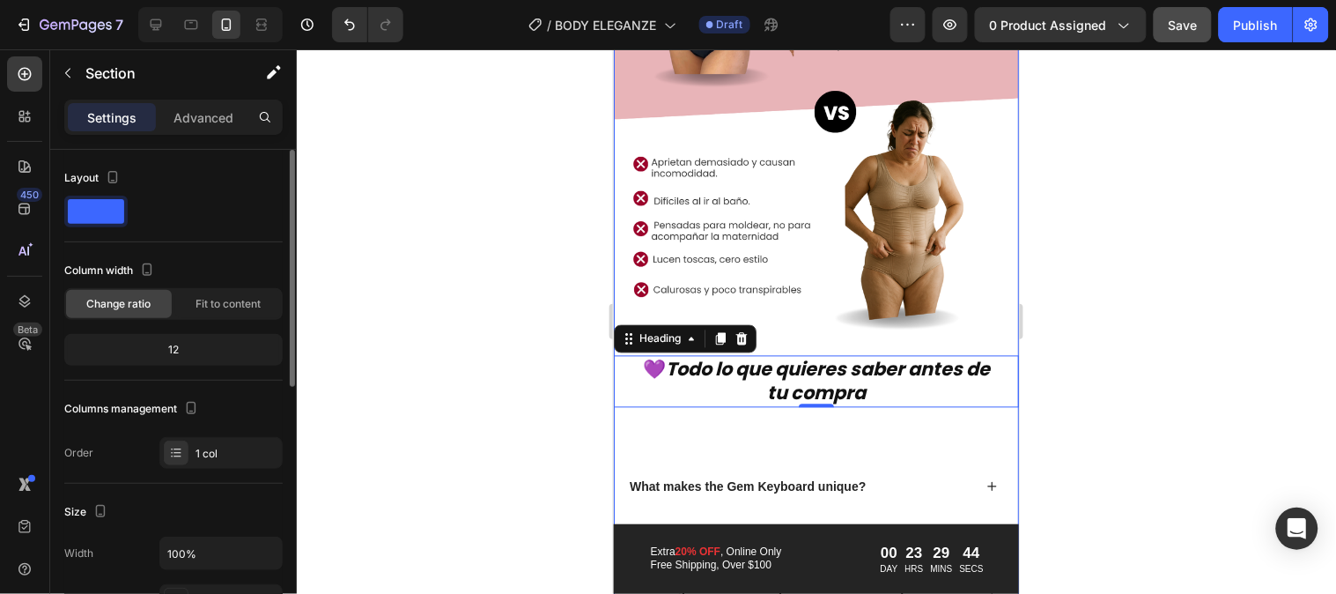
click at [729, 424] on div "Image 💜 Todo lo que quieres saber antes de tu compra Heading 0 What makes the G…" at bounding box center [815, 309] width 405 height 970
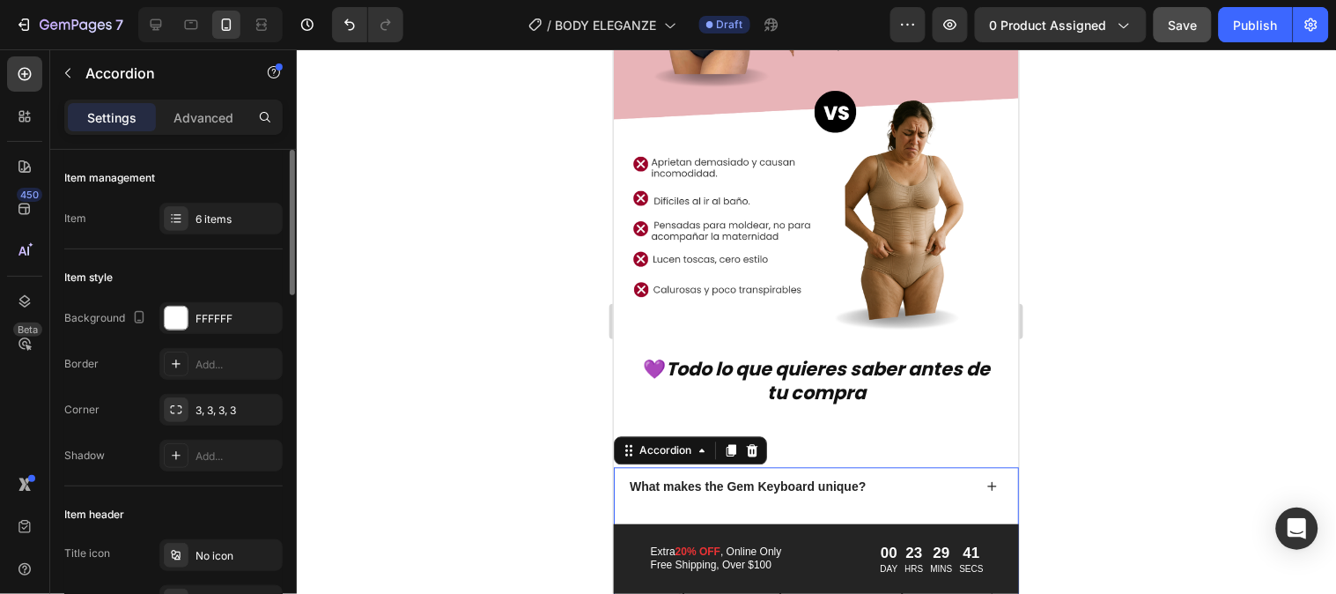
click at [726, 467] on div "What makes the Gem Keyboard unique?" at bounding box center [815, 486] width 403 height 39
click at [190, 108] on p "Advanced" at bounding box center [204, 117] width 60 height 19
type input "100%"
type input "100"
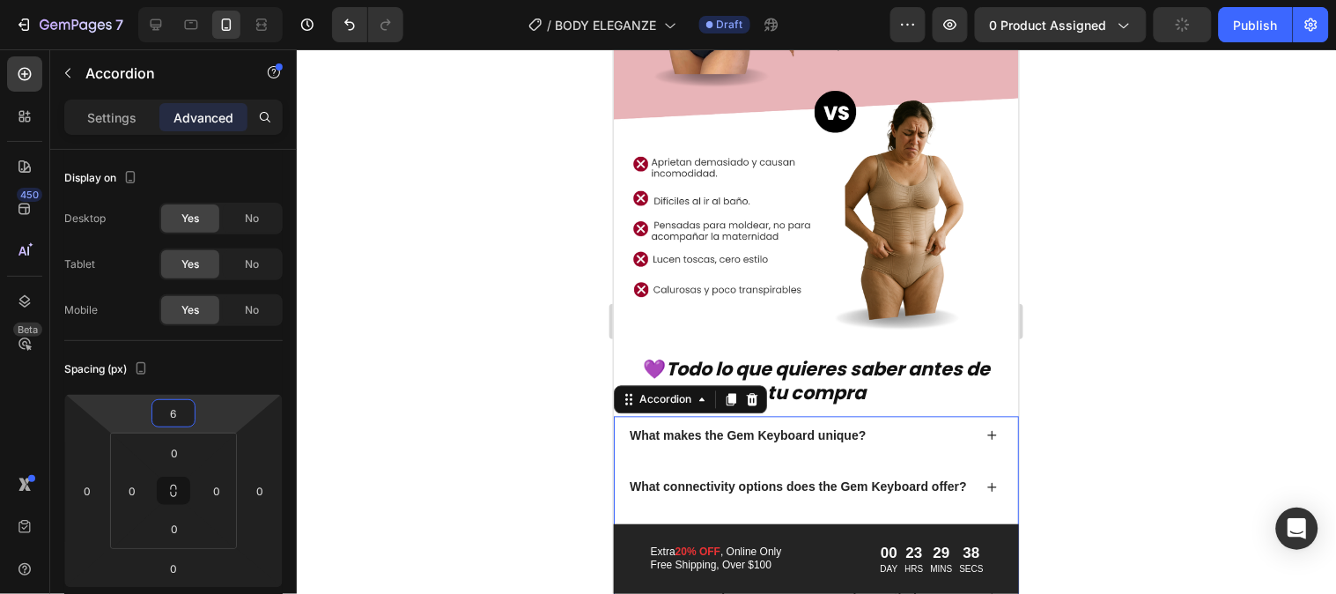
type input "2"
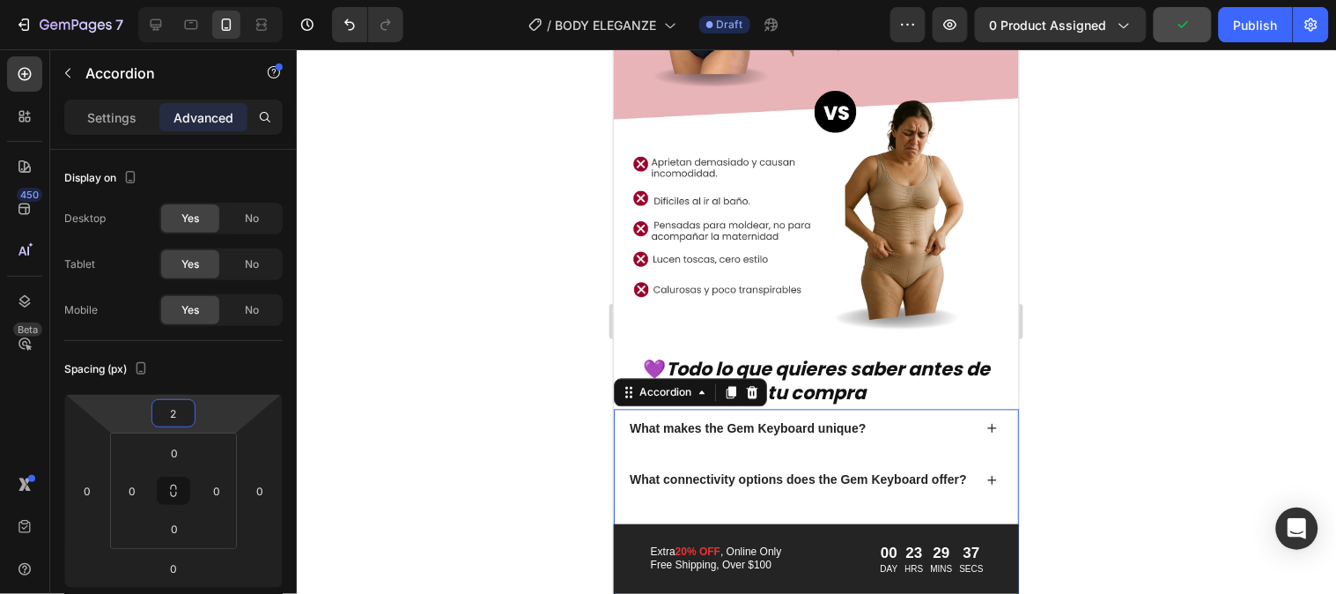
drag, startPoint x: 210, startPoint y: 416, endPoint x: 218, endPoint y: 448, distance: 32.7
click at [218, 0] on html "7 Version history / BODY ELEGANZE Draft Preview 0 product assigned Publish 450 …" at bounding box center [668, 0] width 1336 height 0
click at [1069, 340] on div at bounding box center [817, 321] width 1040 height 544
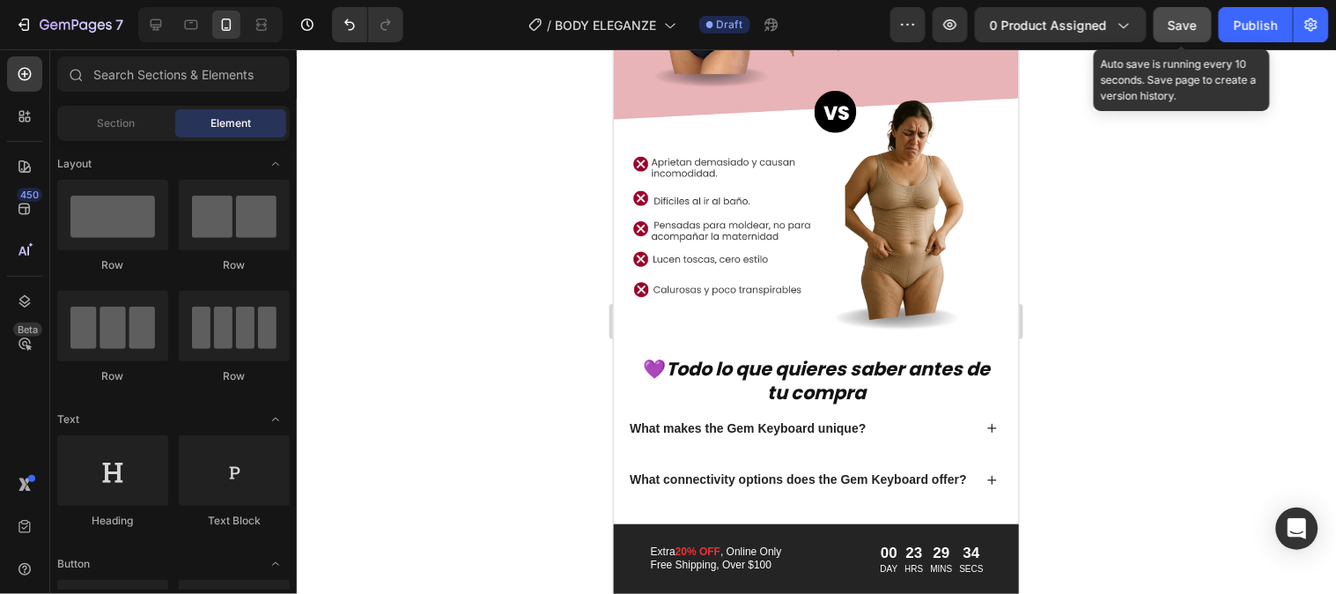
click at [1168, 18] on button "Save" at bounding box center [1183, 24] width 58 height 35
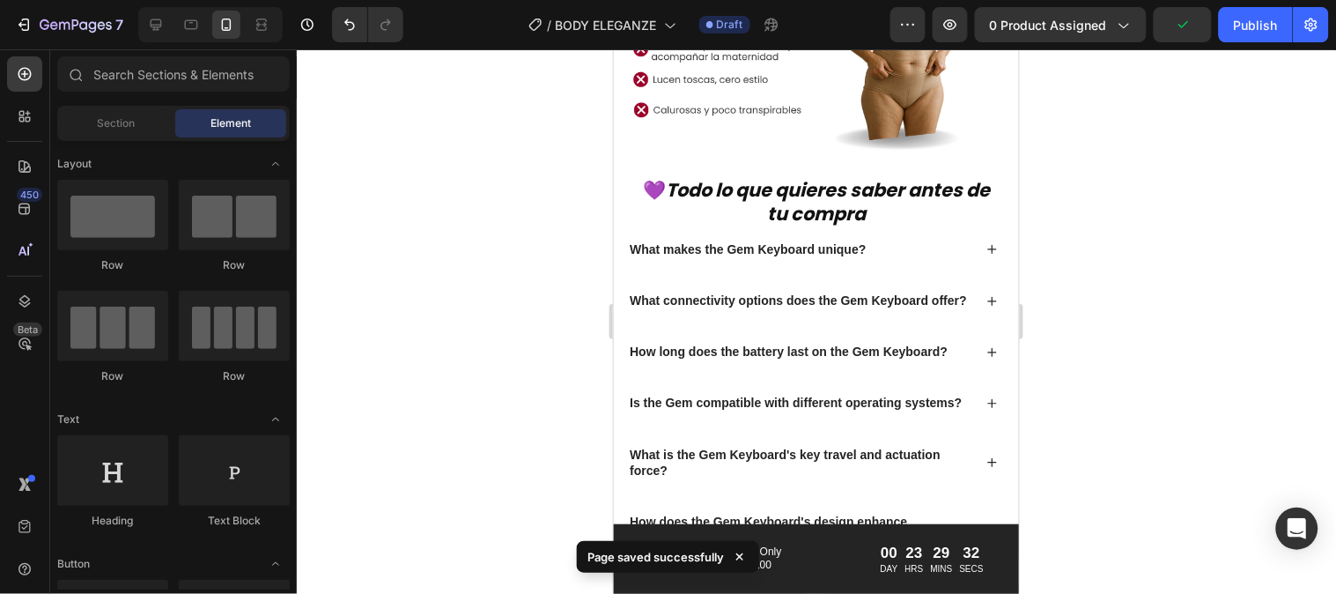
scroll to position [2655, 0]
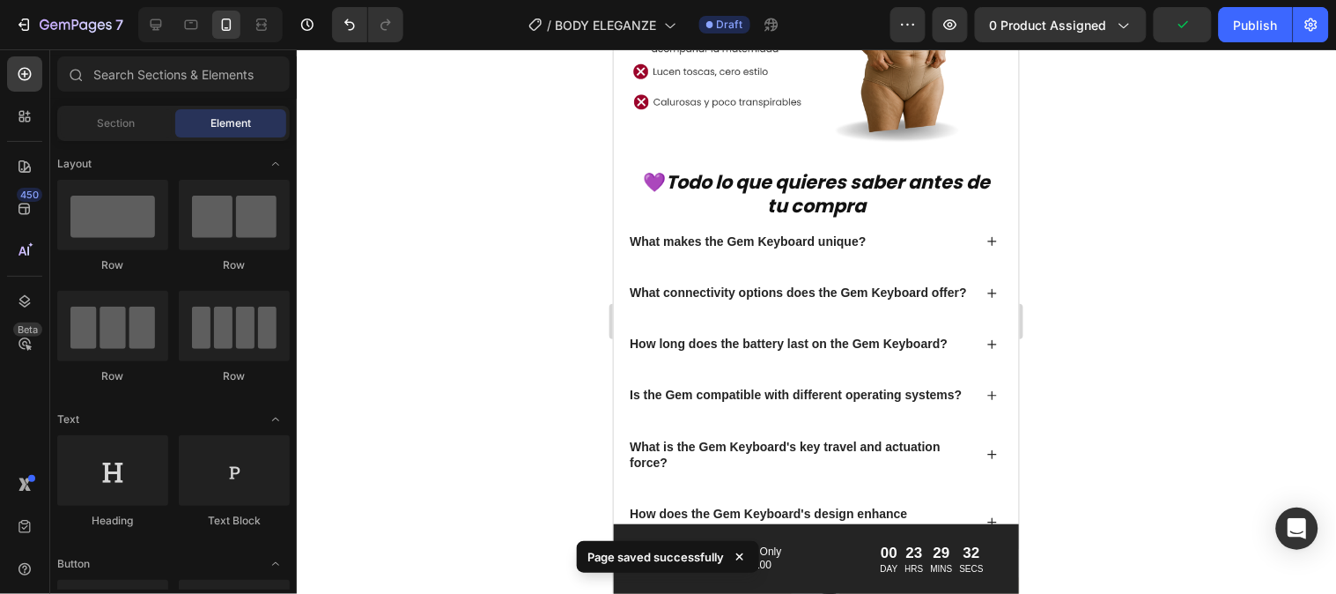
drag, startPoint x: 1008, startPoint y: 385, endPoint x: 1633, endPoint y: 459, distance: 629.9
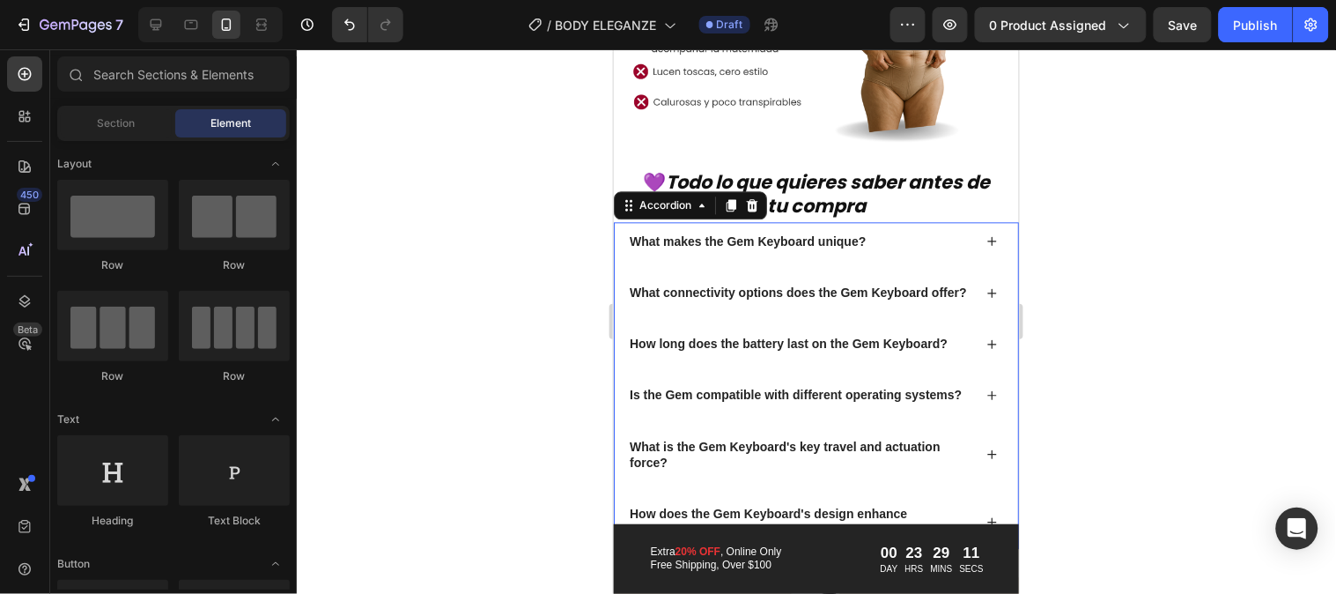
click at [705, 233] on p "What makes the Gem Keyboard unique?" at bounding box center [747, 241] width 236 height 16
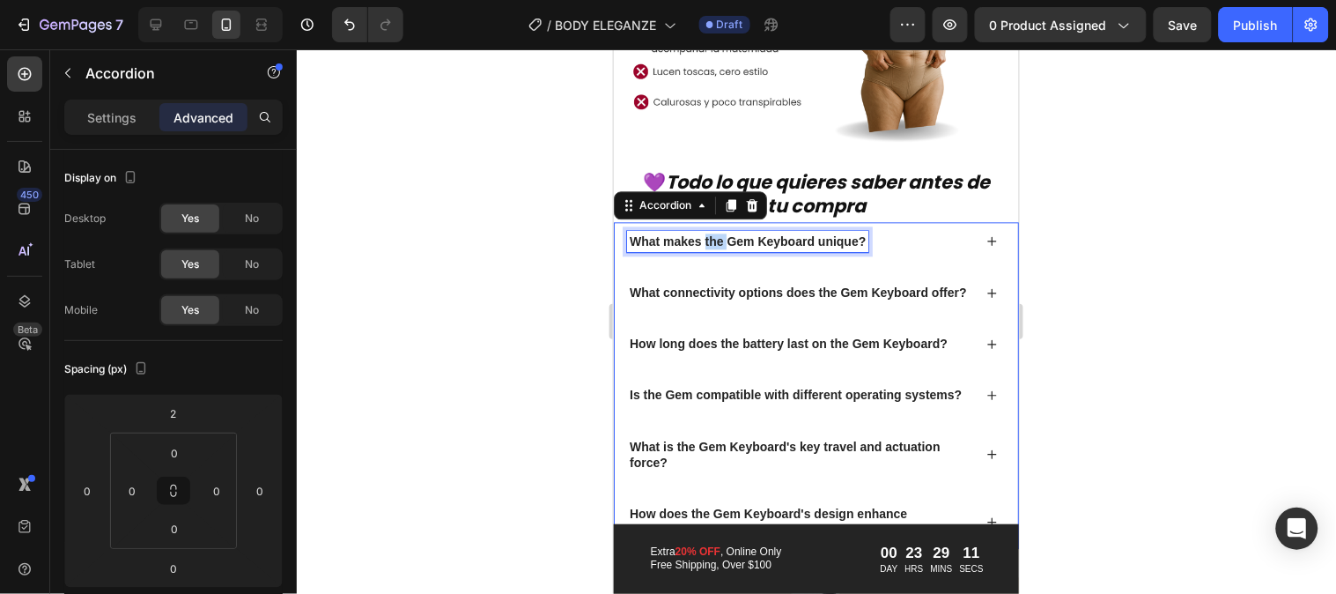
click at [705, 233] on p "What makes the Gem Keyboard unique?" at bounding box center [747, 241] width 236 height 16
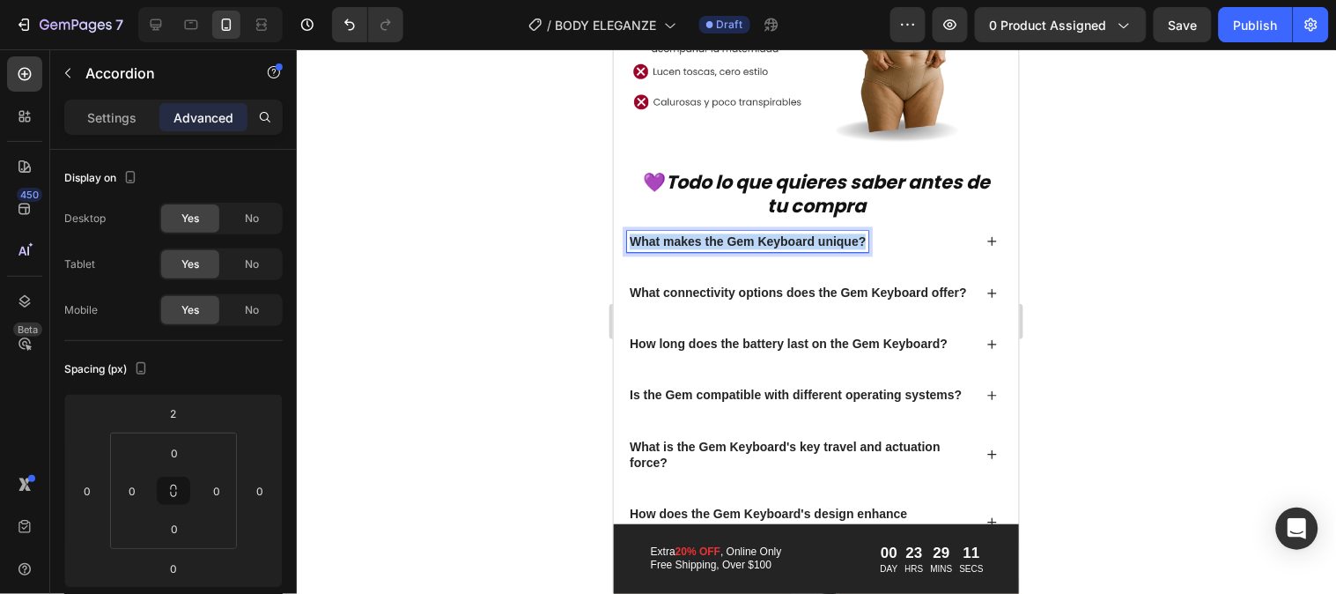
click at [705, 233] on p "What makes the Gem Keyboard unique?" at bounding box center [747, 241] width 236 height 16
click at [986, 234] on icon at bounding box center [991, 239] width 11 height 11
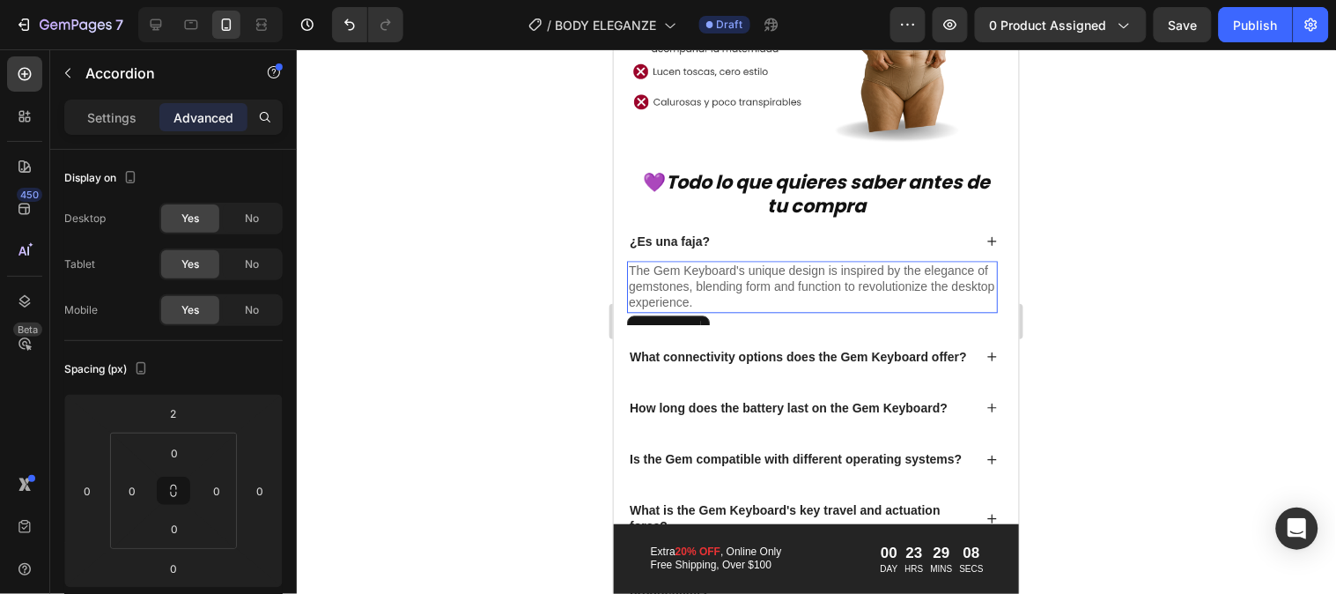
click at [762, 264] on p "The Gem Keyboard's unique design is inspired by the elegance of gemstones, blen…" at bounding box center [811, 286] width 367 height 48
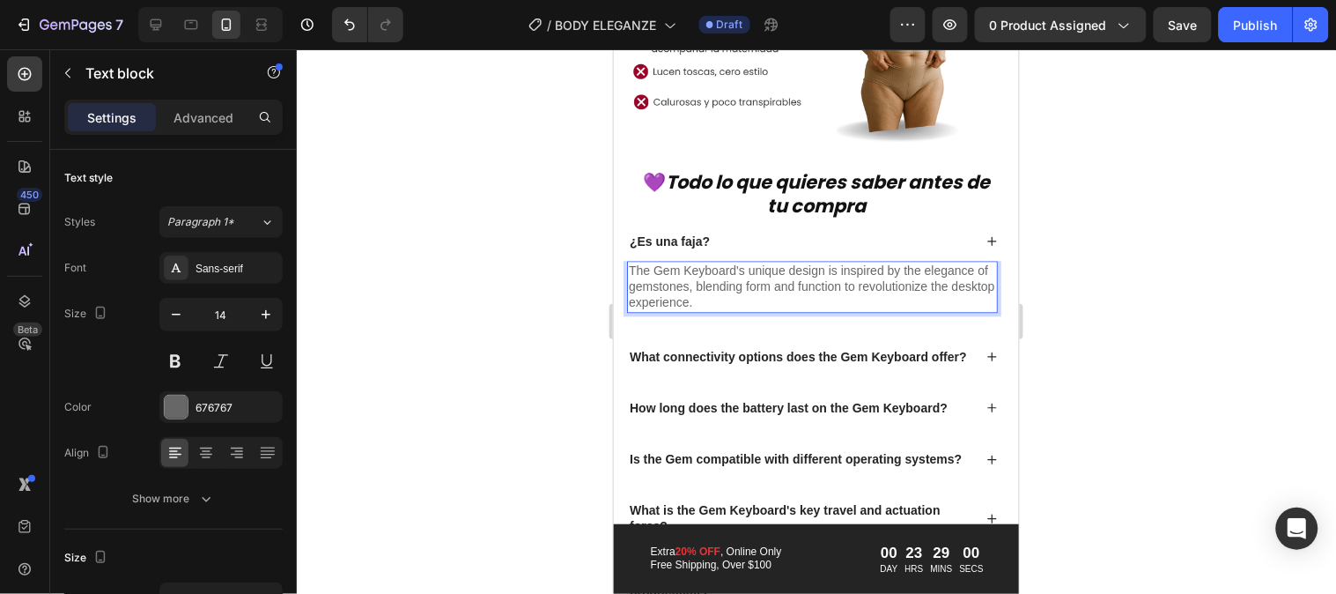
click at [741, 285] on p "The Gem Keyboard's unique design is inspired by the elegance of gemstones, blen…" at bounding box center [811, 286] width 367 height 48
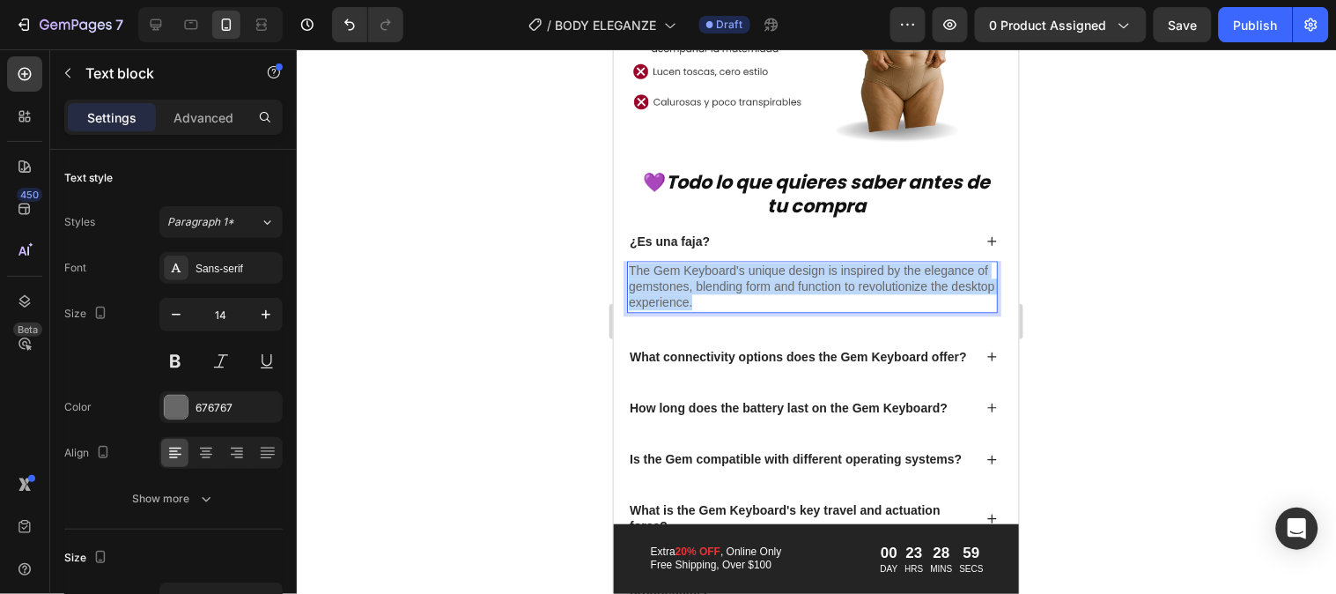
click at [741, 285] on p "The Gem Keyboard's unique design is inspired by the elegance of gemstones, blen…" at bounding box center [811, 286] width 367 height 48
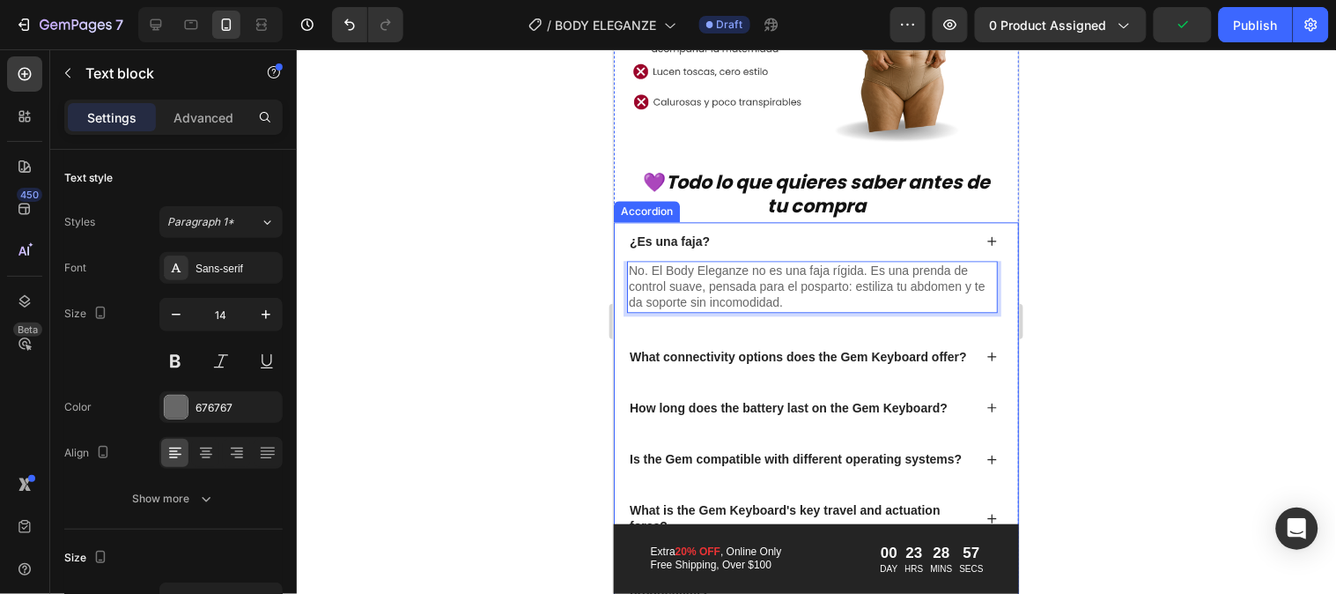
click at [891, 348] on p "What connectivity options does the Gem Keyboard offer?" at bounding box center [797, 356] width 337 height 16
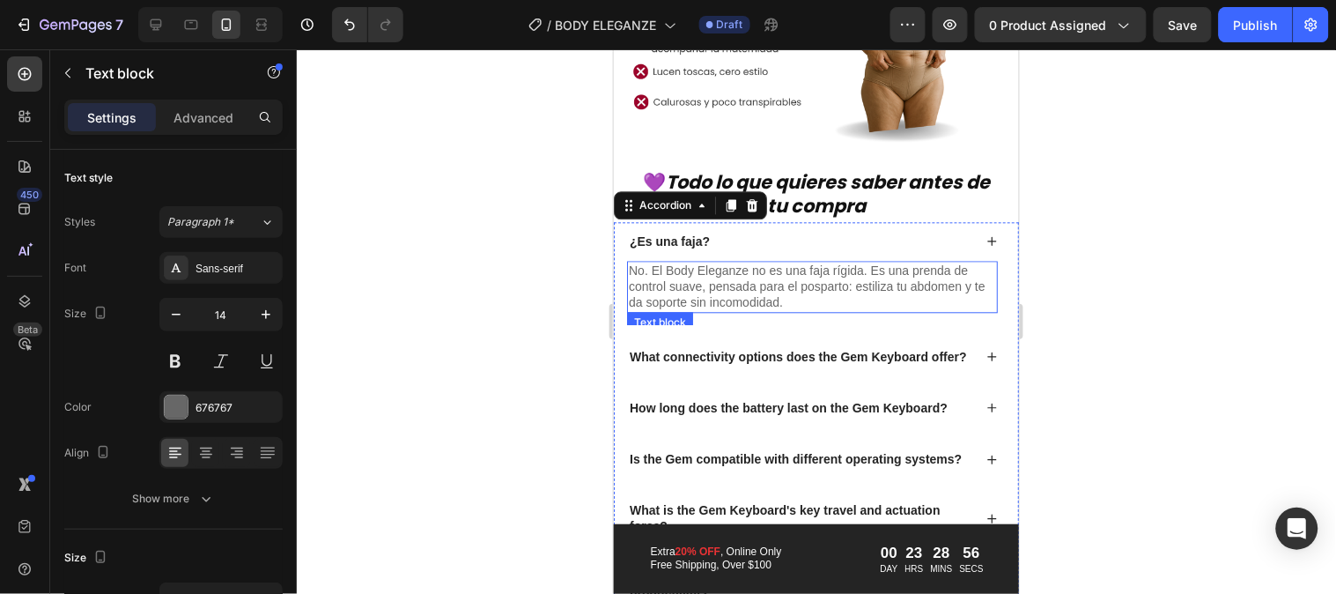
click at [912, 264] on p "No. El Body Eleganze no es una faja rígida. Es una prenda de control suave, pen…" at bounding box center [811, 286] width 367 height 48
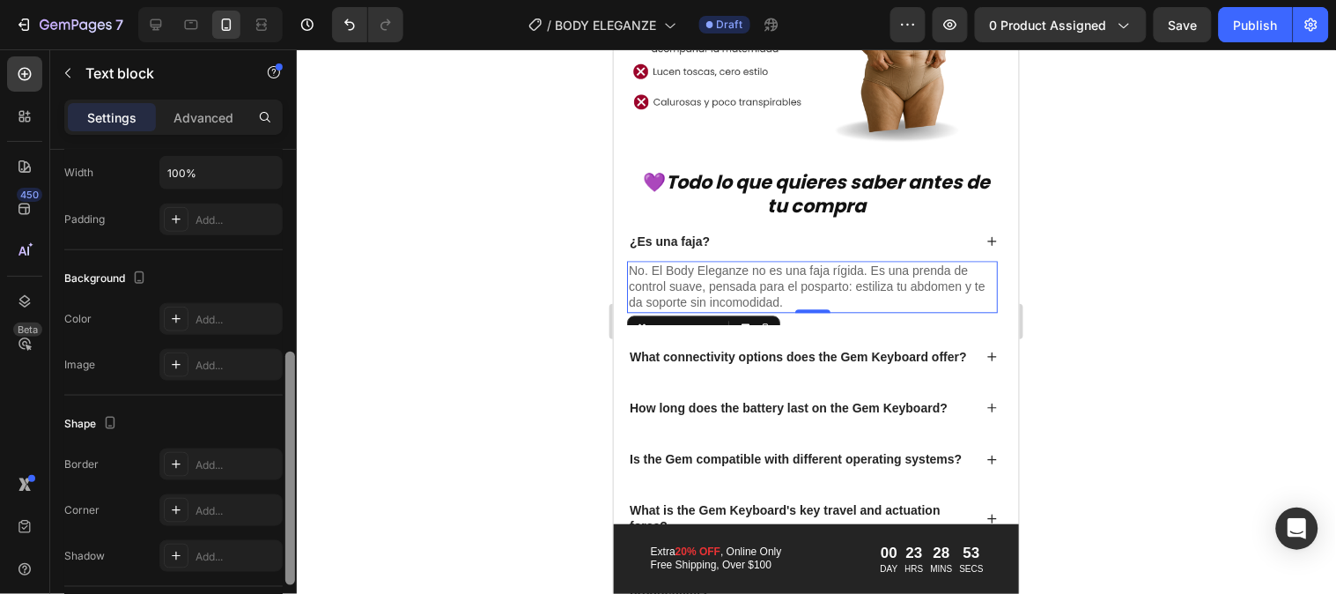
scroll to position [428, 0]
drag, startPoint x: 291, startPoint y: 310, endPoint x: 317, endPoint y: 514, distance: 205.2
click at [317, 0] on div "7 Version history / BODY ELEGANZE Draft Preview 0 product assigned Save Publish…" at bounding box center [668, 0] width 1336 height 0
click at [176, 321] on icon at bounding box center [176, 317] width 9 height 9
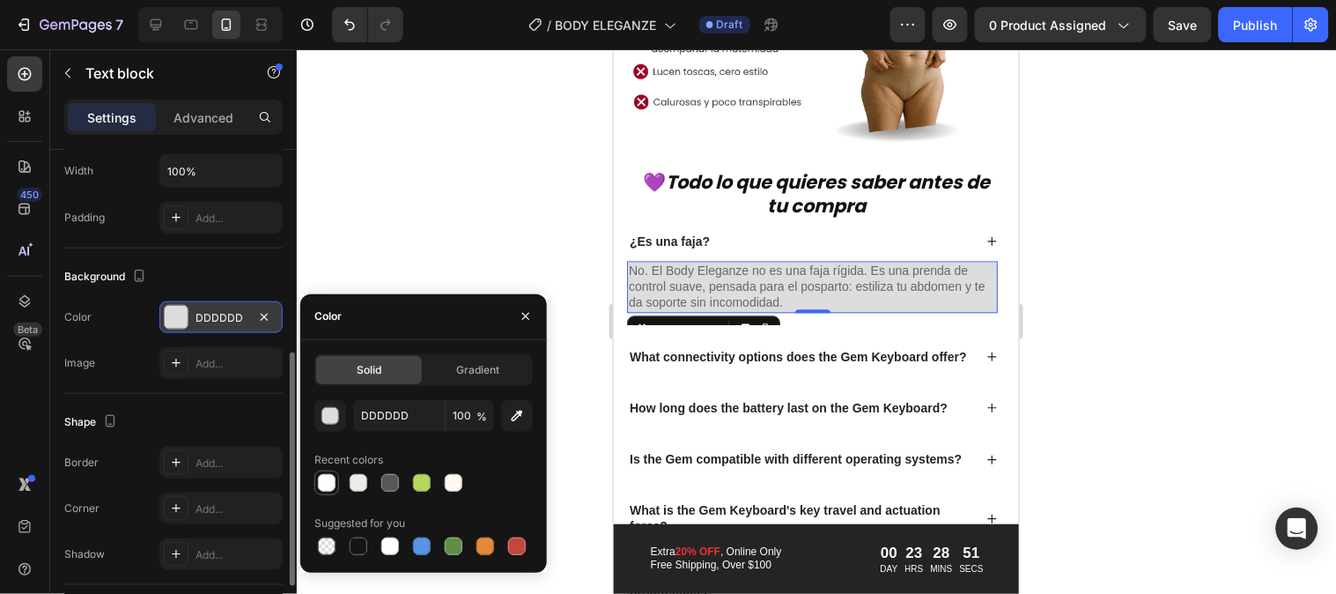
click at [329, 483] on div at bounding box center [327, 483] width 18 height 18
type input "FFFFFF"
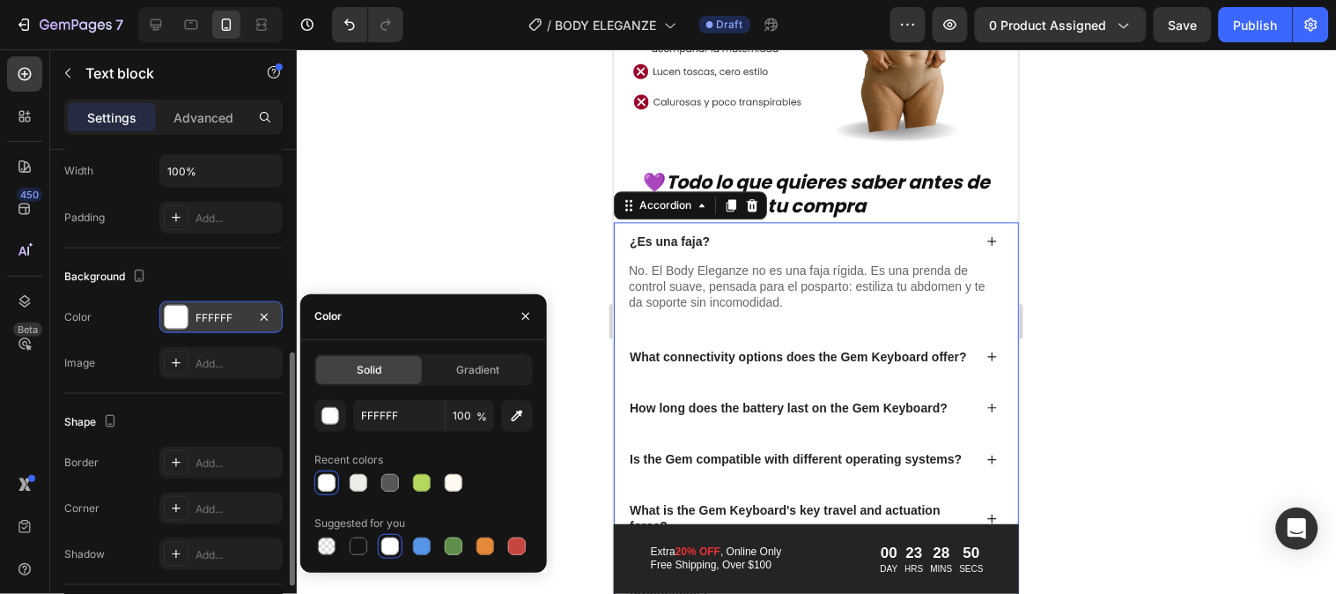
click at [618, 260] on div "No. El Body Eleganze no es una faja rígida. Es una prenda de control suave, pen…" at bounding box center [815, 292] width 403 height 64
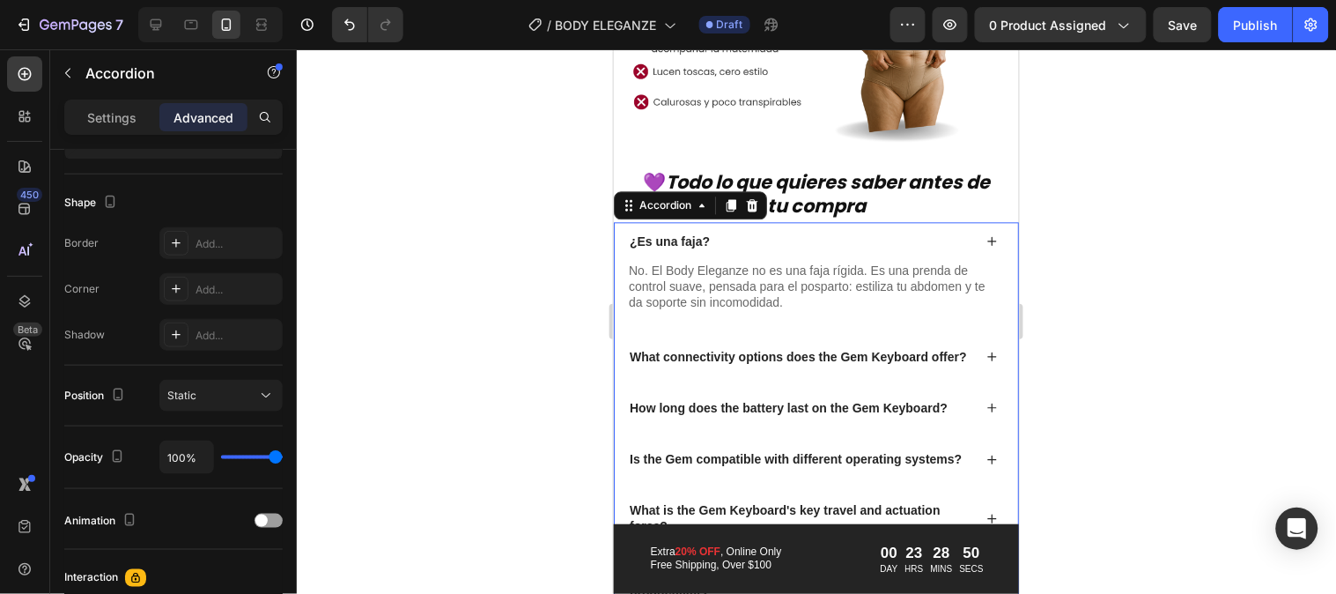
scroll to position [0, 0]
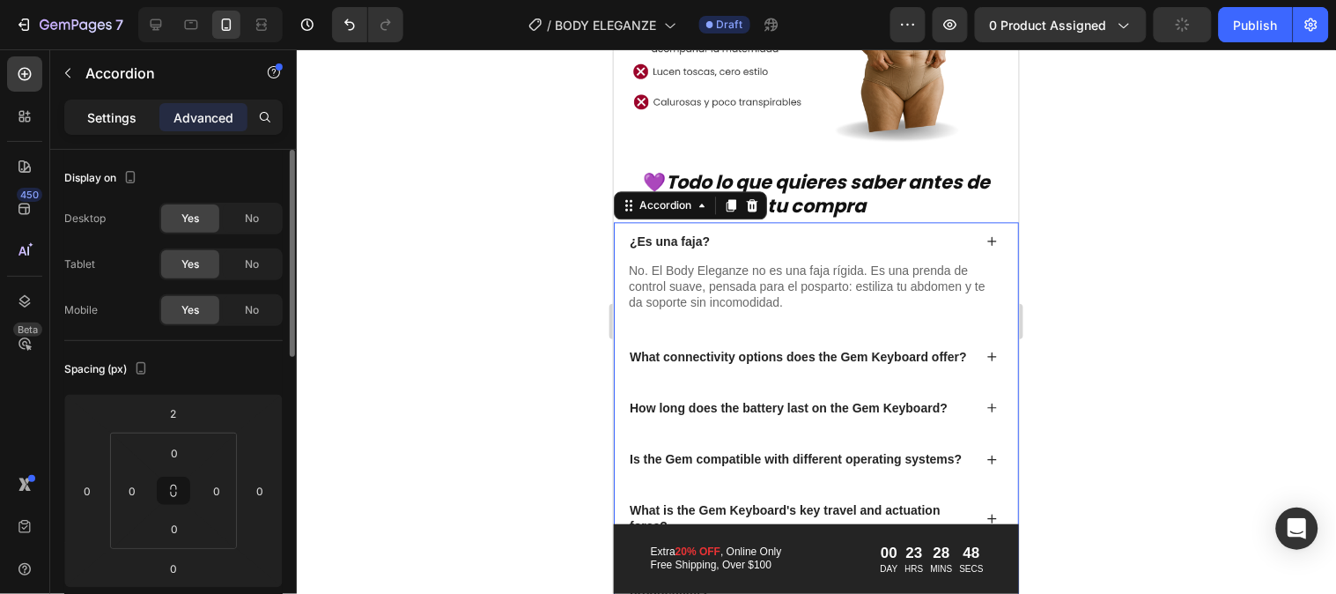
click at [90, 123] on p "Settings" at bounding box center [111, 117] width 49 height 19
type input "14"
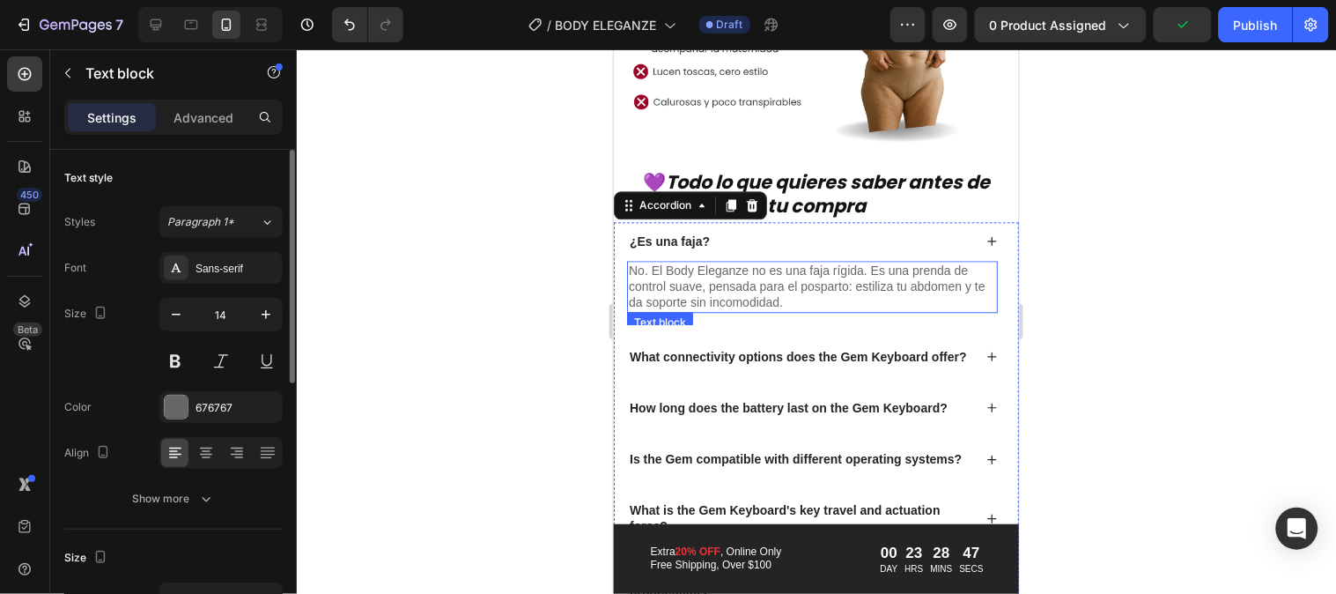
click at [687, 262] on p "No. El Body Eleganze no es una faja rígida. Es una prenda de control suave, pen…" at bounding box center [811, 286] width 367 height 48
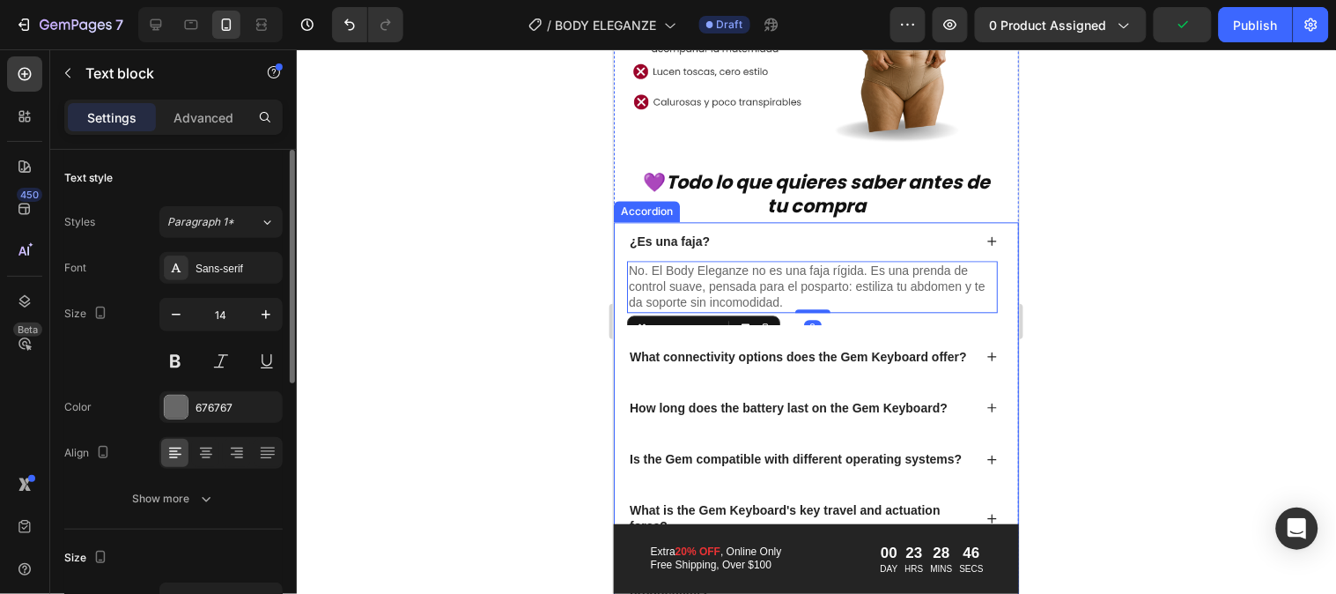
click at [700, 233] on p "¿Es una faja?" at bounding box center [669, 241] width 80 height 16
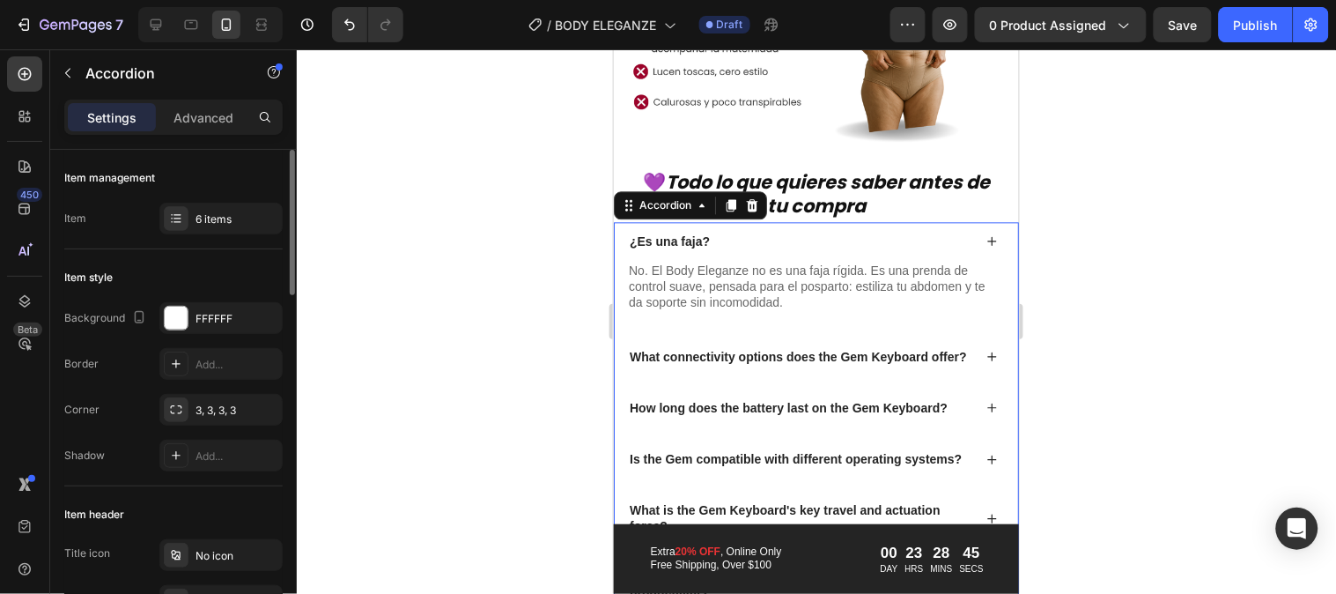
click at [750, 237] on div "¿Es una faja?" at bounding box center [815, 240] width 403 height 39
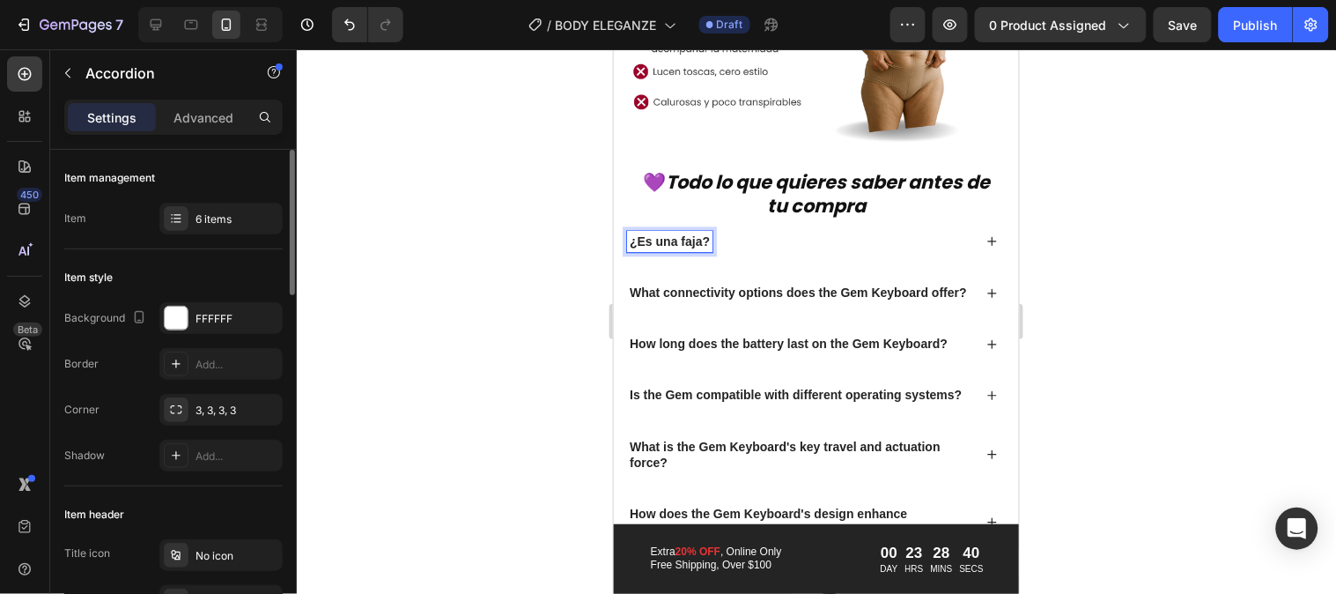
click at [679, 233] on p "¿Es una faja?" at bounding box center [669, 241] width 80 height 16
click at [614, 248] on div "¿Es una faja? What connectivity options does the Gem Keyboard offer? How long d…" at bounding box center [815, 385] width 405 height 328
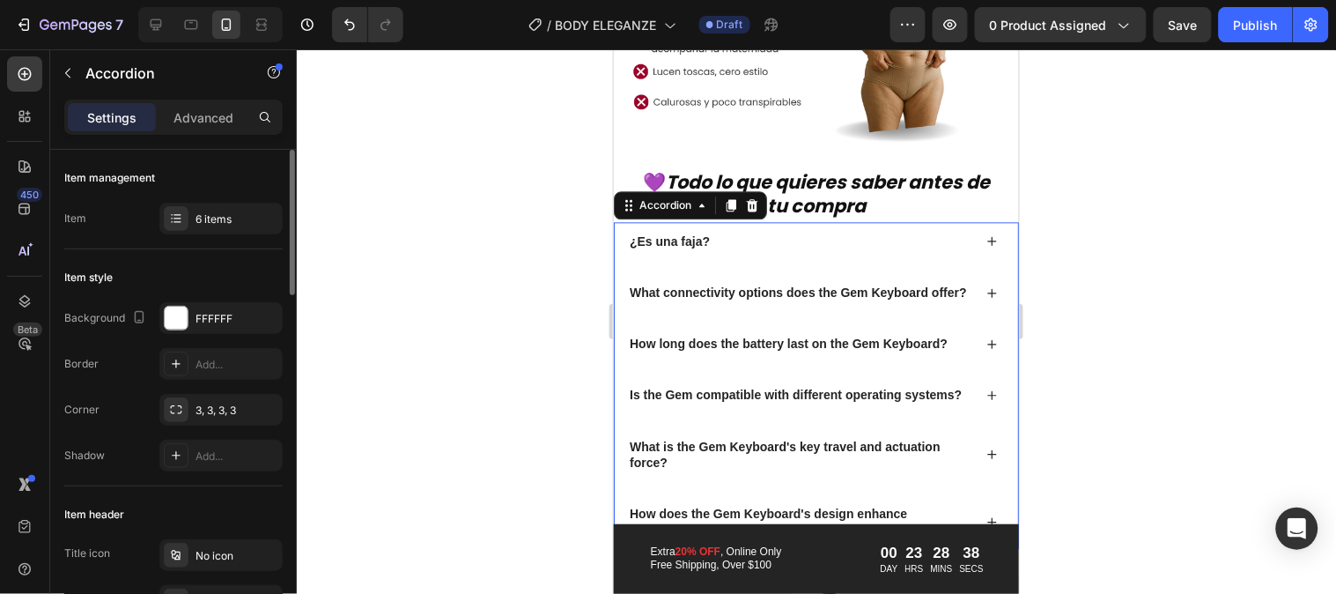
click at [678, 233] on p "¿Es una faja?" at bounding box center [669, 241] width 80 height 16
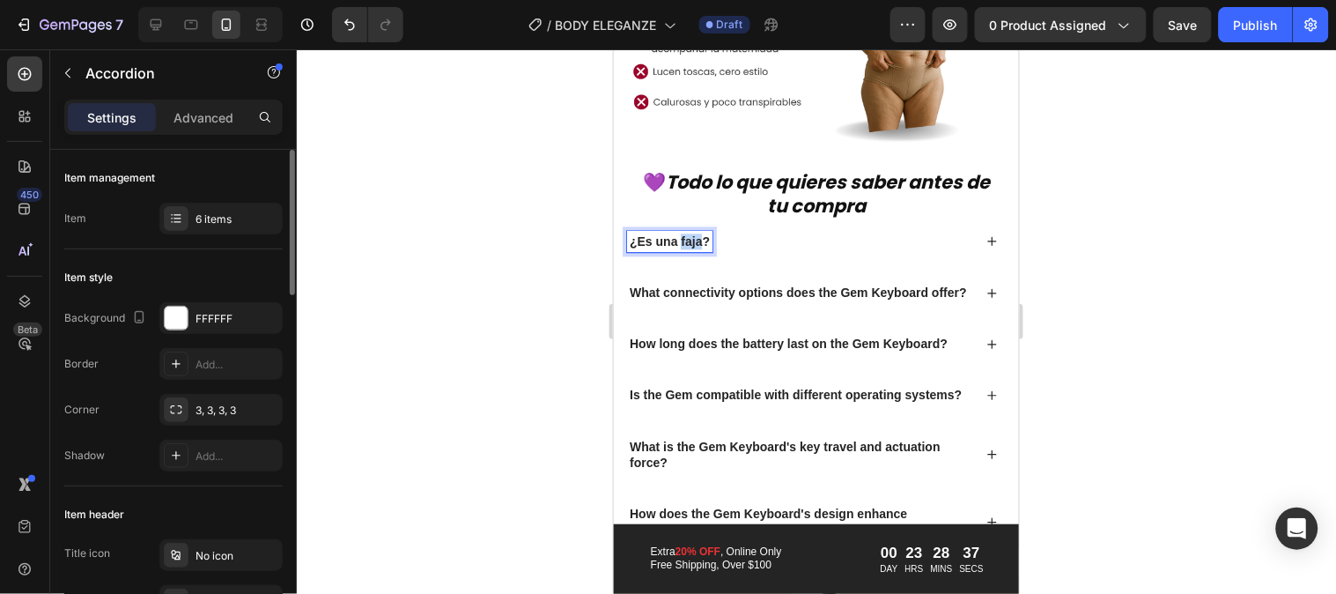
click at [678, 233] on p "¿Es una faja?" at bounding box center [669, 241] width 80 height 16
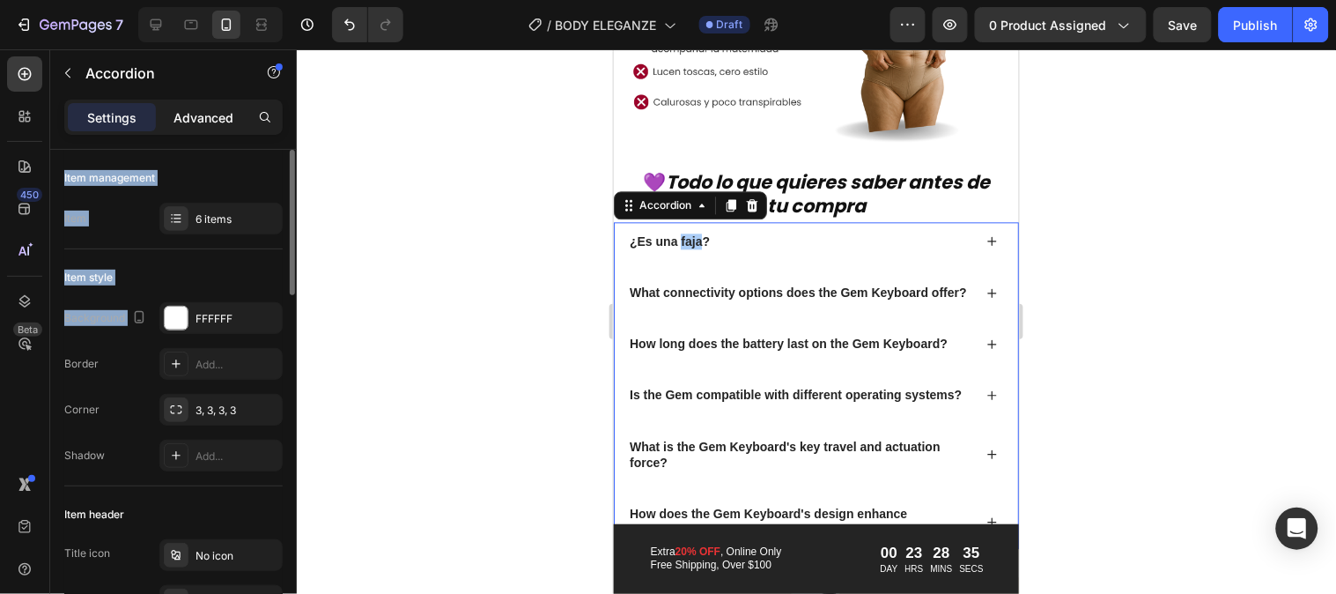
drag, startPoint x: 240, startPoint y: 302, endPoint x: 226, endPoint y: 122, distance: 181.1
click at [226, 122] on div "Settings Advanced Item management Item 6 items Item style Background FFFFFF Bor…" at bounding box center [173, 372] width 247 height 544
drag, startPoint x: 289, startPoint y: 181, endPoint x: 293, endPoint y: 155, distance: 25.9
click at [293, 155] on div at bounding box center [290, 222] width 10 height 145
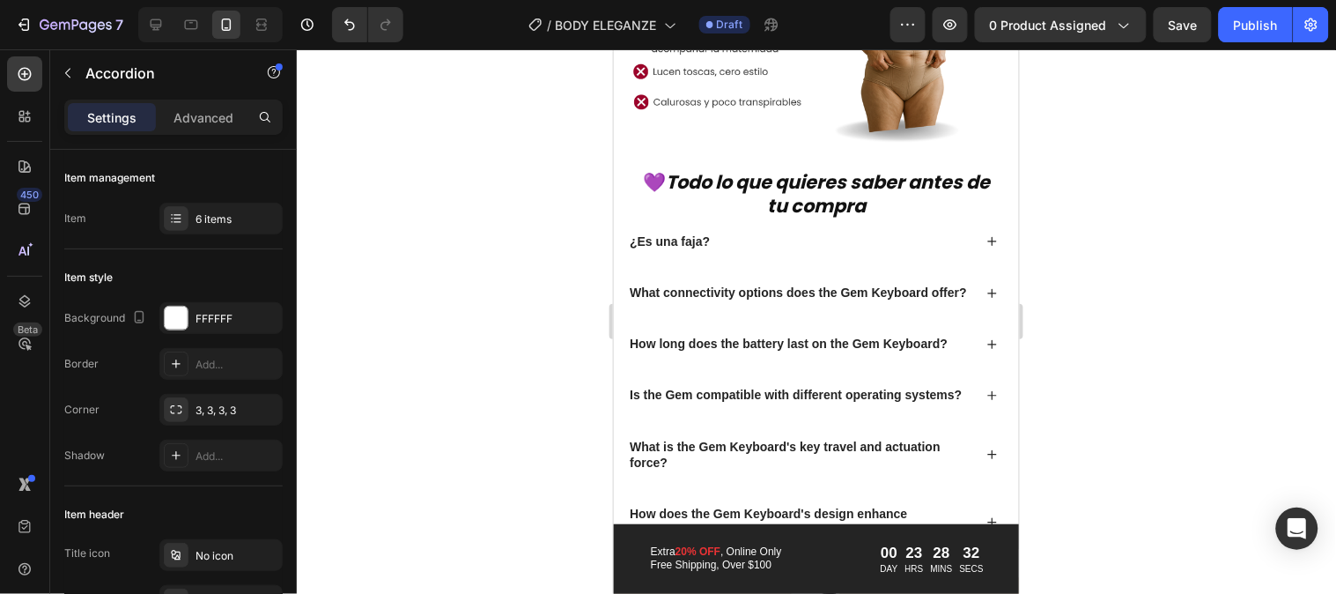
click at [396, 374] on div at bounding box center [817, 321] width 1040 height 544
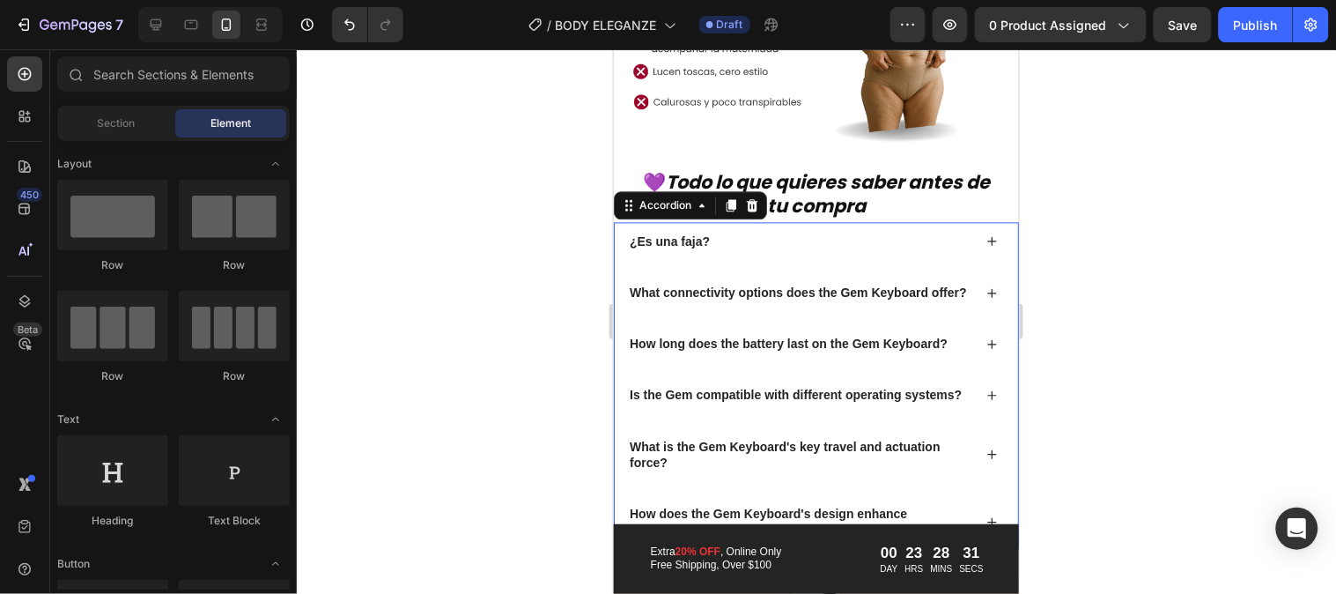
click at [729, 230] on div "¿Es una faja?" at bounding box center [798, 240] width 345 height 21
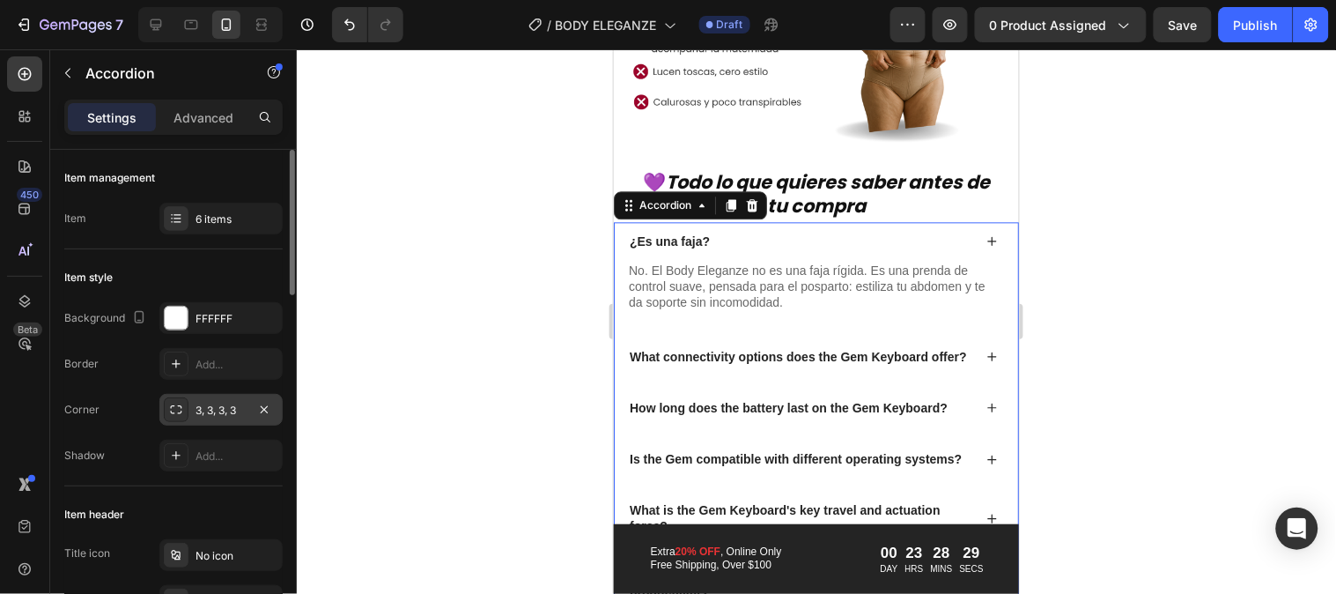
click at [196, 411] on div "3, 3, 3, 3" at bounding box center [221, 411] width 51 height 16
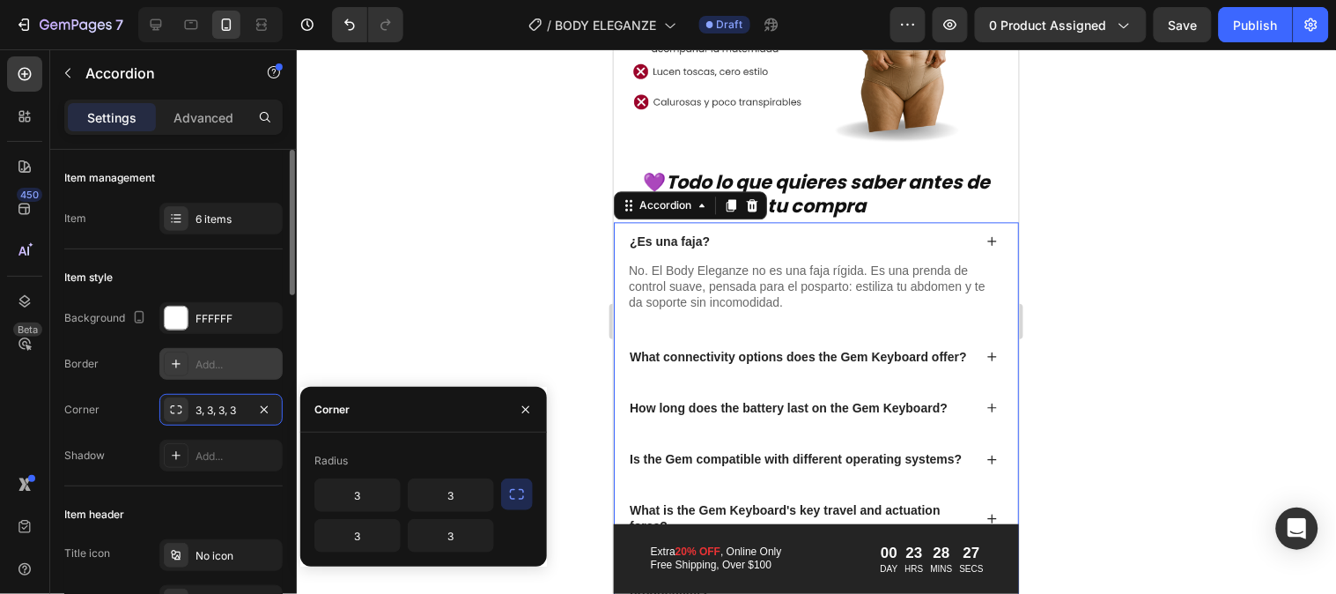
click at [204, 366] on div "Add..." at bounding box center [237, 365] width 83 height 16
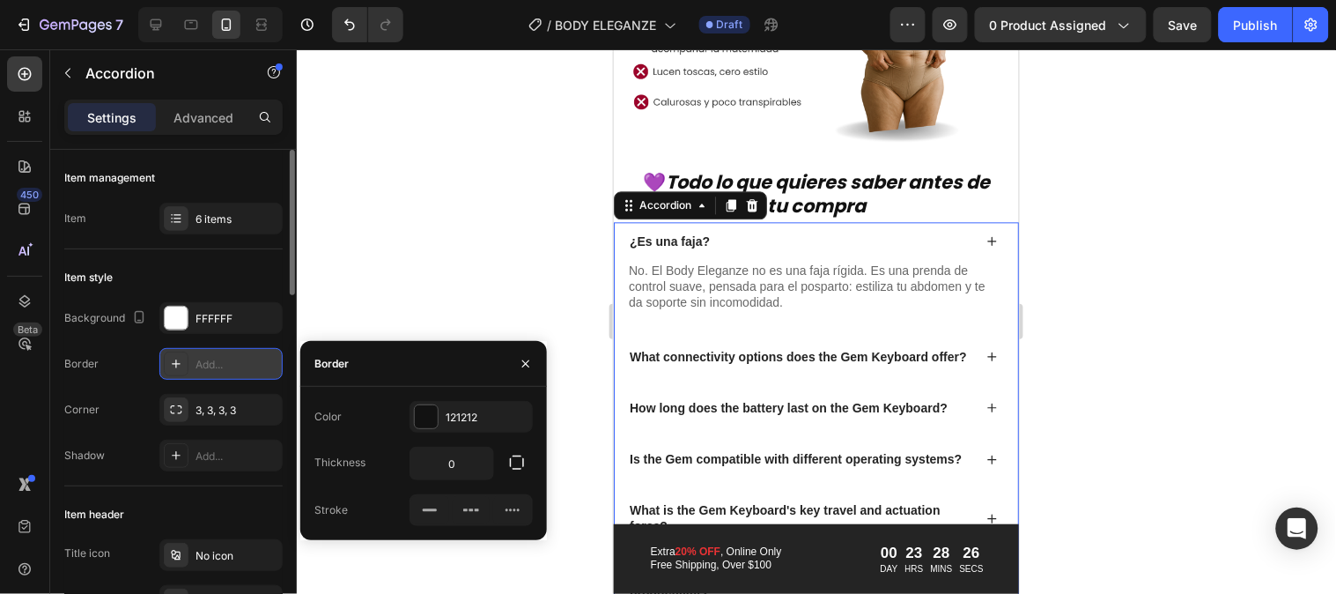
click at [204, 366] on div "Add..." at bounding box center [237, 365] width 83 height 16
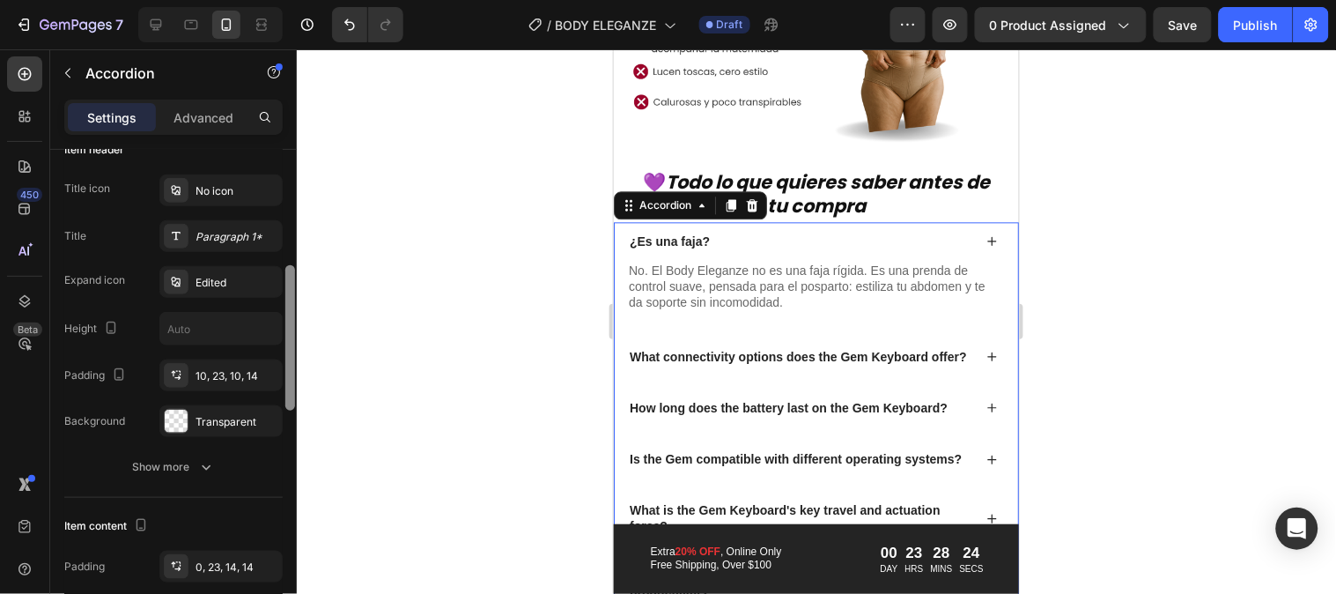
scroll to position [371, 0]
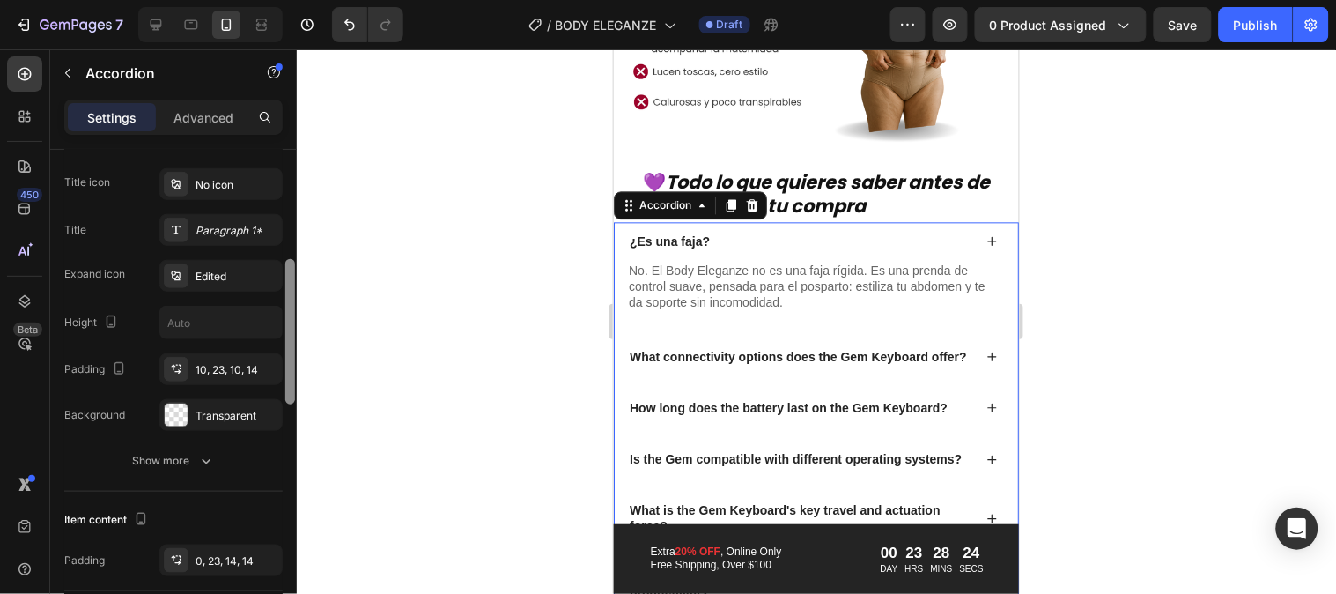
drag, startPoint x: 285, startPoint y: 270, endPoint x: 302, endPoint y: 379, distance: 110.7
click at [302, 0] on div "7 Version history / BODY ELEGANZE Draft Preview 0 product assigned Save Publish…" at bounding box center [668, 0] width 1336 height 0
click at [240, 410] on div "Transparent" at bounding box center [221, 416] width 51 height 16
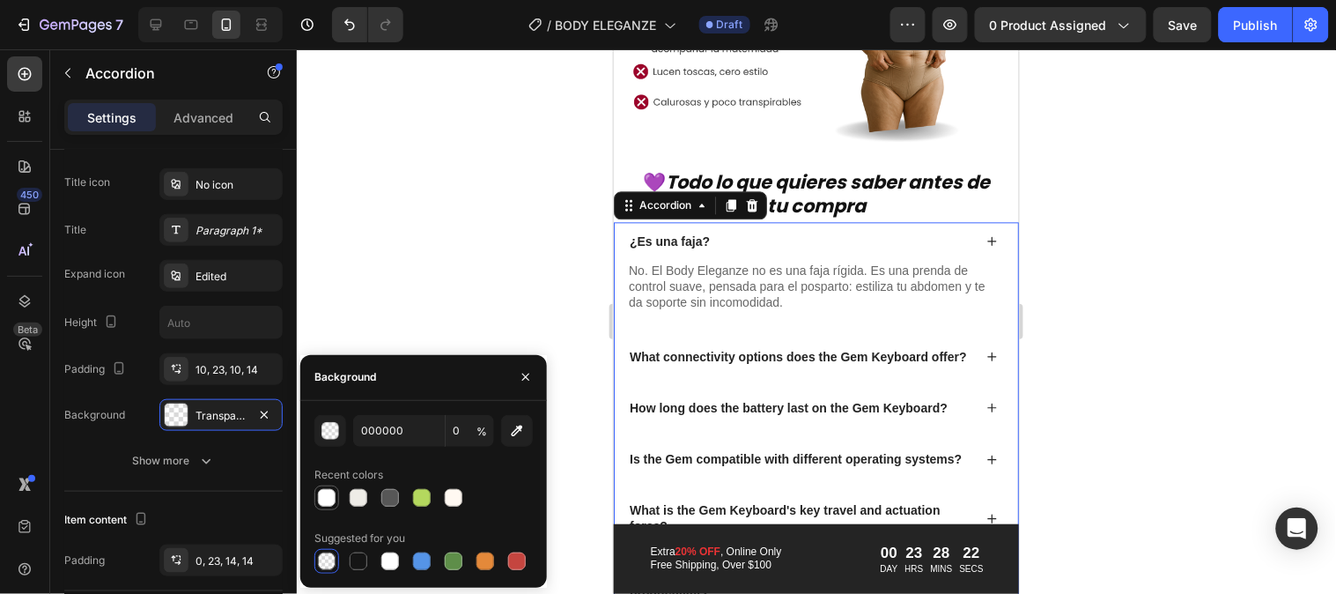
click at [322, 499] on div at bounding box center [327, 498] width 18 height 18
type input "FFFFFF"
type input "100"
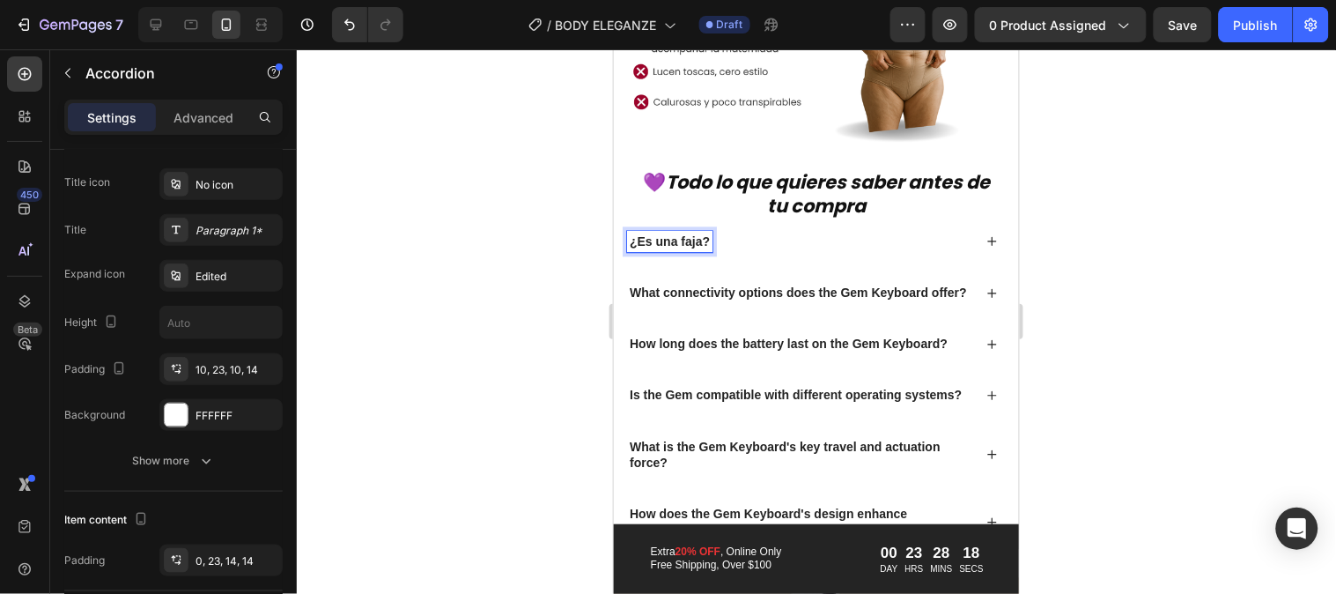
click at [728, 231] on div "¿Es una faja?" at bounding box center [798, 240] width 345 height 21
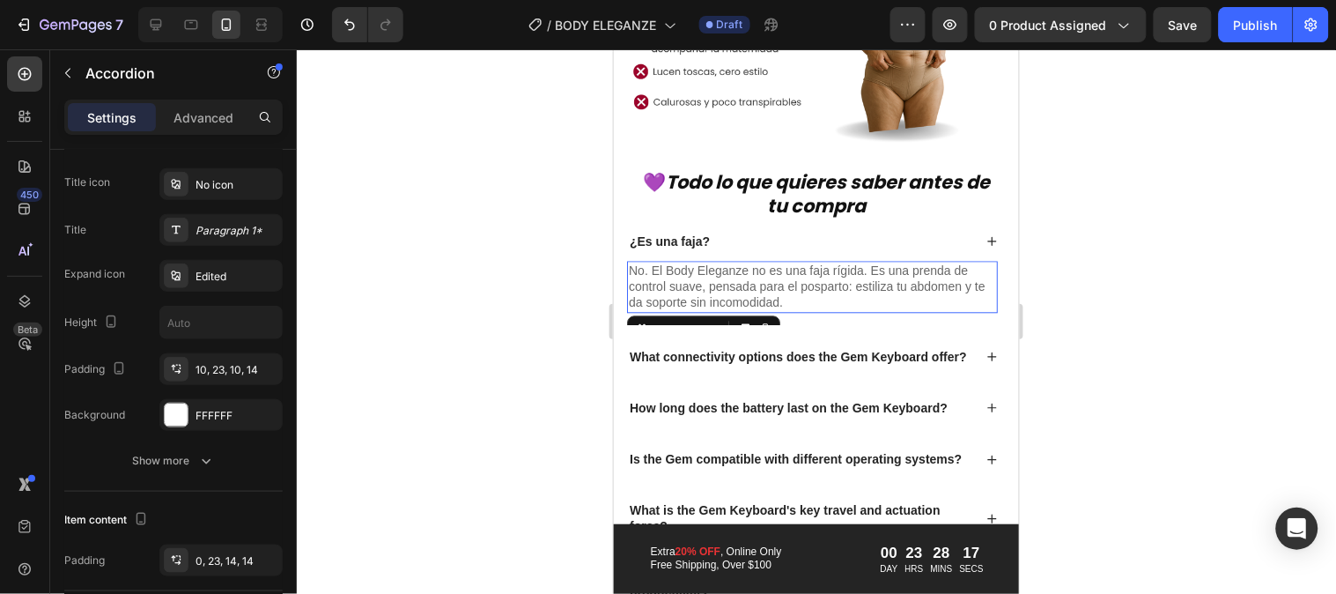
click at [677, 272] on p "No. El Body Eleganze no es una faja rígida. Es una prenda de control suave, pen…" at bounding box center [811, 286] width 367 height 48
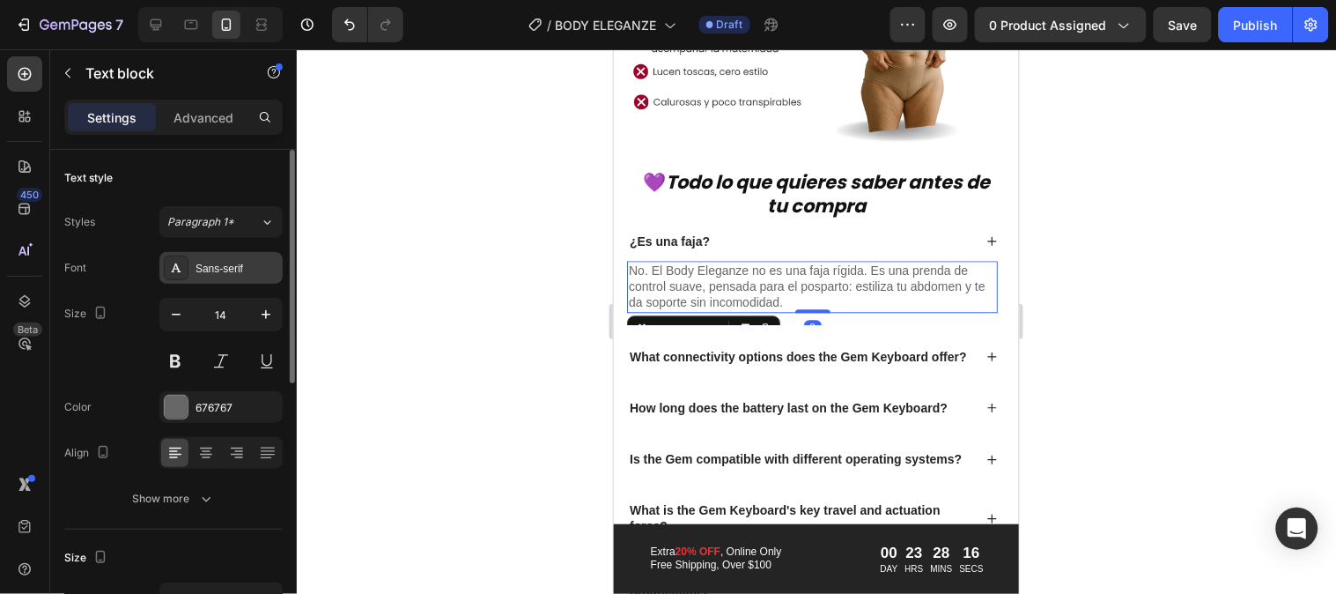
click at [242, 276] on div "Sans-serif" at bounding box center [237, 269] width 83 height 16
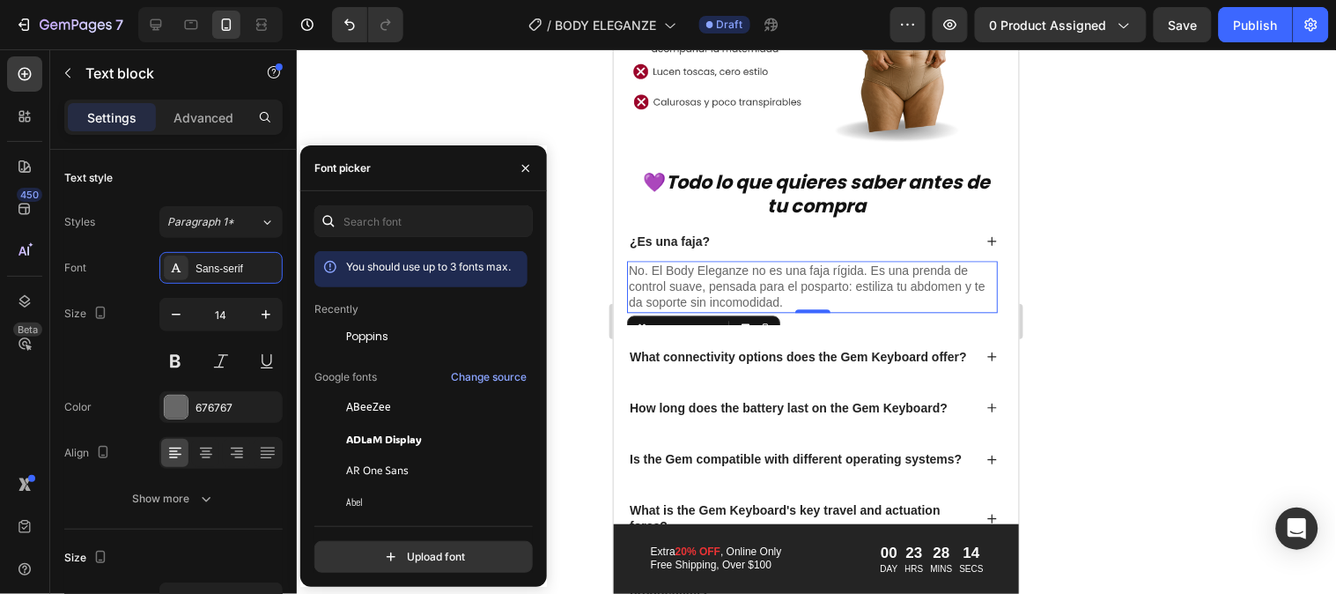
click at [354, 332] on span "Poppins" at bounding box center [367, 337] width 42 height 16
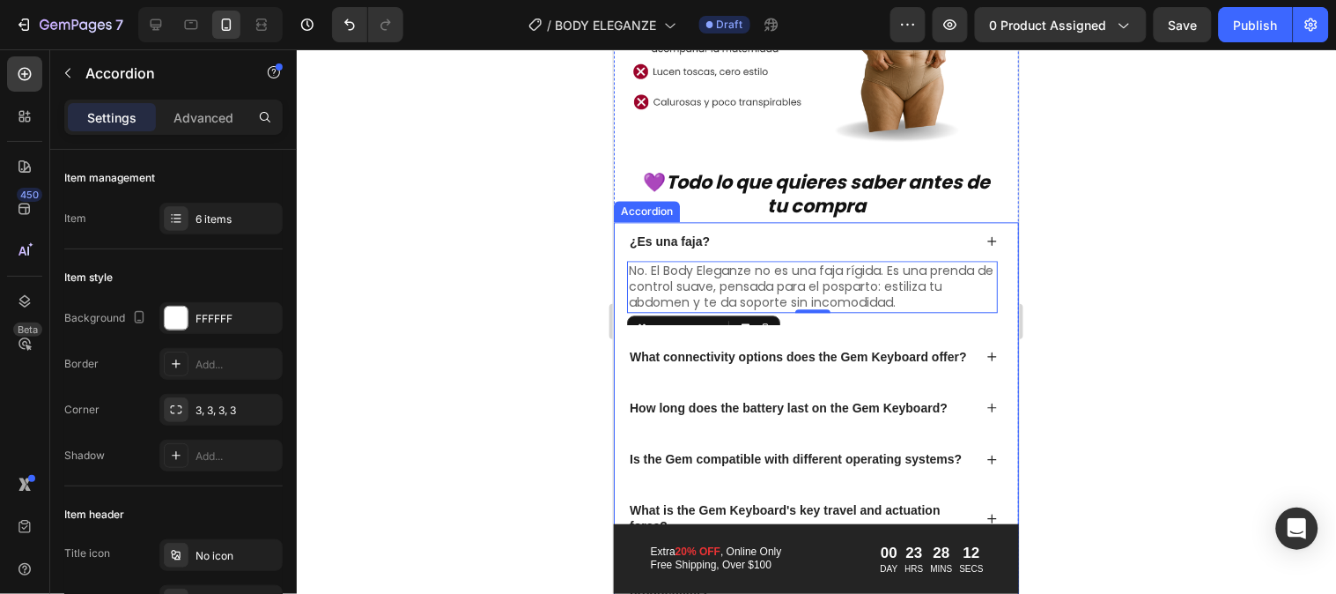
click at [697, 233] on p "¿Es una faja?" at bounding box center [669, 241] width 80 height 16
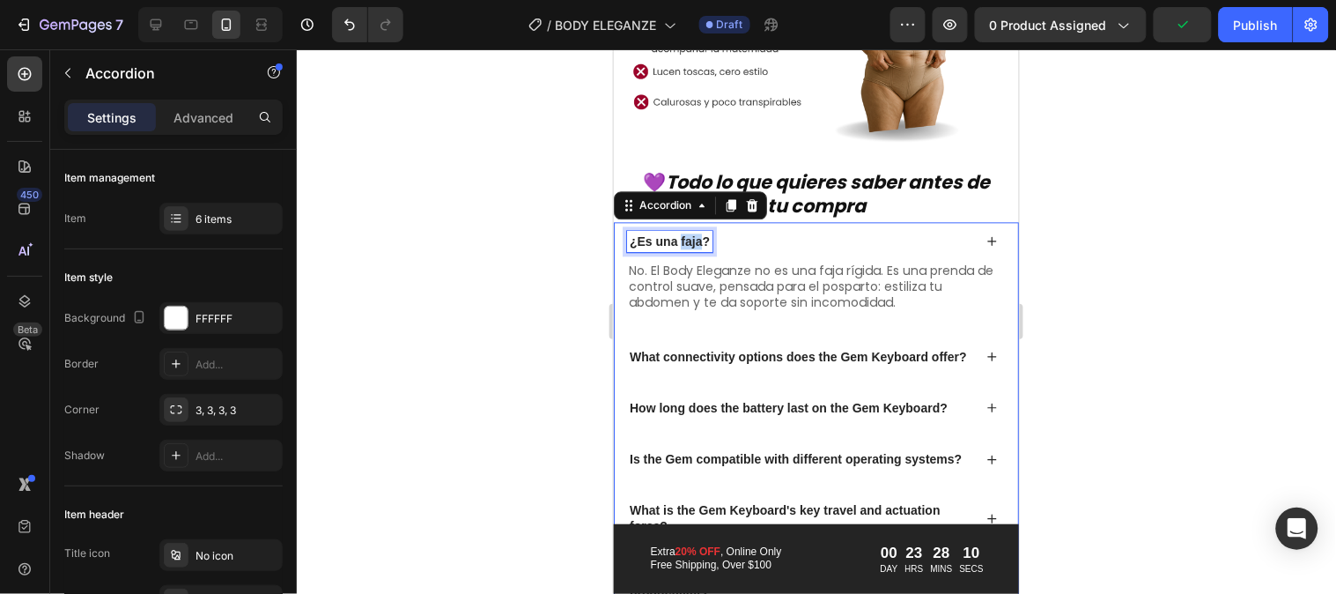
click at [690, 233] on p "¿Es una faja?" at bounding box center [669, 241] width 80 height 16
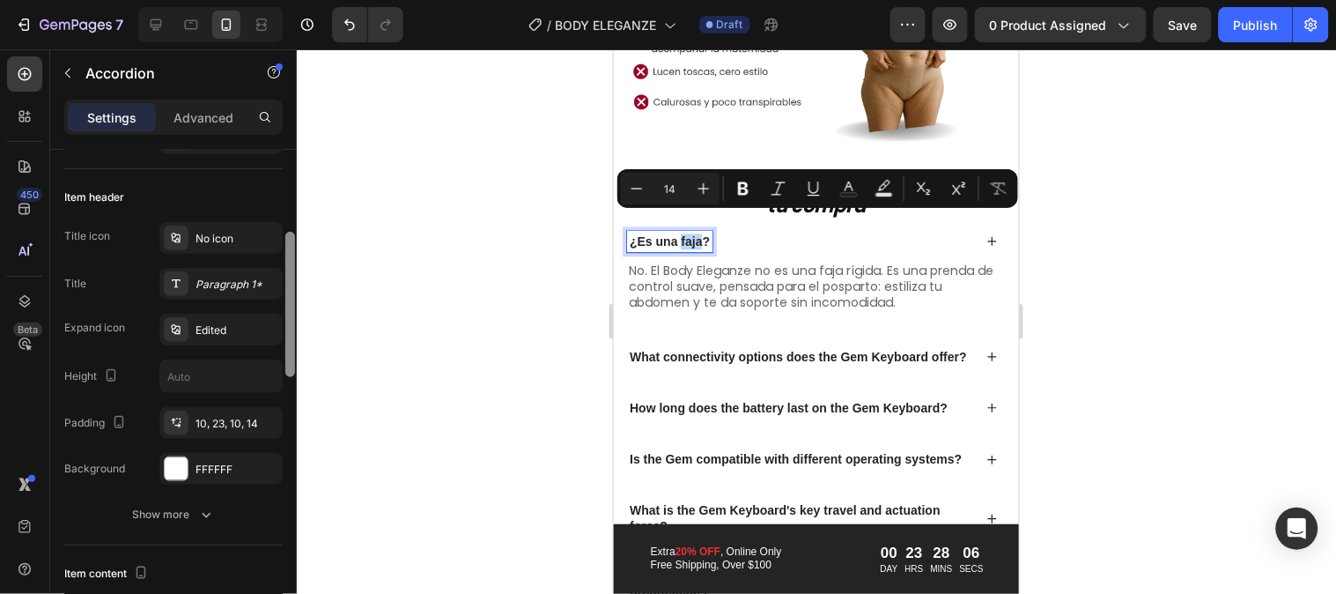
drag, startPoint x: 294, startPoint y: 262, endPoint x: 301, endPoint y: 353, distance: 91.9
click at [301, 0] on div "7 Version history / BODY ELEGANZE Draft Preview 0 product assigned Save Publish…" at bounding box center [668, 0] width 1336 height 0
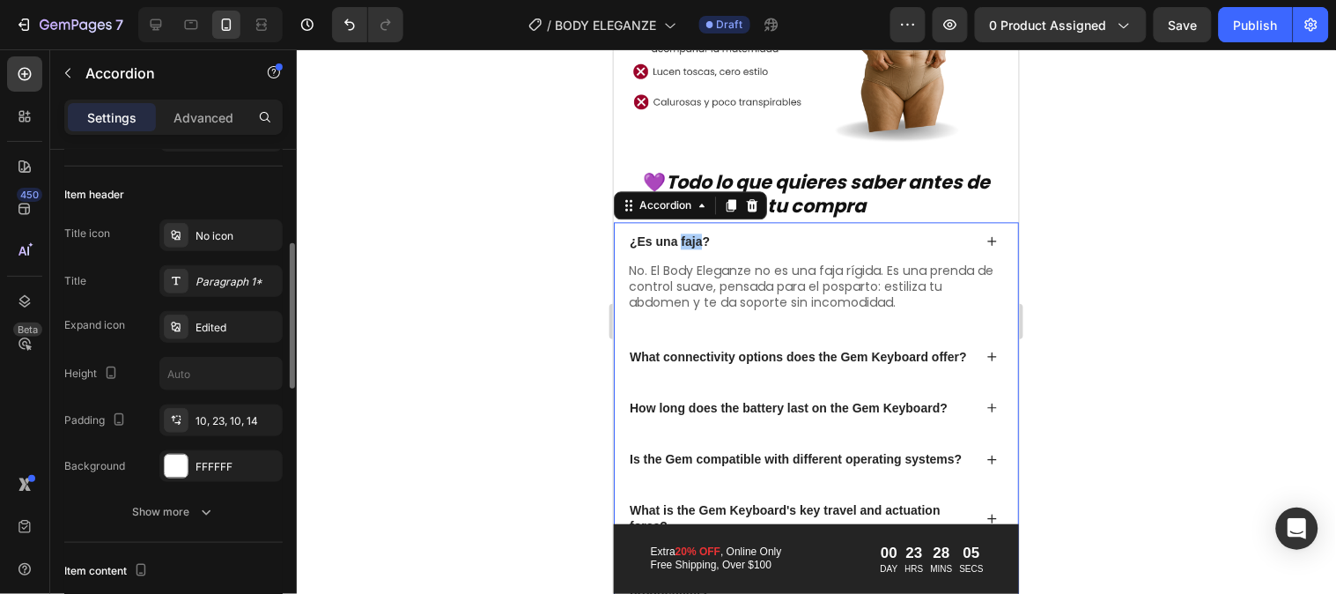
drag, startPoint x: 301, startPoint y: 353, endPoint x: 300, endPoint y: 419, distance: 66.1
click at [300, 421] on div at bounding box center [817, 321] width 1040 height 544
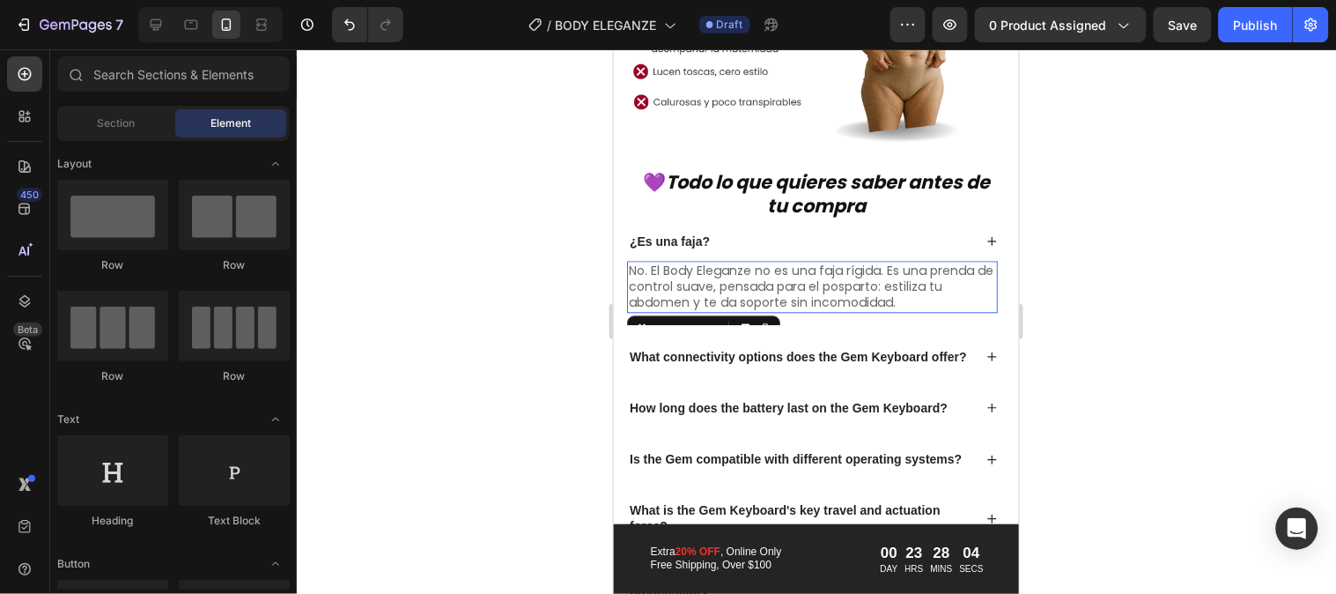
click at [710, 272] on p "No. El Body Eleganze no es una faja rígida. Es una prenda de control suave, pen…" at bounding box center [811, 286] width 367 height 48
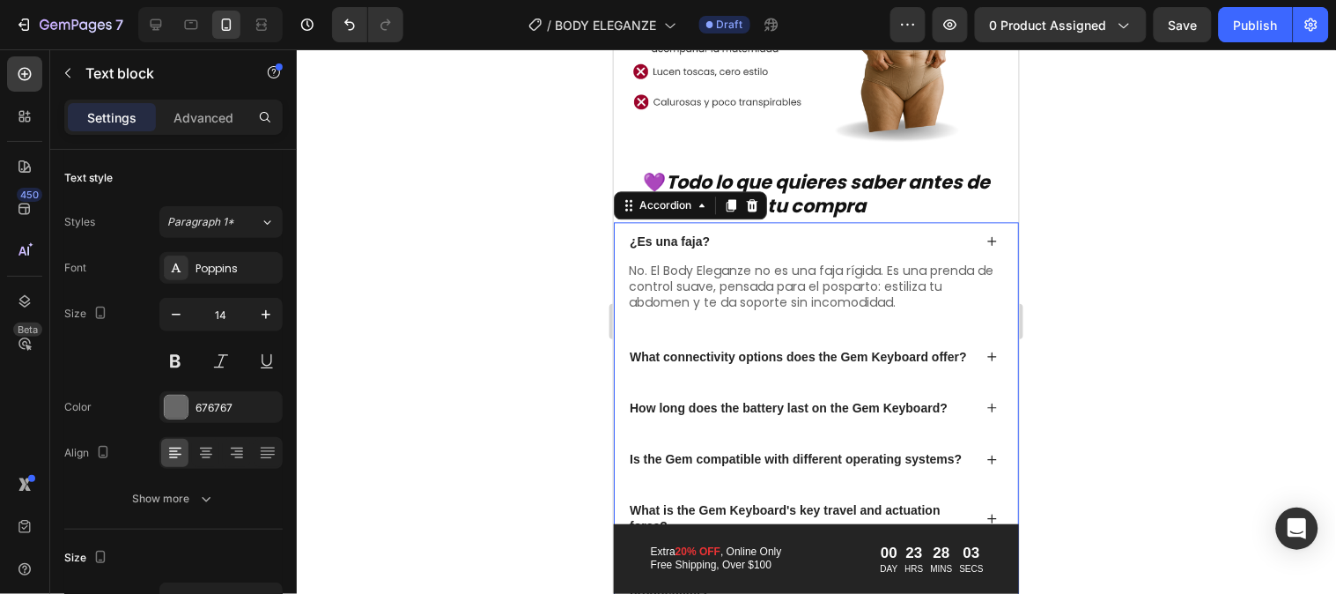
click at [653, 233] on p "¿Es una faja?" at bounding box center [669, 241] width 80 height 16
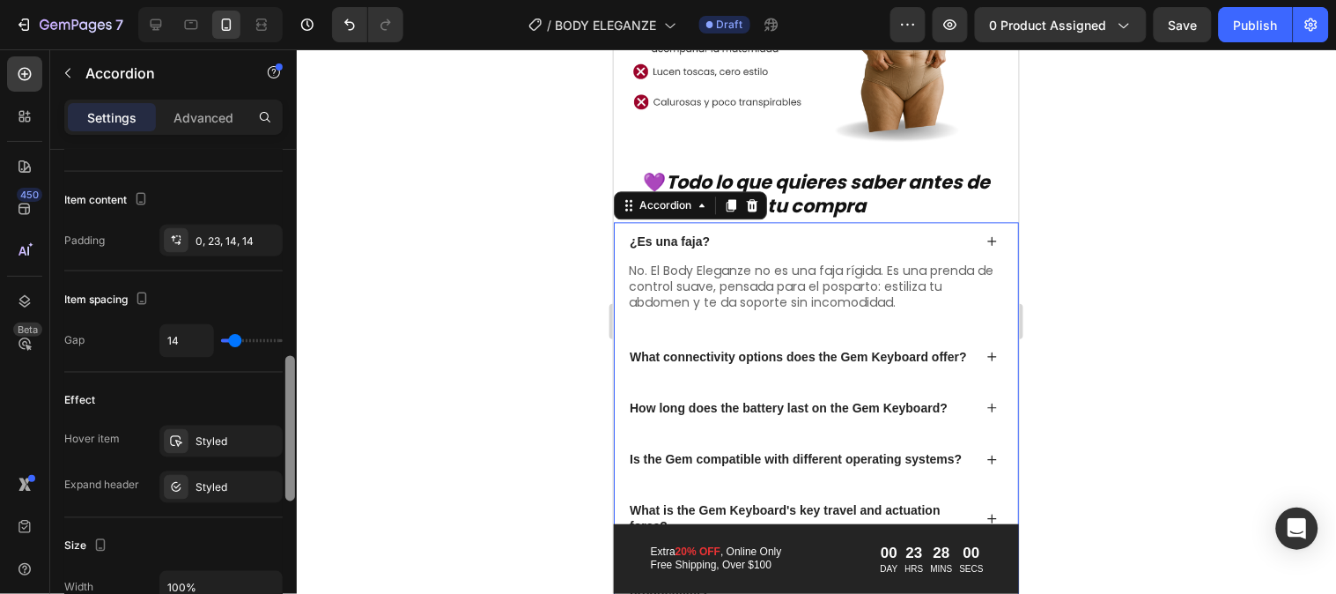
scroll to position [697, 0]
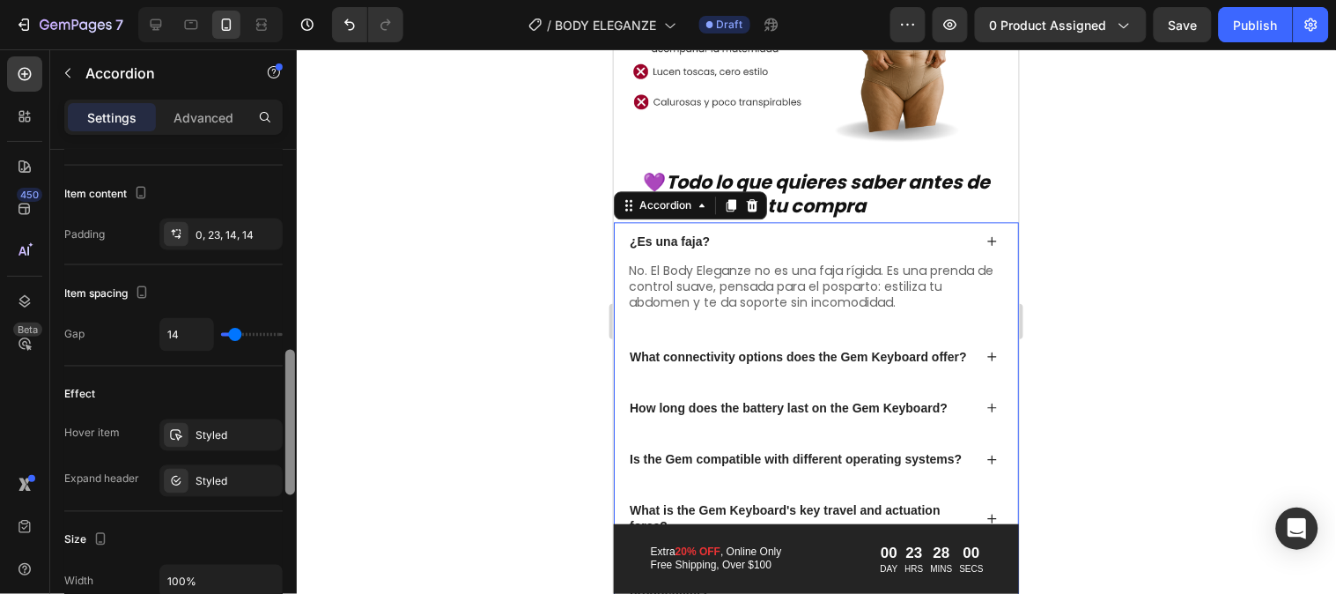
drag, startPoint x: 291, startPoint y: 264, endPoint x: 310, endPoint y: 470, distance: 206.2
click at [310, 0] on div "7 Version history / BODY ELEGANZE Draft Preview 0 product assigned Save Publish…" at bounding box center [668, 0] width 1336 height 0
click at [310, 529] on div at bounding box center [817, 321] width 1040 height 544
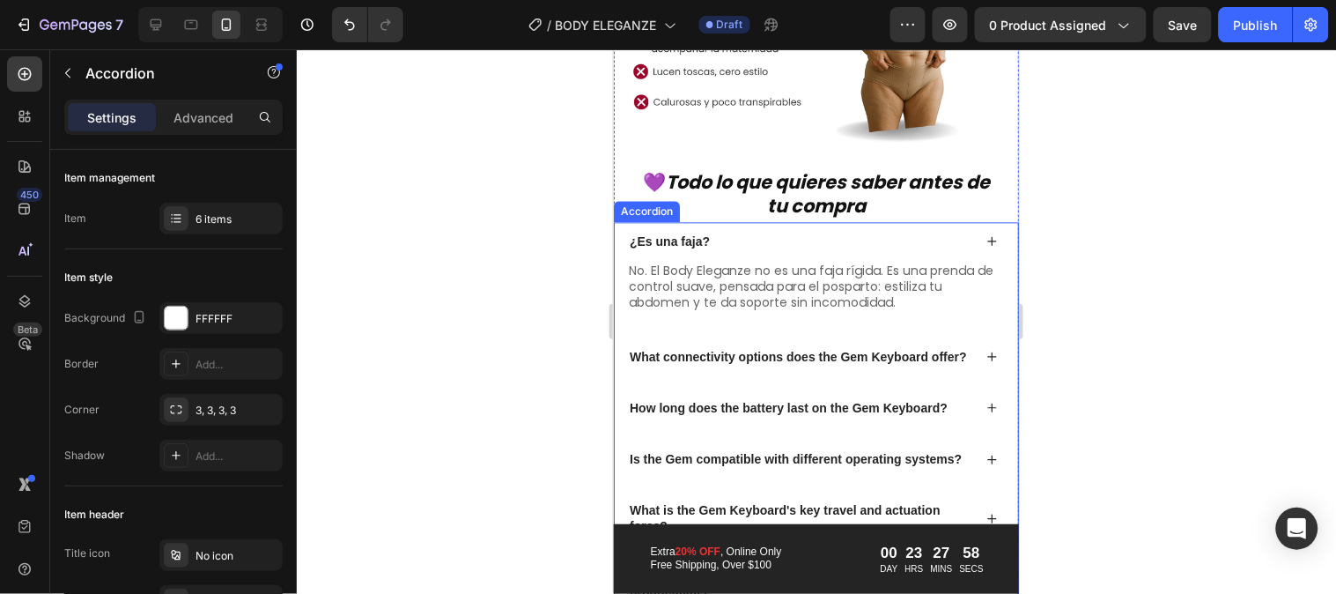
click at [678, 233] on p "¿Es una faja?" at bounding box center [669, 241] width 80 height 16
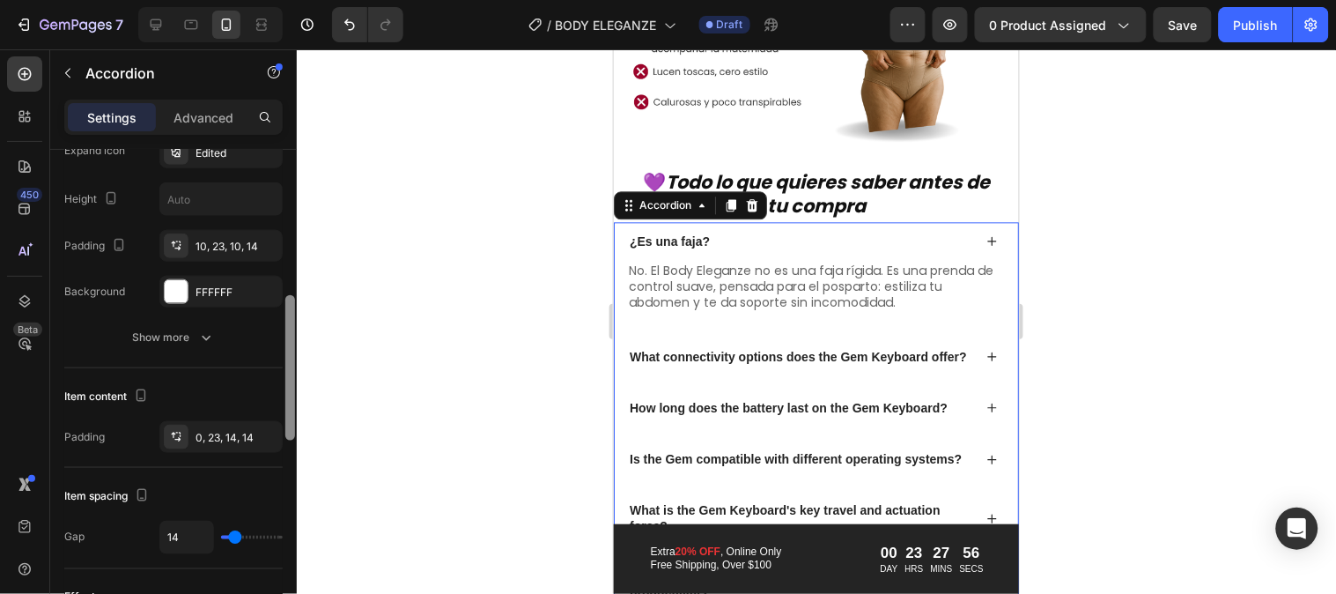
drag, startPoint x: 285, startPoint y: 294, endPoint x: 292, endPoint y: 265, distance: 29.7
click at [292, 265] on div at bounding box center [290, 397] width 13 height 494
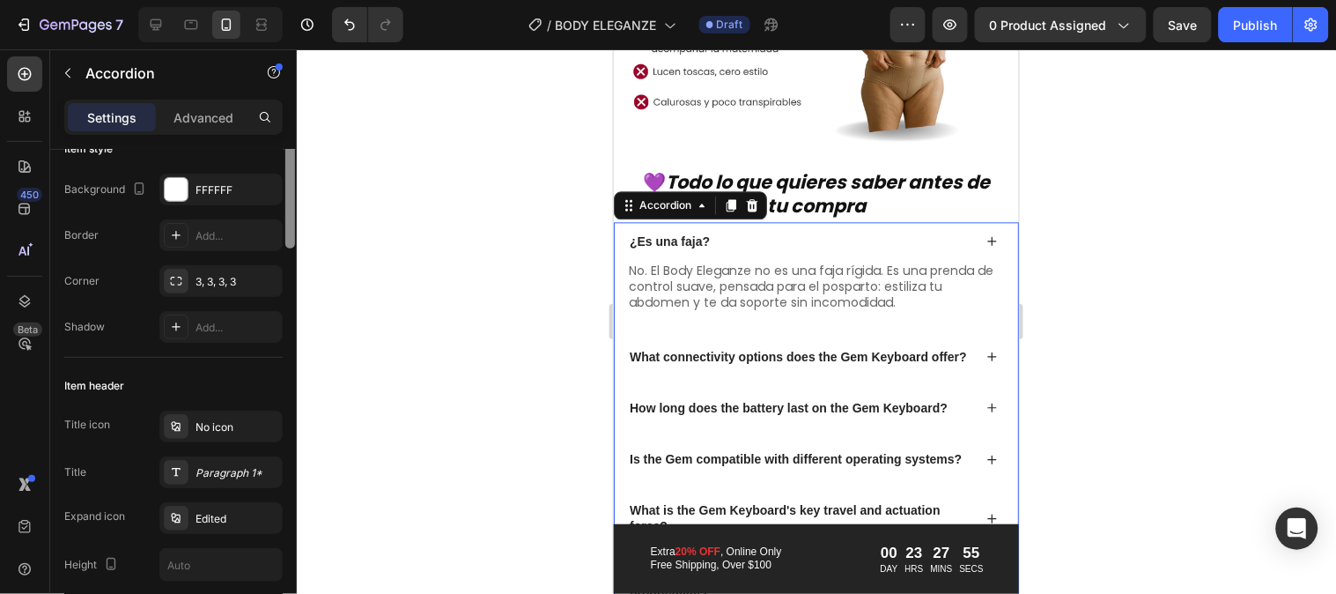
scroll to position [0, 0]
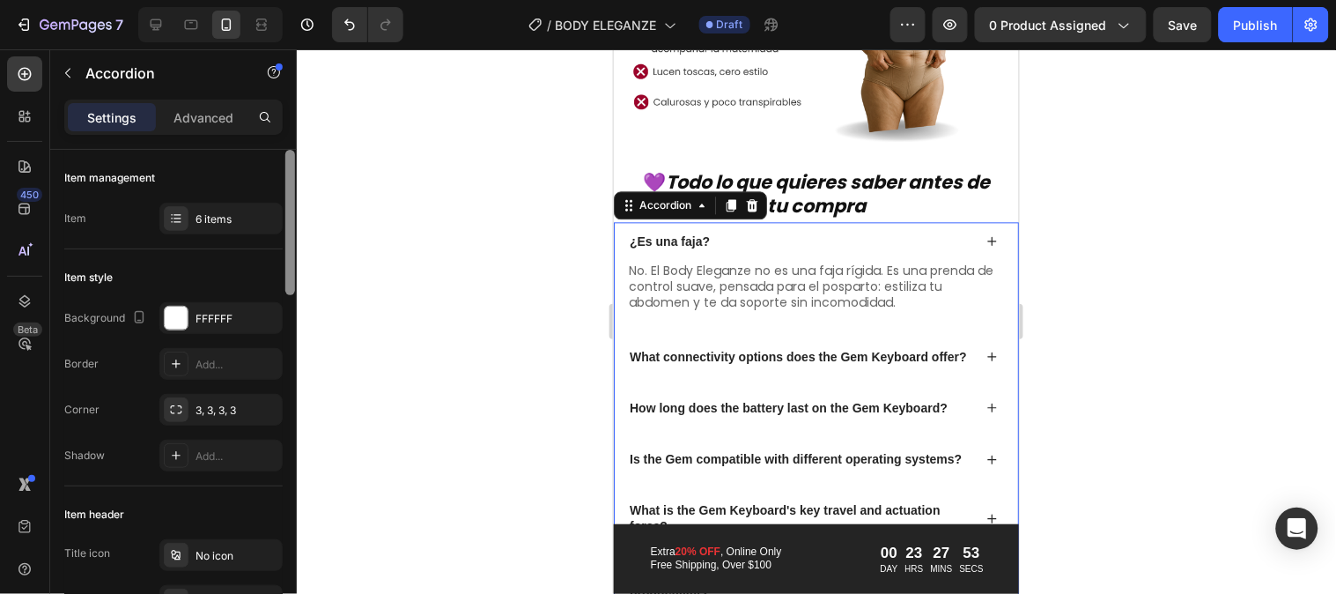
drag, startPoint x: 289, startPoint y: 313, endPoint x: 296, endPoint y: 154, distance: 158.7
click at [296, 154] on div at bounding box center [290, 397] width 13 height 494
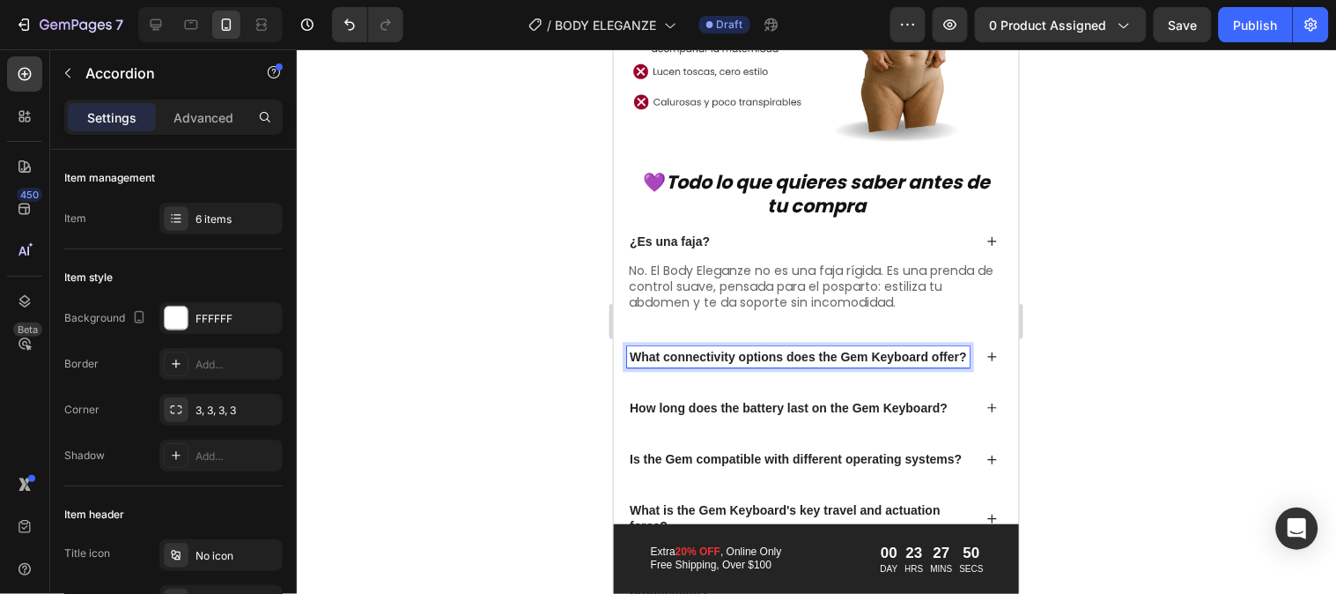
click at [986, 234] on icon at bounding box center [991, 239] width 11 height 11
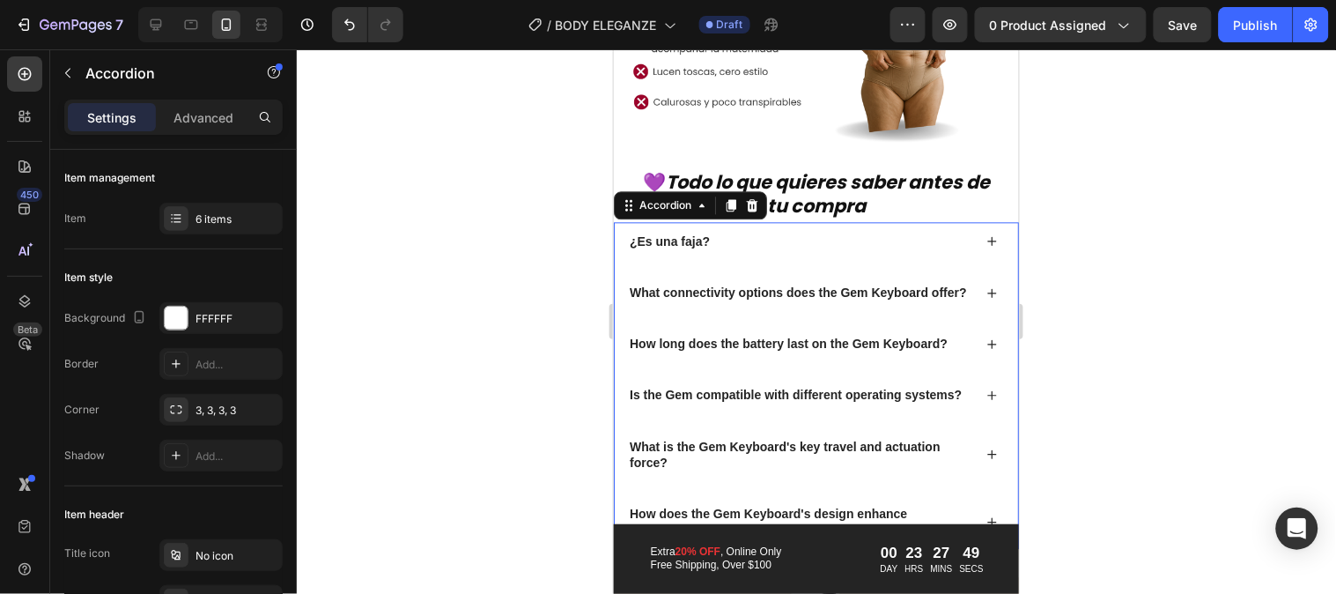
click at [766, 284] on p "What connectivity options does the Gem Keyboard offer?" at bounding box center [797, 292] width 337 height 16
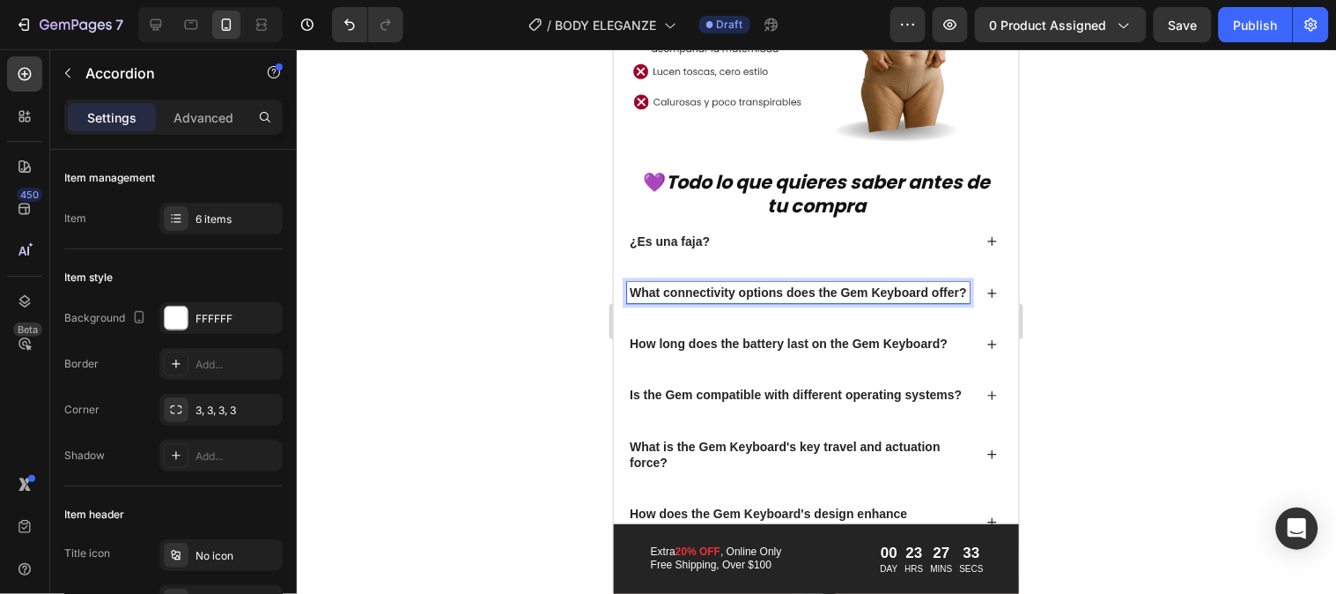
click at [688, 292] on p "What connectivity options does the Gem Keyboard offer?" at bounding box center [797, 292] width 337 height 16
click at [986, 286] on icon at bounding box center [991, 291] width 11 height 11
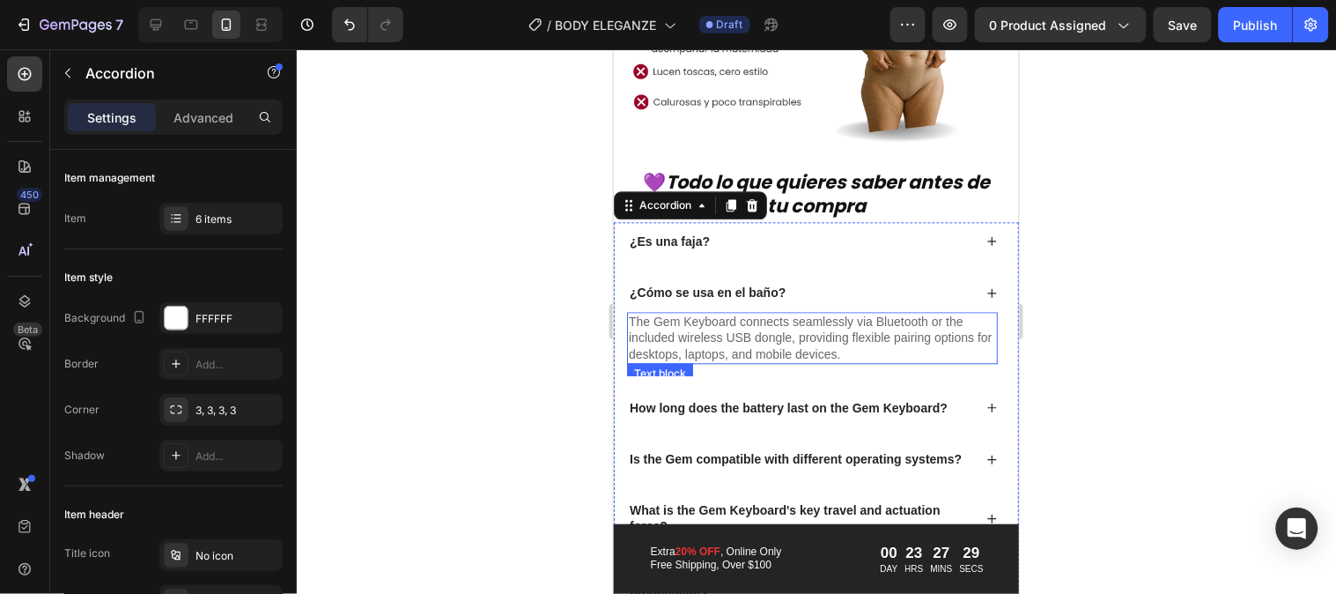
click at [779, 320] on p "The Gem Keyboard connects seamlessly via Bluetooth or the included wireless USB…" at bounding box center [811, 337] width 367 height 48
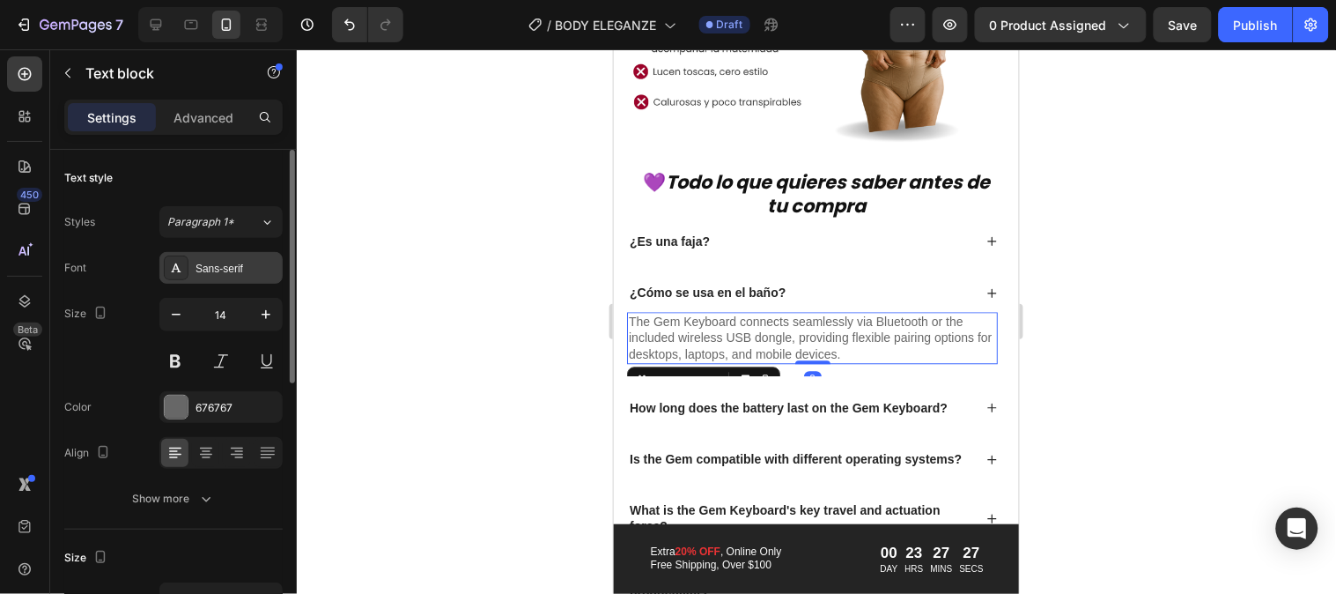
click at [239, 270] on div "Sans-serif" at bounding box center [237, 269] width 83 height 16
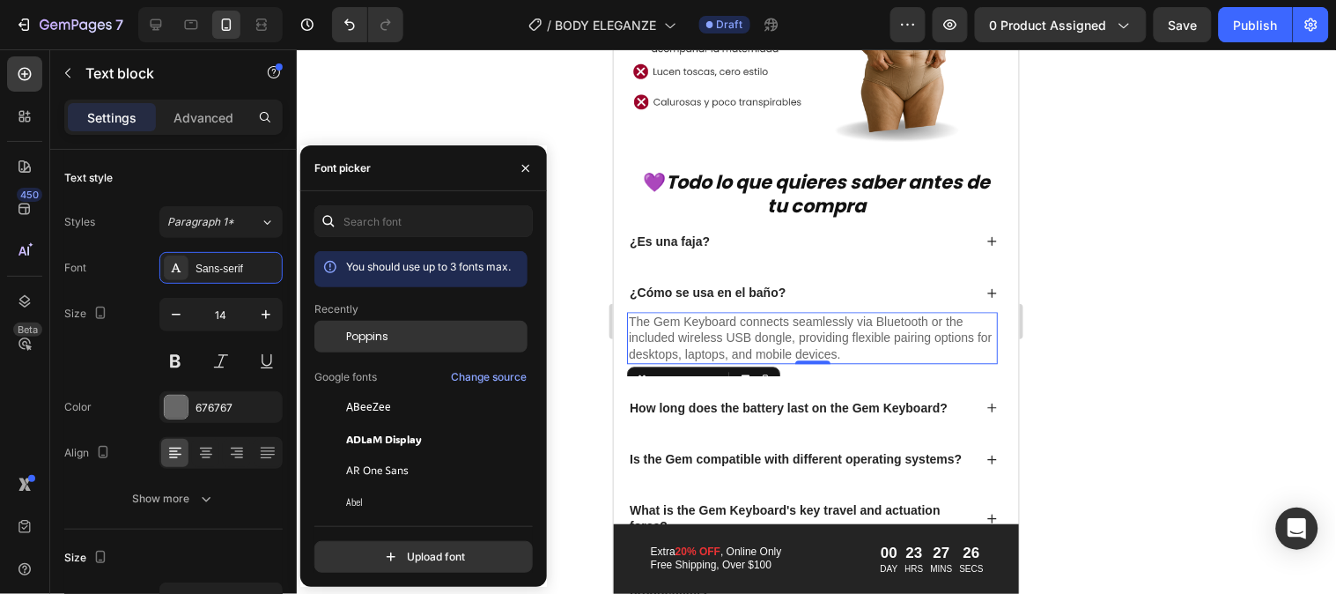
click at [400, 341] on div "Poppins" at bounding box center [435, 337] width 178 height 16
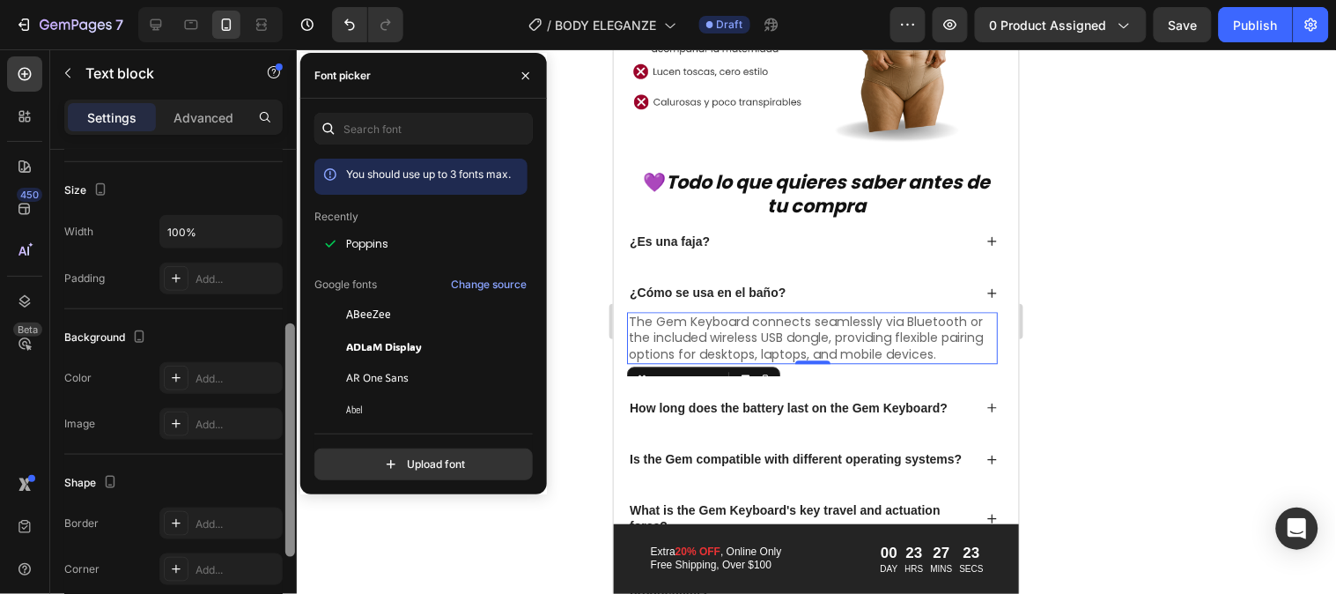
drag, startPoint x: 289, startPoint y: 366, endPoint x: 318, endPoint y: 541, distance: 176.8
click at [318, 0] on div "7 Version history / BODY ELEGANZE Draft Preview 0 product assigned Save Publish…" at bounding box center [668, 0] width 1336 height 0
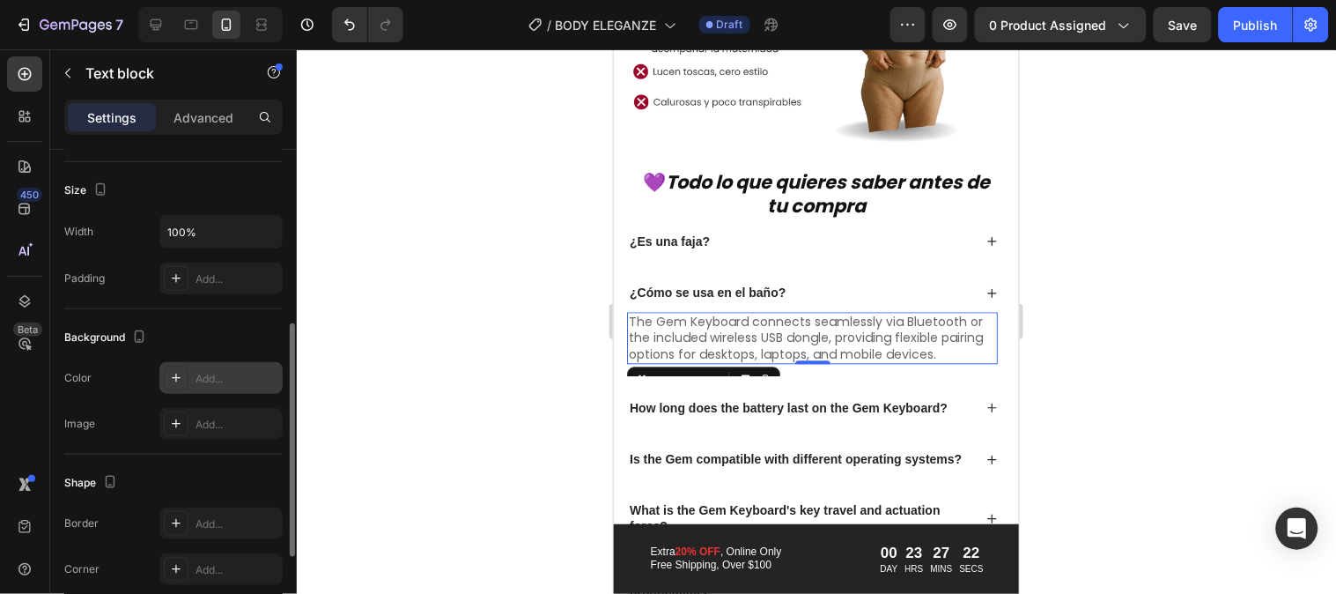
click at [186, 388] on div at bounding box center [176, 378] width 25 height 25
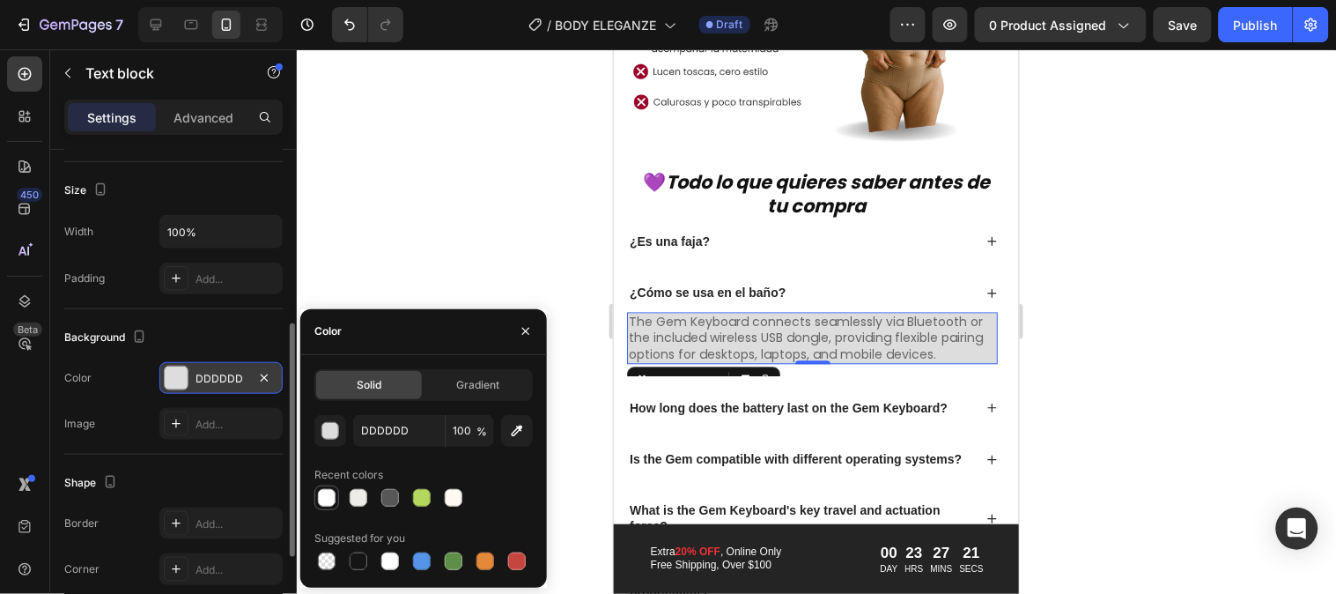
click at [321, 494] on div at bounding box center [327, 498] width 18 height 18
type input "FFFFFF"
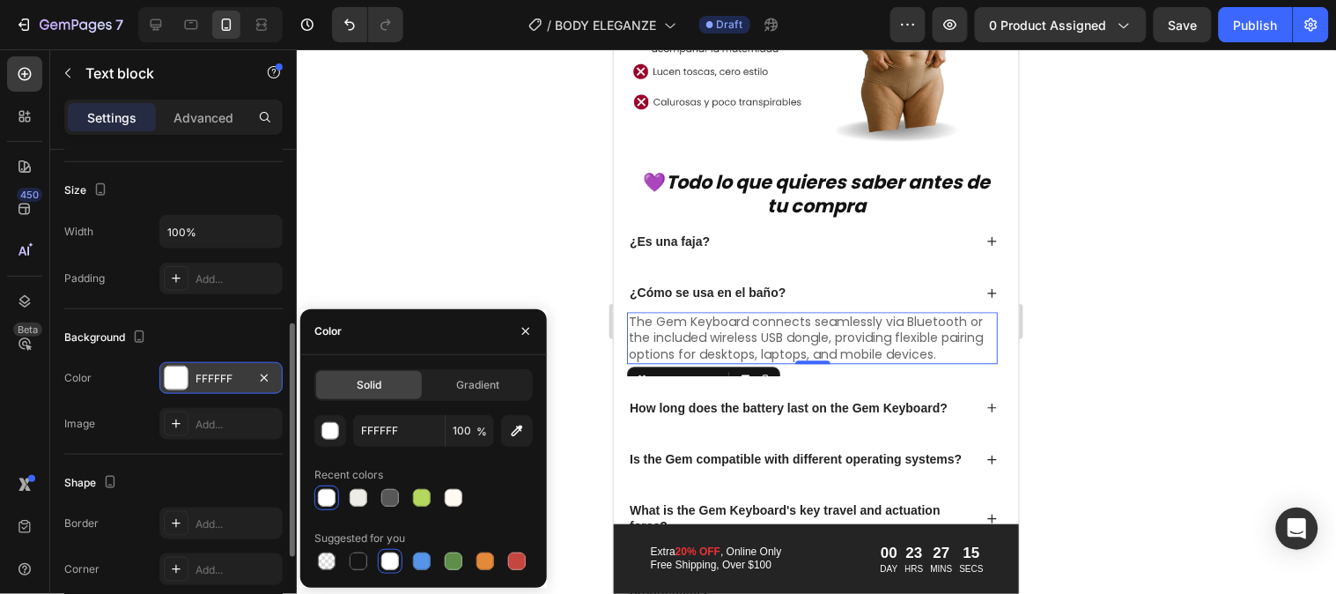
click at [696, 320] on p "The Gem Keyboard connects seamlessly via Bluetooth or the included wireless USB…" at bounding box center [811, 337] width 367 height 48
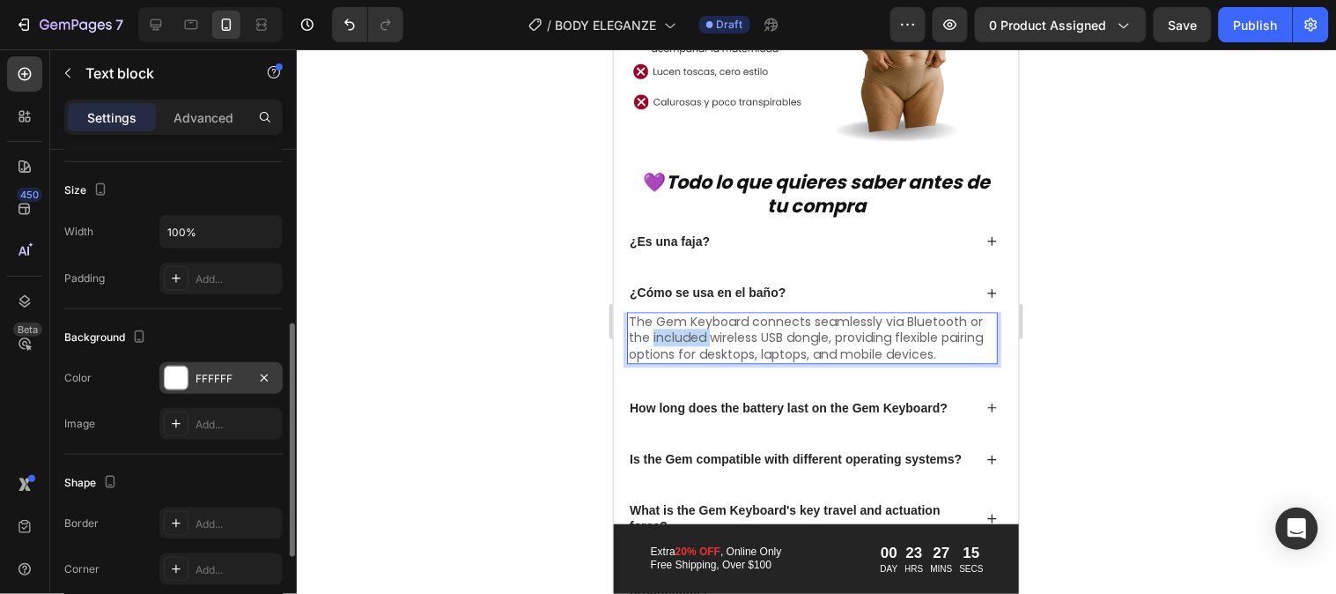
click at [696, 320] on p "The Gem Keyboard connects seamlessly via Bluetooth or the included wireless USB…" at bounding box center [811, 337] width 367 height 48
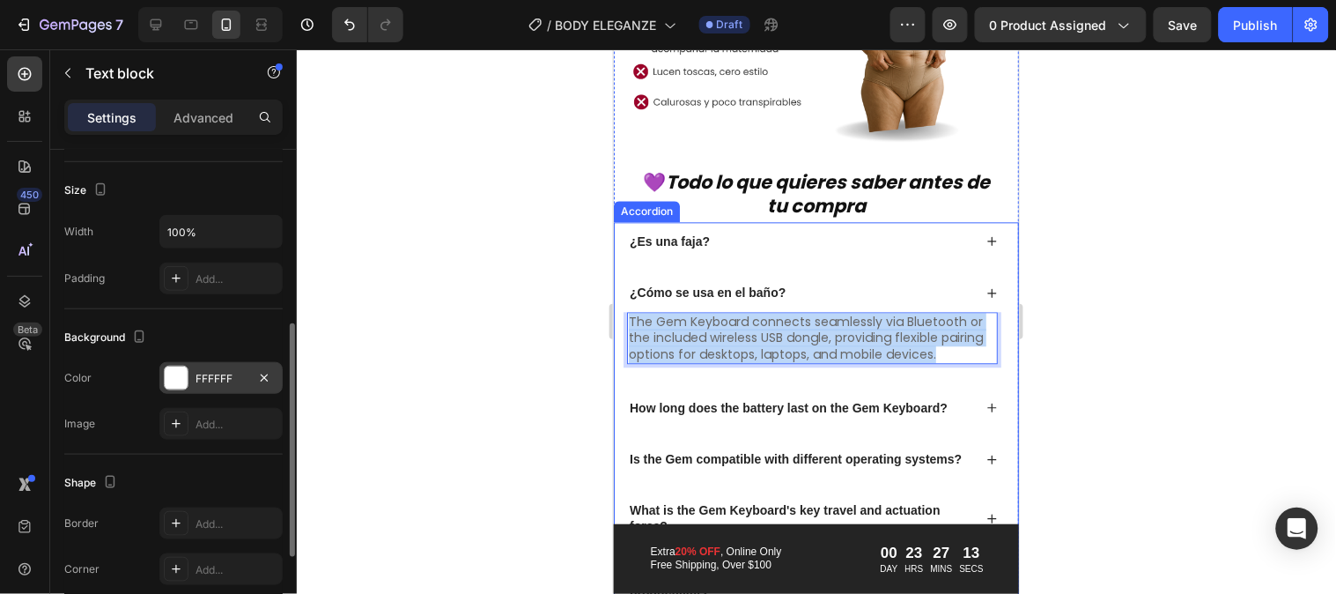
drag, startPoint x: 683, startPoint y: 348, endPoint x: 623, endPoint y: 297, distance: 78.7
click at [623, 311] on div "The Gem Keyboard connects seamlessly via Bluetooth or the included wireless USB…" at bounding box center [815, 343] width 403 height 64
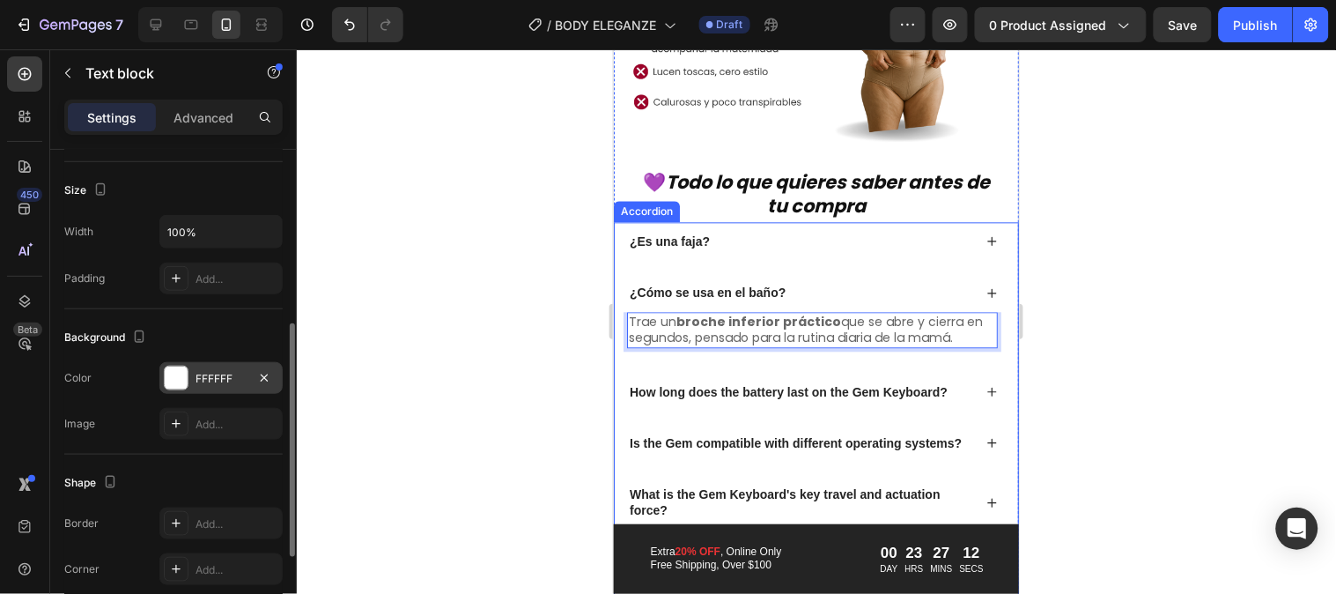
click at [700, 383] on p "How long does the battery last on the Gem Keyboard?" at bounding box center [788, 391] width 318 height 16
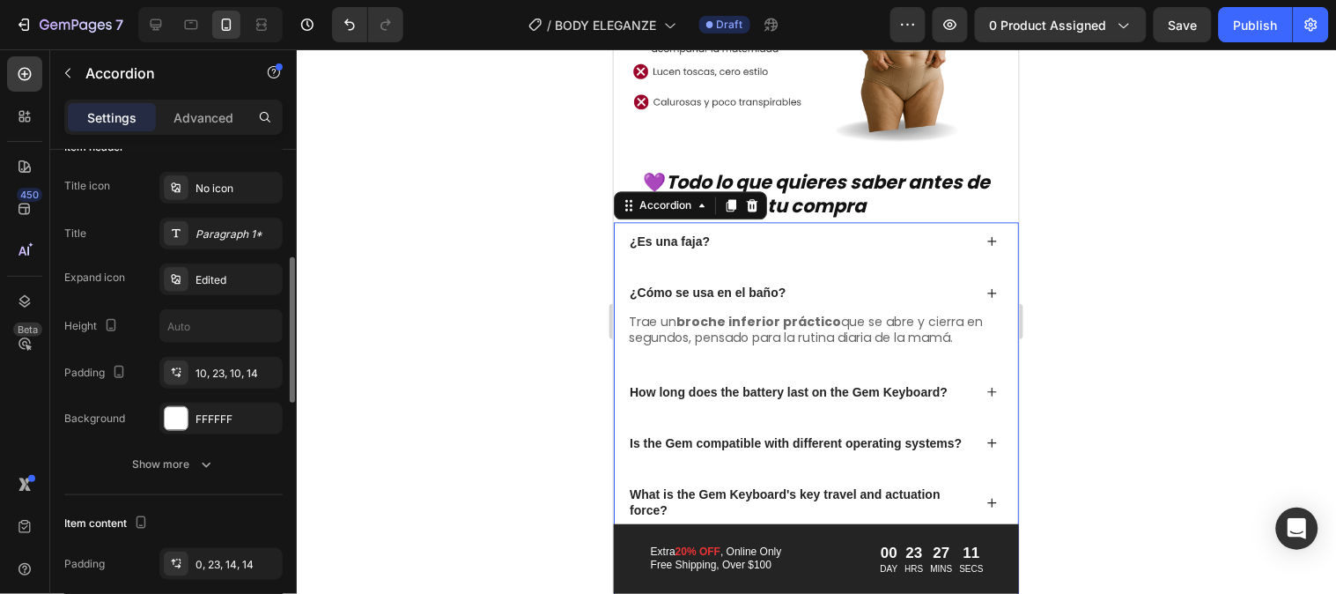
scroll to position [0, 0]
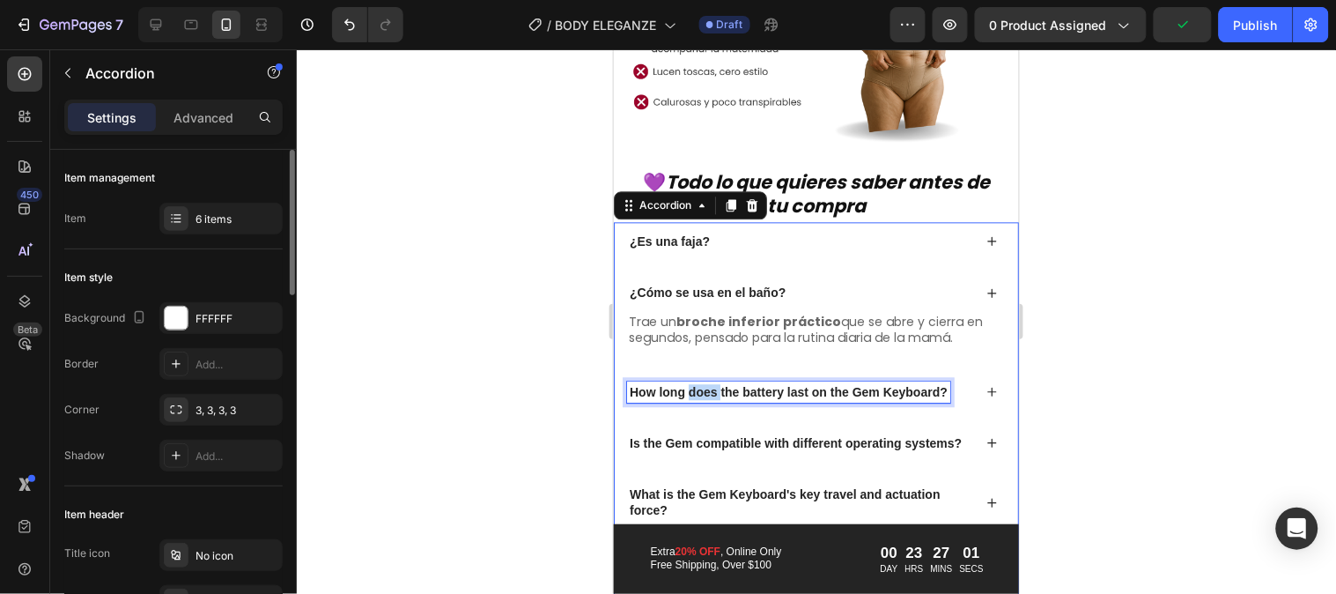
click at [696, 383] on p "How long does the battery last on the Gem Keyboard?" at bounding box center [788, 391] width 318 height 16
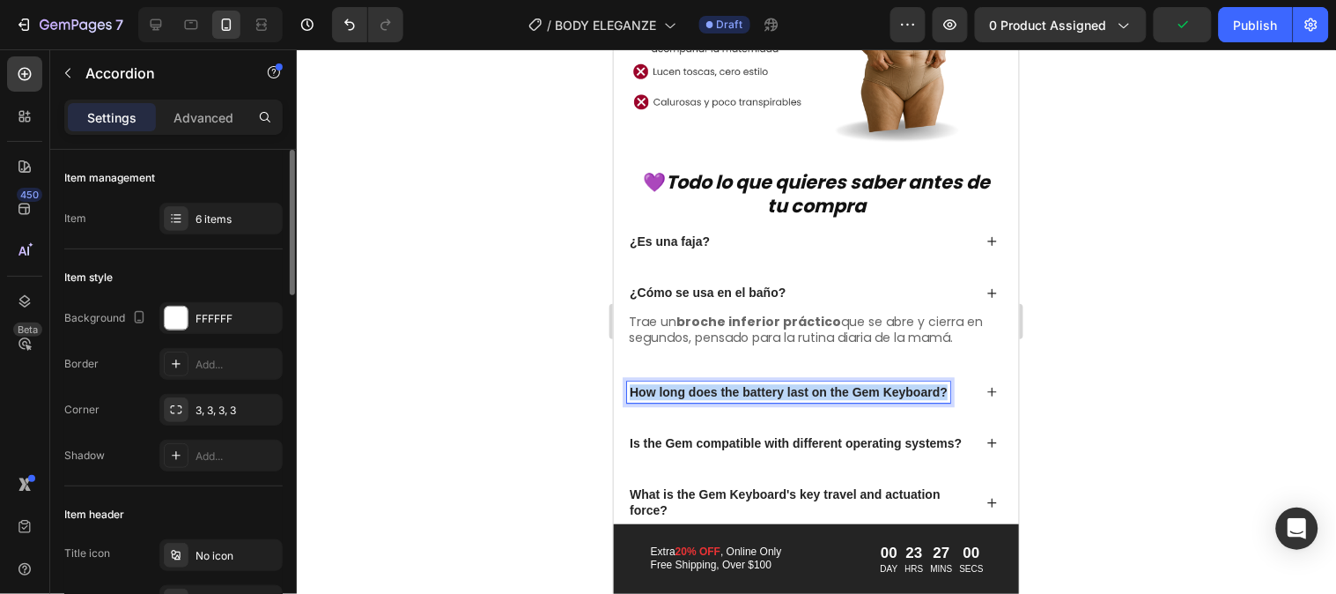
click at [696, 383] on p "How long does the battery last on the Gem Keyboard?" at bounding box center [788, 391] width 318 height 16
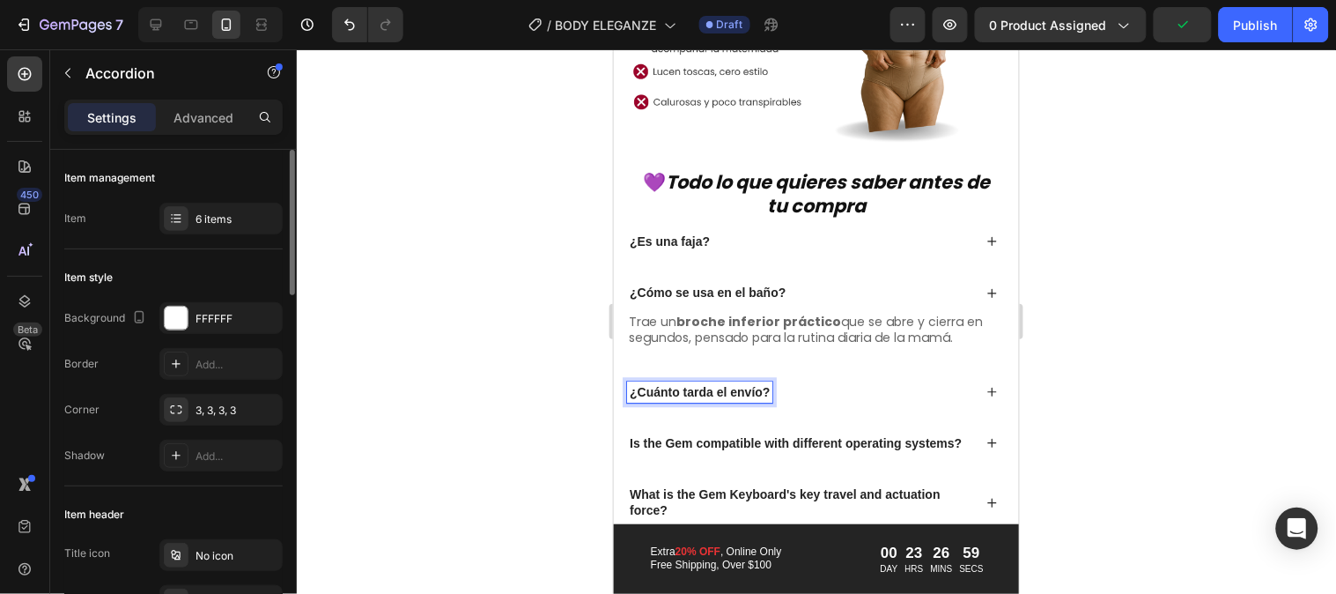
click at [979, 372] on div "¿Cuánto tarda el envío?" at bounding box center [815, 391] width 403 height 39
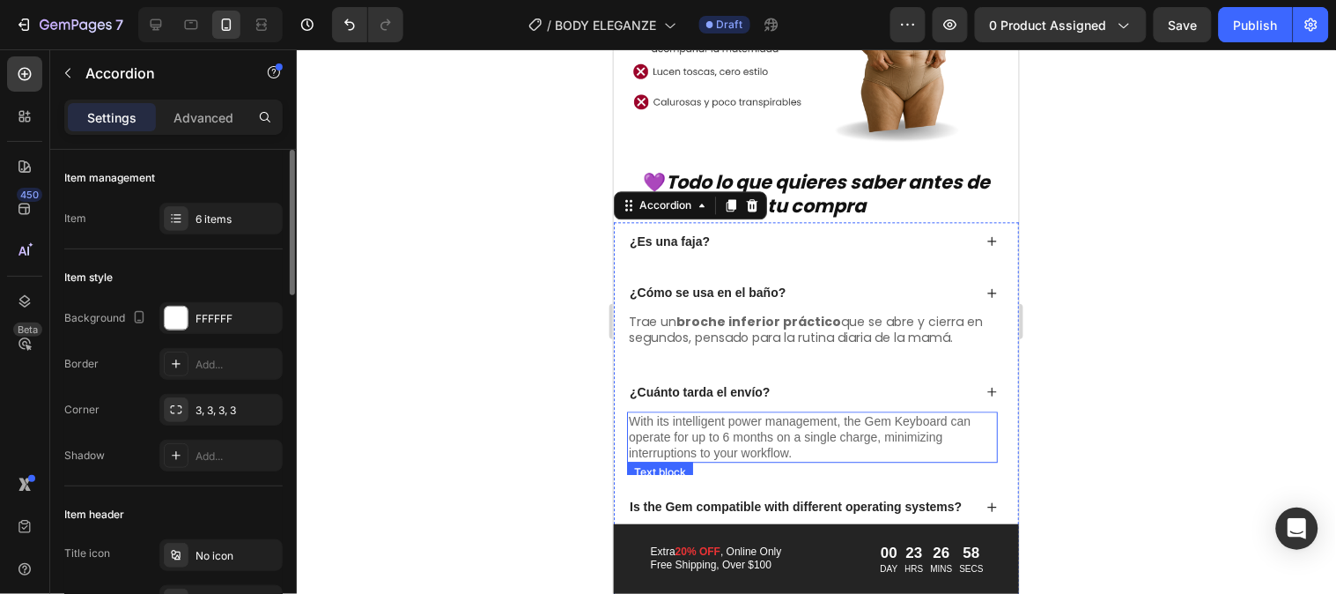
click at [752, 412] on p "With its intelligent power management, the Gem Keyboard can operate for up to 6…" at bounding box center [811, 436] width 367 height 48
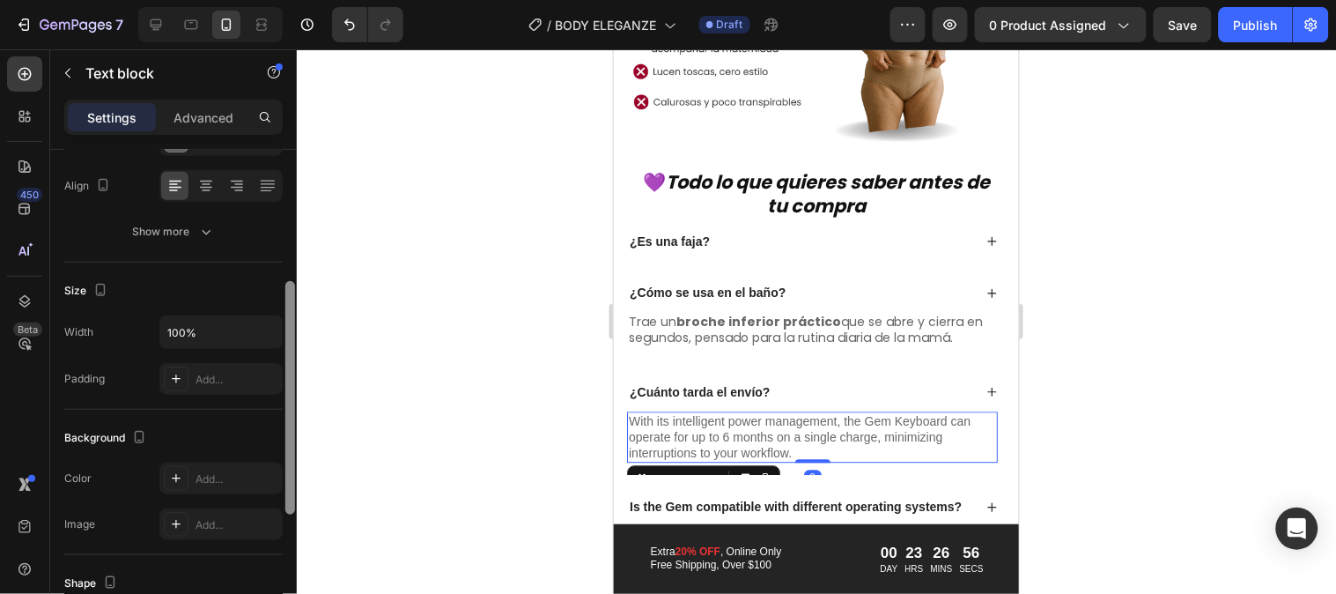
scroll to position [273, 0]
drag, startPoint x: 288, startPoint y: 374, endPoint x: 297, endPoint y: 503, distance: 129.8
click at [297, 0] on div "7 Version history / BODY ELEGANZE Draft Preview 0 product assigned Save Publish…" at bounding box center [668, 0] width 1336 height 0
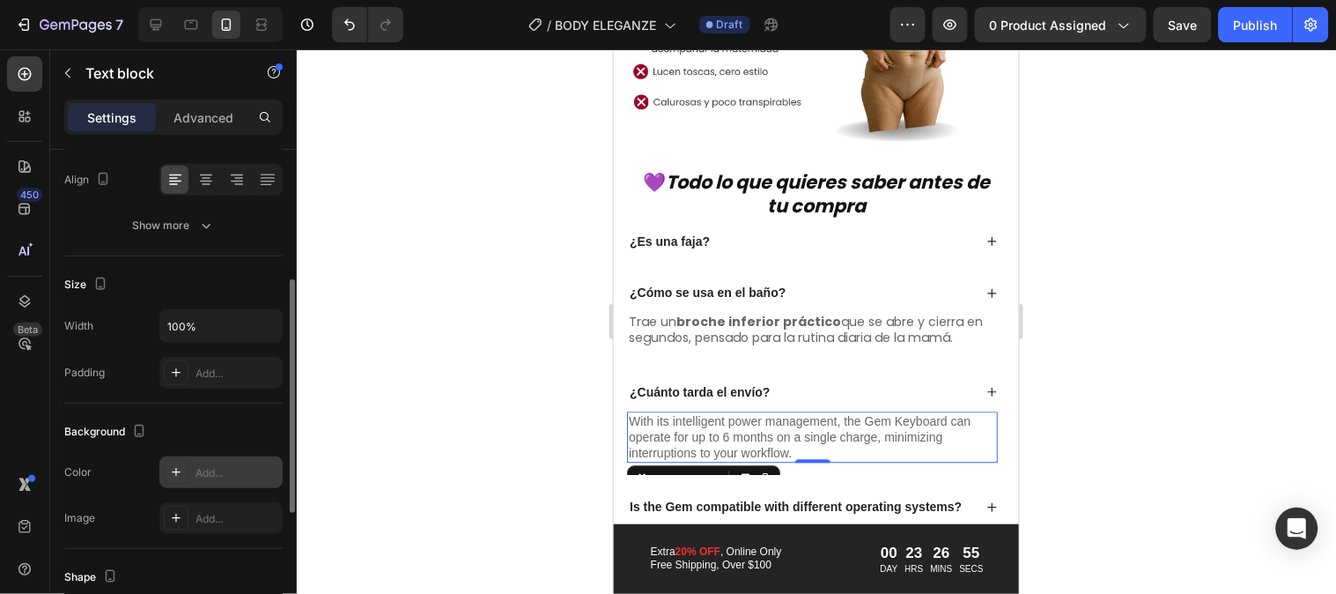
click at [206, 470] on div "Add..." at bounding box center [237, 473] width 83 height 16
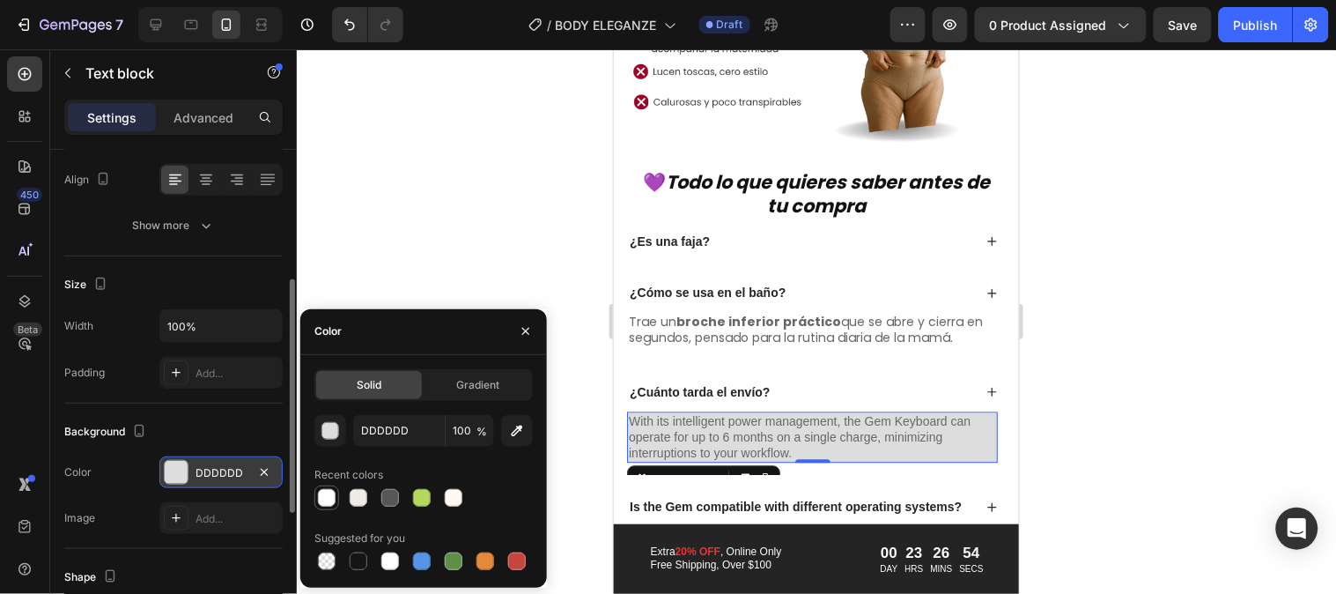
click at [328, 487] on div at bounding box center [326, 497] width 21 height 21
type input "FFFFFF"
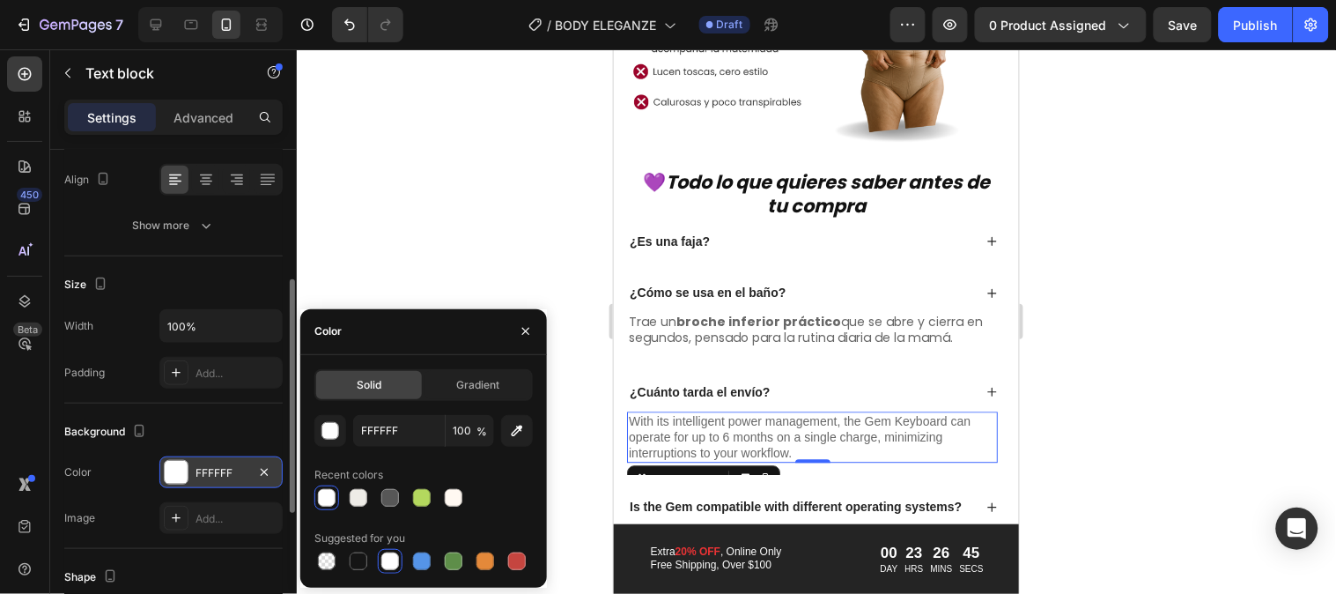
click at [721, 419] on p "With its intelligent power management, the Gem Keyboard can operate for up to 6…" at bounding box center [811, 436] width 367 height 48
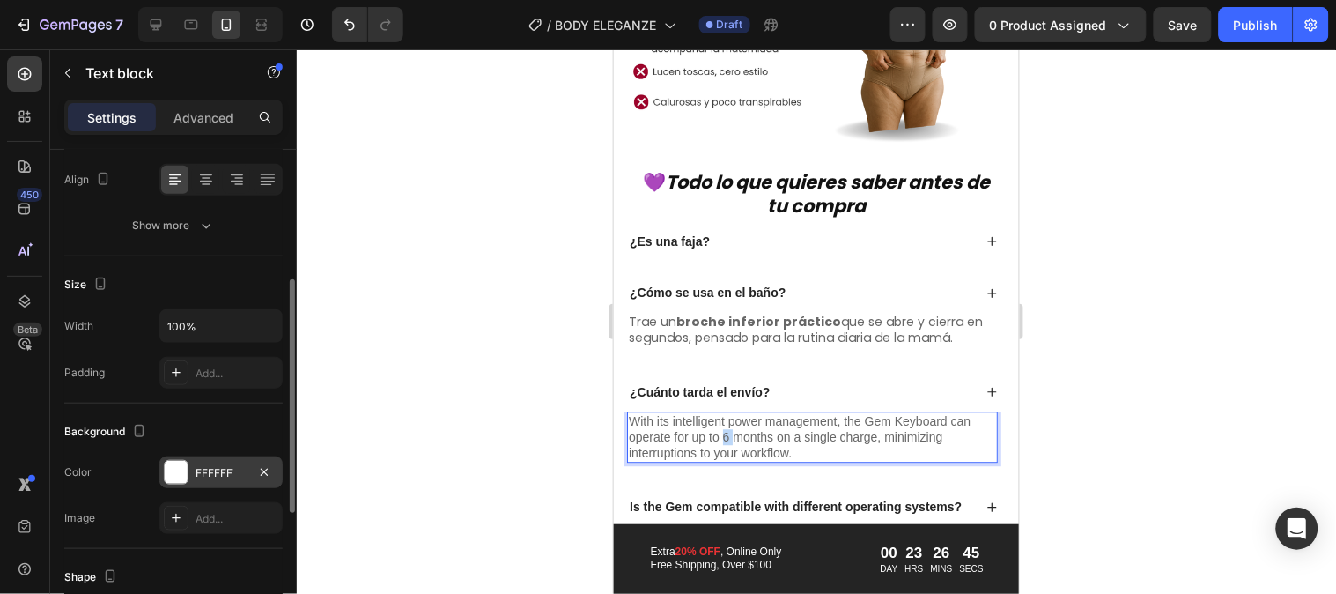
click at [721, 419] on p "With its intelligent power management, the Gem Keyboard can operate for up to 6…" at bounding box center [811, 436] width 367 height 48
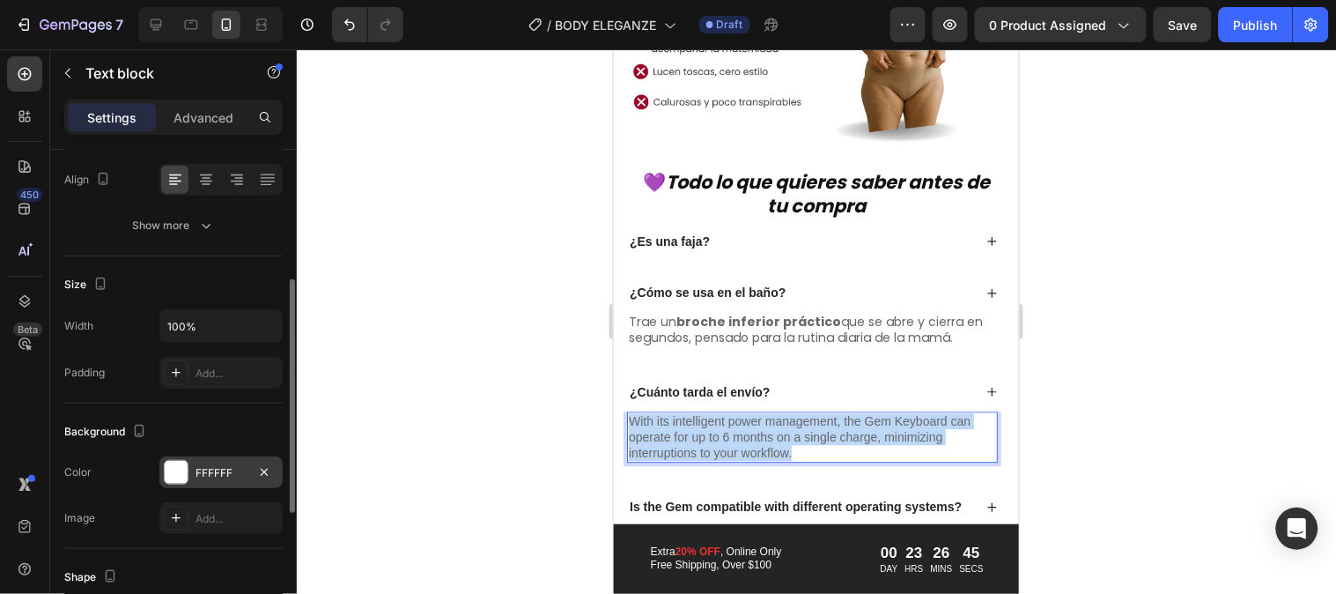
click at [721, 419] on p "With its intelligent power management, the Gem Keyboard can operate for up to 6…" at bounding box center [811, 436] width 367 height 48
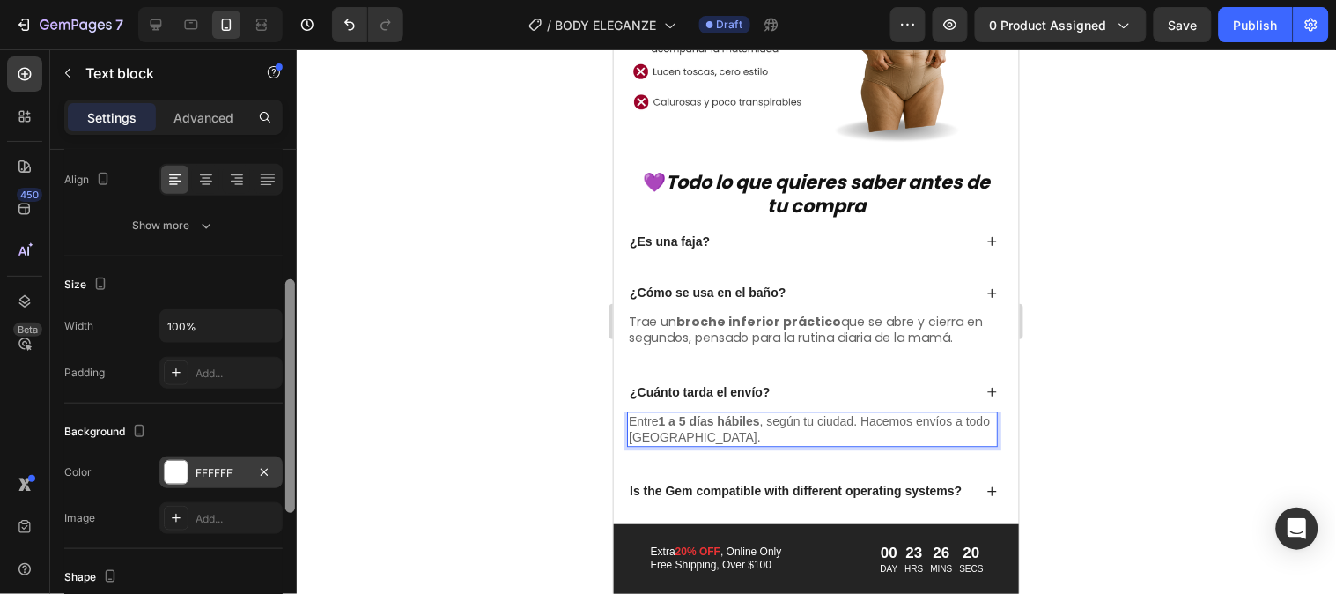
scroll to position [0, 0]
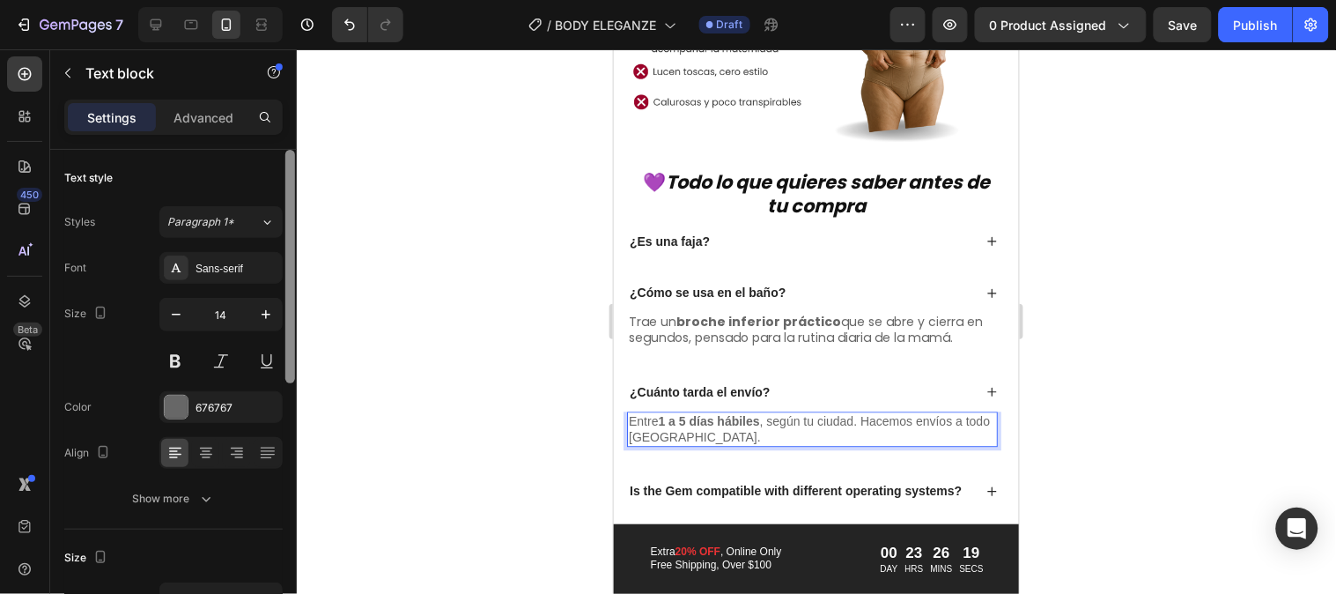
drag, startPoint x: 292, startPoint y: 380, endPoint x: 337, endPoint y: 151, distance: 233.6
click at [337, 0] on div "7 Version history / BODY ELEGANZE Draft Preview 0 product assigned Save Publish…" at bounding box center [668, 0] width 1336 height 0
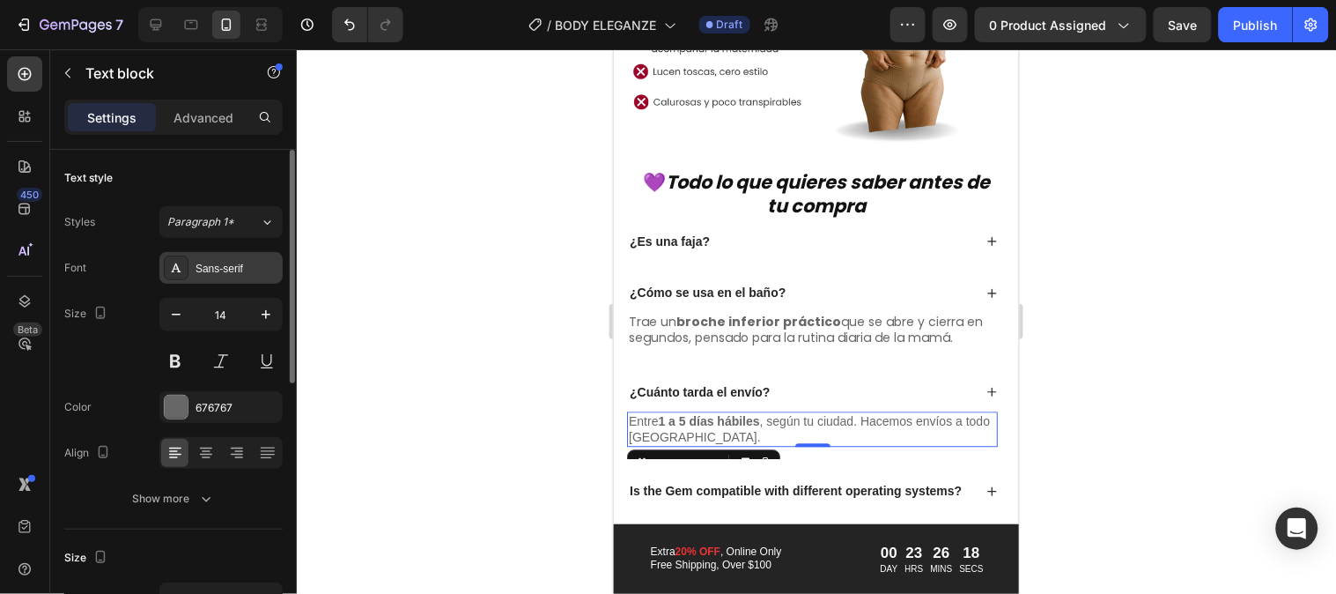
click at [251, 256] on div "Sans-serif" at bounding box center [220, 268] width 123 height 32
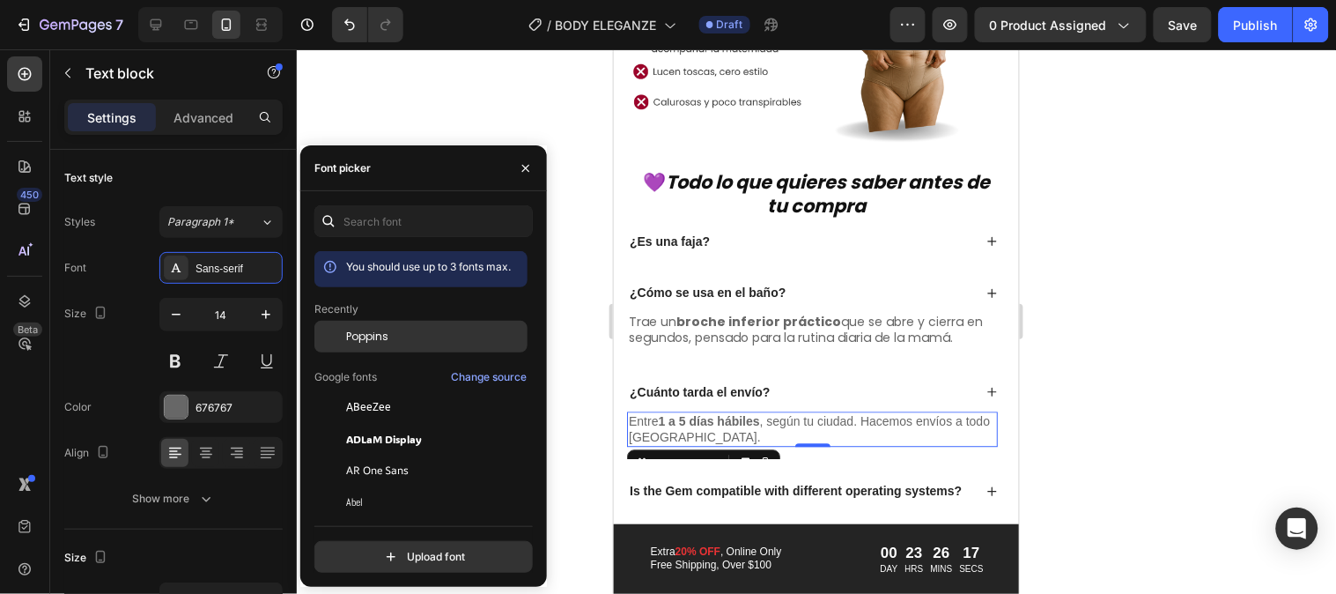
click at [410, 344] on div "Poppins" at bounding box center [435, 337] width 178 height 16
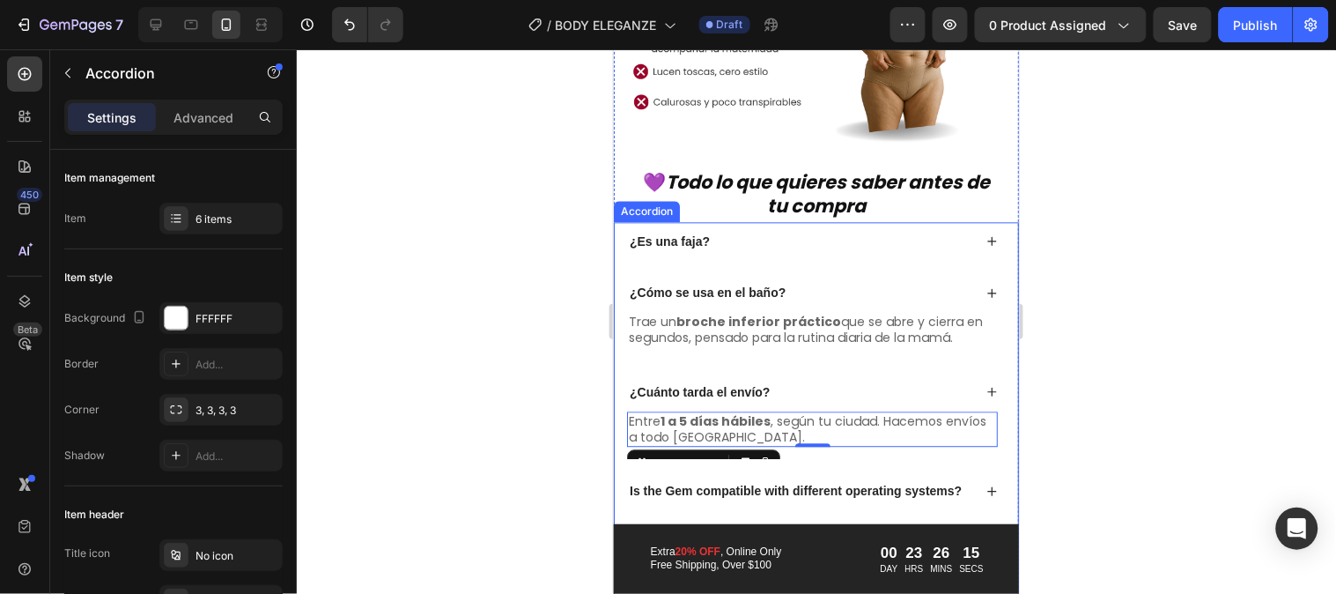
click at [986, 385] on icon at bounding box center [991, 390] width 11 height 11
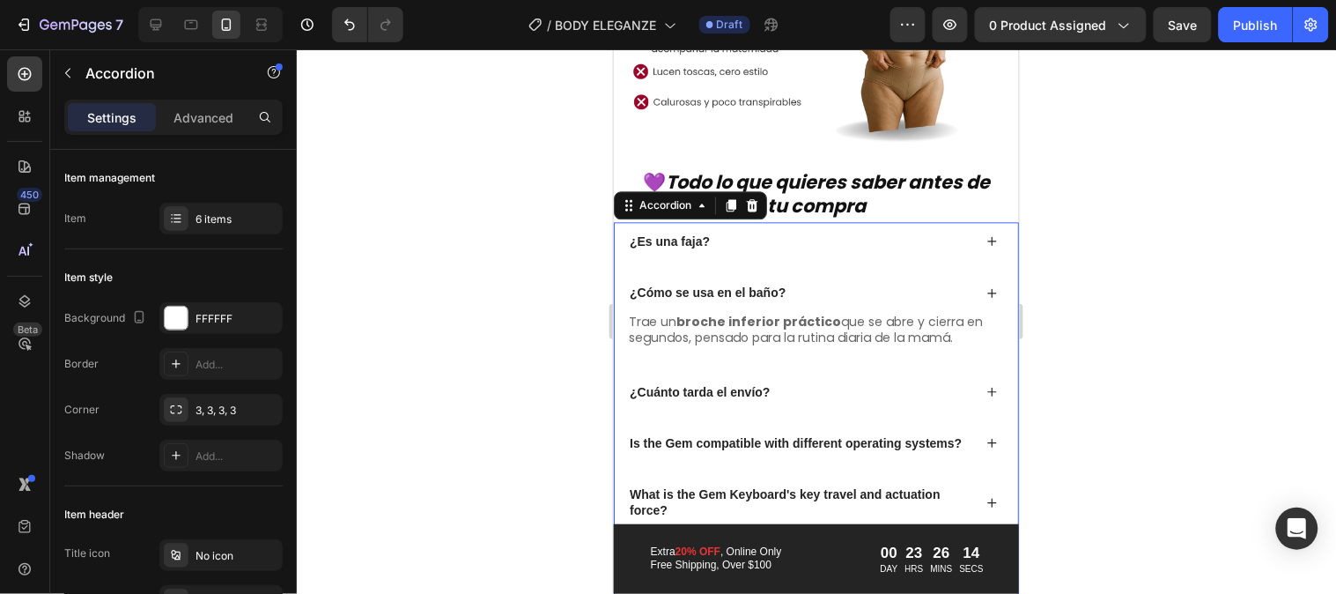
click at [986, 286] on icon at bounding box center [991, 291] width 11 height 11
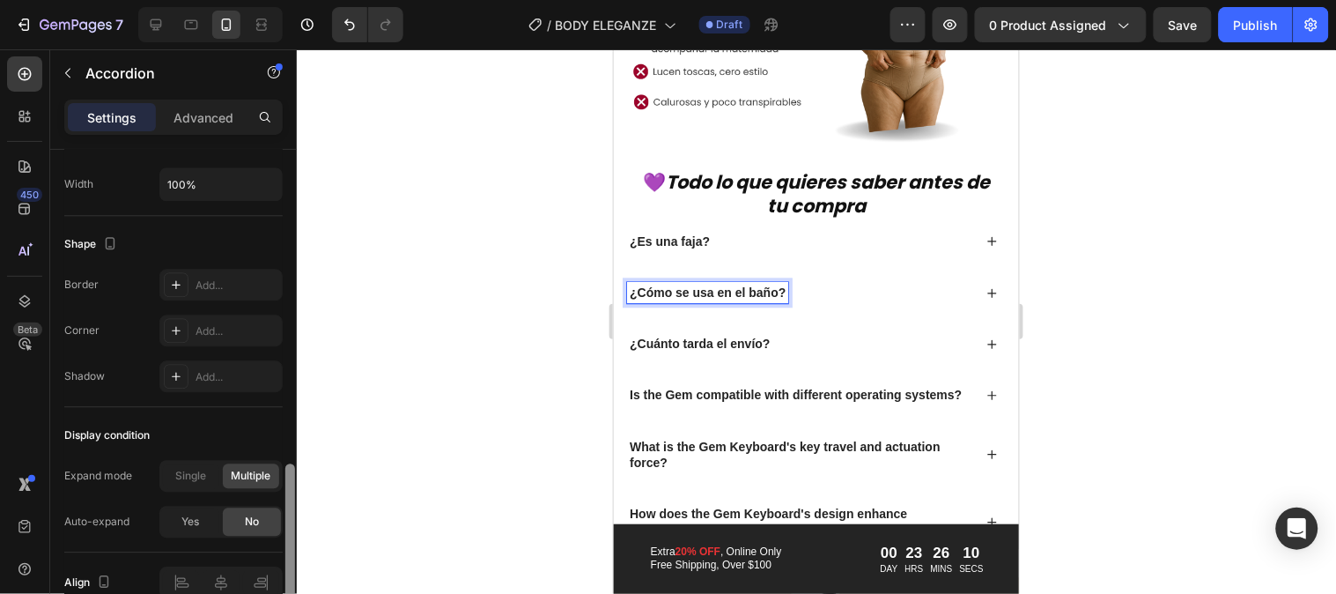
scroll to position [1088, 0]
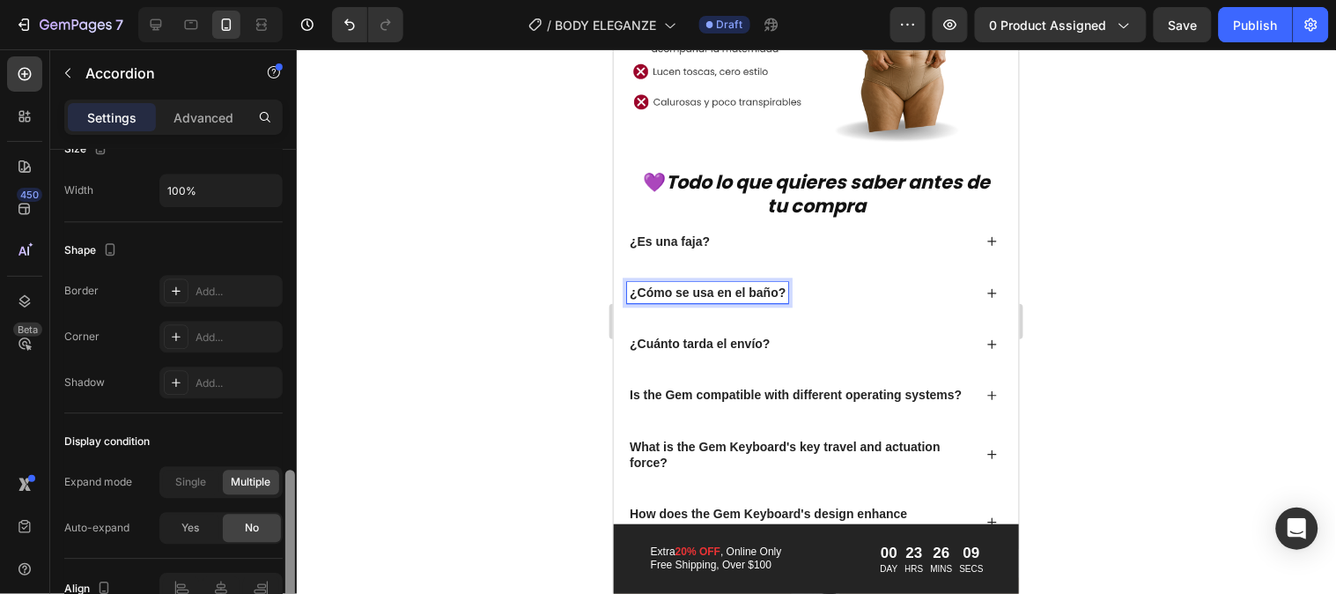
drag, startPoint x: 292, startPoint y: 233, endPoint x: 286, endPoint y: 553, distance: 320.7
click at [286, 553] on div at bounding box center [290, 542] width 10 height 145
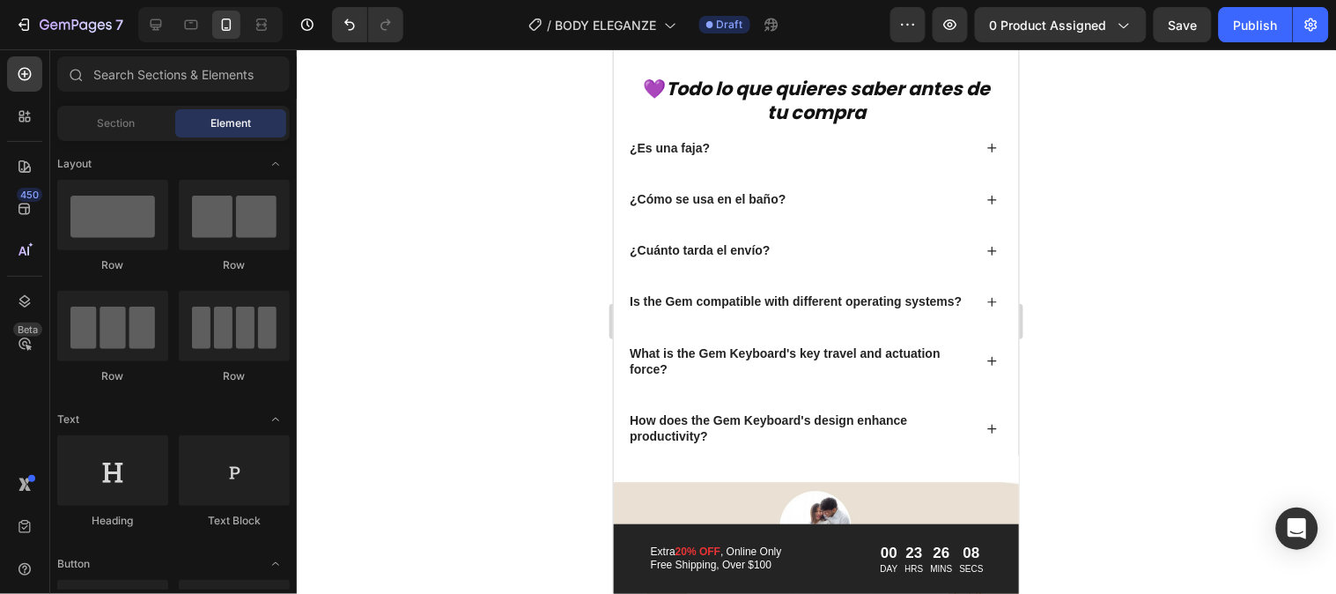
scroll to position [2756, 0]
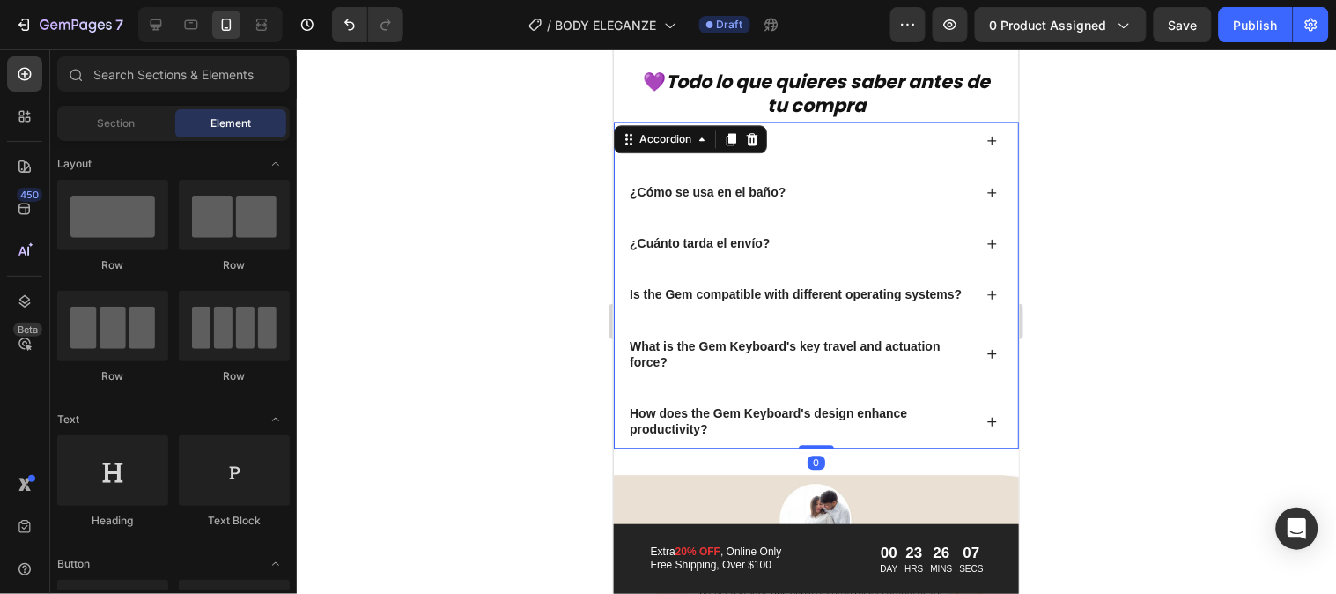
click at [744, 285] on p "Is the Gem compatible with different operating systems?" at bounding box center [795, 293] width 332 height 16
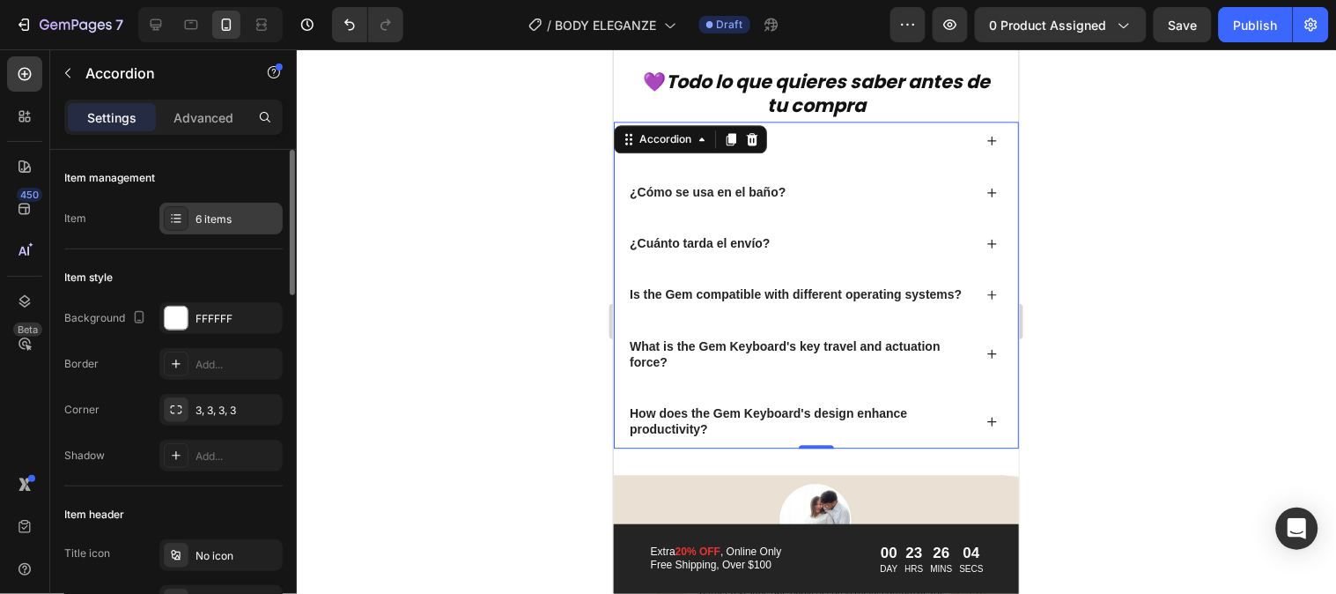
click at [217, 212] on div "6 items" at bounding box center [237, 219] width 83 height 16
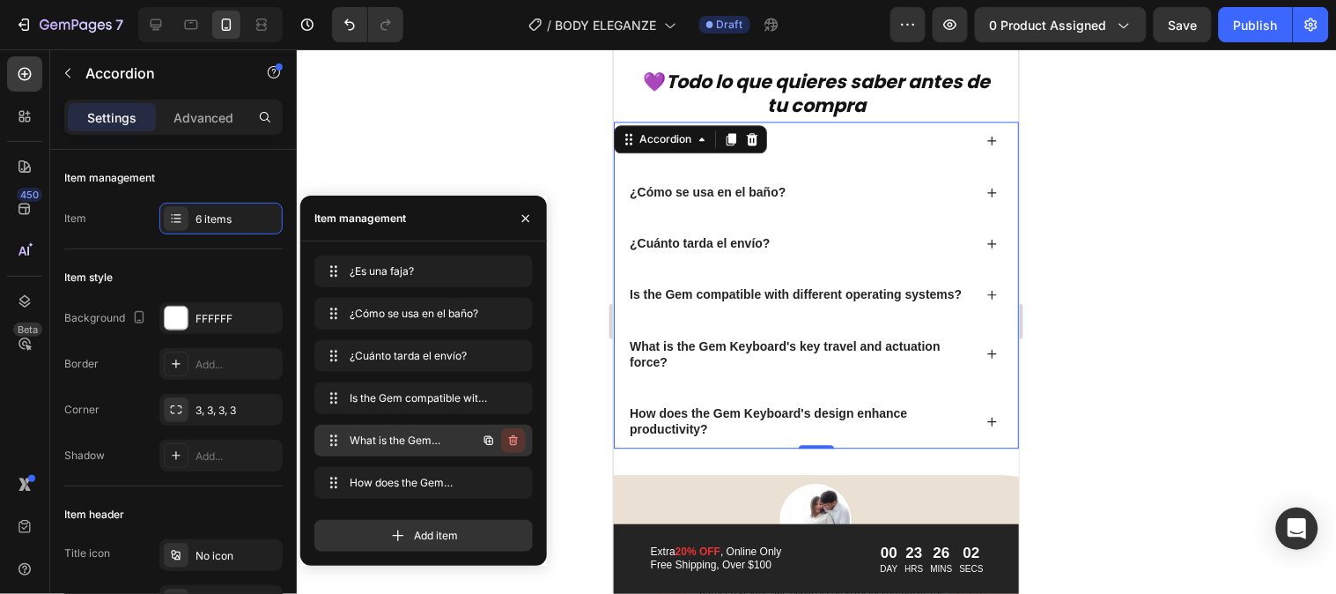
click at [514, 436] on icon "button" at bounding box center [514, 440] width 14 height 14
click at [514, 436] on div "Delete" at bounding box center [501, 441] width 33 height 16
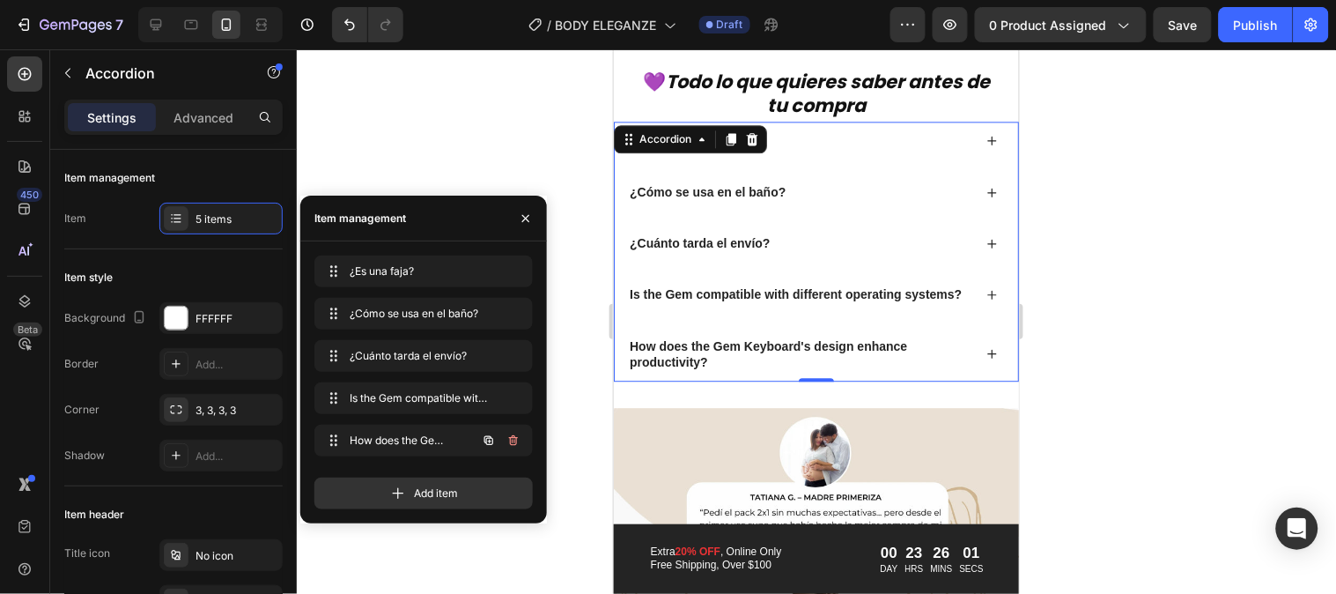
click at [514, 436] on icon "button" at bounding box center [514, 440] width 14 height 14
click at [514, 436] on div "Delete" at bounding box center [501, 441] width 33 height 16
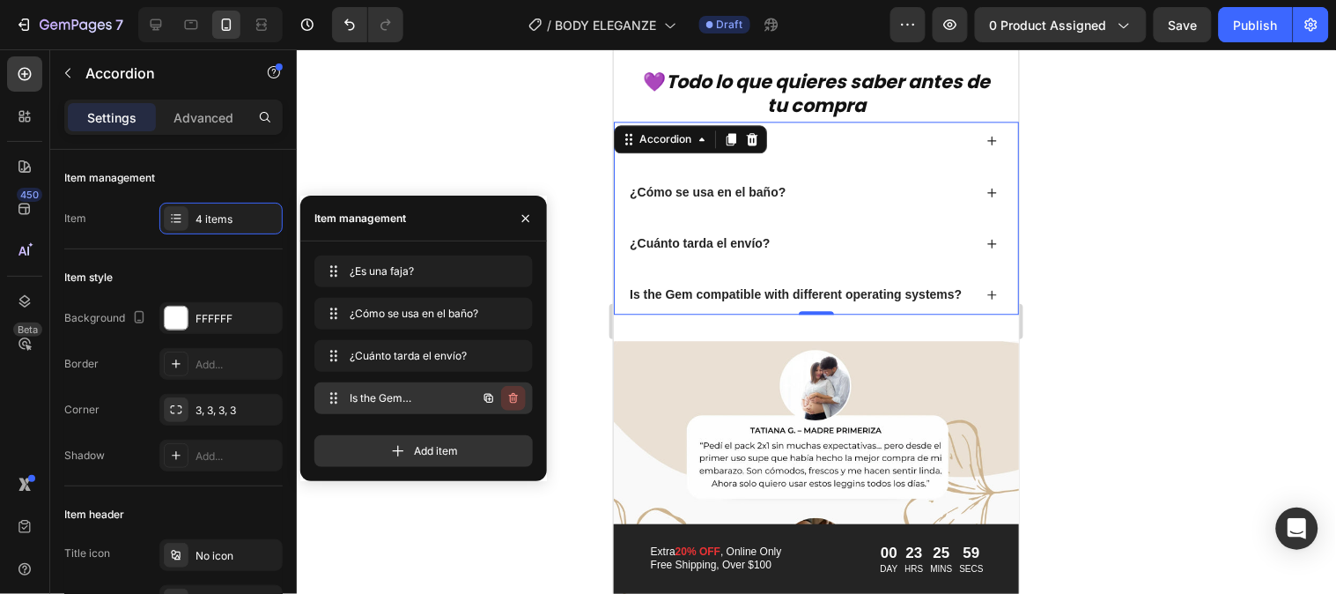
click at [517, 396] on icon "button" at bounding box center [514, 398] width 14 height 14
click at [517, 396] on div "Delete" at bounding box center [501, 398] width 33 height 16
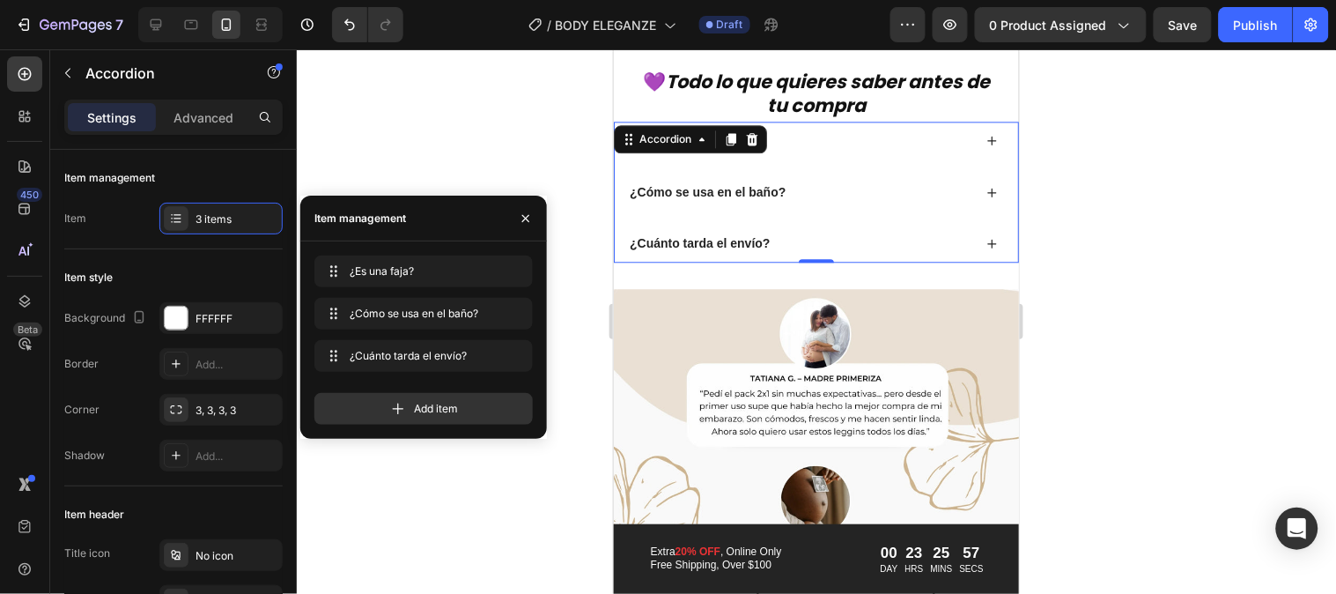
click at [1188, 289] on div at bounding box center [817, 321] width 1040 height 544
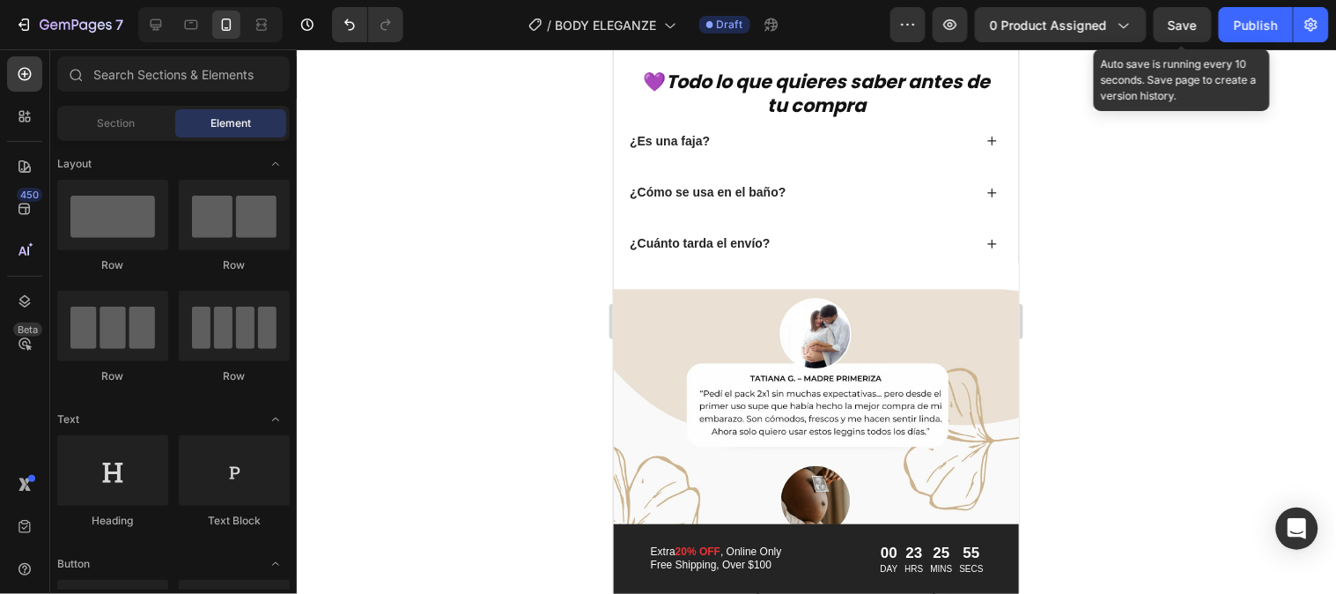
click at [1189, 27] on span "Save" at bounding box center [1183, 25] width 29 height 15
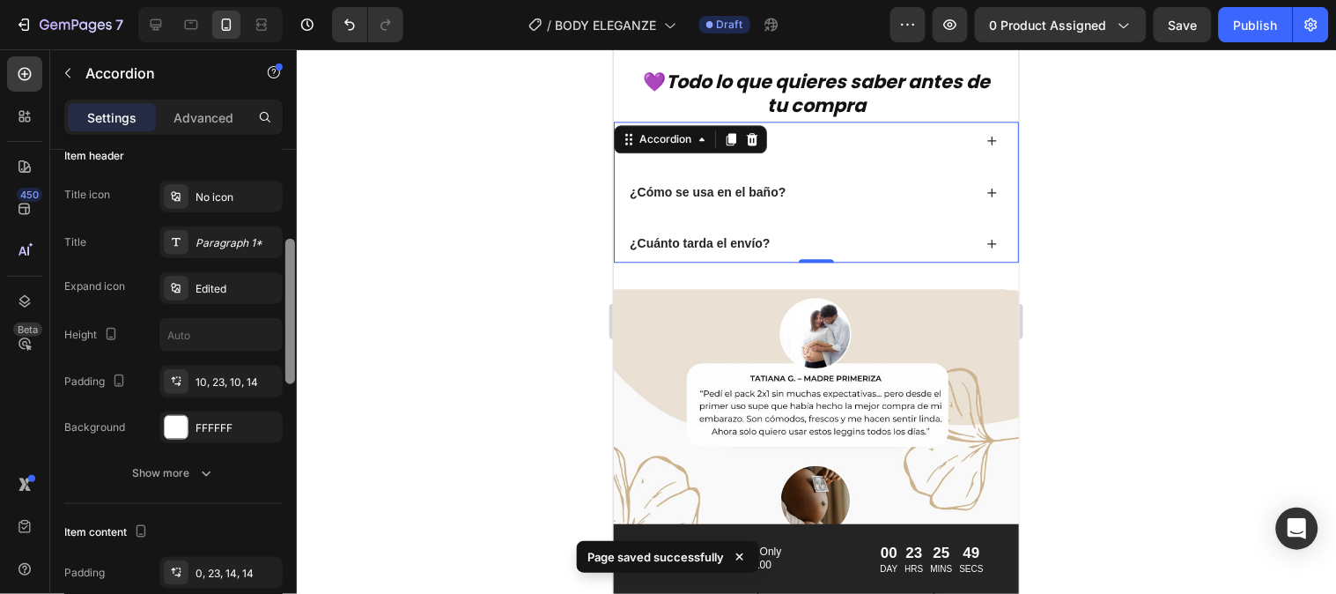
scroll to position [367, 0]
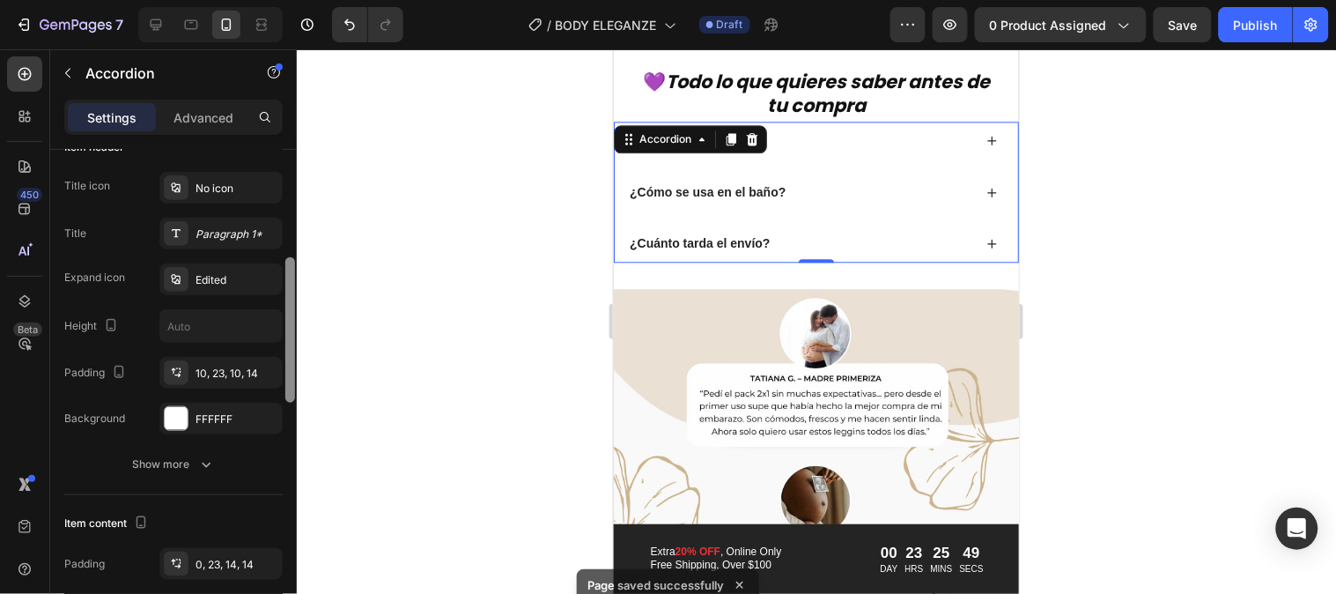
drag, startPoint x: 288, startPoint y: 286, endPoint x: 289, endPoint y: 395, distance: 108.4
click at [289, 395] on div at bounding box center [290, 329] width 10 height 145
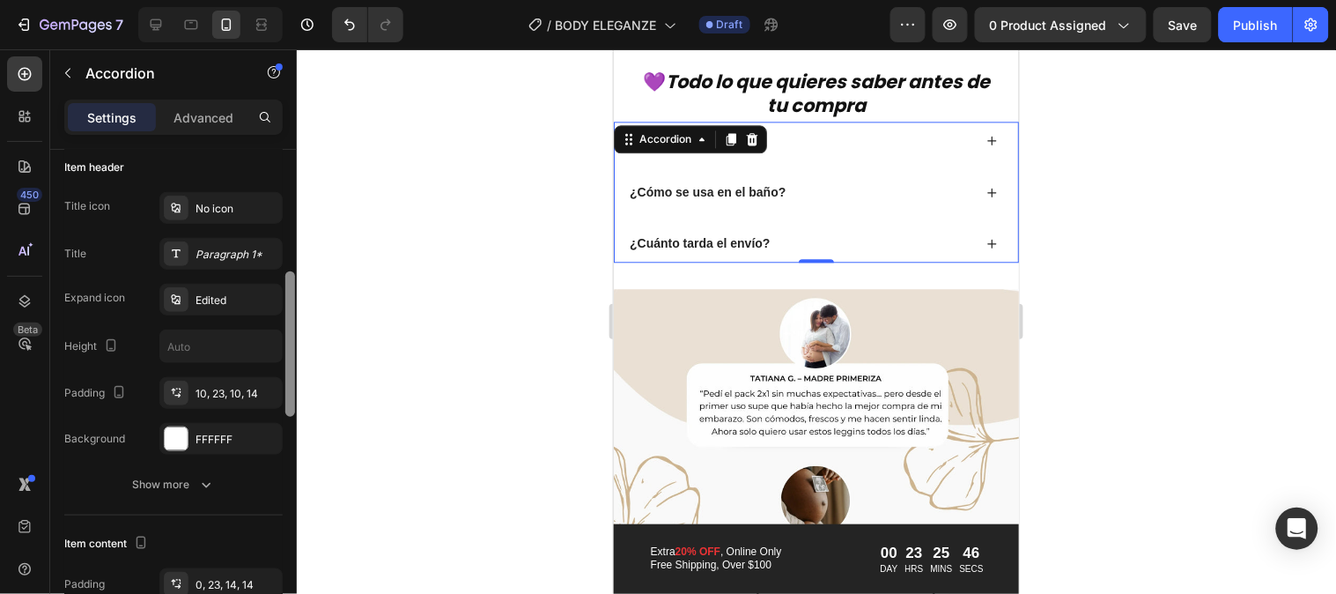
scroll to position [329, 0]
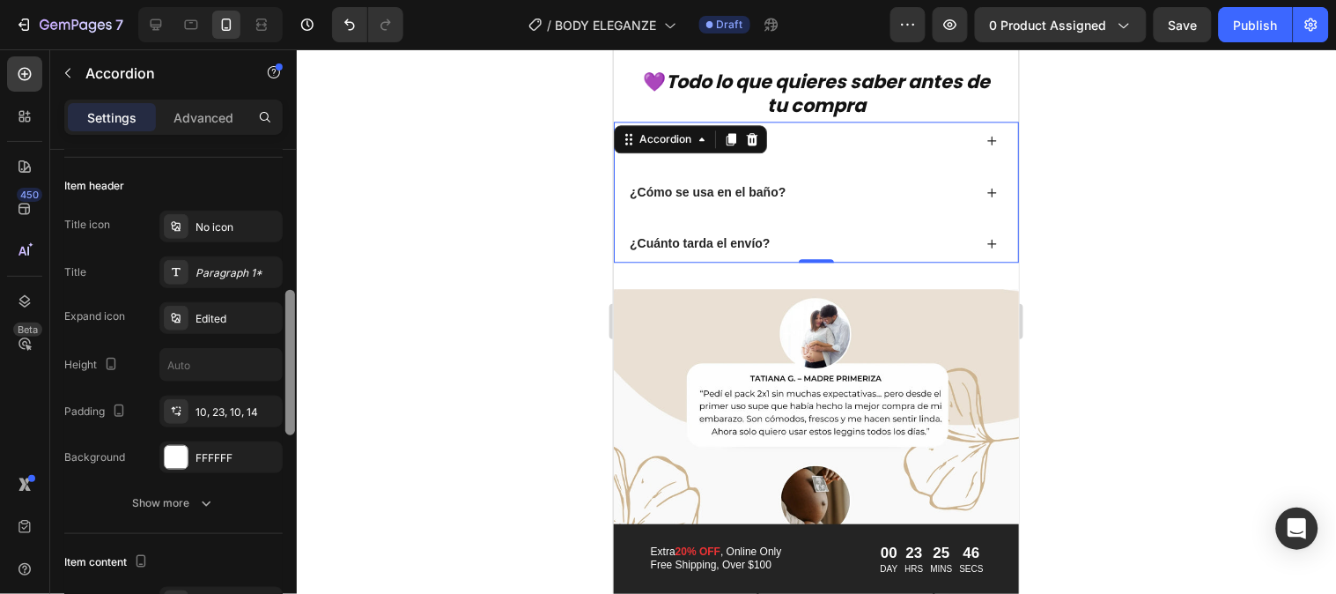
drag, startPoint x: 289, startPoint y: 395, endPoint x: 293, endPoint y: 383, distance: 12.3
click at [293, 383] on div at bounding box center [290, 362] width 10 height 145
click at [220, 273] on div "Paragraph 1*" at bounding box center [237, 273] width 83 height 16
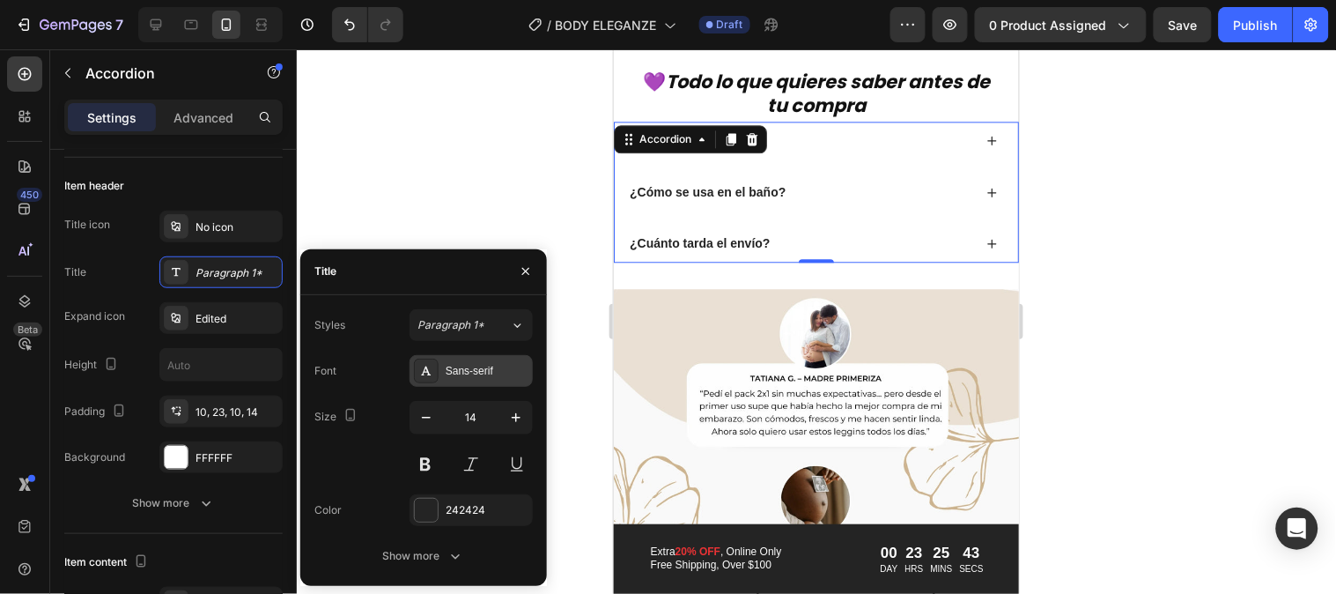
click at [480, 368] on div "Sans-serif" at bounding box center [487, 371] width 83 height 16
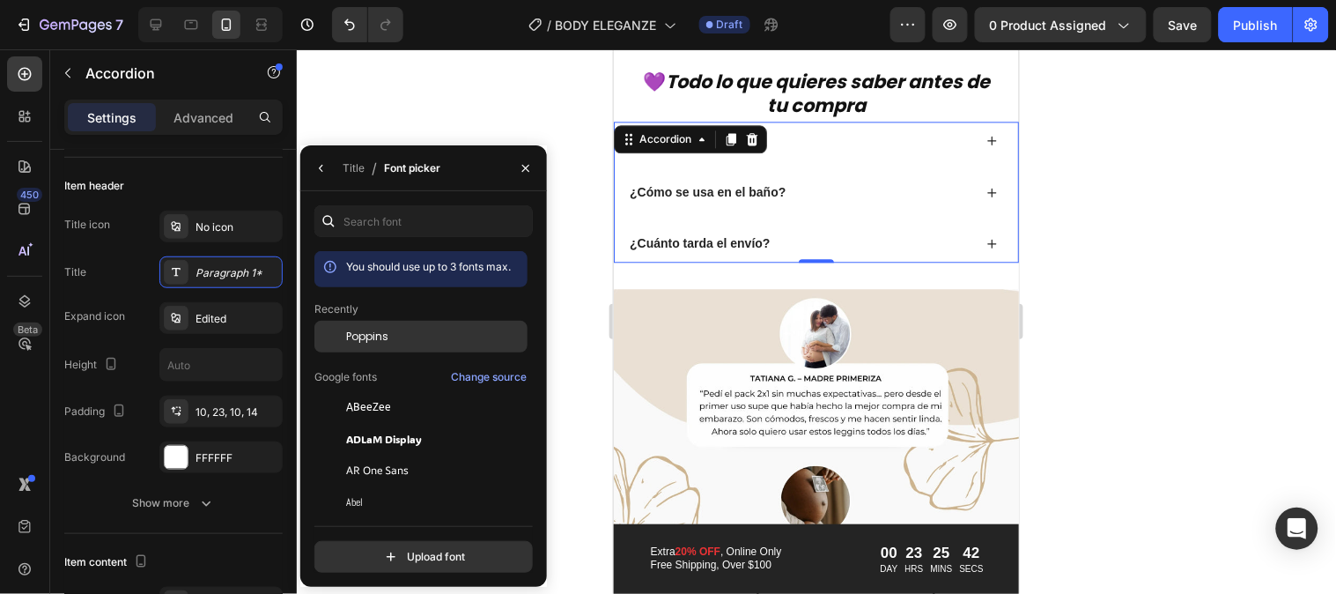
click at [359, 344] on span "Poppins" at bounding box center [367, 337] width 42 height 16
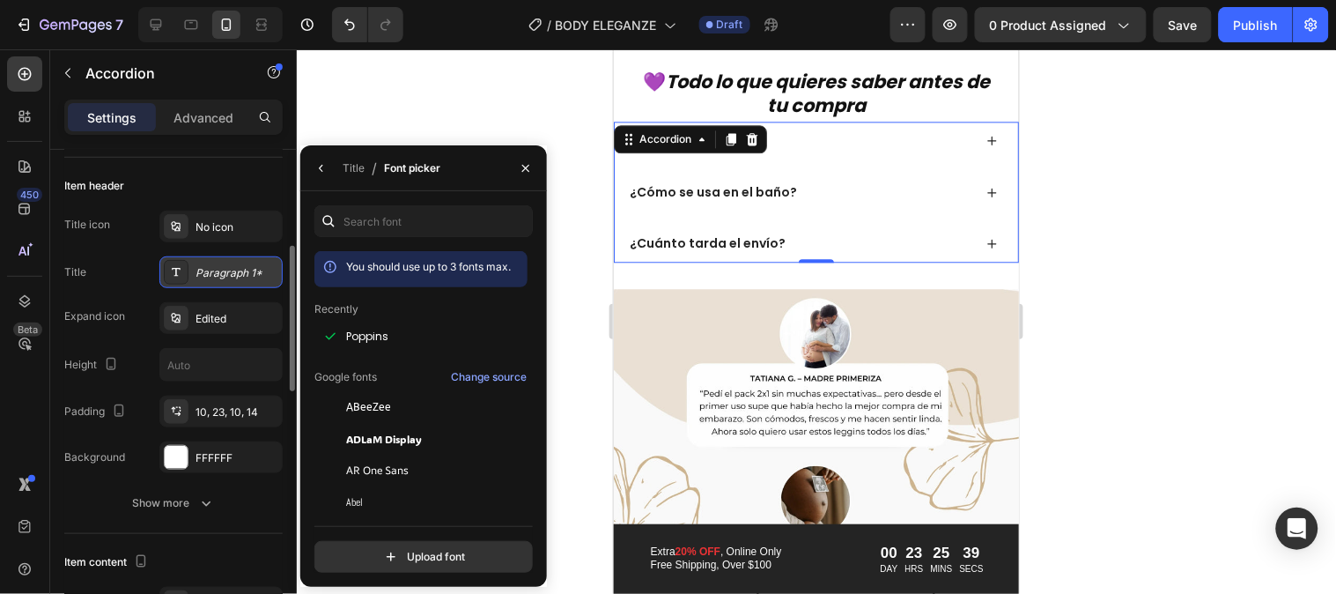
click at [235, 280] on div "Paragraph 1*" at bounding box center [220, 272] width 123 height 32
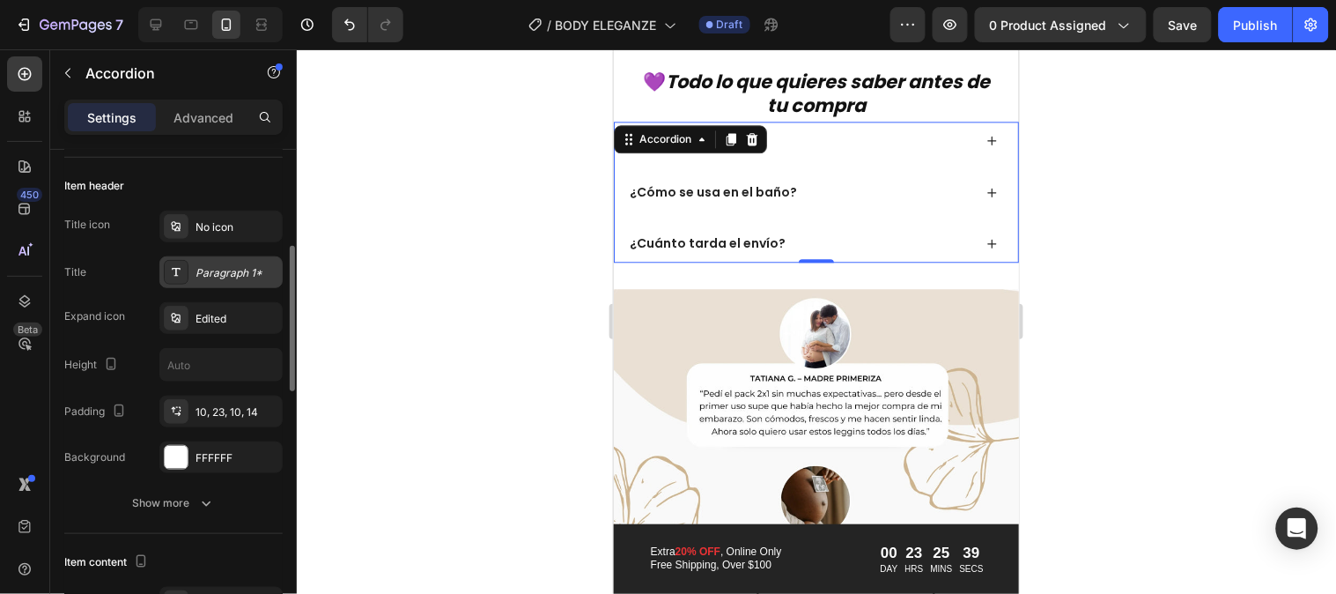
click at [235, 280] on div "Paragraph 1*" at bounding box center [220, 272] width 123 height 32
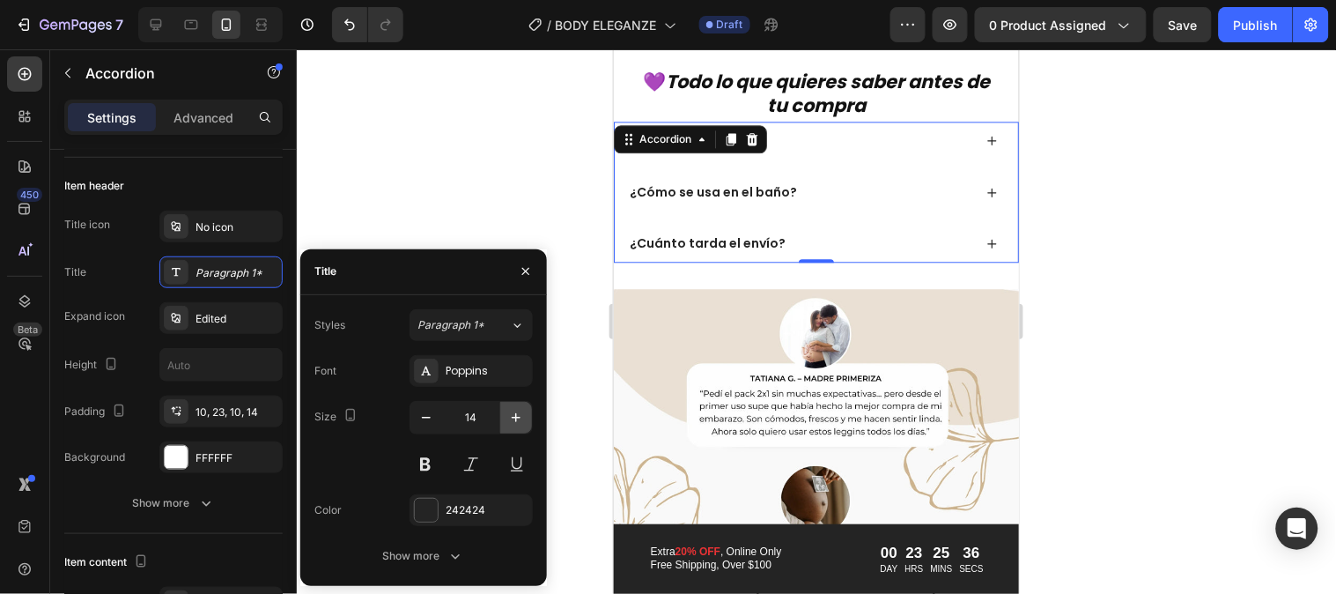
click at [516, 410] on icon "button" at bounding box center [516, 418] width 18 height 18
type input "15"
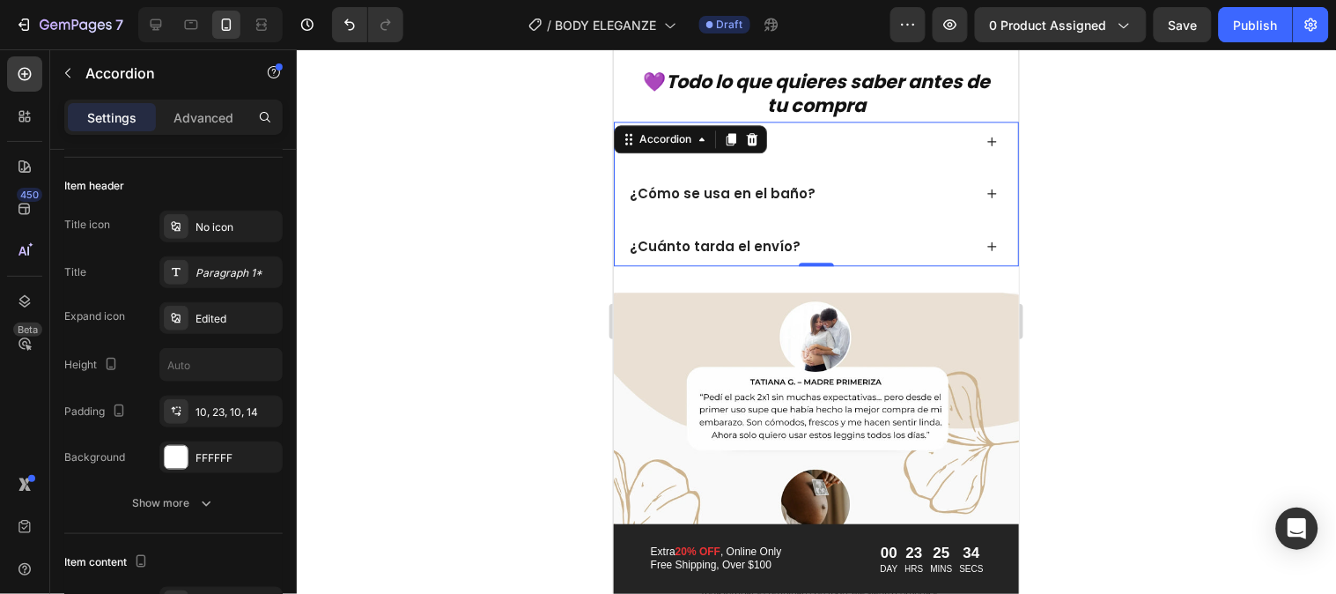
click at [1203, 159] on div at bounding box center [817, 321] width 1040 height 544
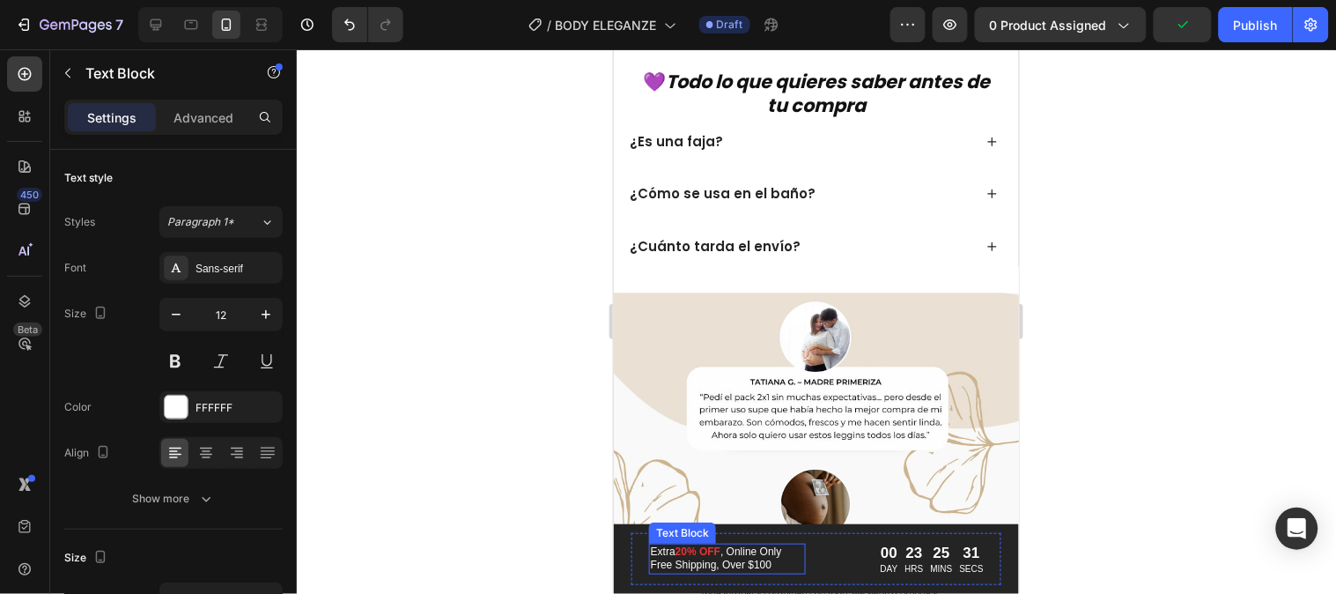
click at [741, 566] on p "Extra 20% OFF , Online Only Free Shipping, Over $100" at bounding box center [726, 557] width 153 height 27
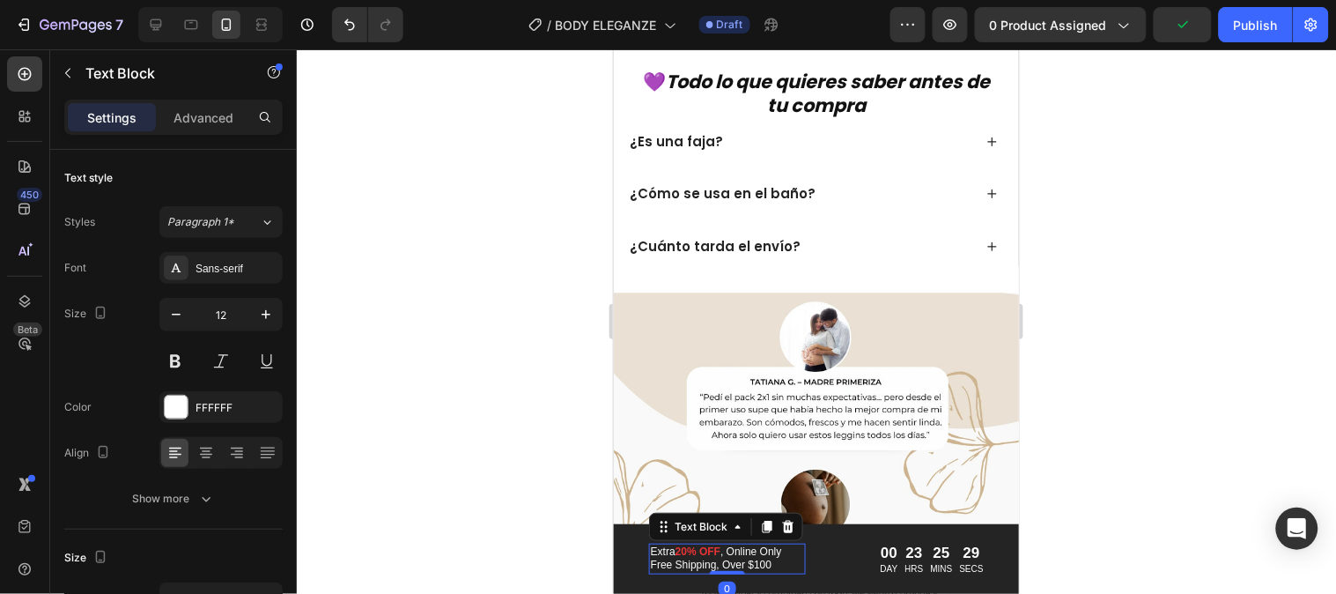
click at [1061, 524] on div at bounding box center [817, 321] width 1040 height 544
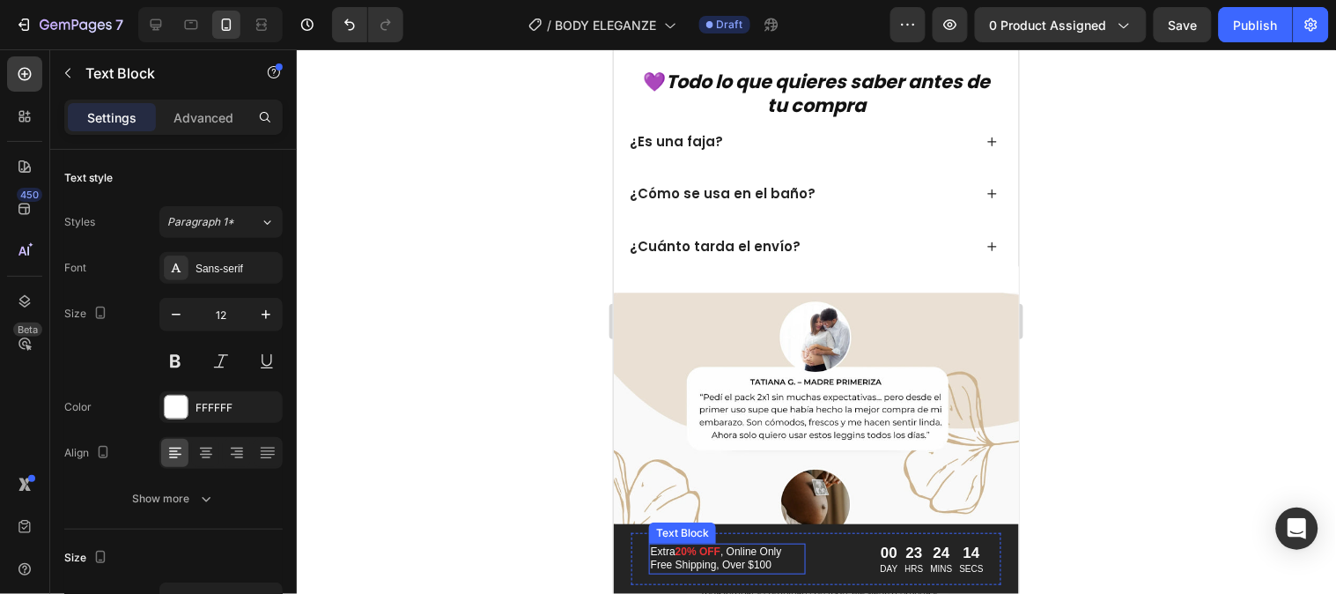
click at [675, 552] on p "Extra 20% OFF , Online Only Free Shipping, Over $100" at bounding box center [726, 557] width 153 height 27
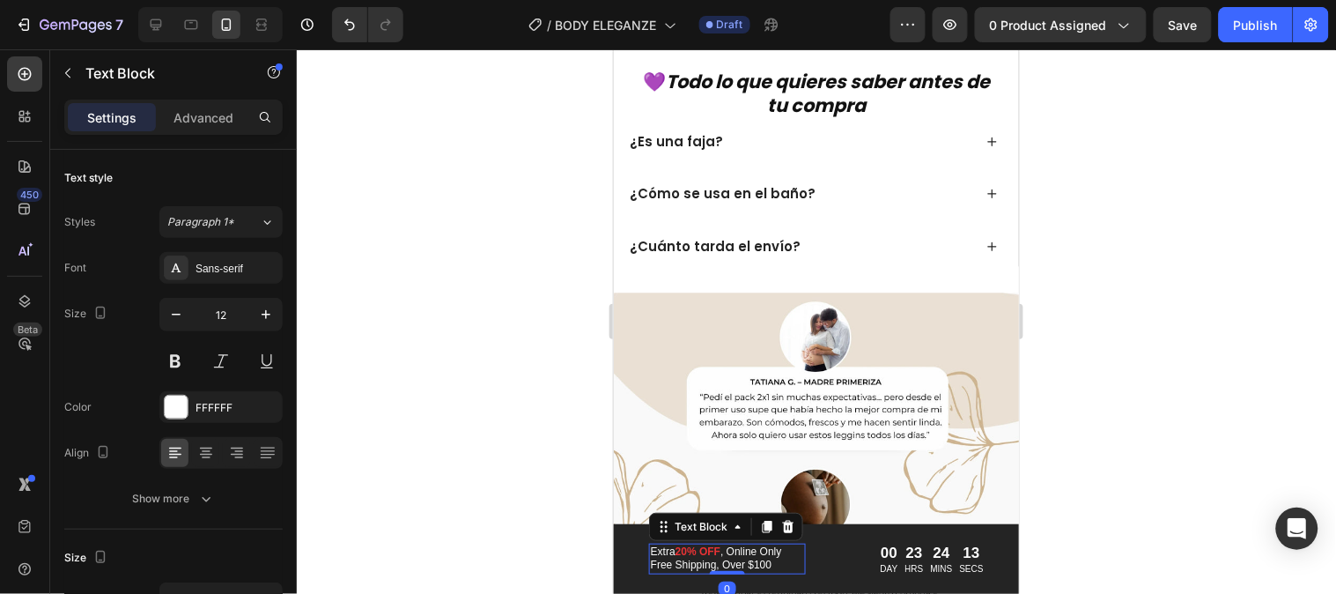
click at [675, 552] on p "Extra 20% OFF , Online Only Free Shipping, Over $100" at bounding box center [726, 557] width 153 height 27
click at [685, 554] on strong "20% OFF" at bounding box center [697, 550] width 45 height 12
click at [674, 551] on p "Extra 20% OFF , Online Only Free Shipping, Over $100" at bounding box center [726, 557] width 153 height 27
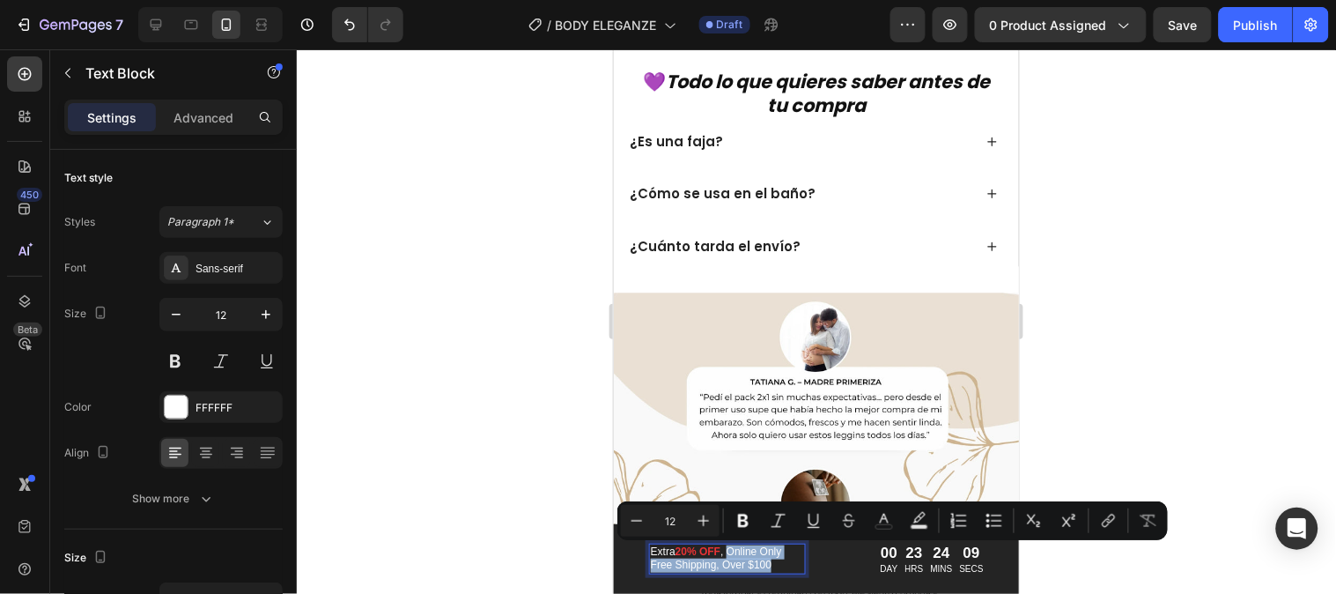
drag, startPoint x: 729, startPoint y: 554, endPoint x: 776, endPoint y: 564, distance: 47.7
click at [776, 564] on p "Extra 20% OFF , Online Only Free Shipping, Over $100" at bounding box center [726, 557] width 153 height 27
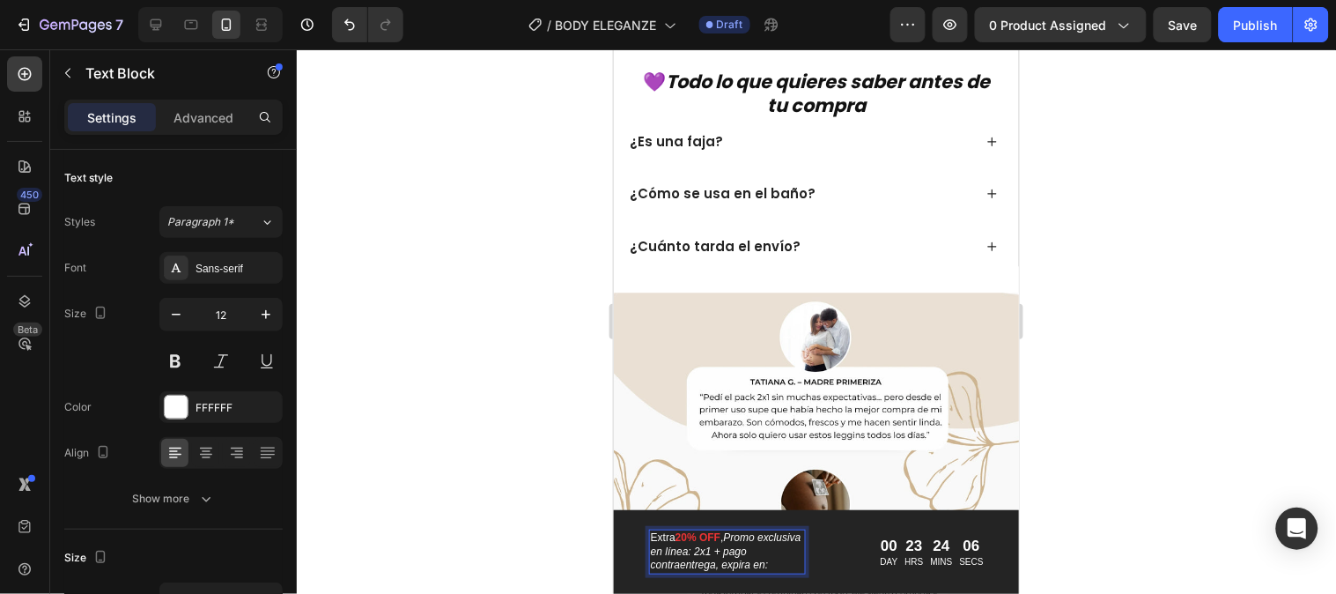
click at [717, 539] on strong "20% OFF" at bounding box center [697, 536] width 45 height 12
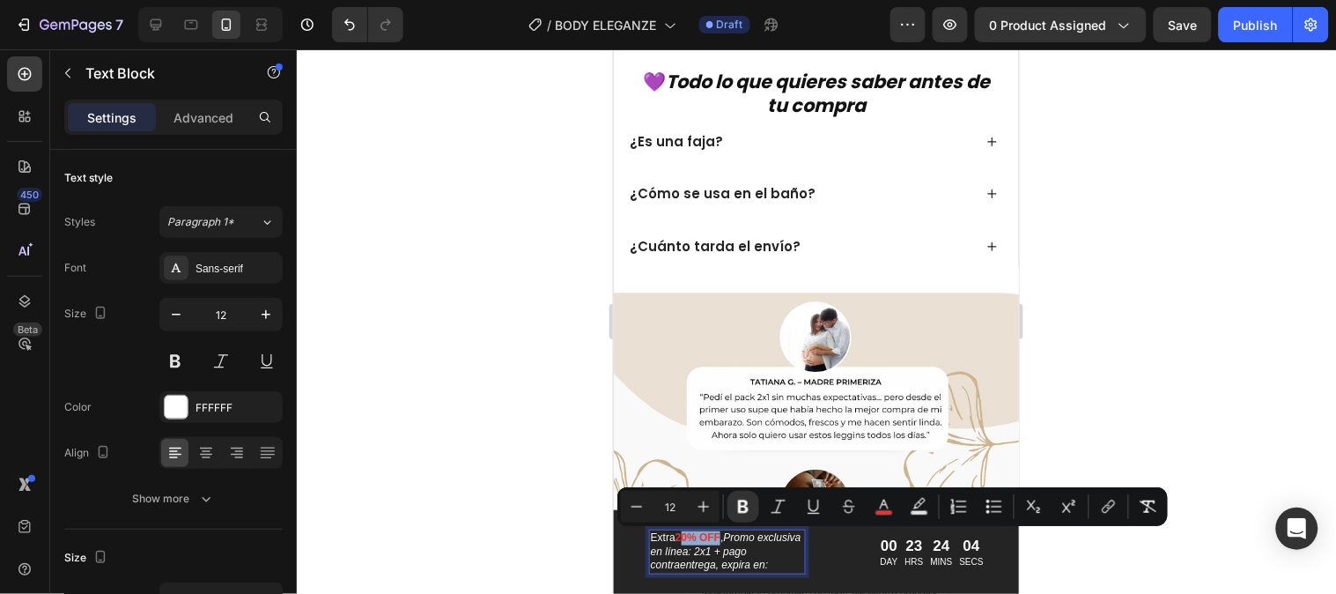
drag, startPoint x: 722, startPoint y: 540, endPoint x: 685, endPoint y: 540, distance: 36.1
click at [685, 540] on p "Extra 20% OFF , Promo exclusiva en línea: 2x1 + pago contraentrega, expira en:" at bounding box center [726, 550] width 153 height 41
drag, startPoint x: 700, startPoint y: 538, endPoint x: 780, endPoint y: 541, distance: 79.3
click at [780, 541] on p "Extra 2X1 , Promo exclusiva en línea: 2x1 + pago contraentrega, expira en:" at bounding box center [726, 550] width 153 height 41
copy p "Promo exclusiva"
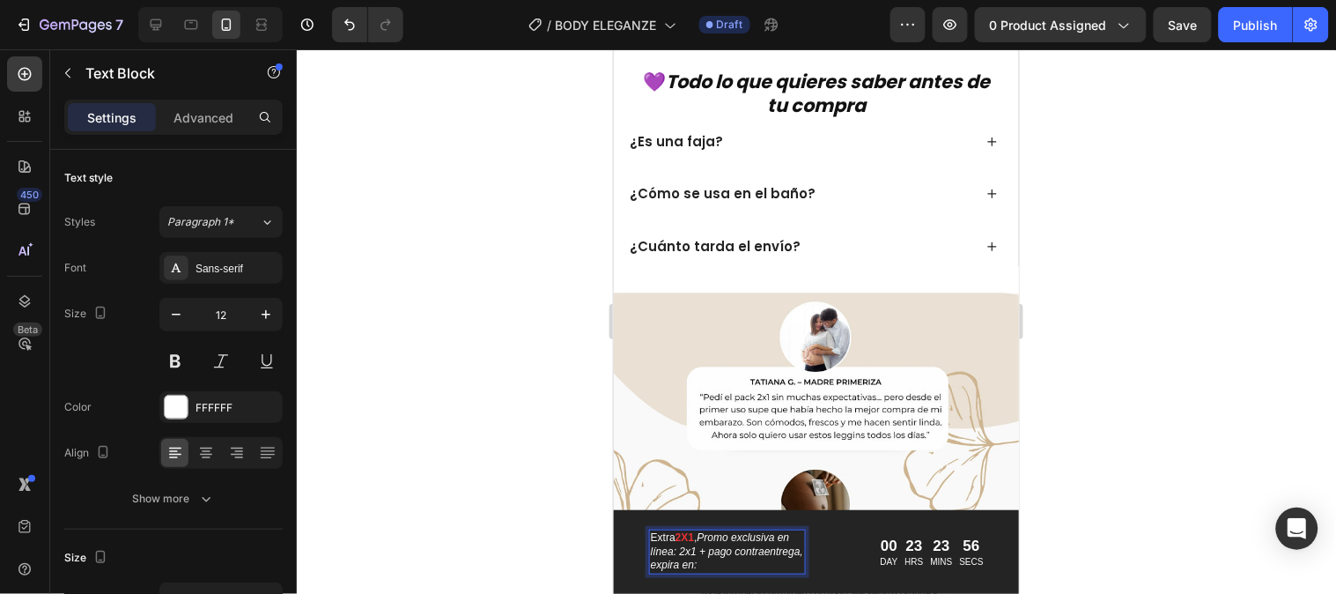
click at [668, 540] on p "Extra 2X1 , Promo exclusiva en línea: 2x1 + pago contraentrega, expira en:" at bounding box center [726, 550] width 153 height 41
click at [658, 538] on icon "Promo exclusiva" at bounding box center [692, 536] width 78 height 12
click at [653, 538] on icon "Promo exclusiva" at bounding box center [692, 536] width 78 height 12
click at [731, 537] on icon "Promo exclusiva" at bounding box center [693, 536] width 78 height 12
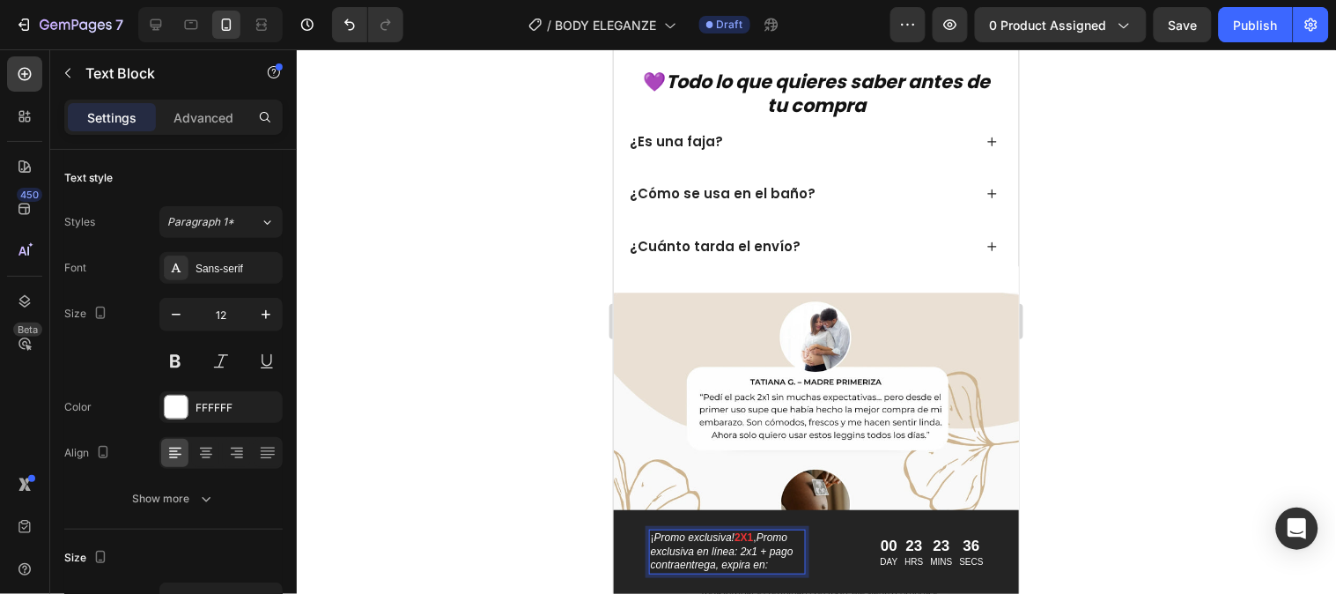
drag, startPoint x: 760, startPoint y: 537, endPoint x: 758, endPoint y: 548, distance: 10.9
click at [758, 548] on p "¡ Promo exclusiva! 2X1 , Promo exclusiva en línea: 2x1 + pago contraentrega, ex…" at bounding box center [726, 550] width 153 height 41
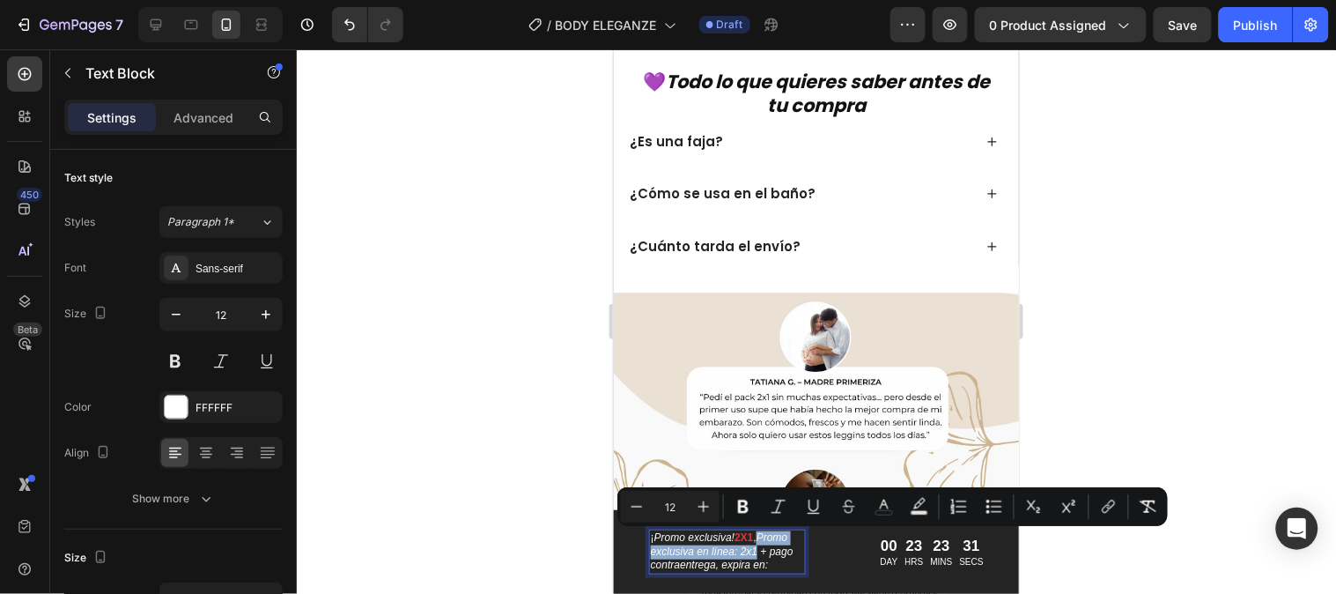
drag, startPoint x: 758, startPoint y: 548, endPoint x: 761, endPoint y: 538, distance: 10.3
click at [761, 538] on p "¡ Promo exclusiva! 2X1 , Promo exclusiva en línea: 2x1 + pago contraentrega, ex…" at bounding box center [726, 550] width 153 height 41
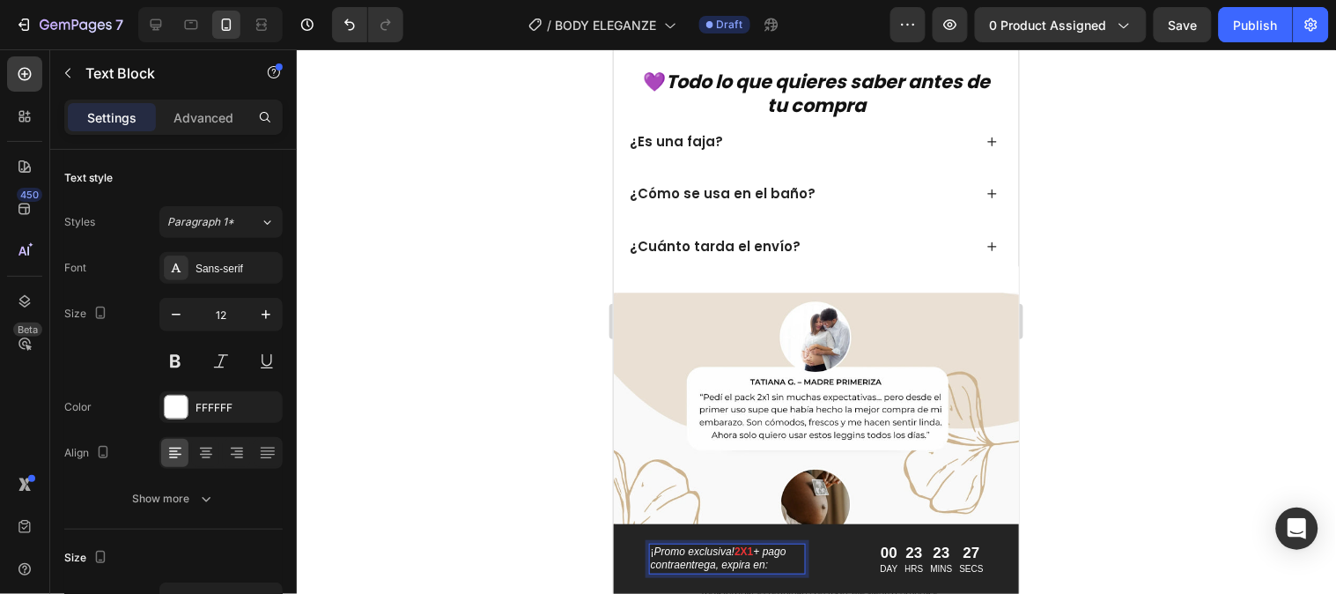
click at [1069, 552] on div at bounding box center [817, 321] width 1040 height 544
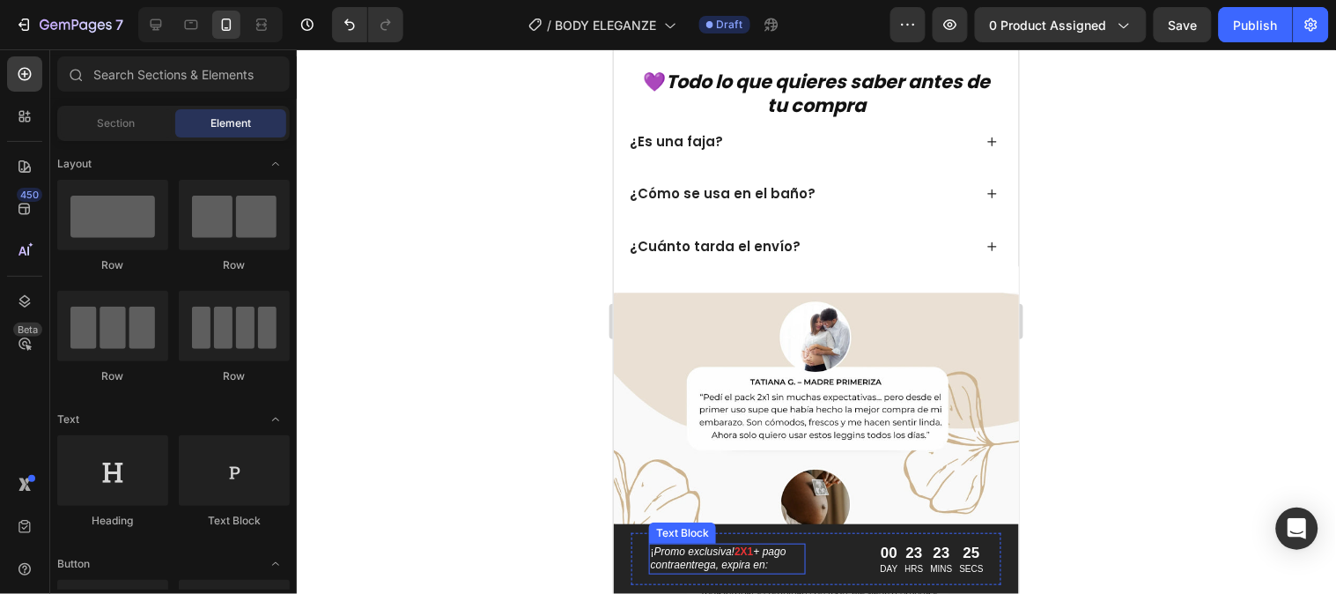
click at [752, 547] on strong "2X1" at bounding box center [743, 550] width 19 height 12
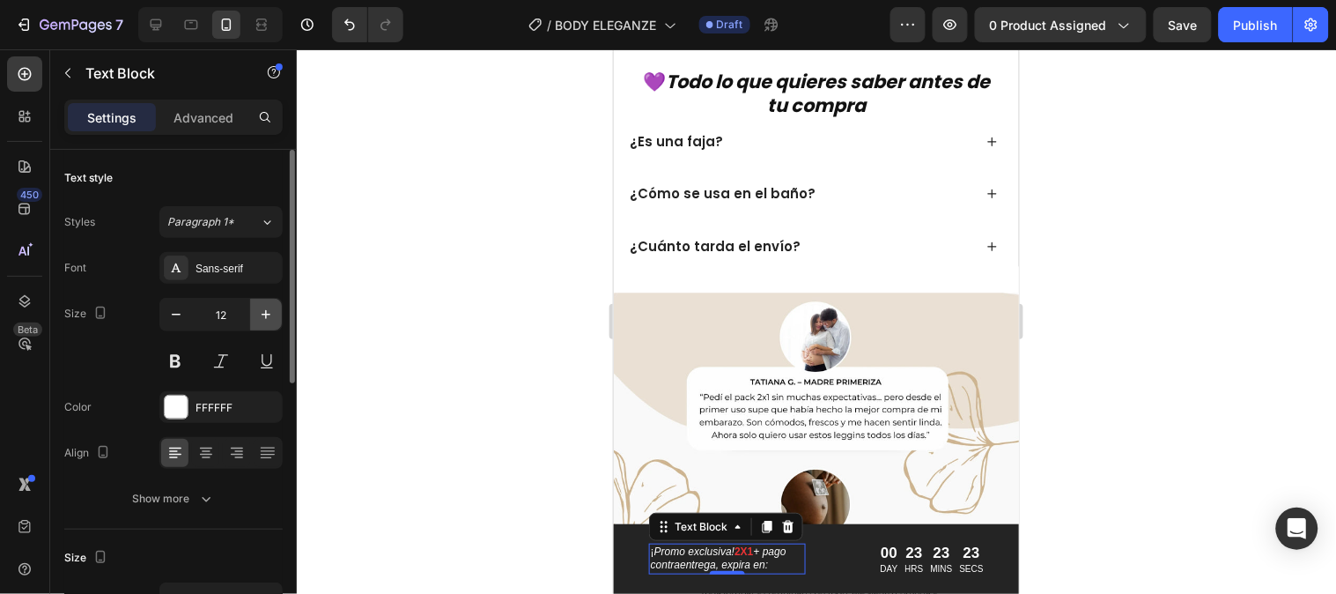
click at [255, 315] on button "button" at bounding box center [266, 315] width 32 height 32
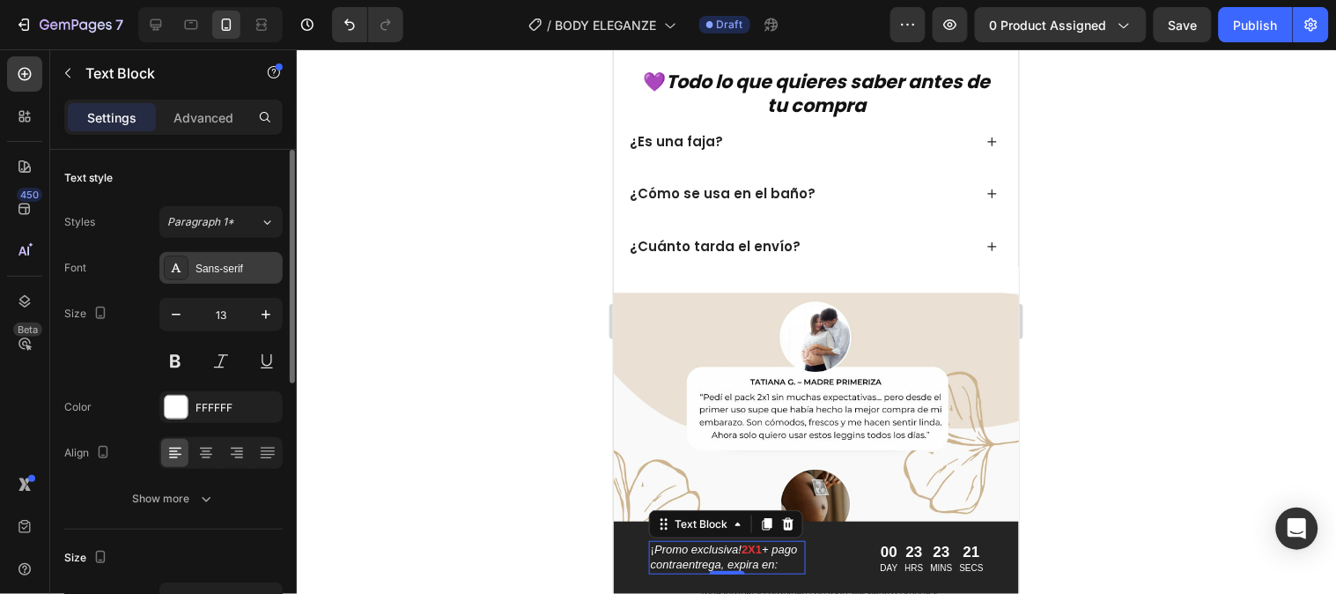
click at [241, 258] on div "Sans-serif" at bounding box center [220, 268] width 123 height 32
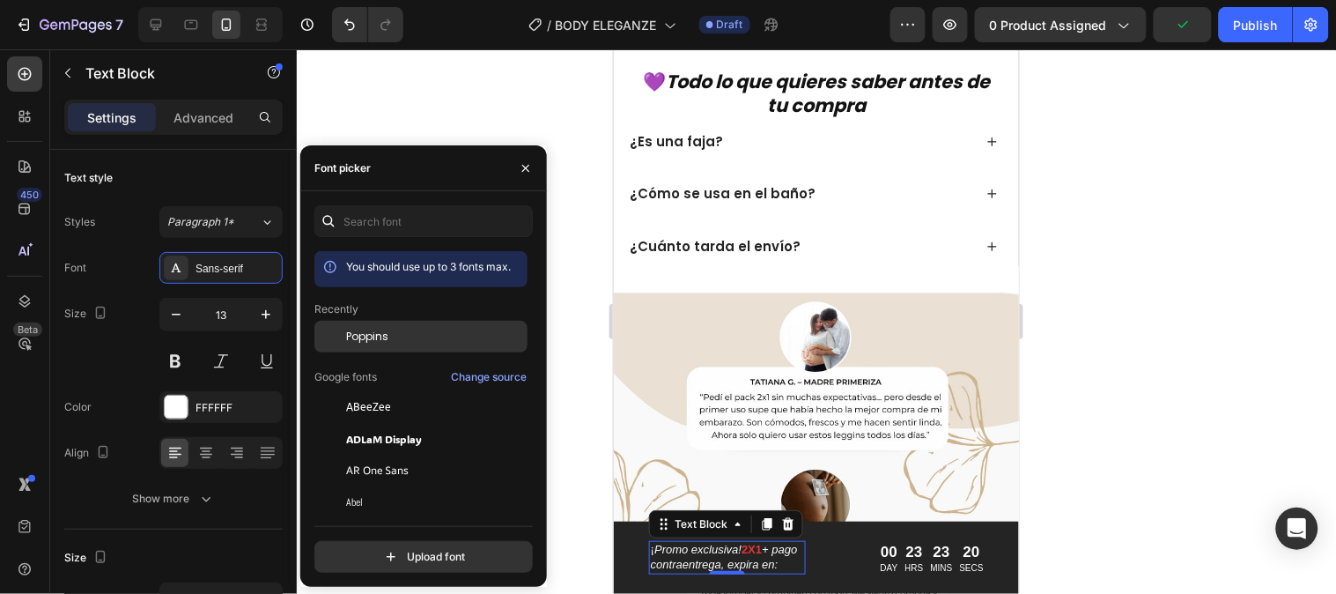
click at [394, 333] on div "Poppins" at bounding box center [435, 337] width 178 height 16
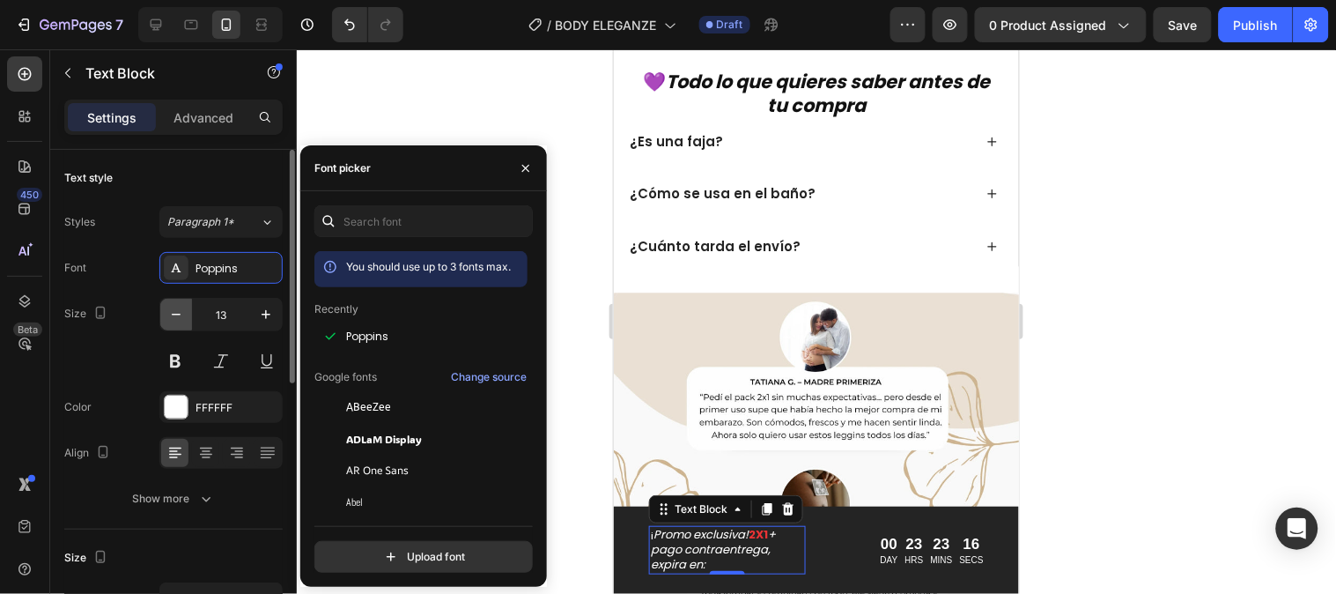
click at [177, 323] on button "button" at bounding box center [176, 315] width 32 height 32
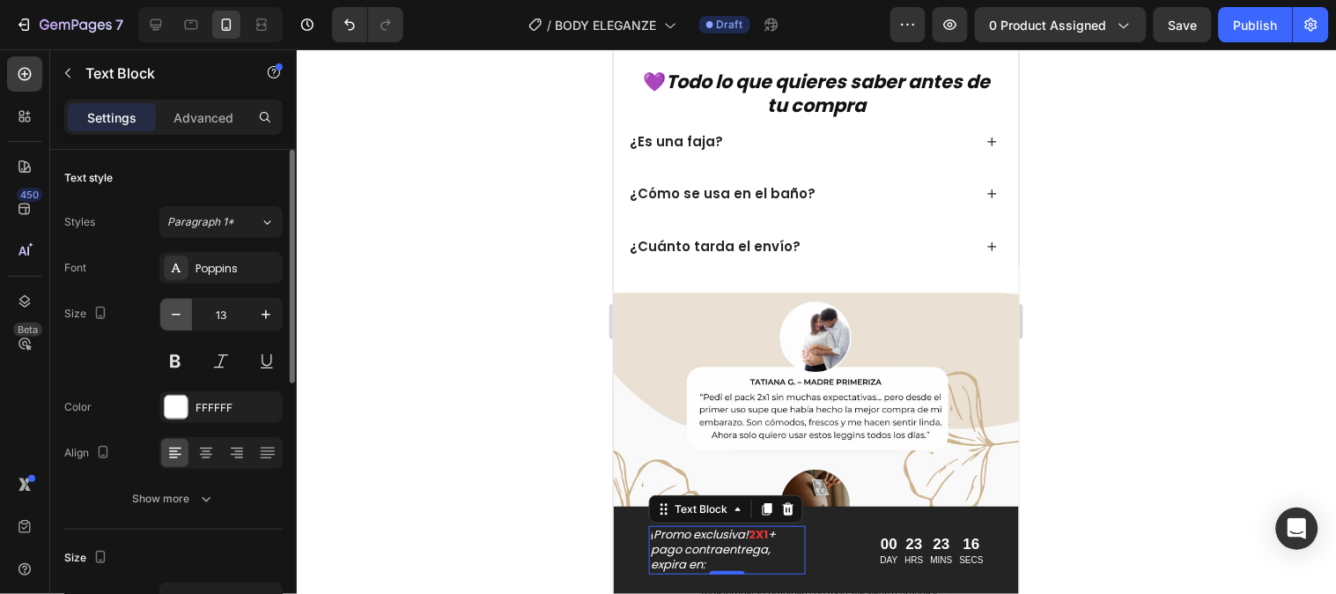
type input "12"
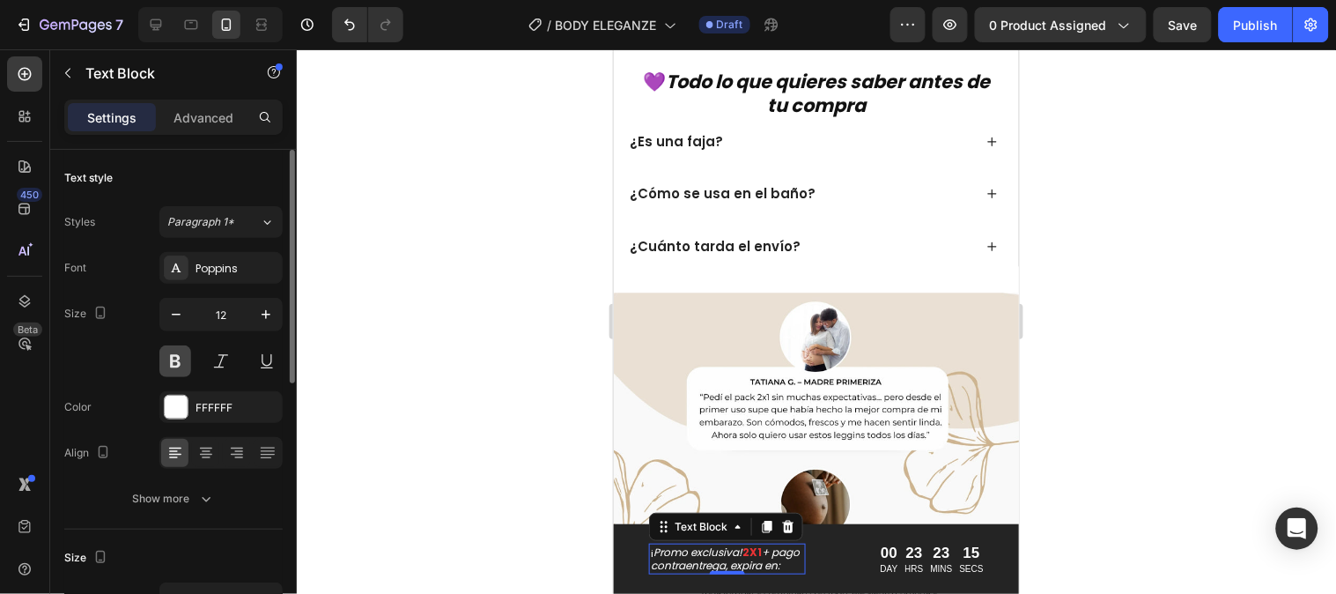
click at [179, 361] on button at bounding box center [175, 361] width 32 height 32
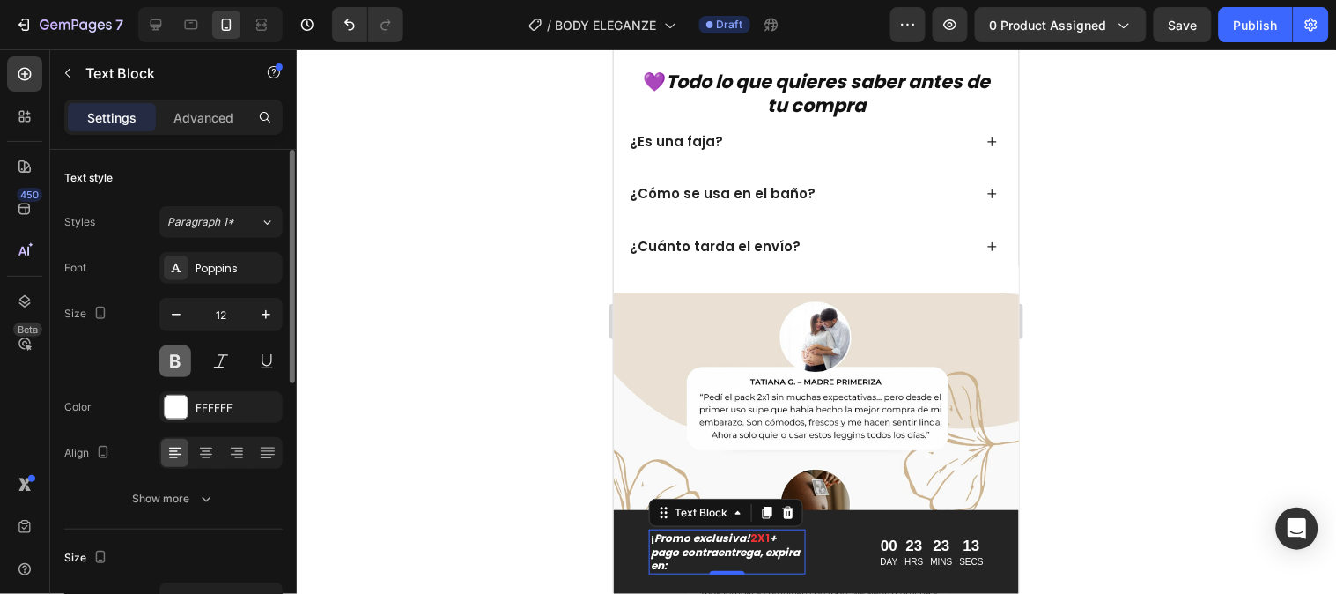
click at [179, 361] on button at bounding box center [175, 361] width 32 height 32
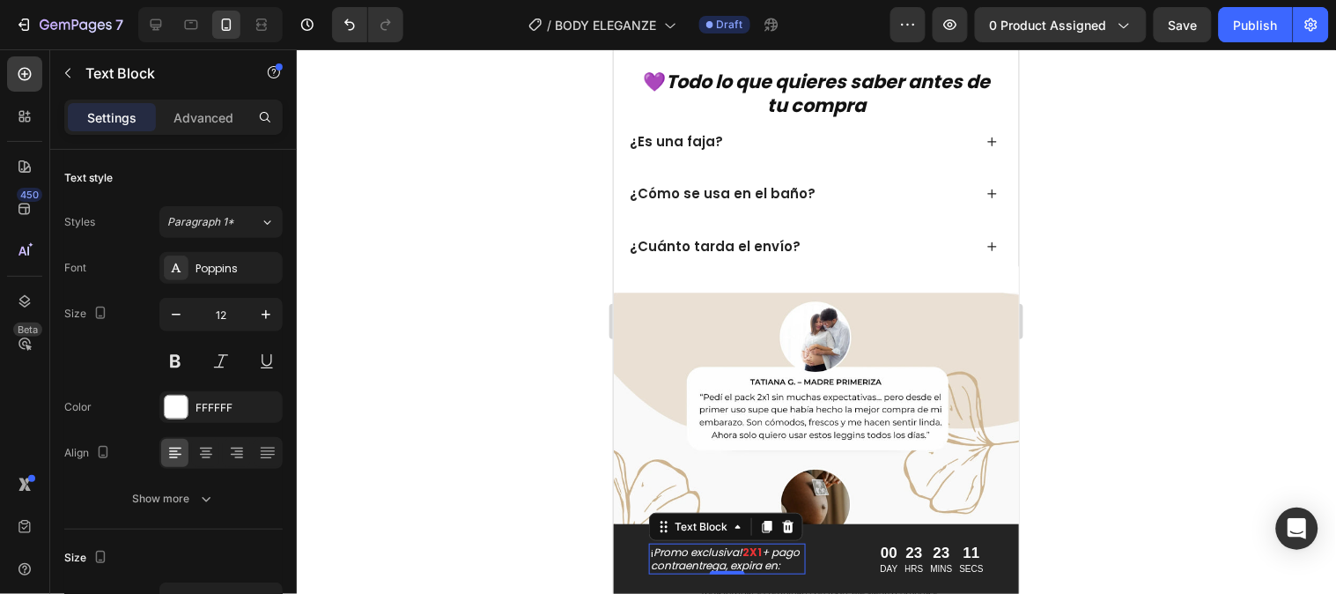
click at [1087, 504] on div at bounding box center [817, 321] width 1040 height 544
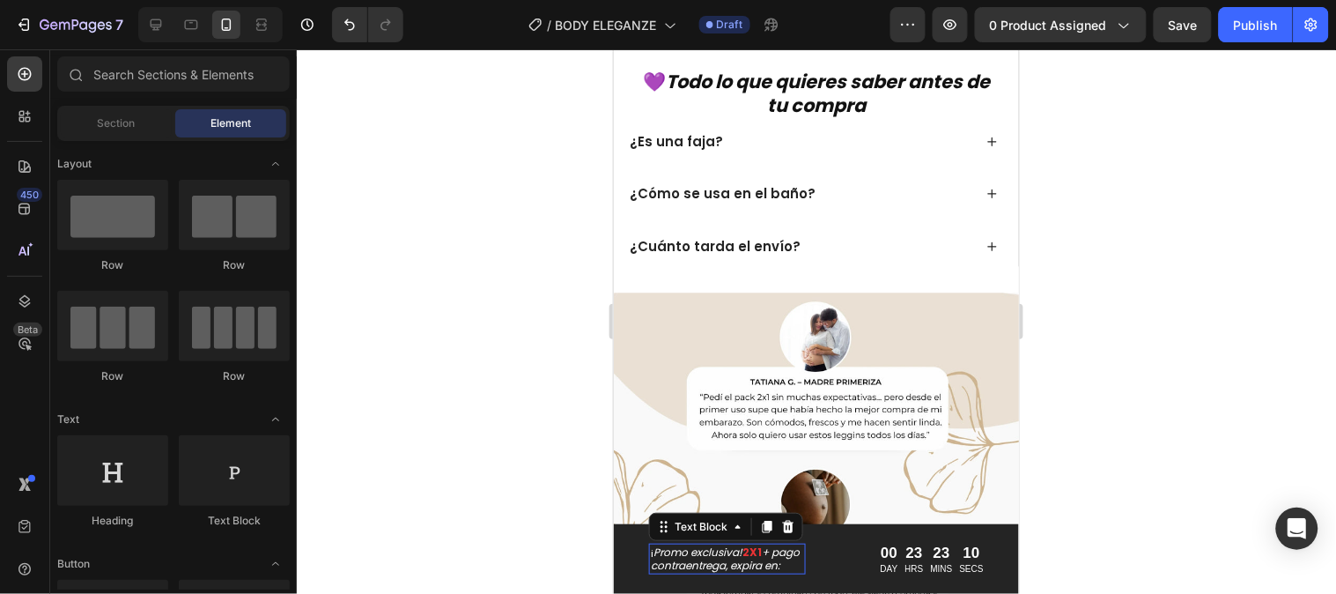
click at [758, 544] on strong "2X1" at bounding box center [751, 551] width 19 height 15
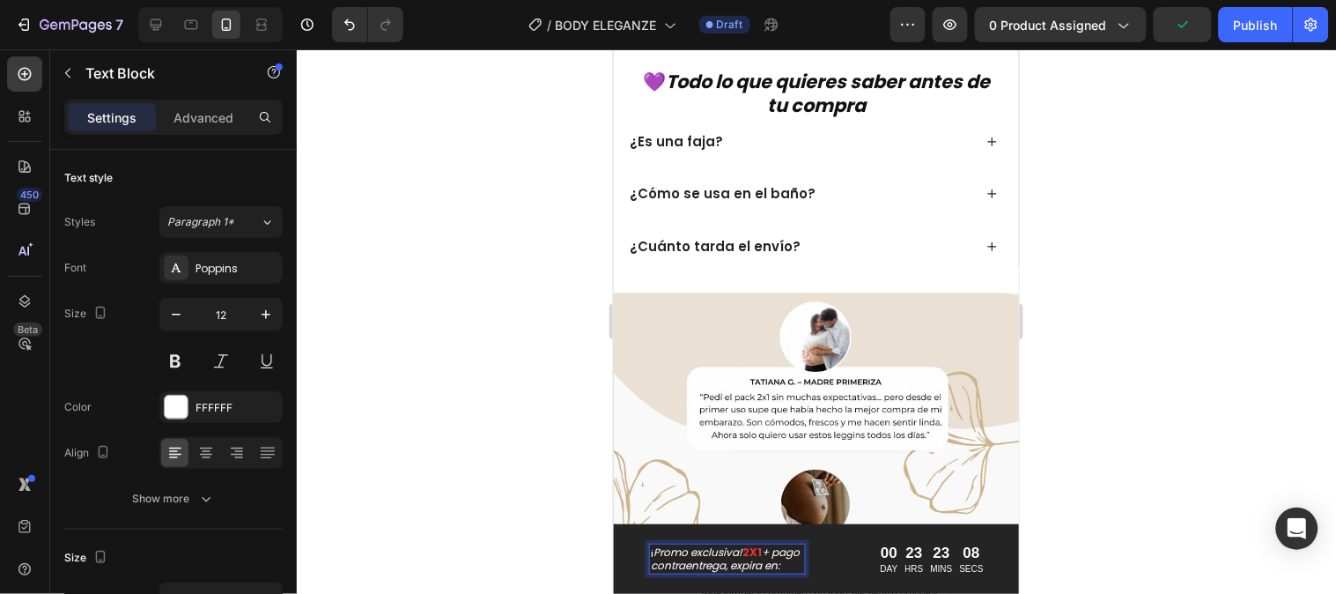
click at [755, 544] on strong "2X1" at bounding box center [751, 551] width 19 height 15
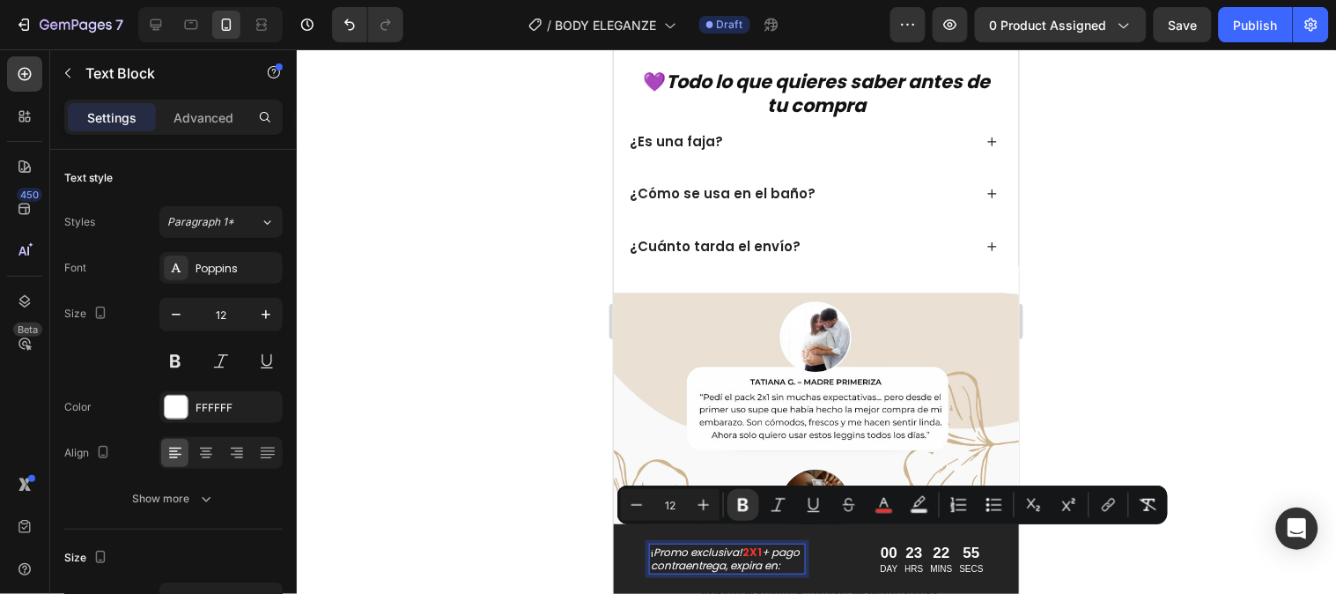
click at [706, 555] on icon "+ pago contraentrega, expira en:" at bounding box center [724, 558] width 149 height 29
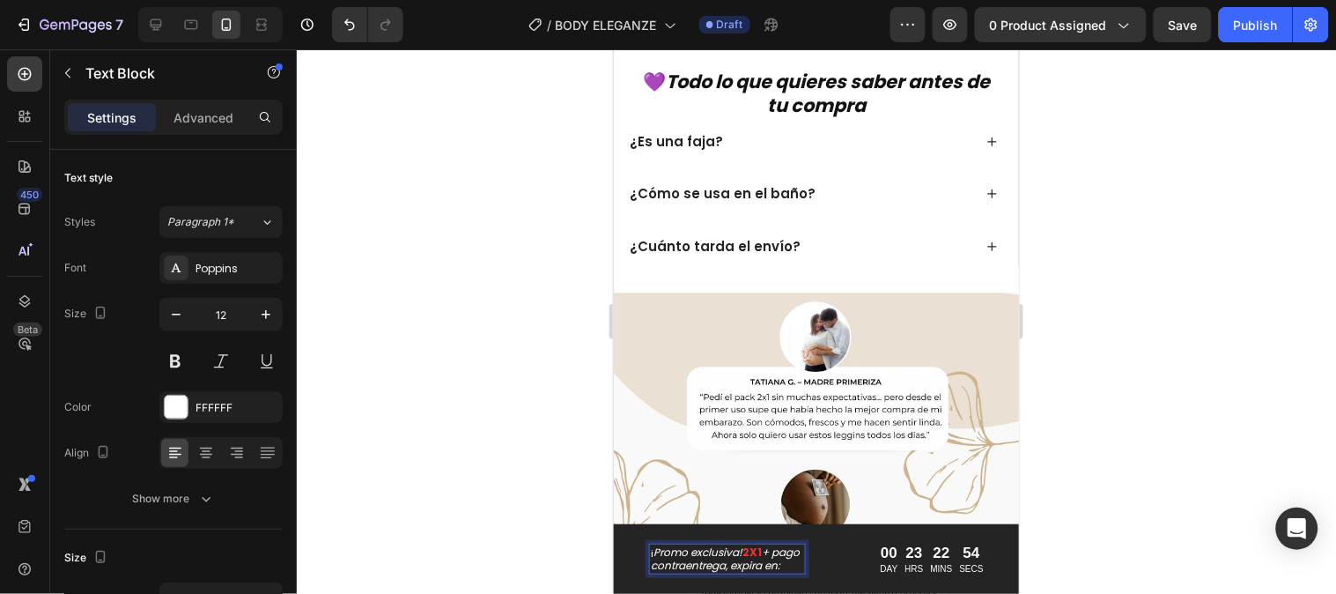
click at [749, 544] on strong "2X1" at bounding box center [751, 551] width 19 height 15
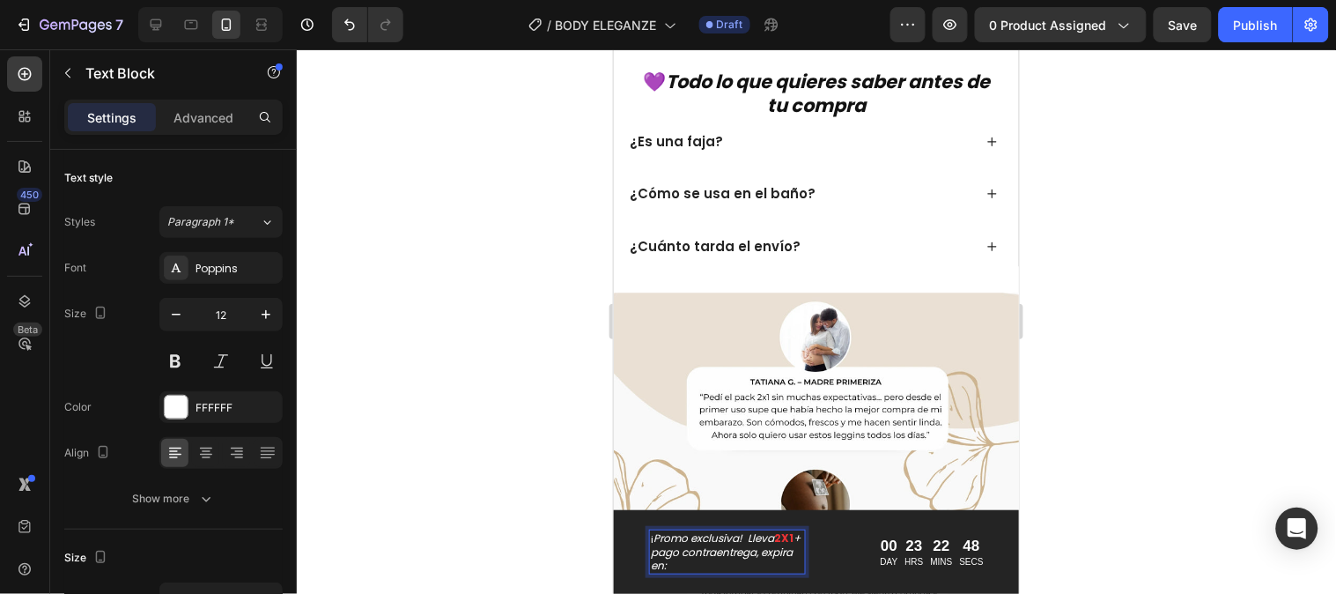
click at [1061, 522] on div at bounding box center [817, 321] width 1040 height 544
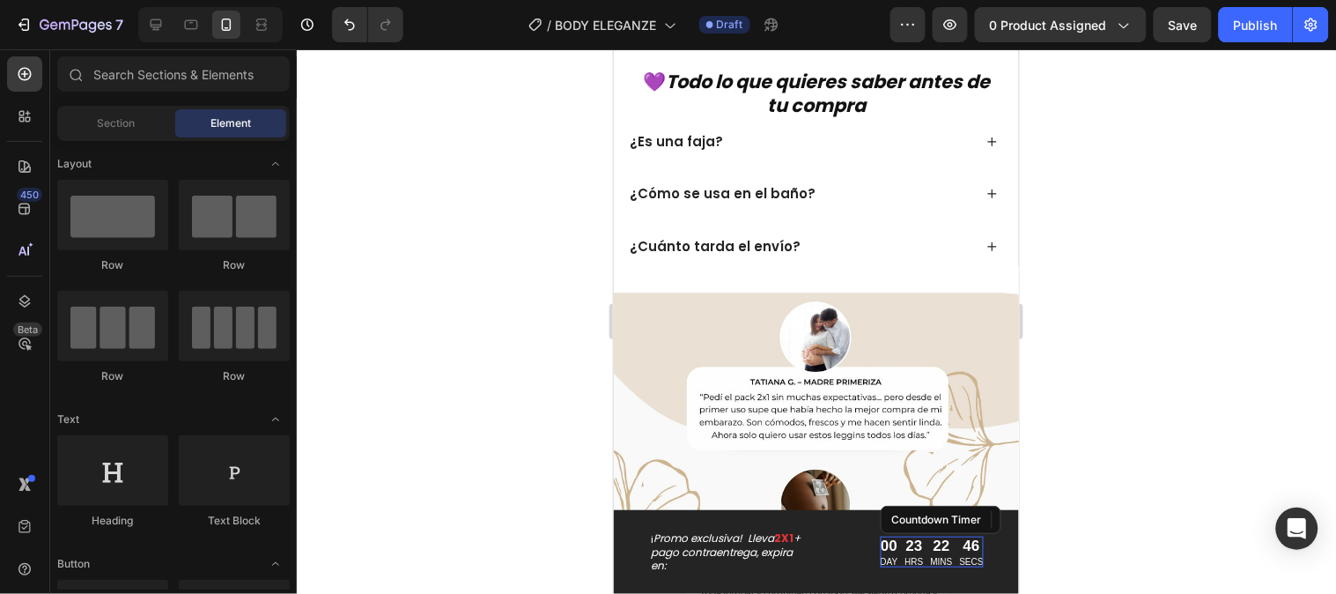
click at [880, 557] on p "DAY" at bounding box center [889, 560] width 18 height 11
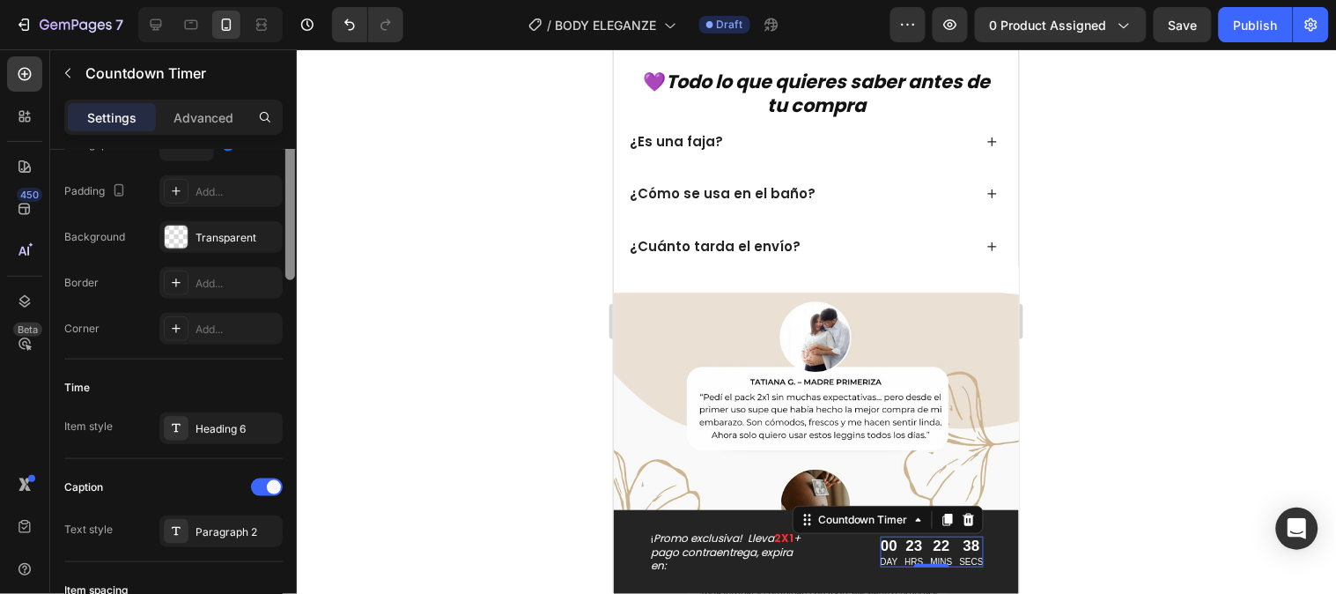
scroll to position [0, 0]
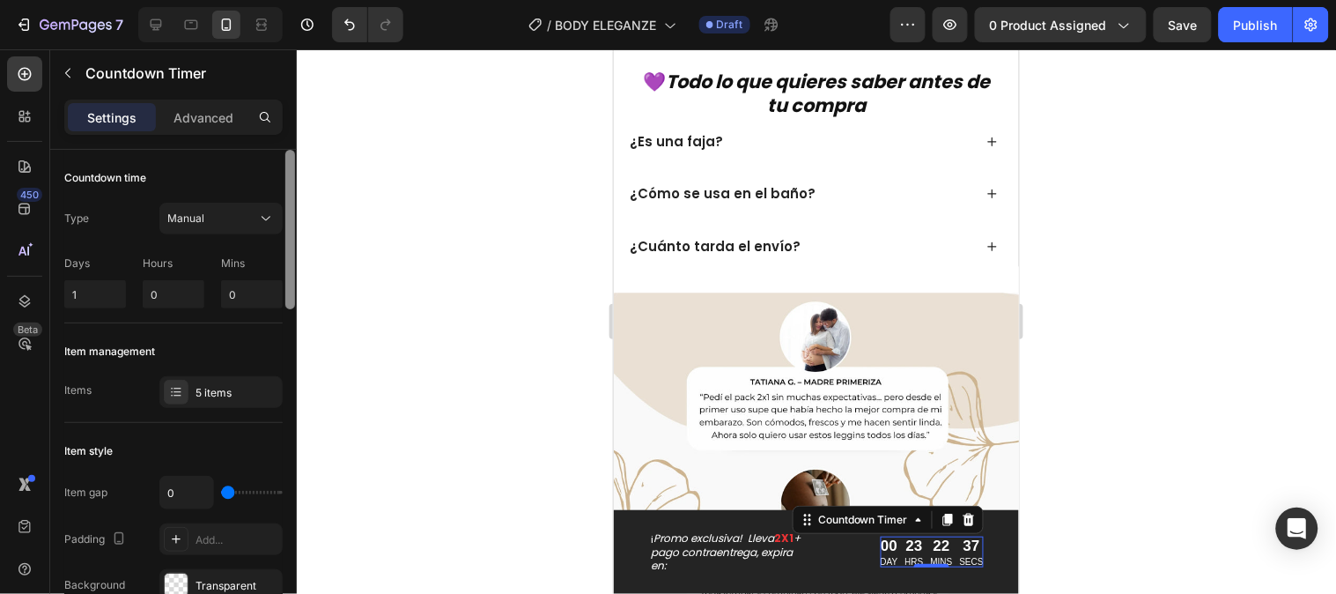
drag, startPoint x: 287, startPoint y: 229, endPoint x: 300, endPoint y: 211, distance: 22.0
click at [300, 0] on div "7 Version history / BODY ELEGANZE Draft Preview 0 product assigned Save Publish…" at bounding box center [668, 0] width 1336 height 0
click at [196, 119] on p "Advanced" at bounding box center [204, 117] width 60 height 19
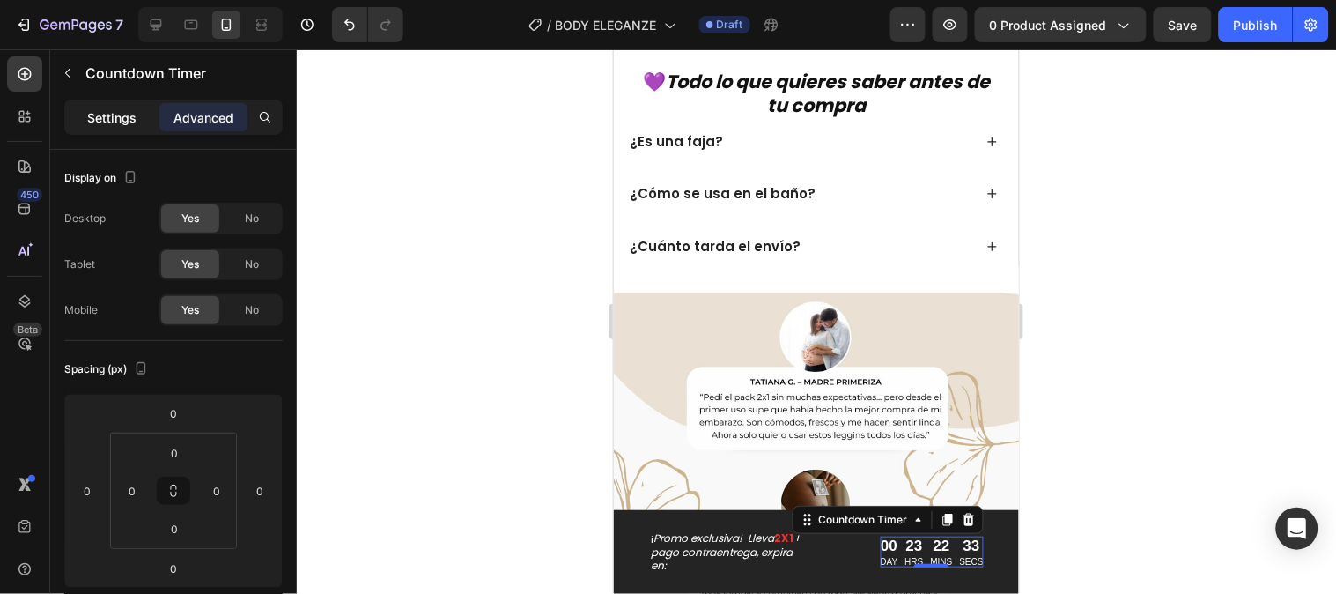
click at [130, 121] on p "Settings" at bounding box center [111, 117] width 49 height 19
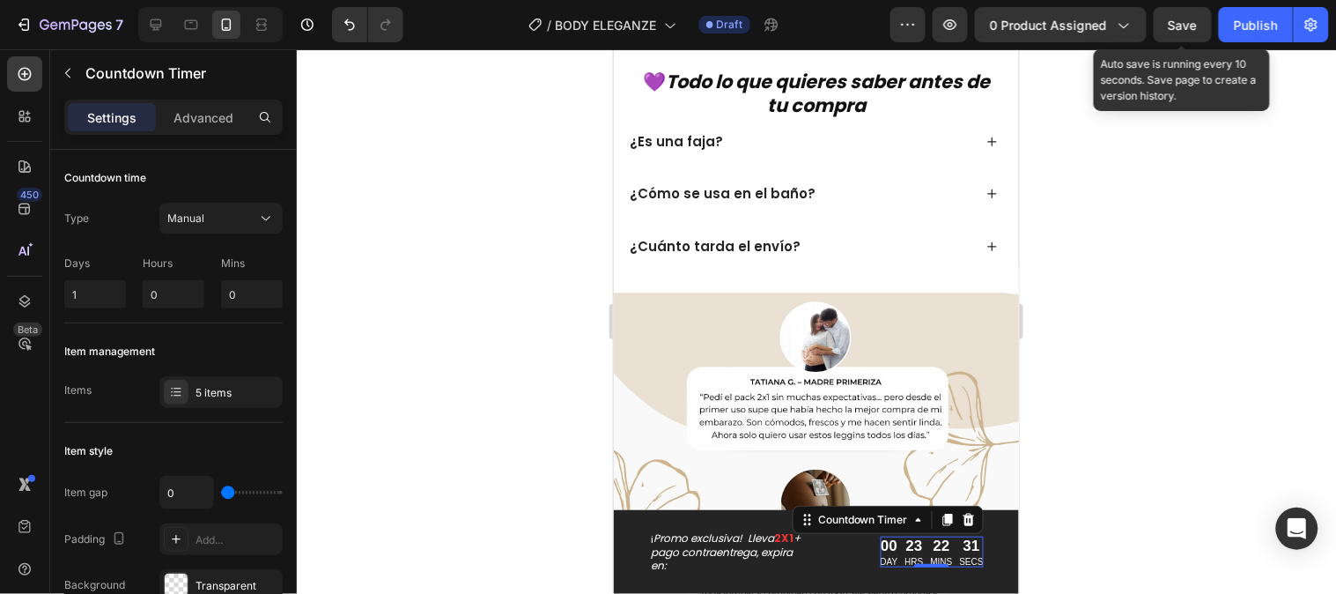
click at [1188, 18] on span "Save" at bounding box center [1183, 25] width 29 height 15
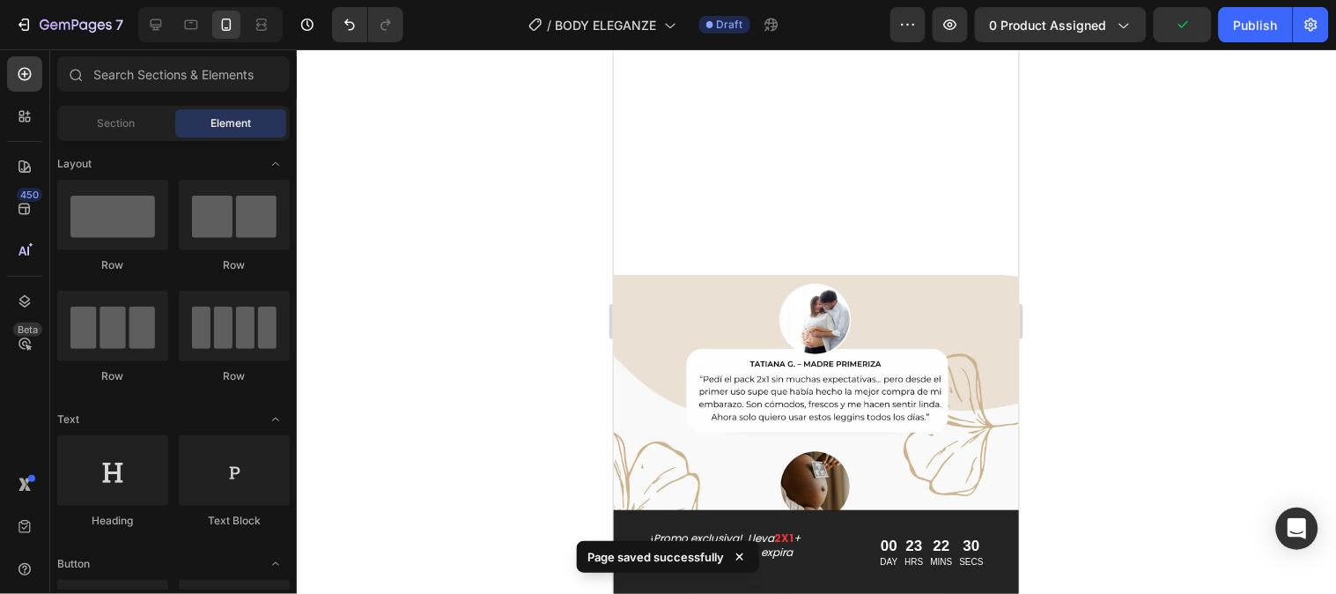
scroll to position [3313, 0]
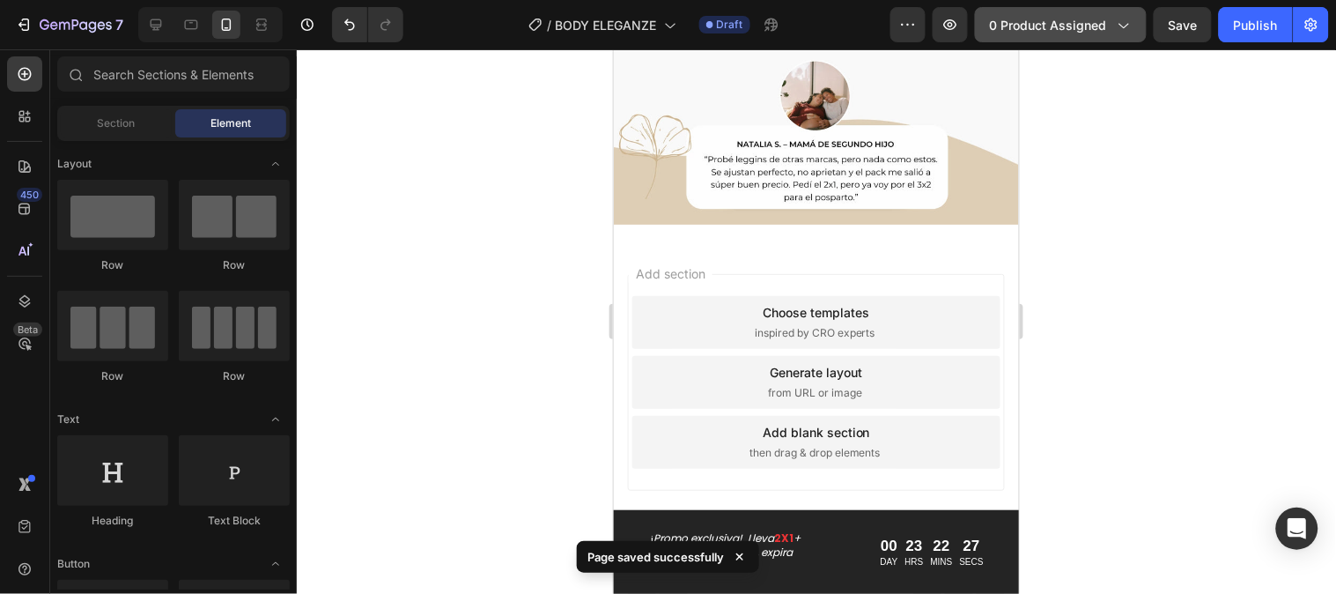
click at [990, 23] on button "0 product assigned" at bounding box center [1061, 24] width 172 height 35
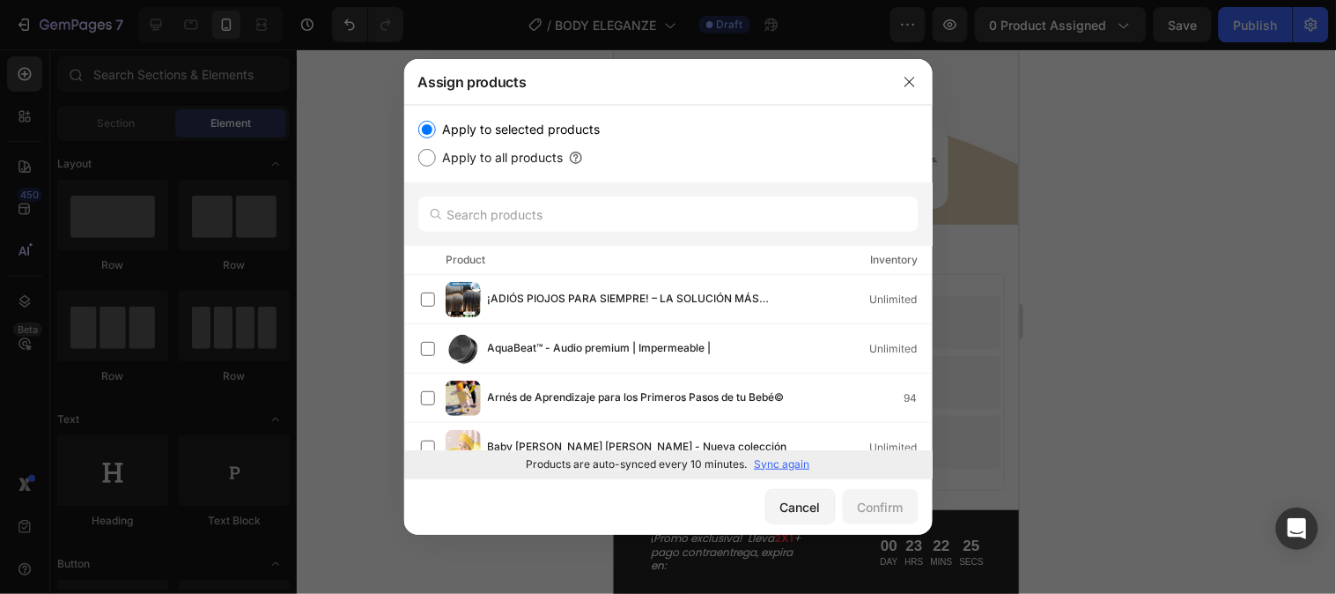
click at [794, 465] on p "Sync again" at bounding box center [783, 464] width 56 height 16
click at [596, 222] on input "text" at bounding box center [668, 213] width 500 height 35
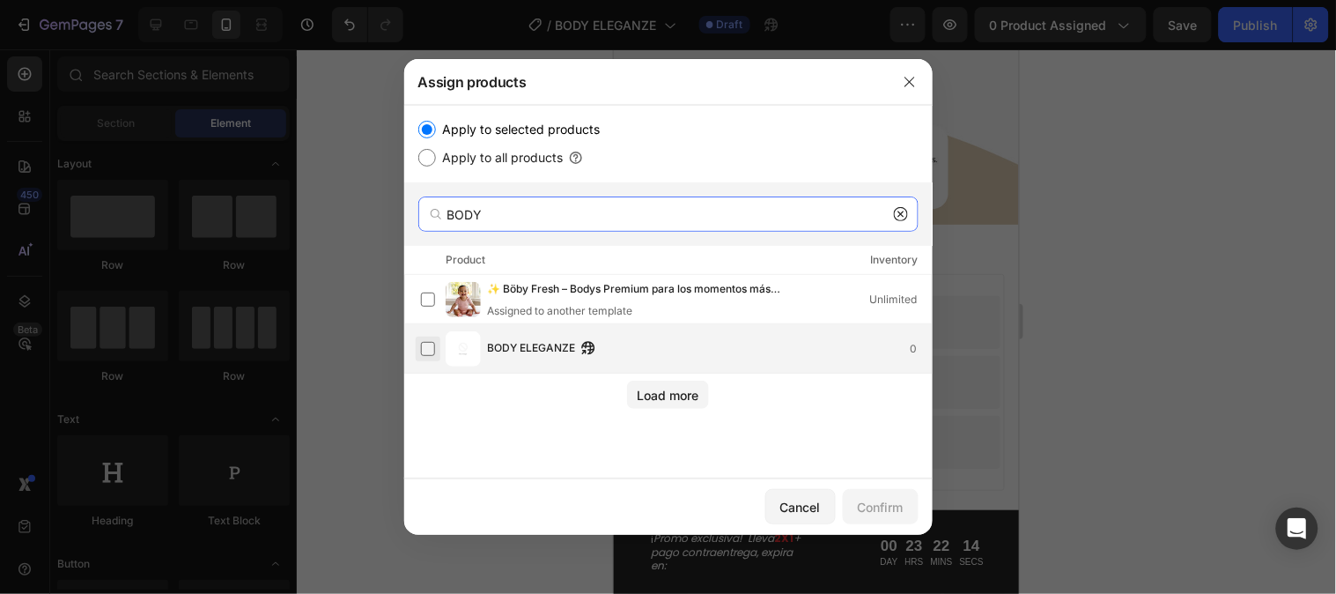
type input "BODY"
click at [435, 346] on label at bounding box center [428, 349] width 14 height 14
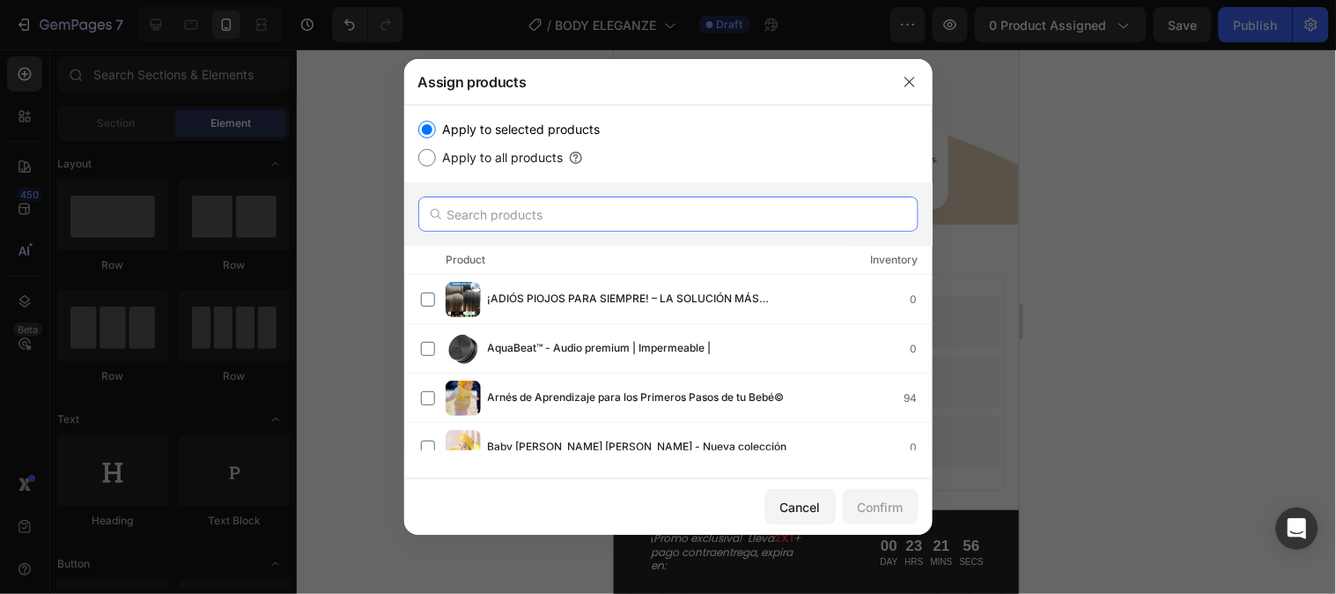
click at [667, 215] on input "text" at bounding box center [668, 213] width 500 height 35
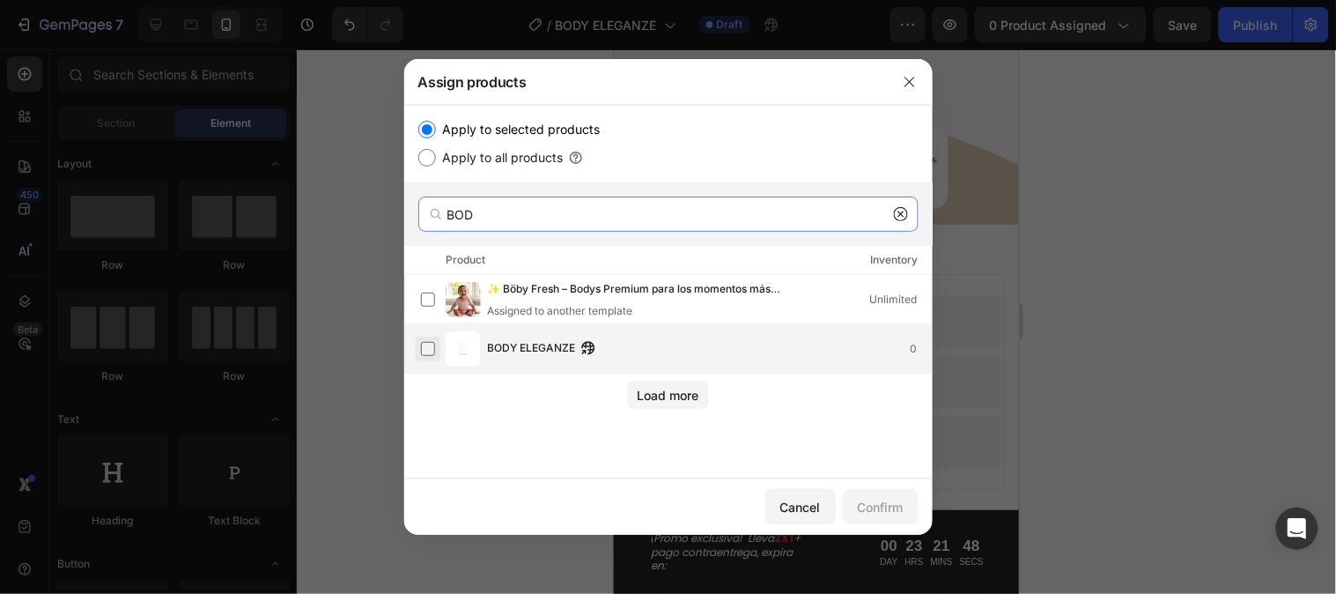
type input "BOD"
click at [426, 349] on label at bounding box center [428, 349] width 14 height 14
click at [878, 515] on div "Confirm" at bounding box center [881, 507] width 46 height 19
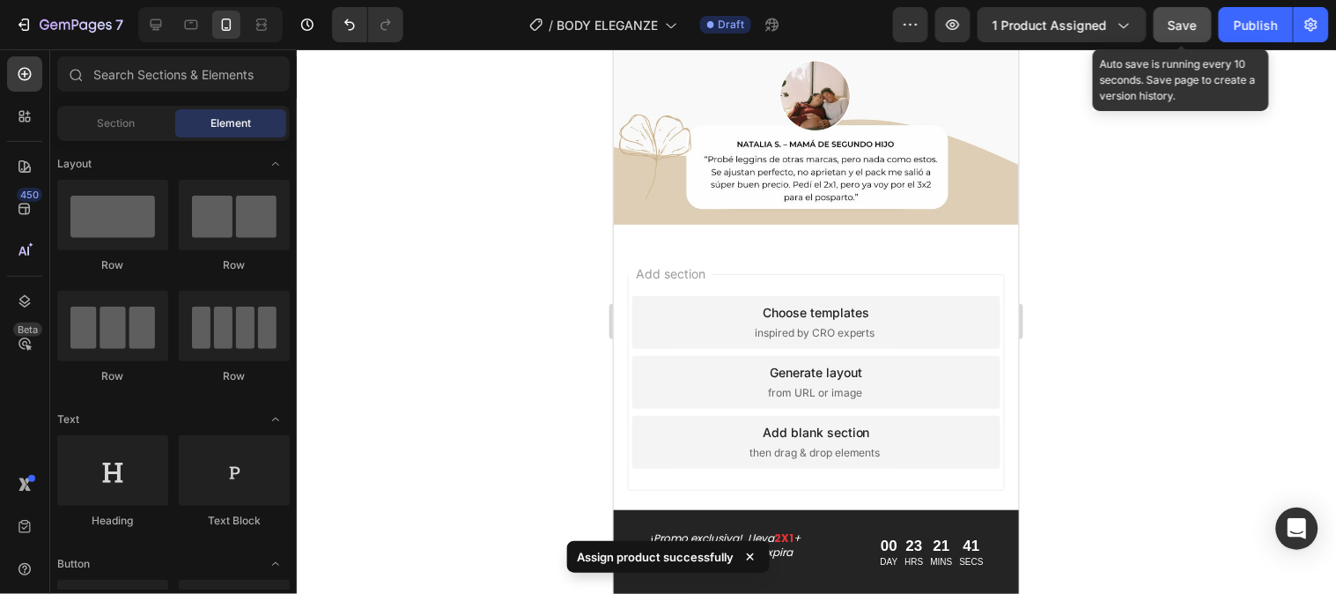
click at [1172, 39] on button "Save" at bounding box center [1183, 24] width 58 height 35
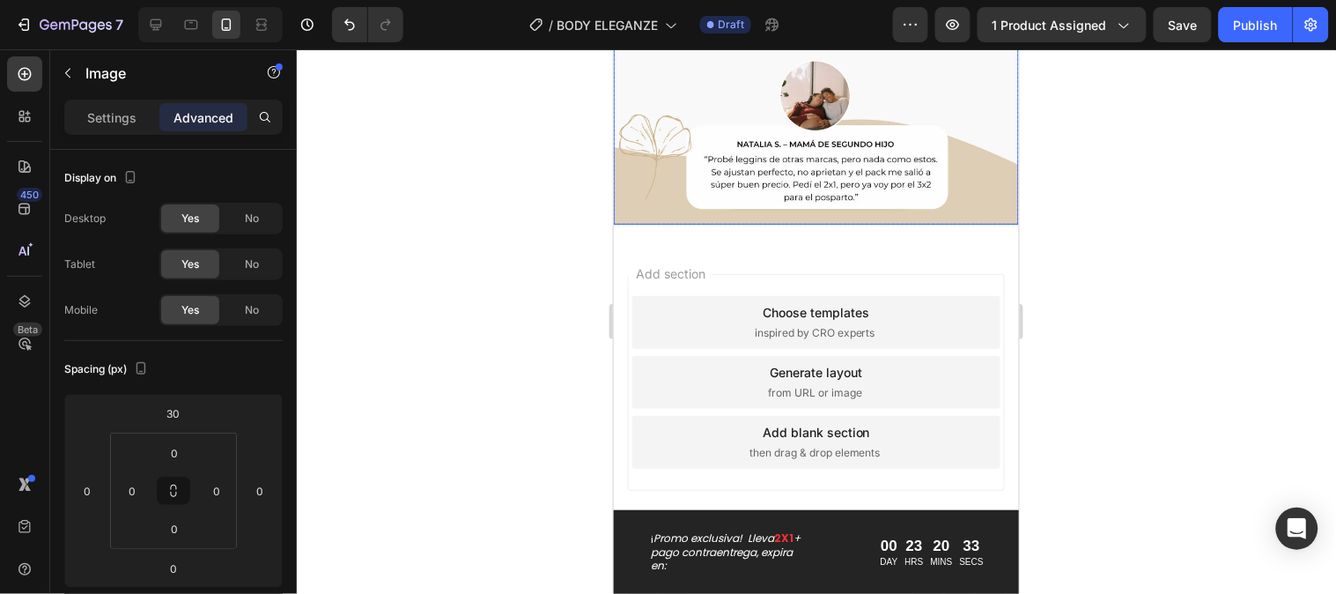
click at [126, 119] on p "Settings" at bounding box center [111, 117] width 49 height 19
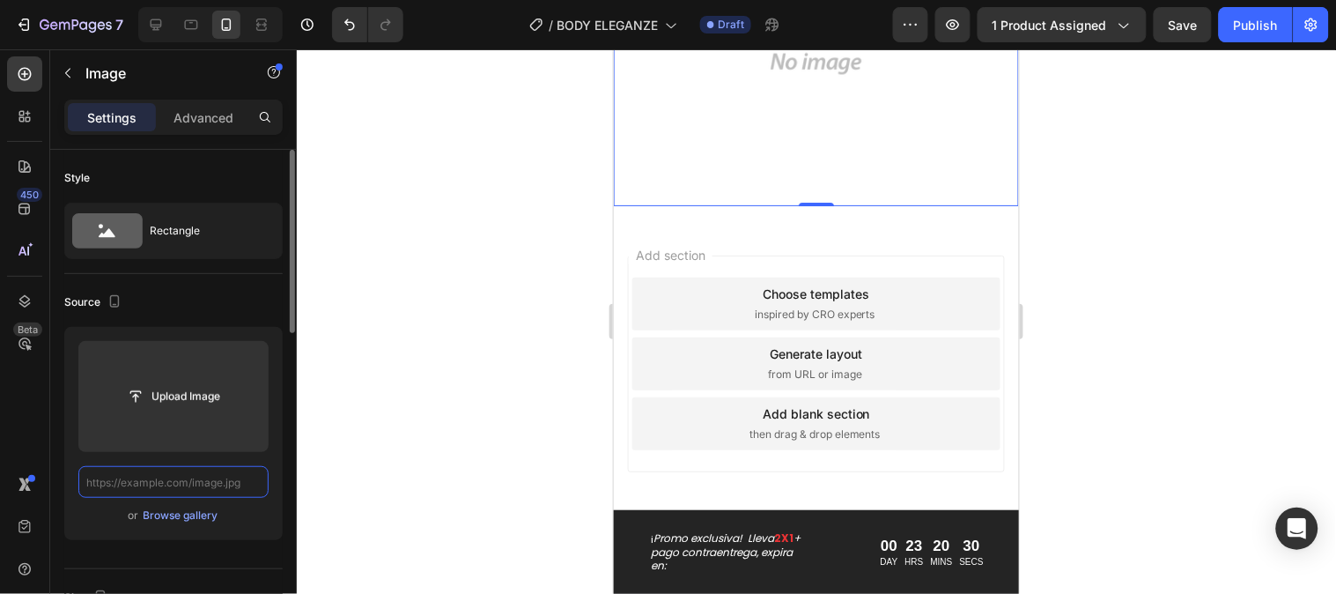
scroll to position [0, 0]
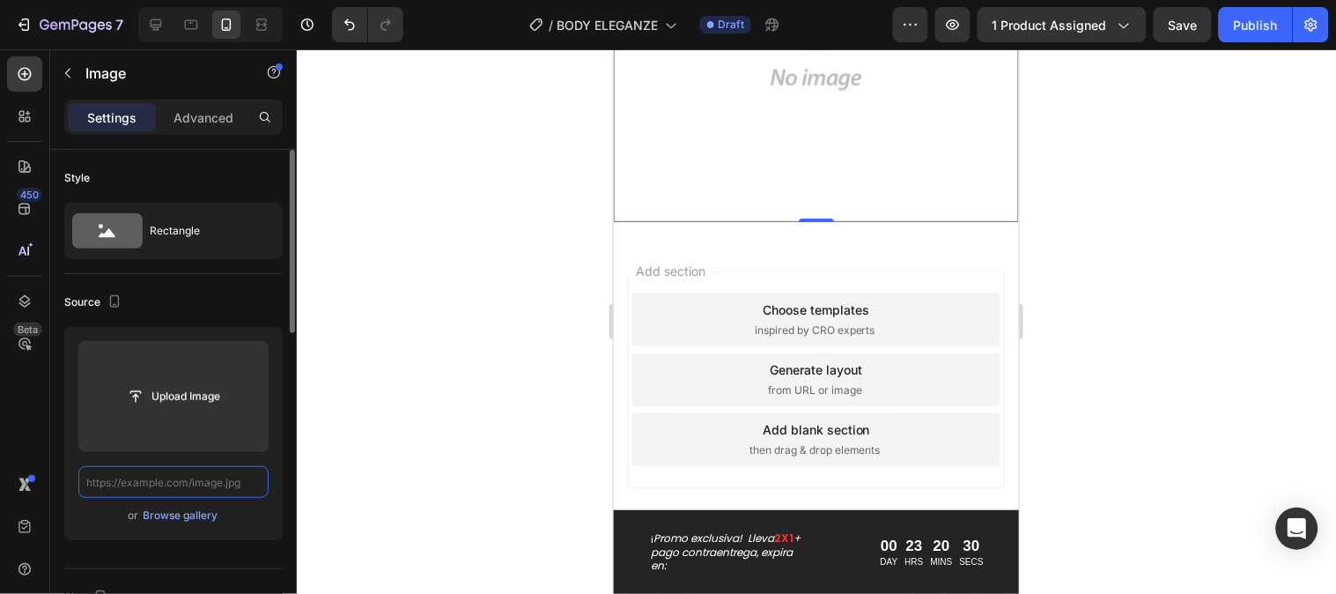
click at [221, 481] on input "text" at bounding box center [173, 482] width 190 height 32
paste input "[URL][DOMAIN_NAME]"
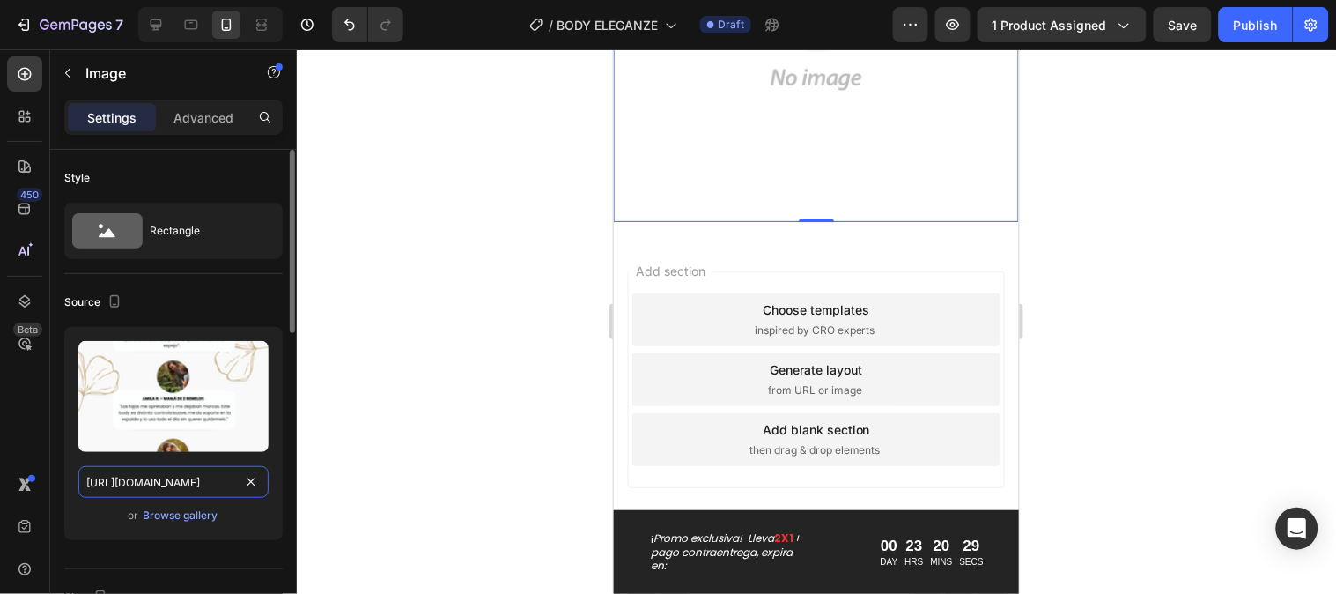
scroll to position [0, 302]
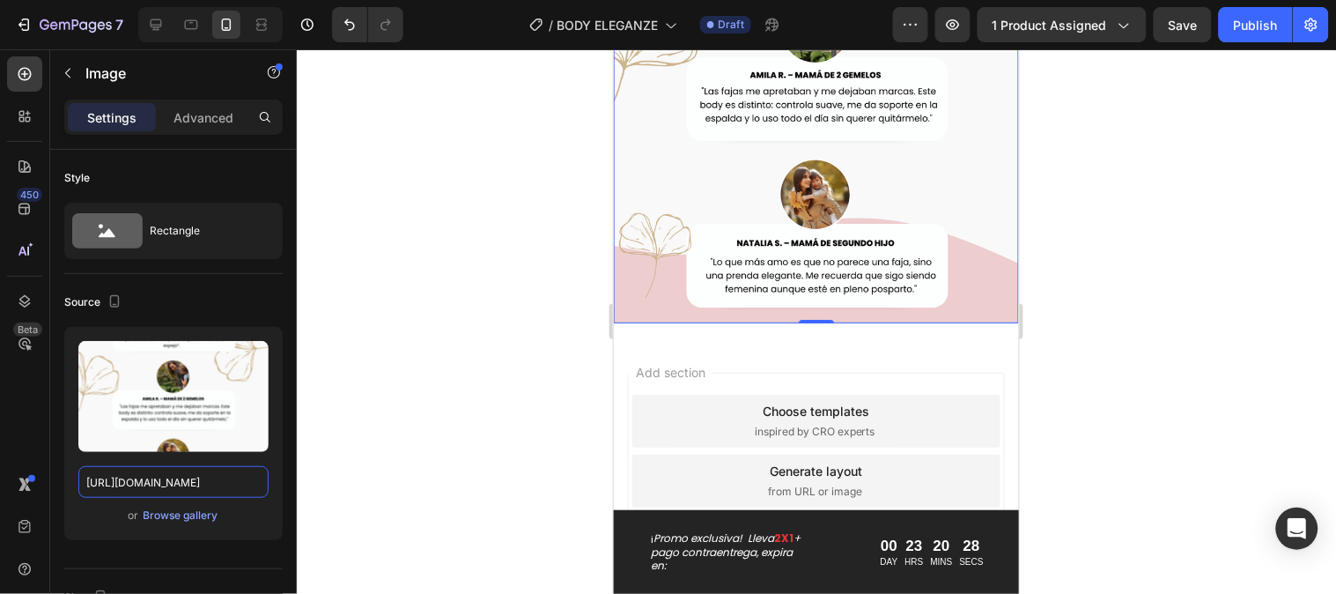
type input "[URL][DOMAIN_NAME]"
click at [1068, 341] on div at bounding box center [817, 321] width 1040 height 544
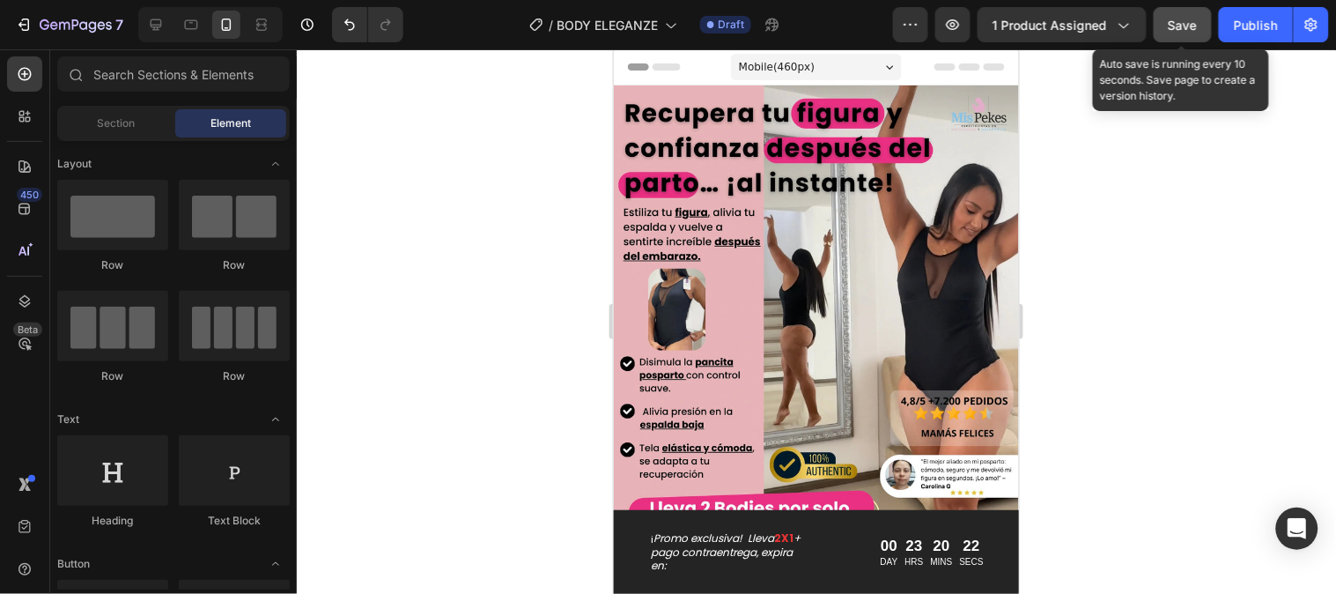
click at [1190, 38] on button "Save" at bounding box center [1183, 24] width 58 height 35
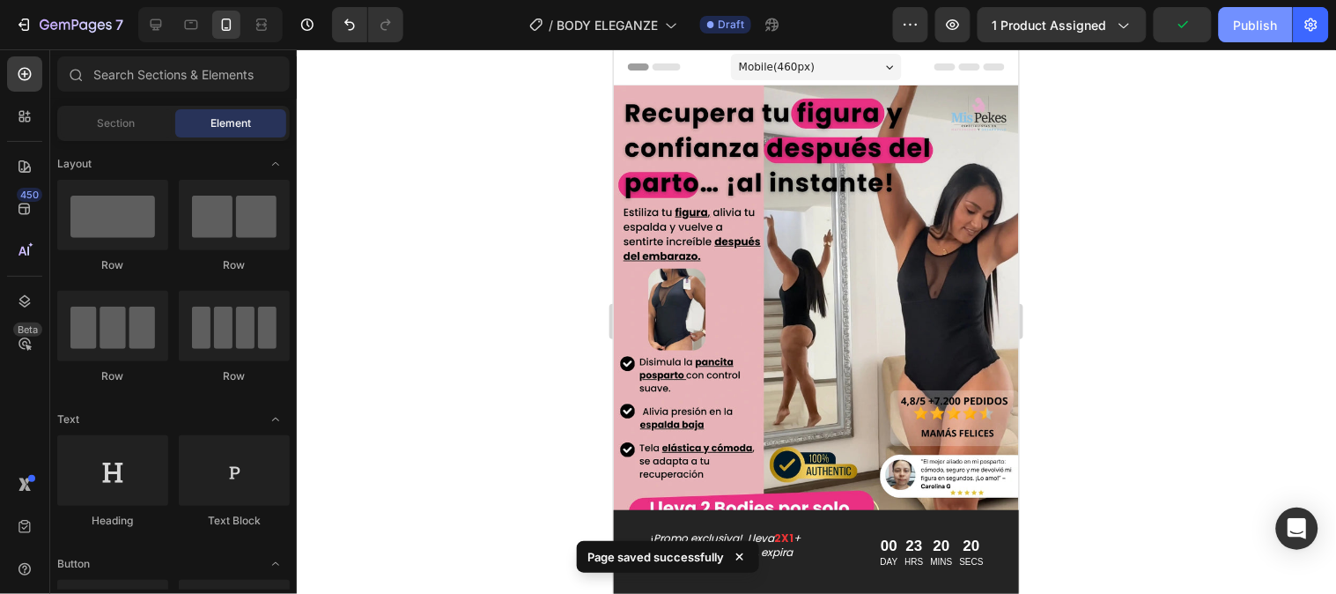
click at [1257, 35] on button "Publish" at bounding box center [1256, 24] width 74 height 35
click at [1243, 33] on button "Publish" at bounding box center [1256, 24] width 74 height 35
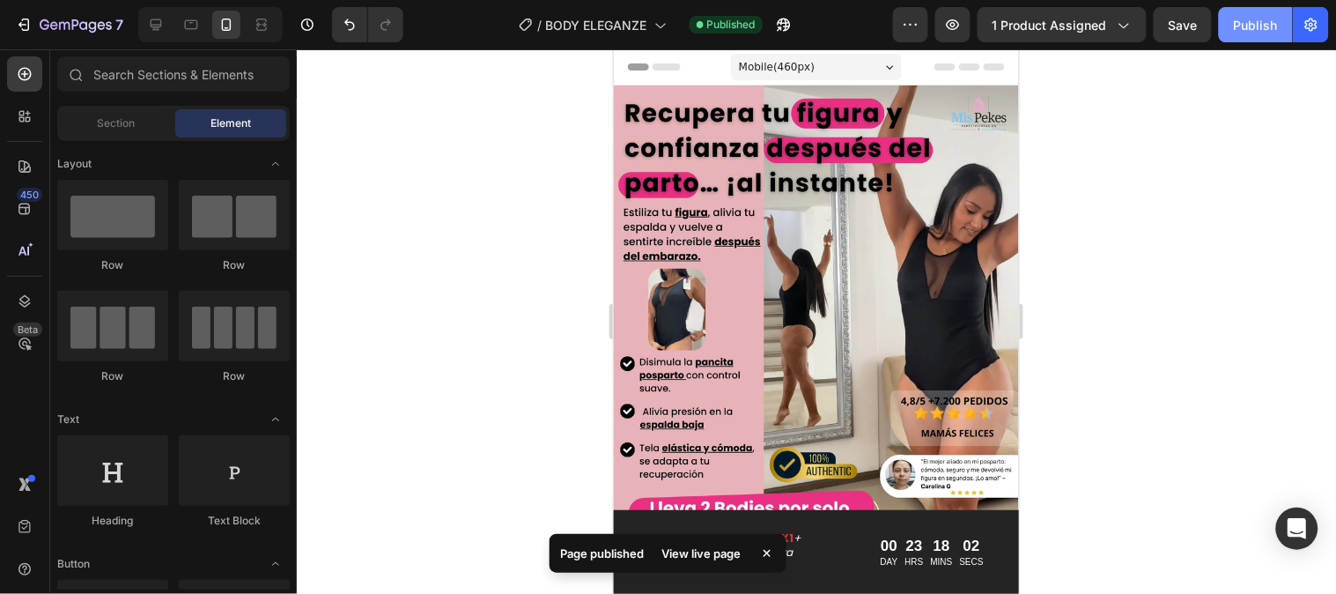
click at [1265, 31] on div "Publish" at bounding box center [1256, 25] width 44 height 19
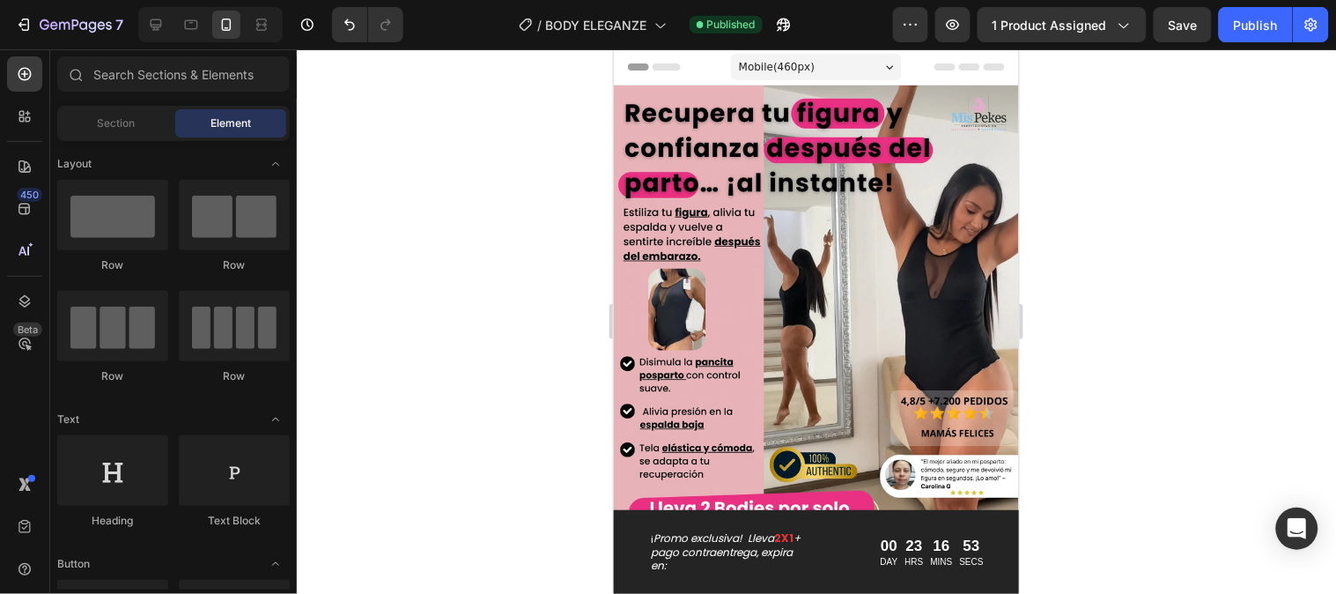
click at [1174, 252] on div at bounding box center [817, 321] width 1040 height 544
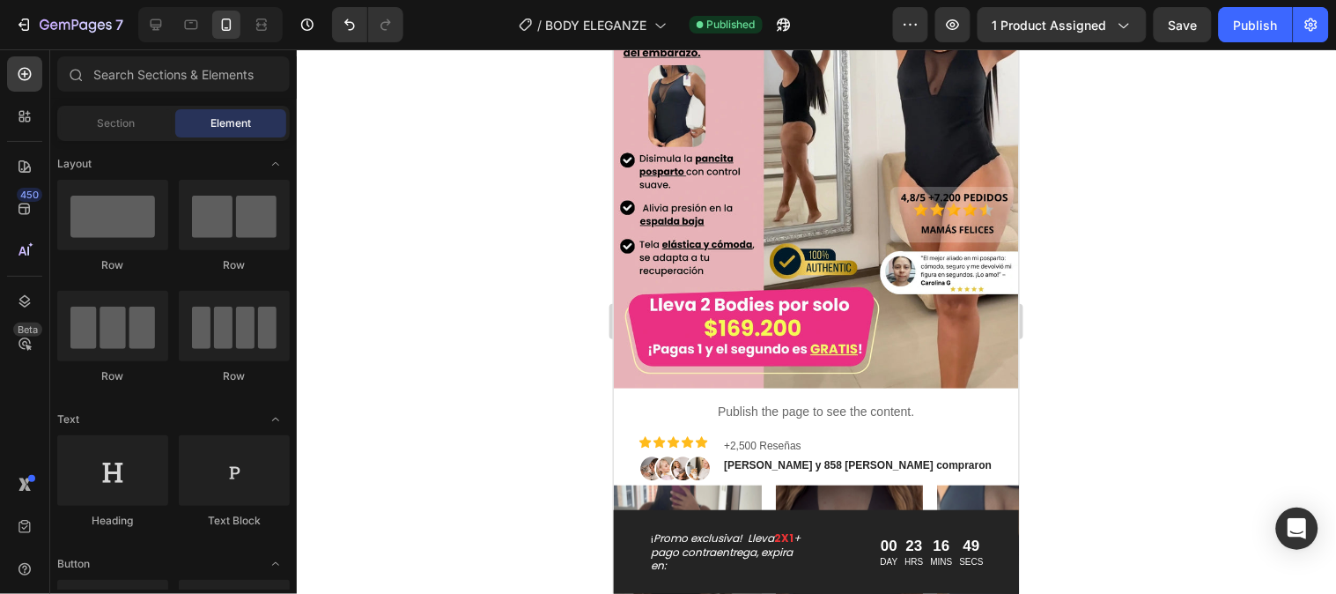
scroll to position [185, 0]
